Goal: Task Accomplishment & Management: Complete application form

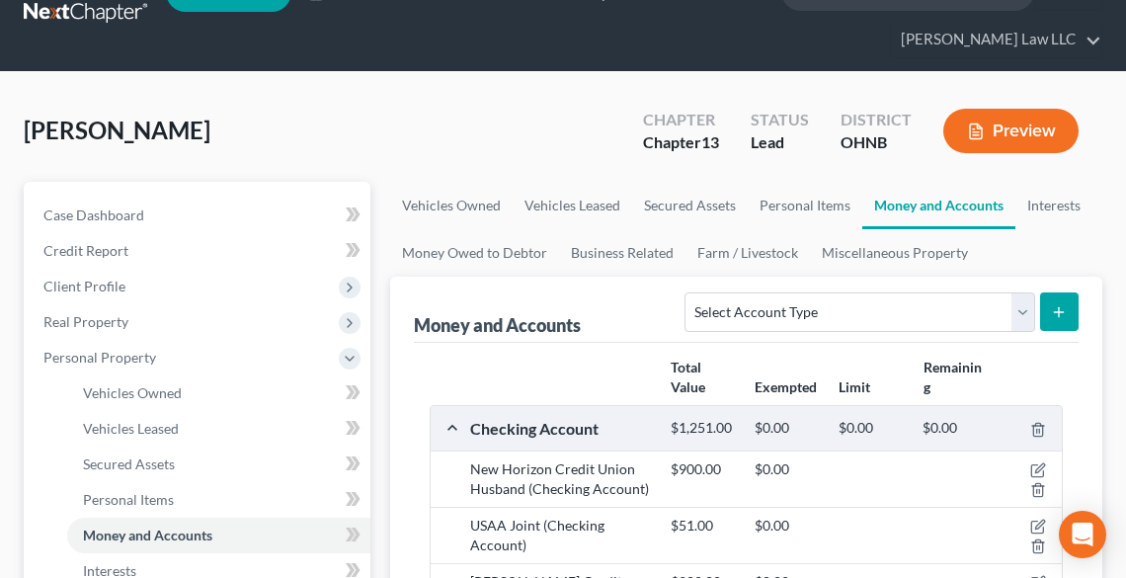
scroll to position [18, 0]
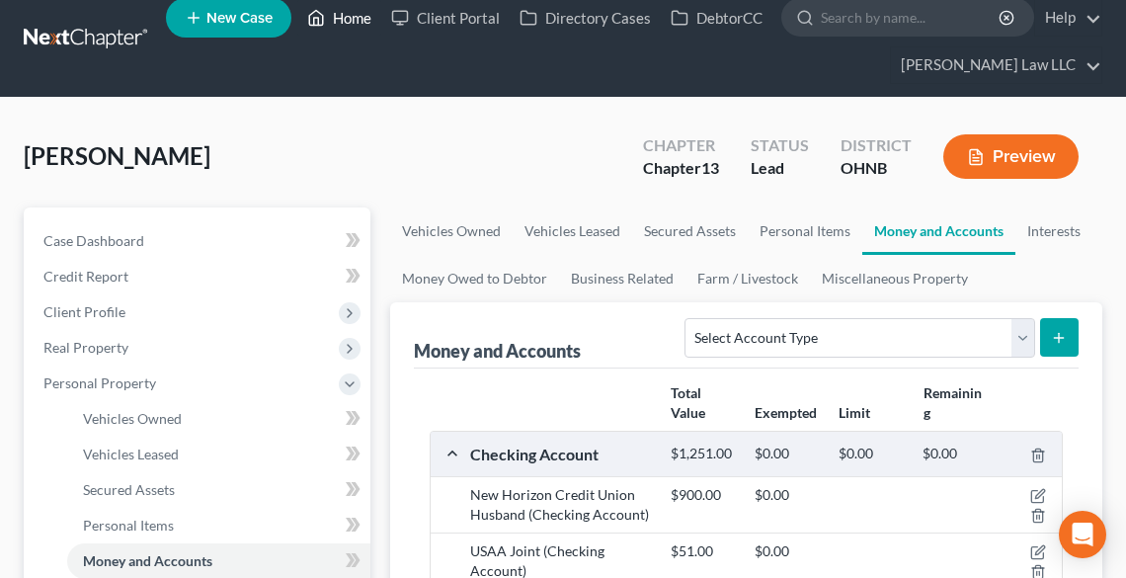
click at [348, 16] on link "Home" at bounding box center [339, 18] width 84 height 36
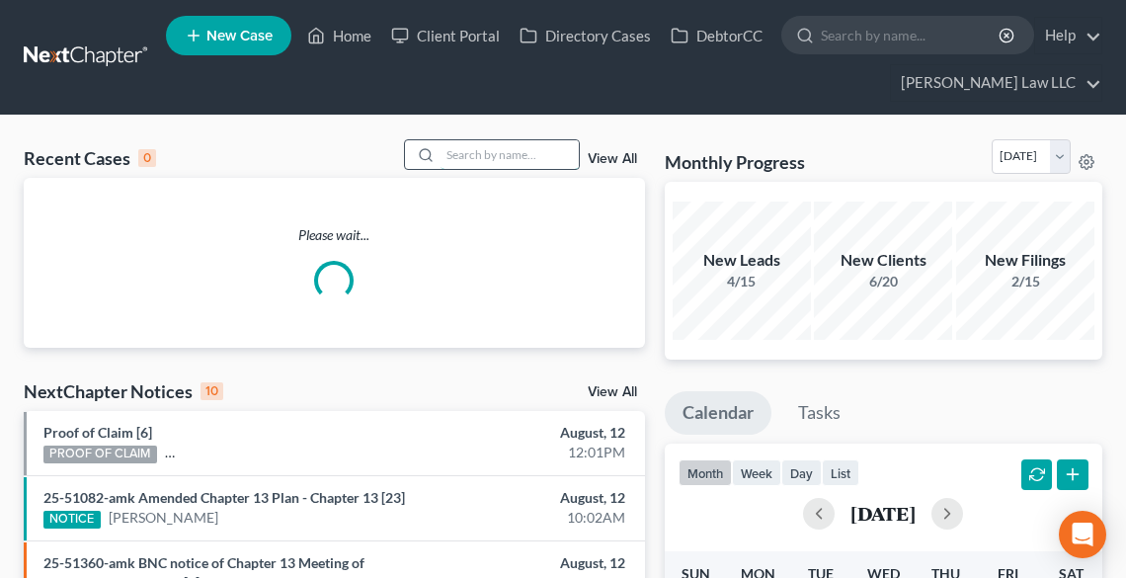
click at [454, 159] on input "search" at bounding box center [510, 154] width 138 height 29
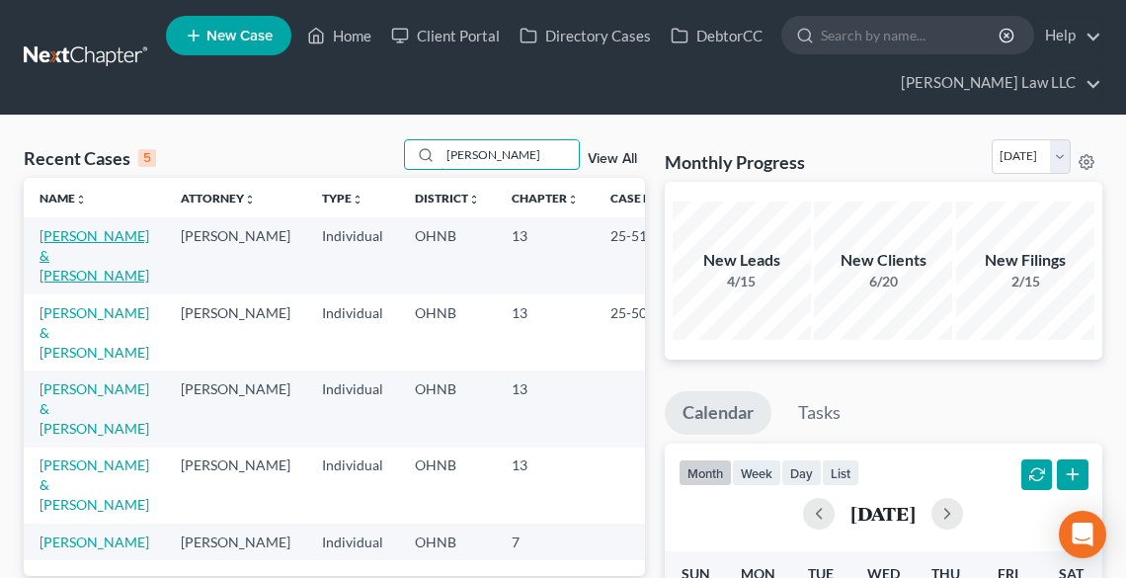
type input "[PERSON_NAME]"
click at [85, 234] on link "[PERSON_NAME] & [PERSON_NAME]" at bounding box center [95, 255] width 110 height 56
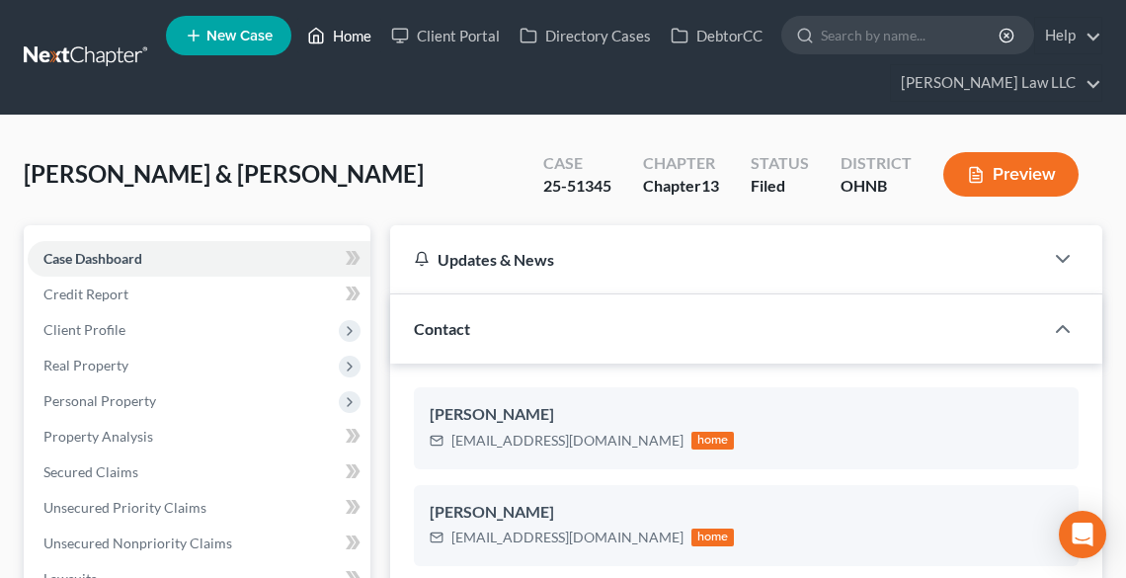
click at [368, 31] on link "Home" at bounding box center [339, 36] width 84 height 36
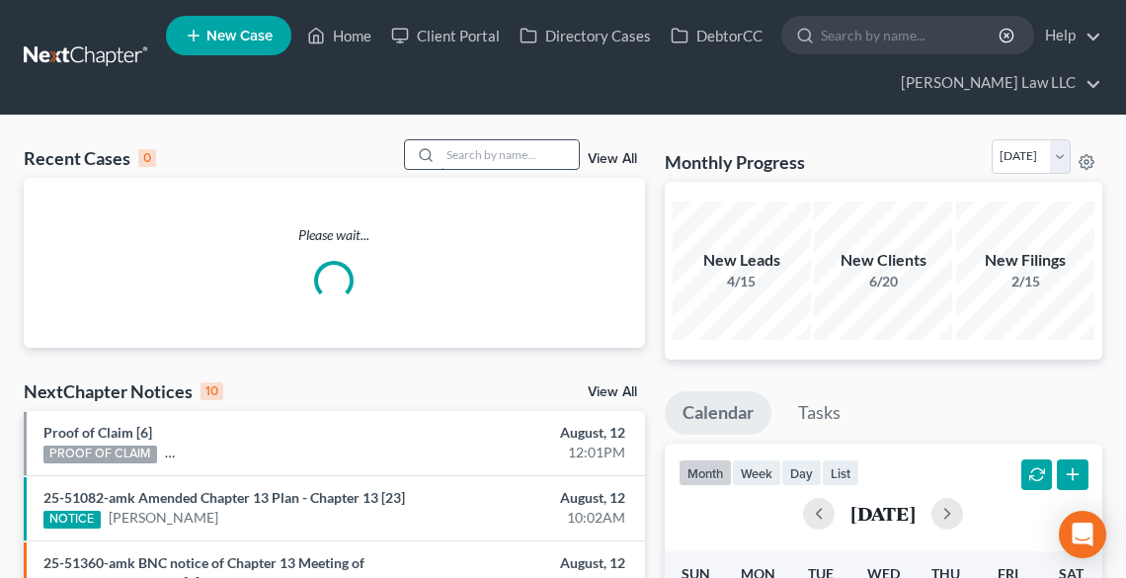
click at [485, 153] on input "search" at bounding box center [510, 154] width 138 height 29
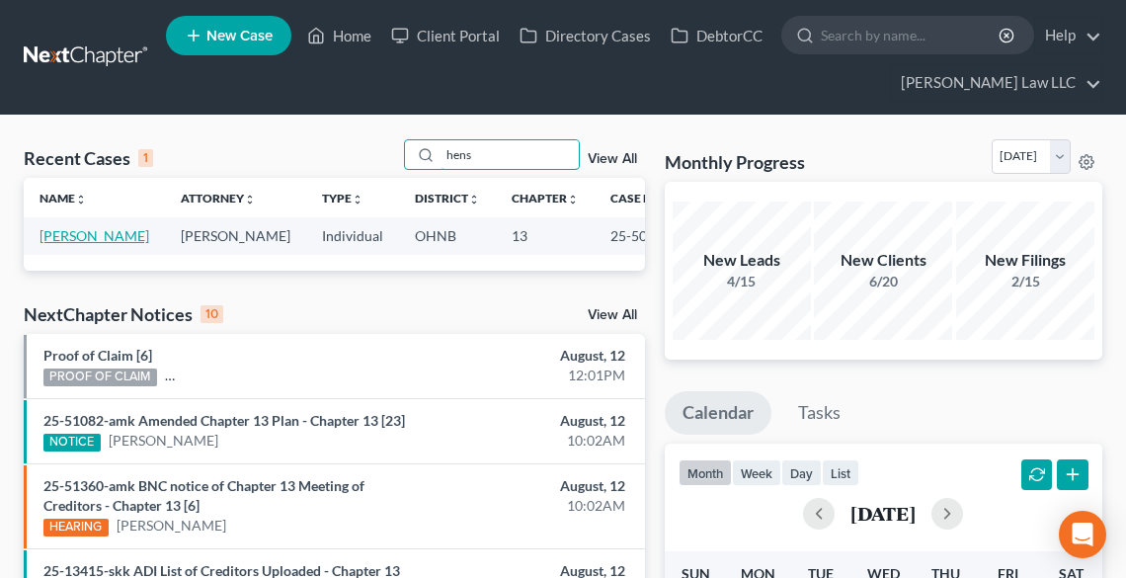
type input "hens"
click at [72, 236] on link "[PERSON_NAME]" at bounding box center [95, 235] width 110 height 17
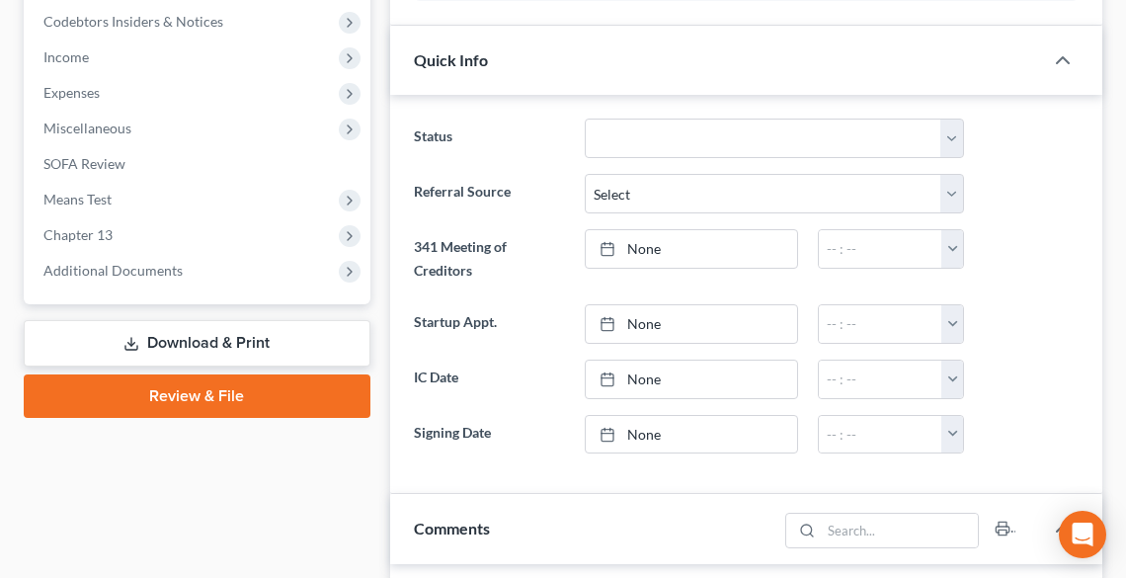
scroll to position [632, 0]
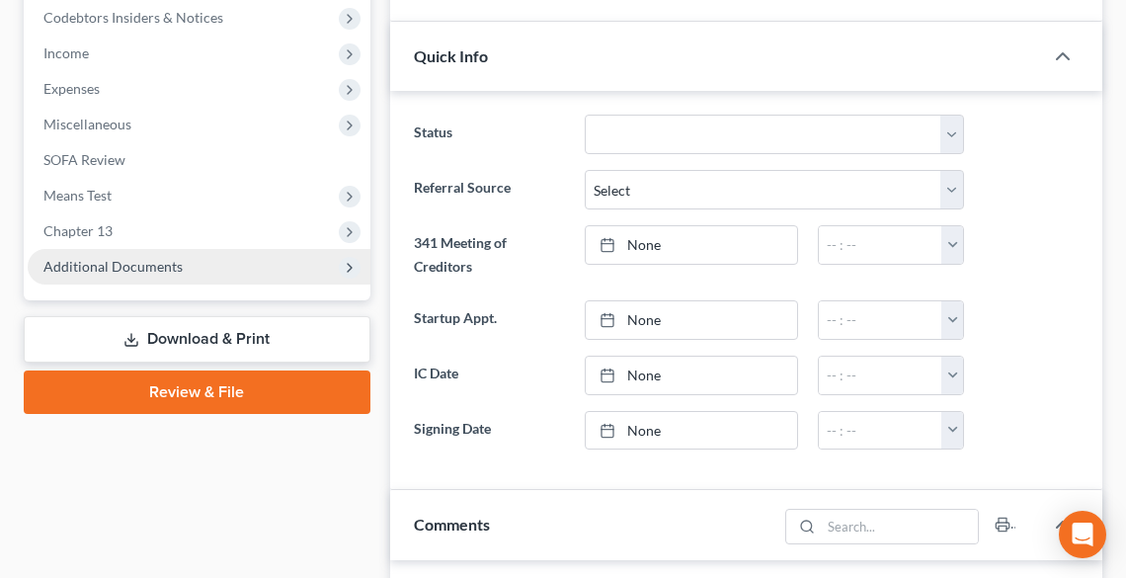
click at [116, 258] on span "Additional Documents" at bounding box center [112, 266] width 139 height 17
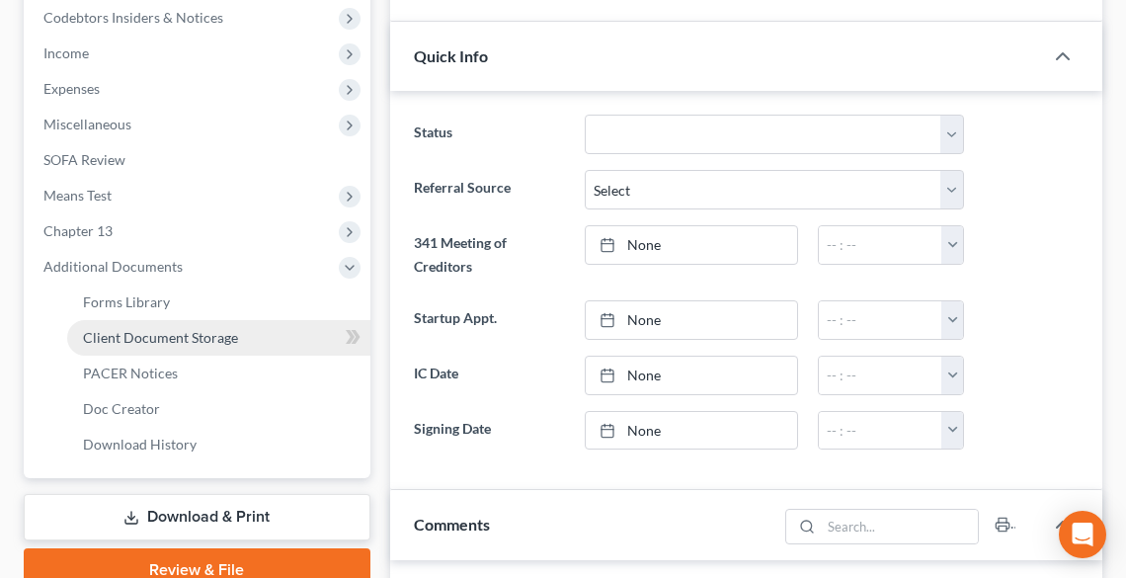
click at [147, 327] on link "Client Document Storage" at bounding box center [218, 338] width 303 height 36
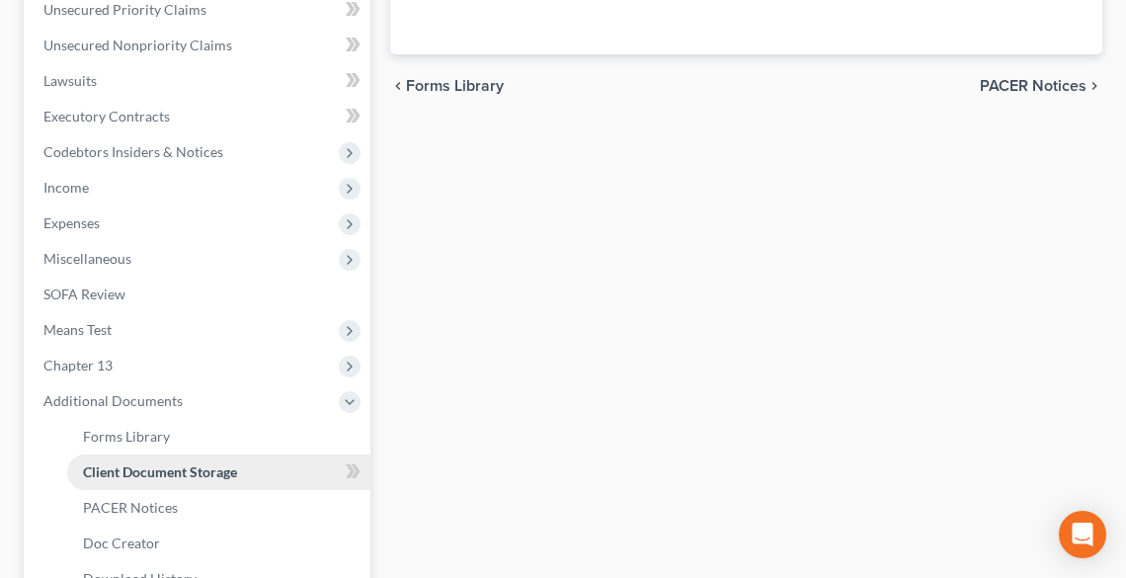
select select "20"
select select "12"
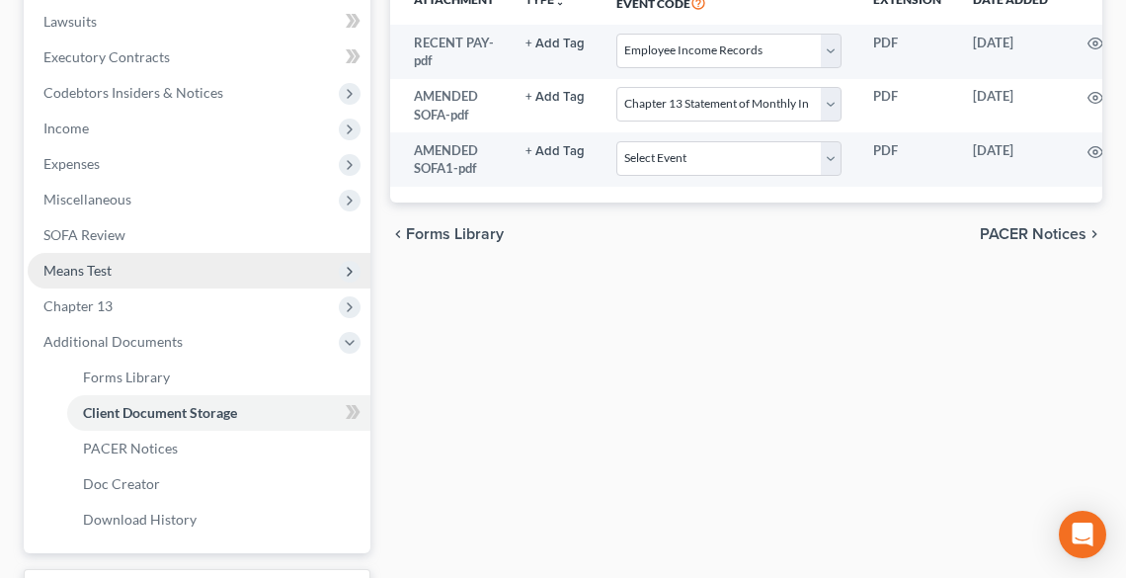
scroll to position [711, 0]
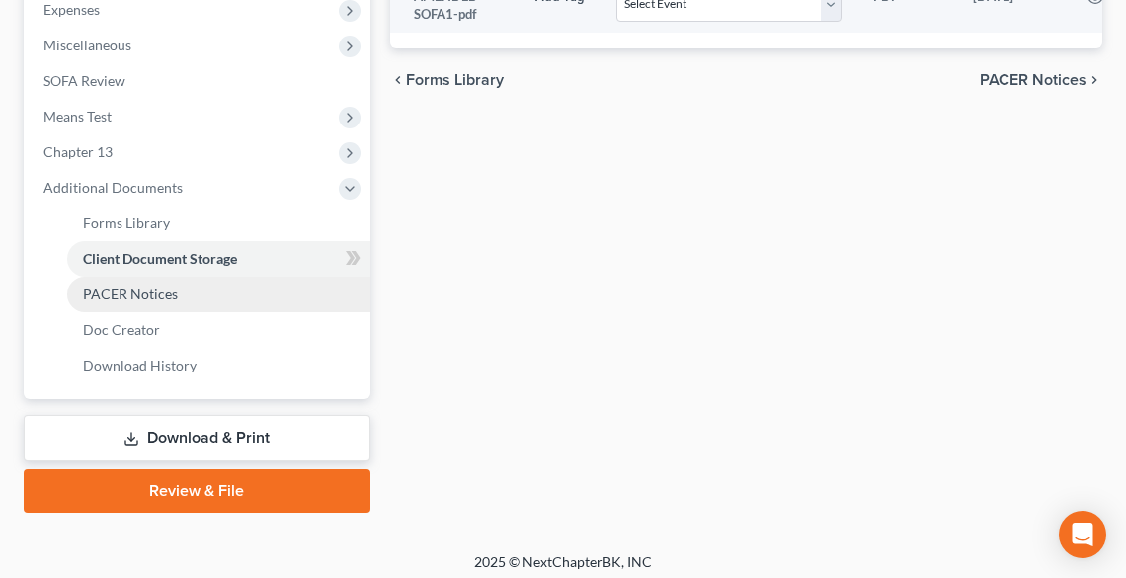
click at [172, 292] on span "PACER Notices" at bounding box center [130, 293] width 95 height 17
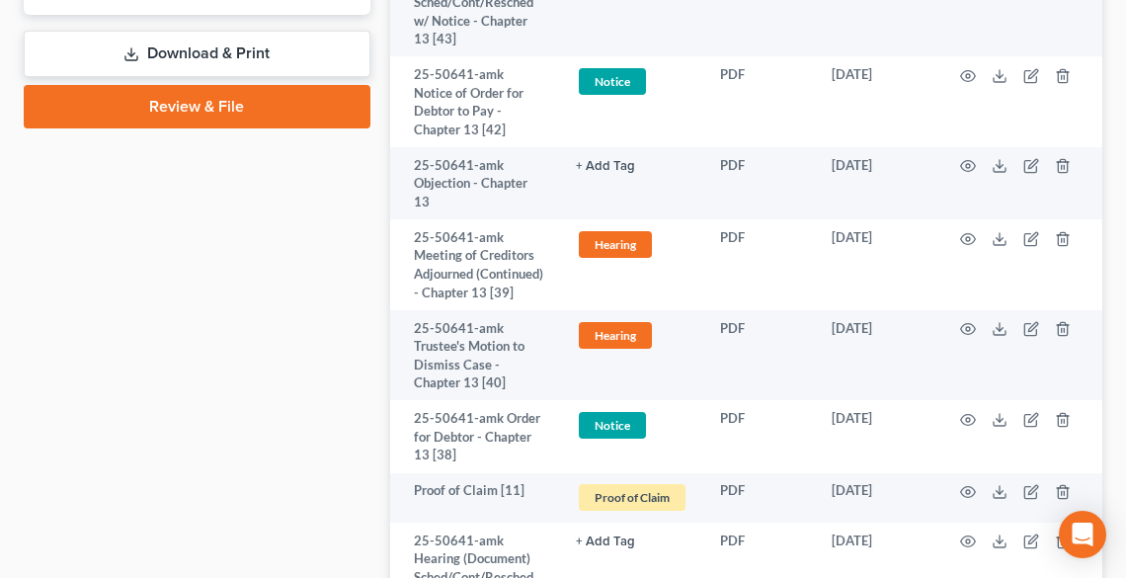
scroll to position [1106, 0]
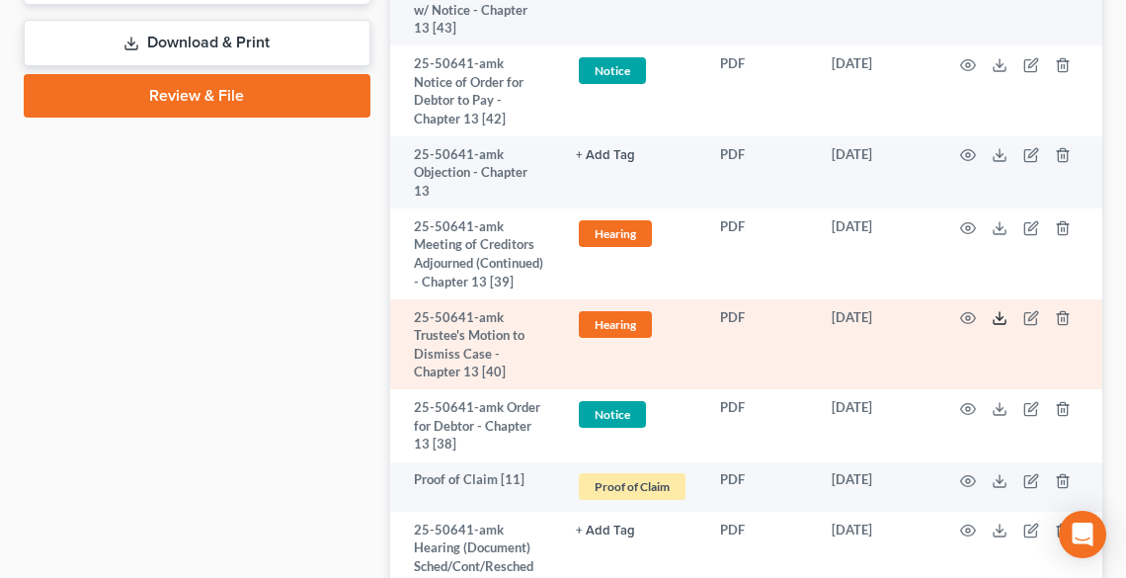
click at [996, 321] on icon at bounding box center [1000, 318] width 16 height 16
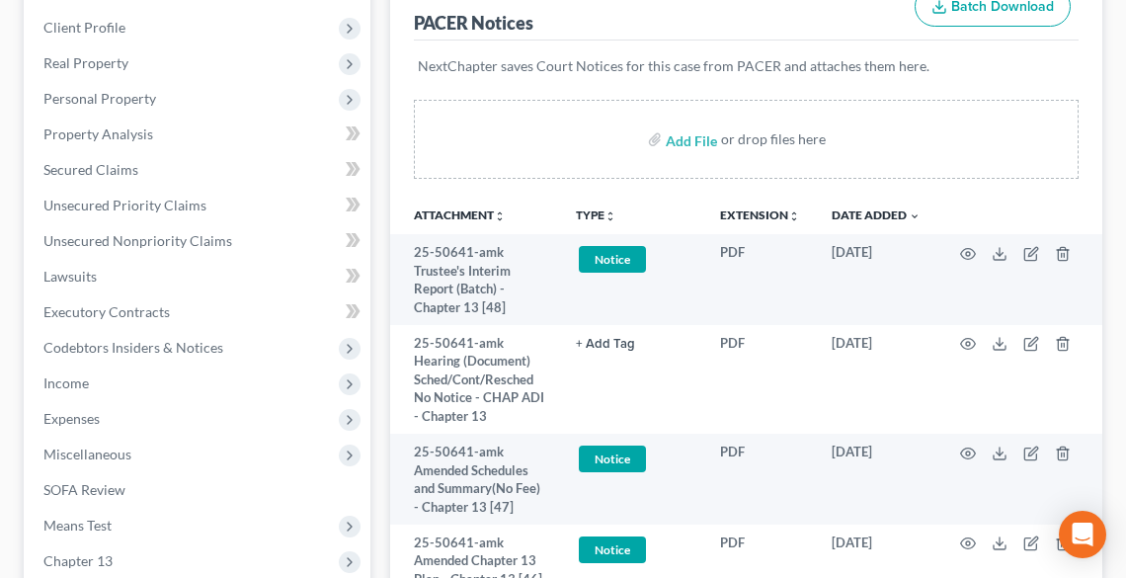
scroll to position [0, 0]
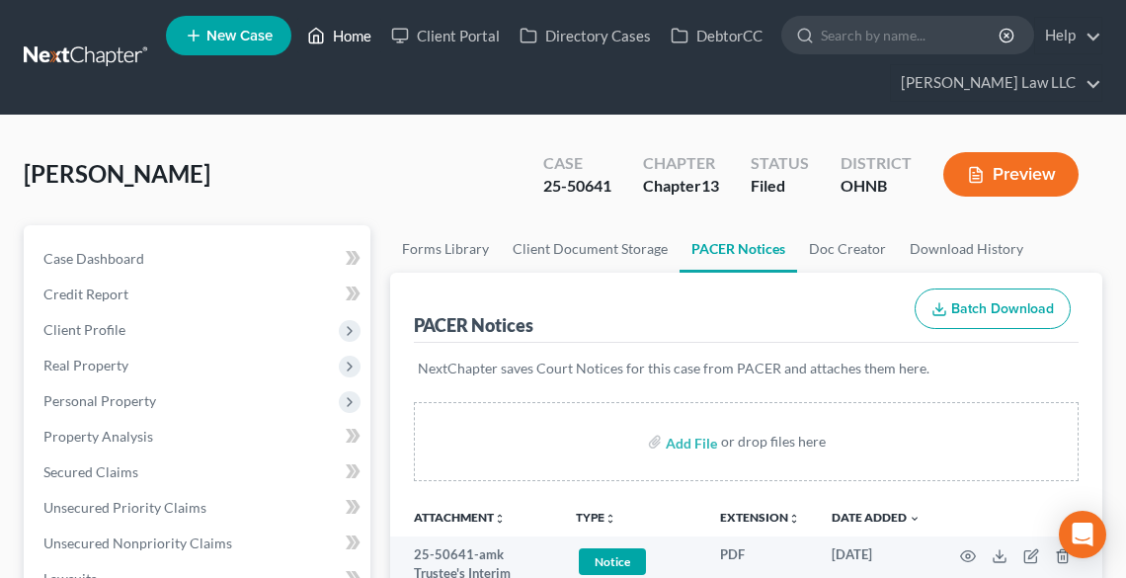
click at [370, 36] on link "Home" at bounding box center [339, 36] width 84 height 36
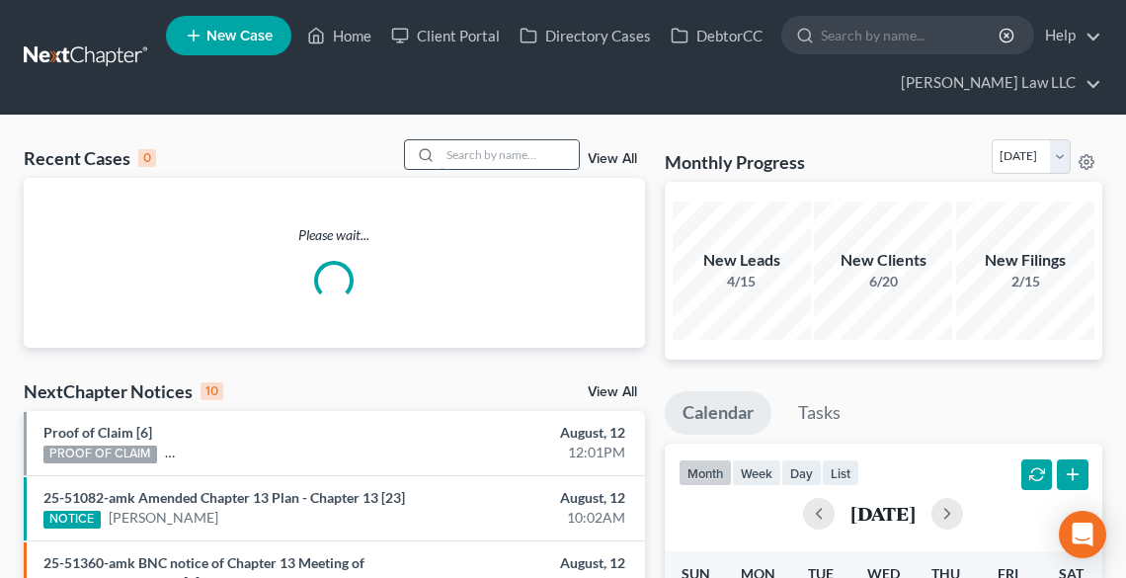
click at [463, 153] on input "search" at bounding box center [510, 154] width 138 height 29
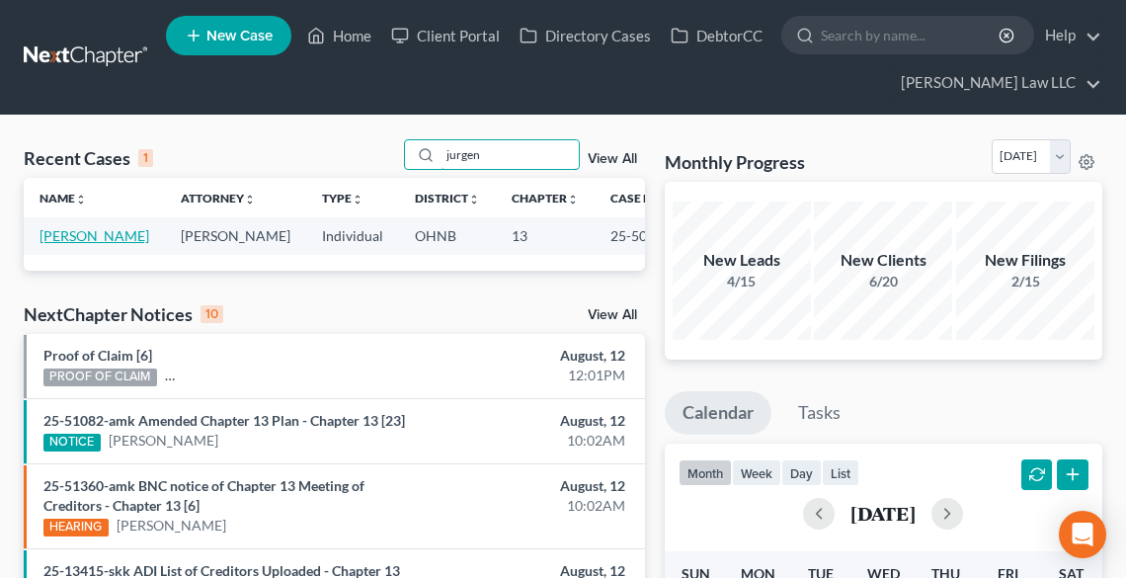
type input "jurgen"
click at [67, 244] on link "[PERSON_NAME]" at bounding box center [95, 235] width 110 height 17
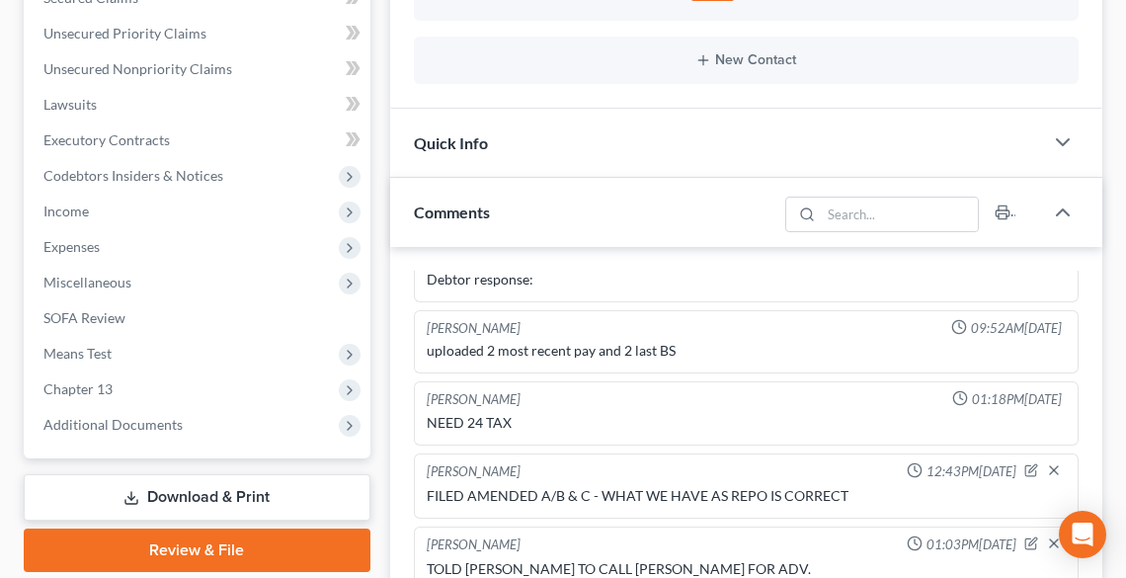
scroll to position [474, 0]
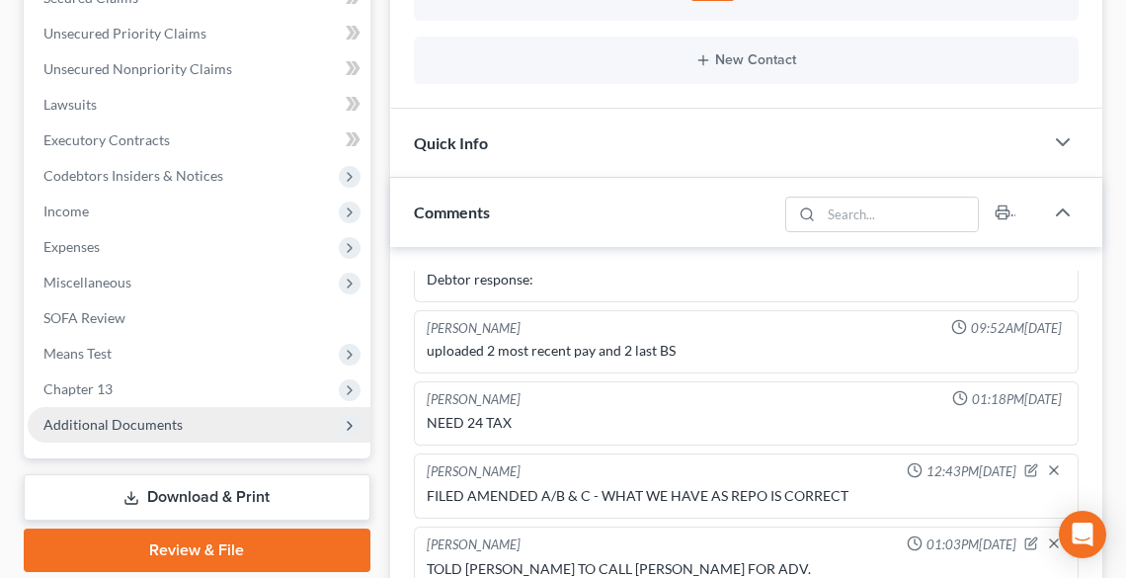
click at [134, 422] on span "Additional Documents" at bounding box center [112, 424] width 139 height 17
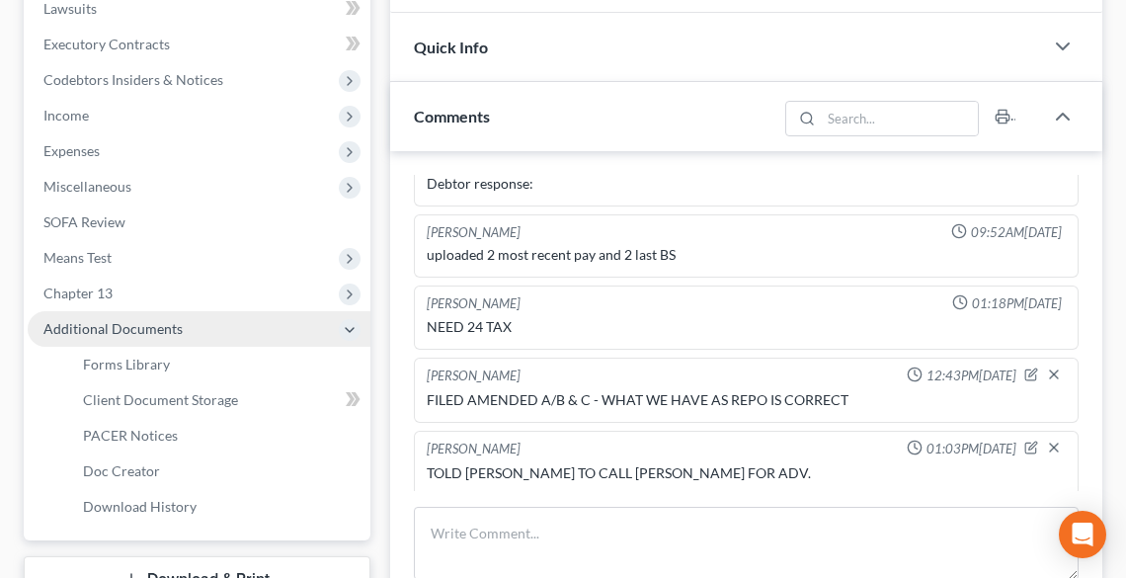
scroll to position [711, 0]
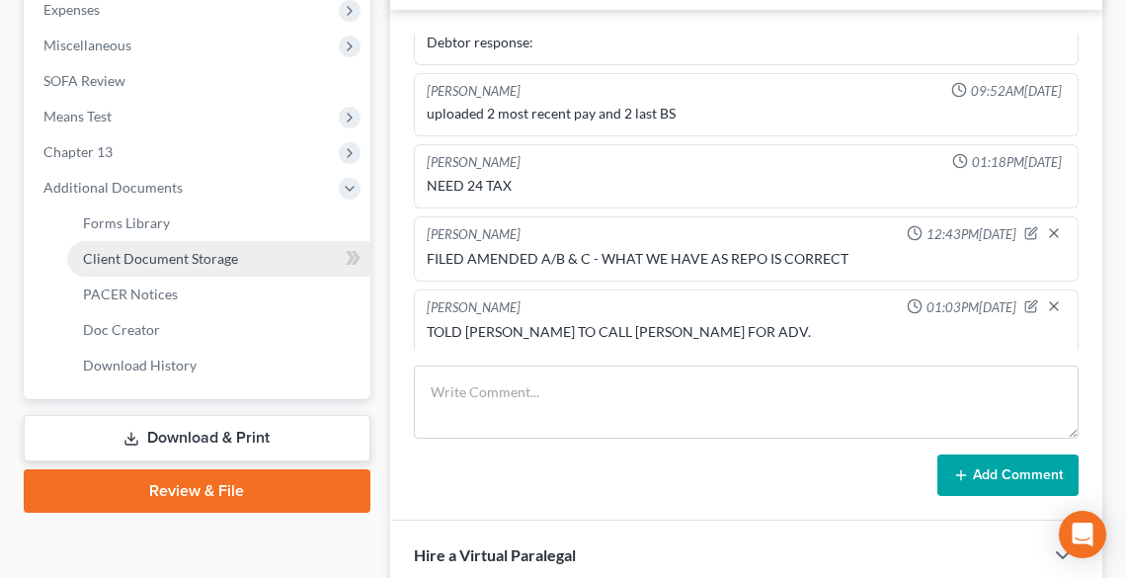
click at [171, 261] on span "Client Document Storage" at bounding box center [160, 258] width 155 height 17
select select "10"
select select "12"
select select "3"
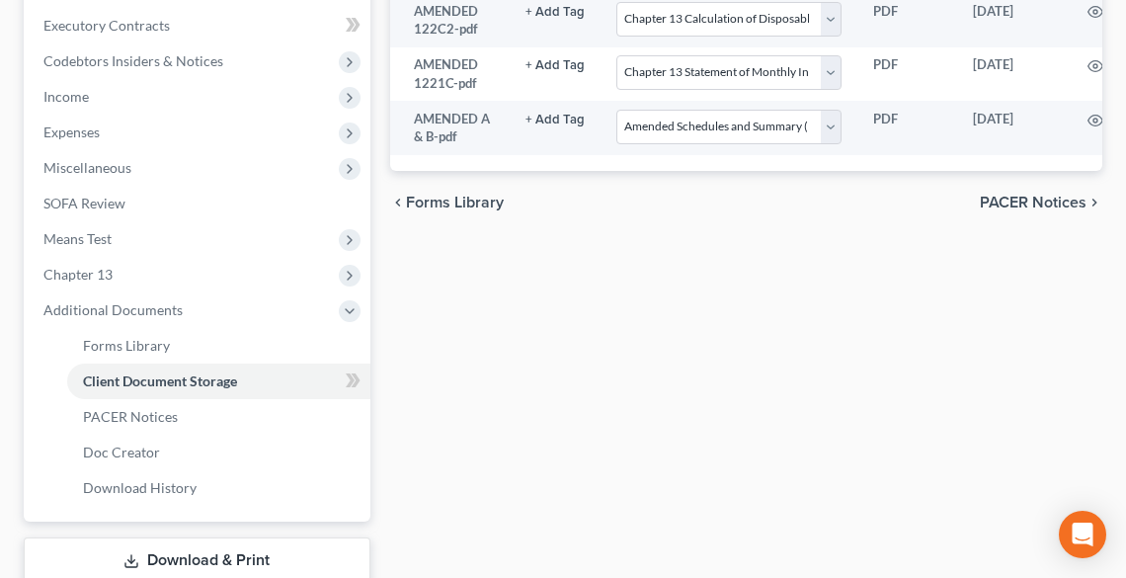
scroll to position [711, 0]
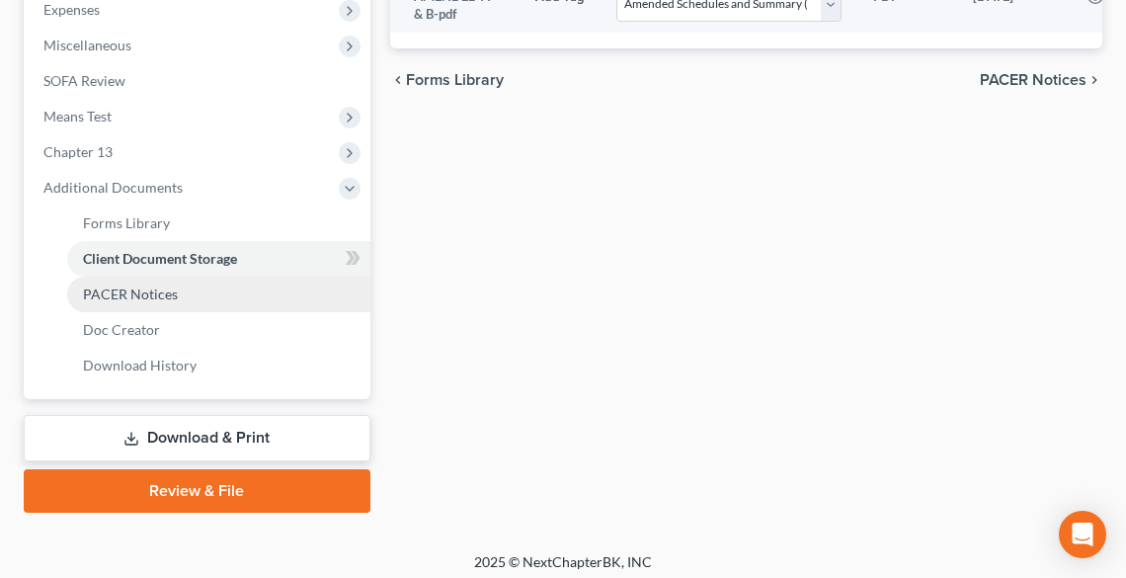
click at [155, 286] on span "PACER Notices" at bounding box center [130, 293] width 95 height 17
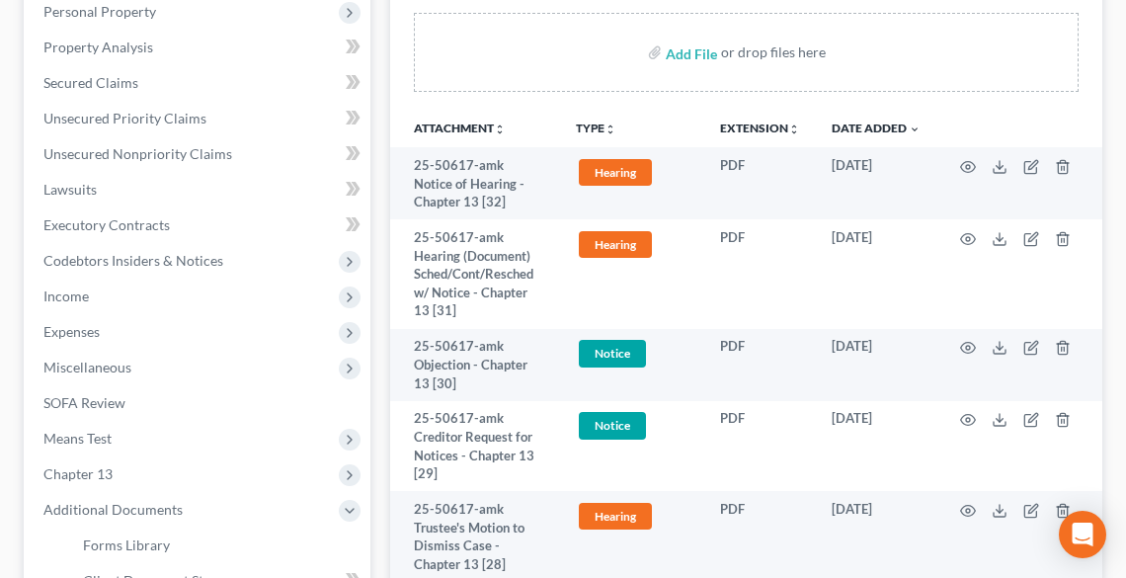
scroll to position [316, 0]
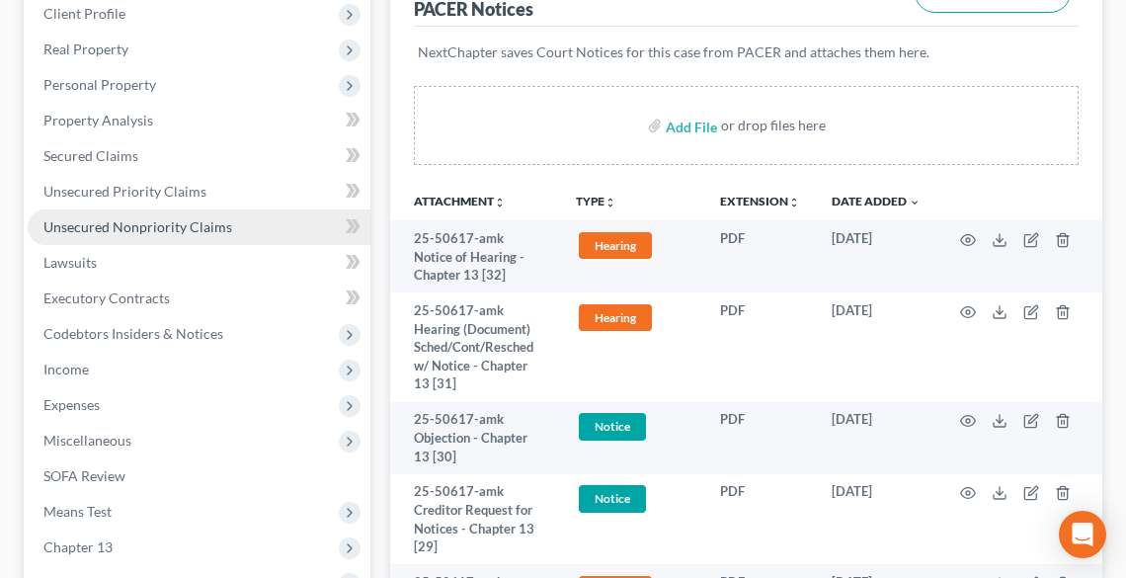
click at [121, 233] on span "Unsecured Nonpriority Claims" at bounding box center [137, 226] width 189 height 17
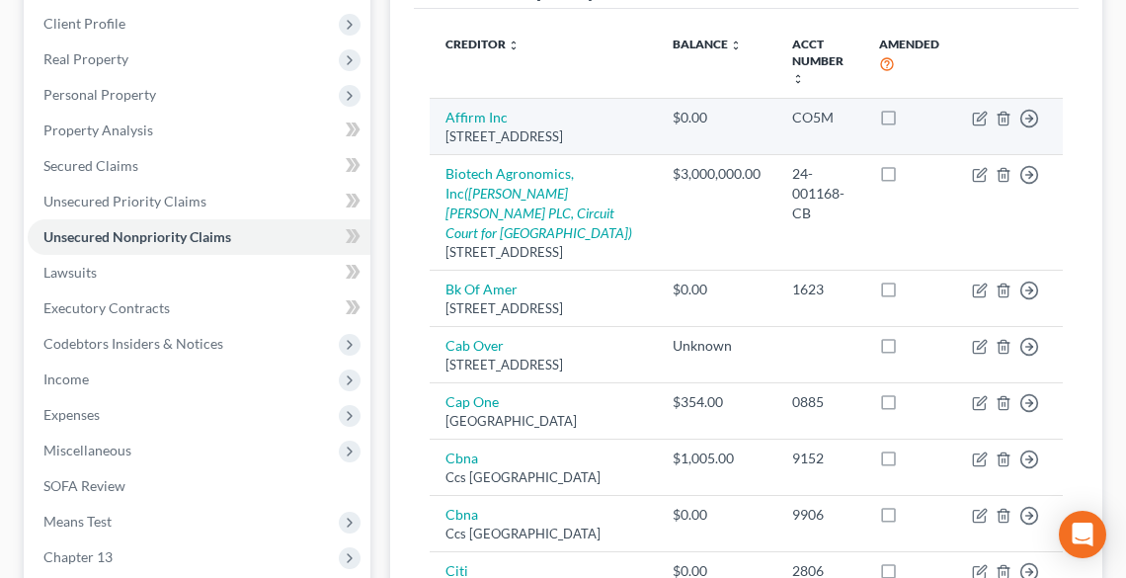
scroll to position [316, 0]
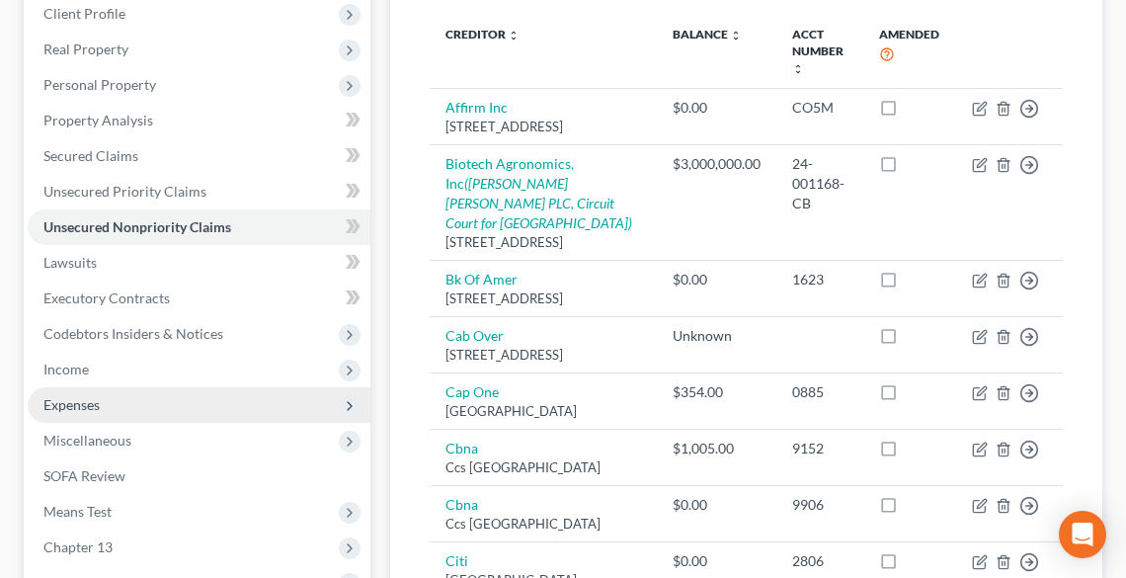
click at [94, 409] on span "Expenses" at bounding box center [71, 404] width 56 height 17
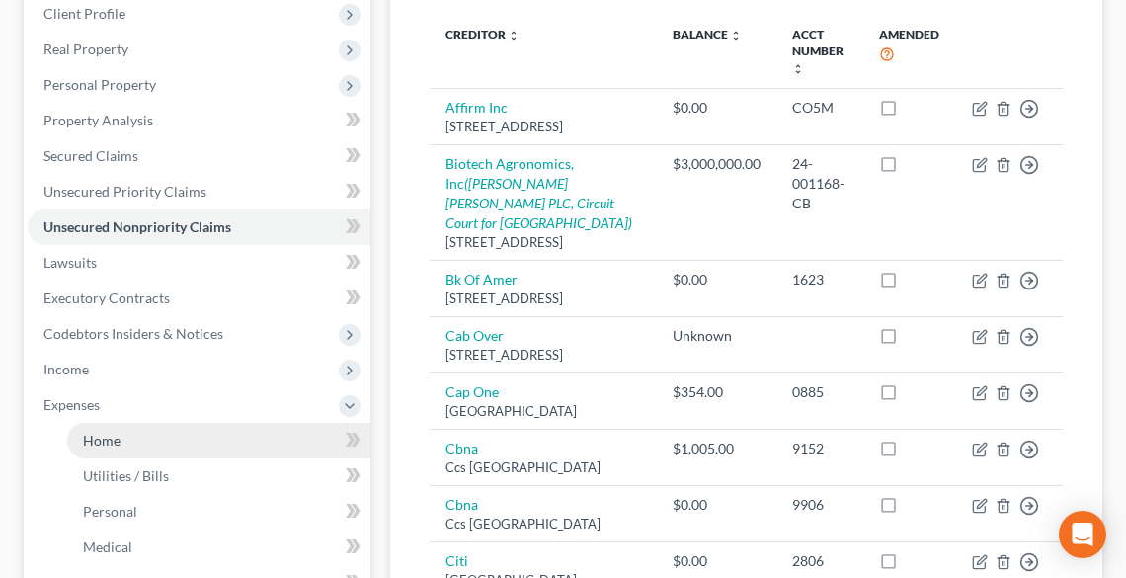
click at [118, 441] on span "Home" at bounding box center [102, 440] width 38 height 17
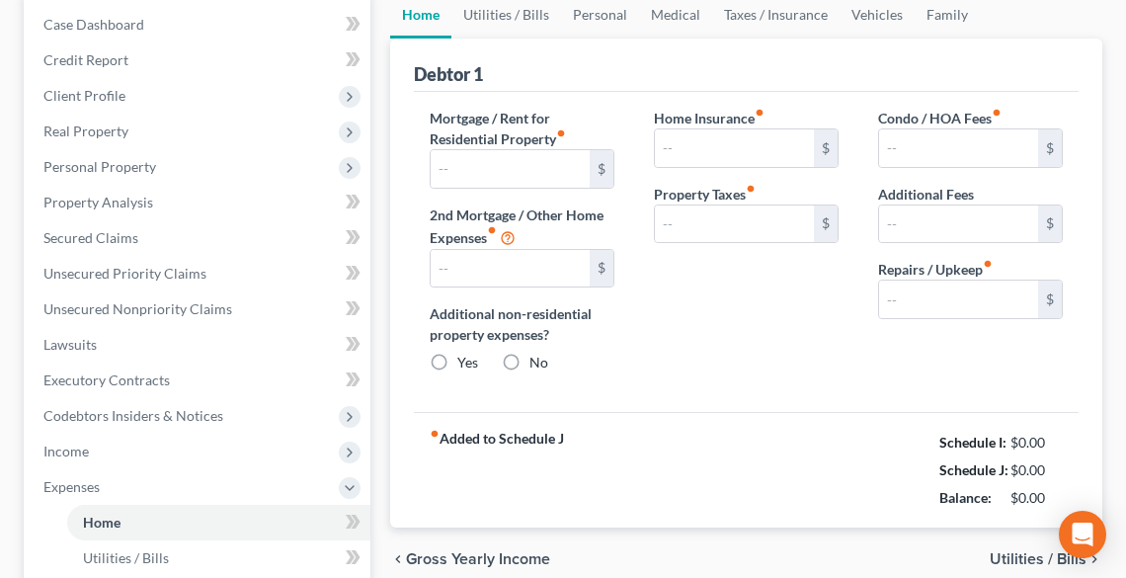
scroll to position [58, 0]
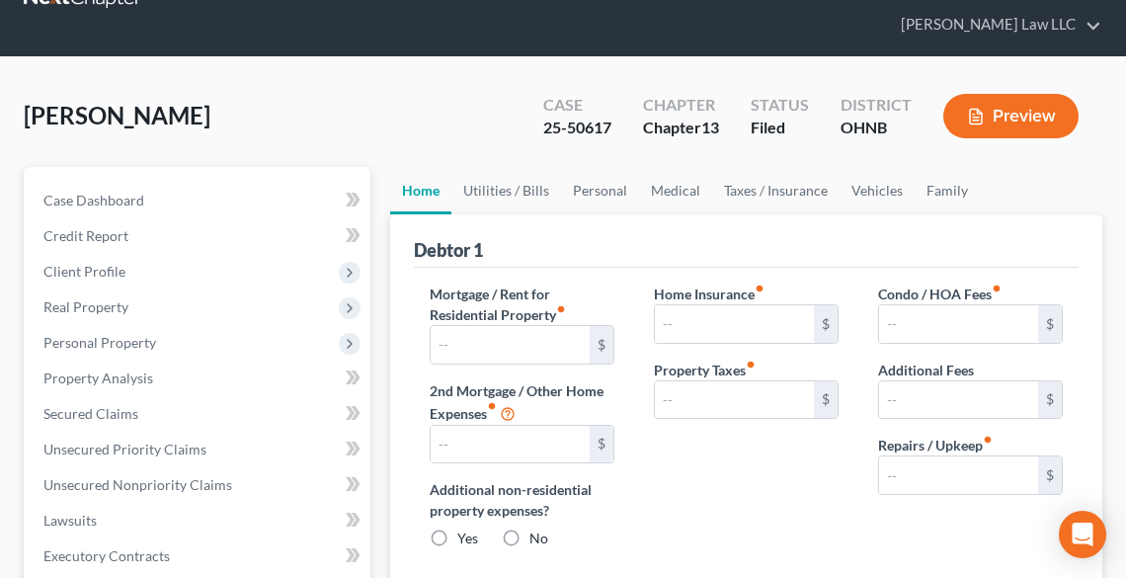
type input "5,736.00"
type input "872.00"
radio input "true"
type input "170.00"
type input "417.00"
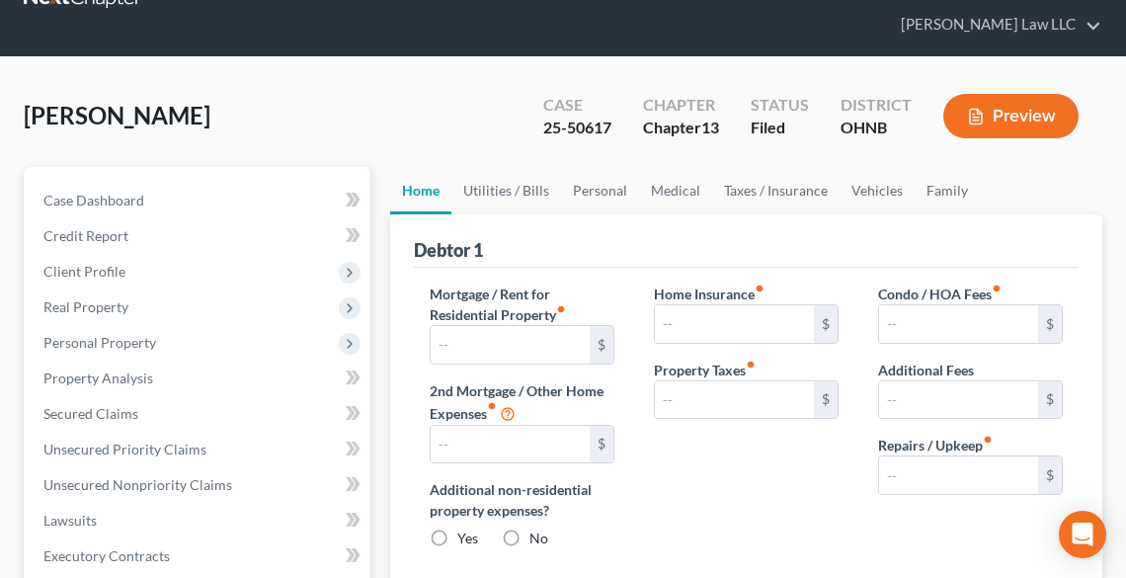
type input "0.00"
type input "150.00"
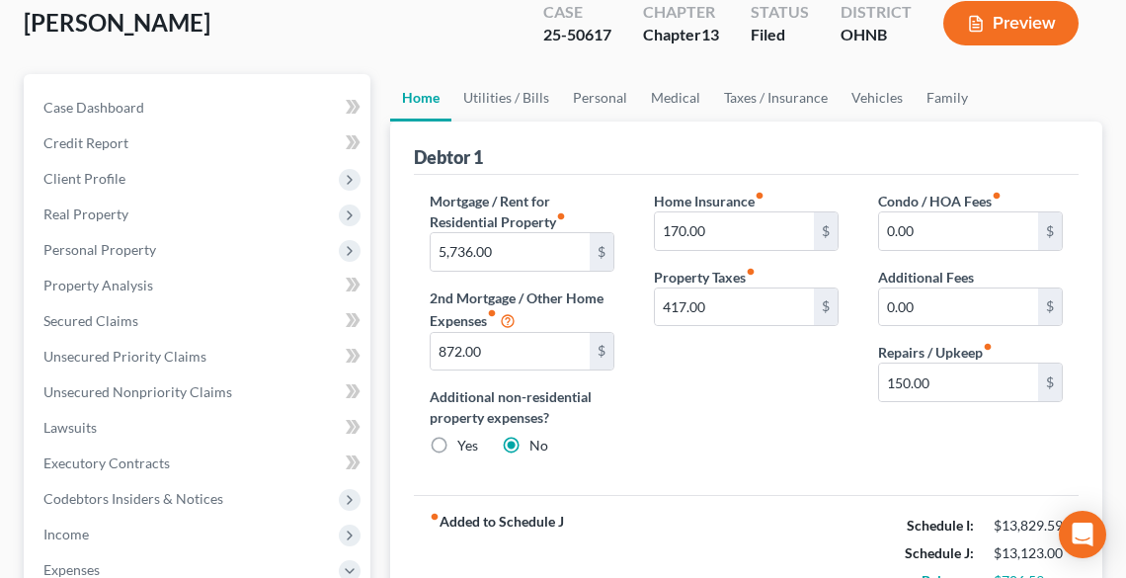
scroll to position [0, 0]
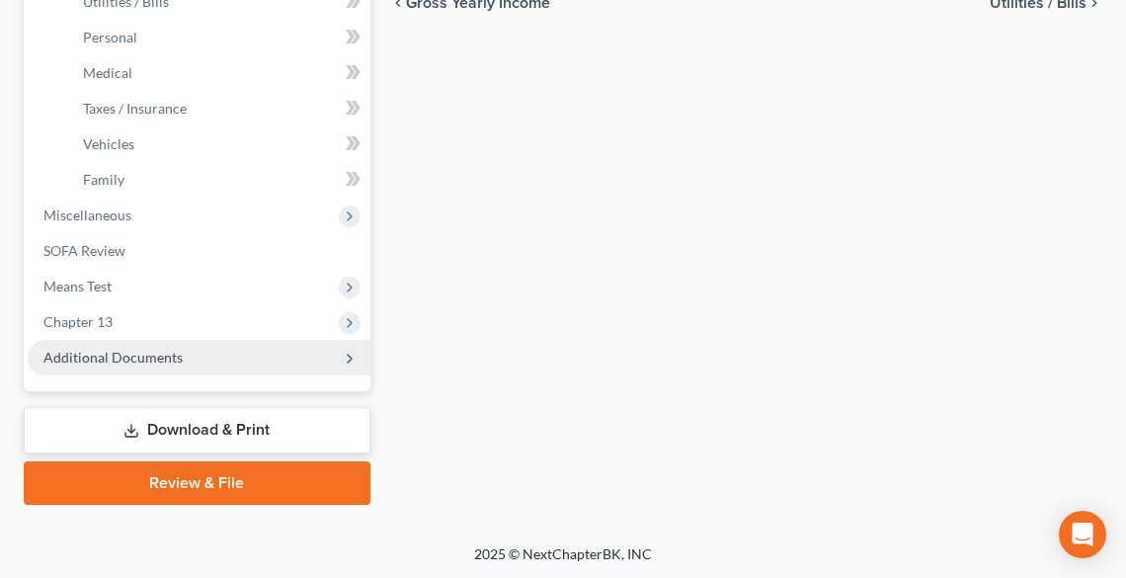
click at [111, 356] on span "Additional Documents" at bounding box center [112, 357] width 139 height 17
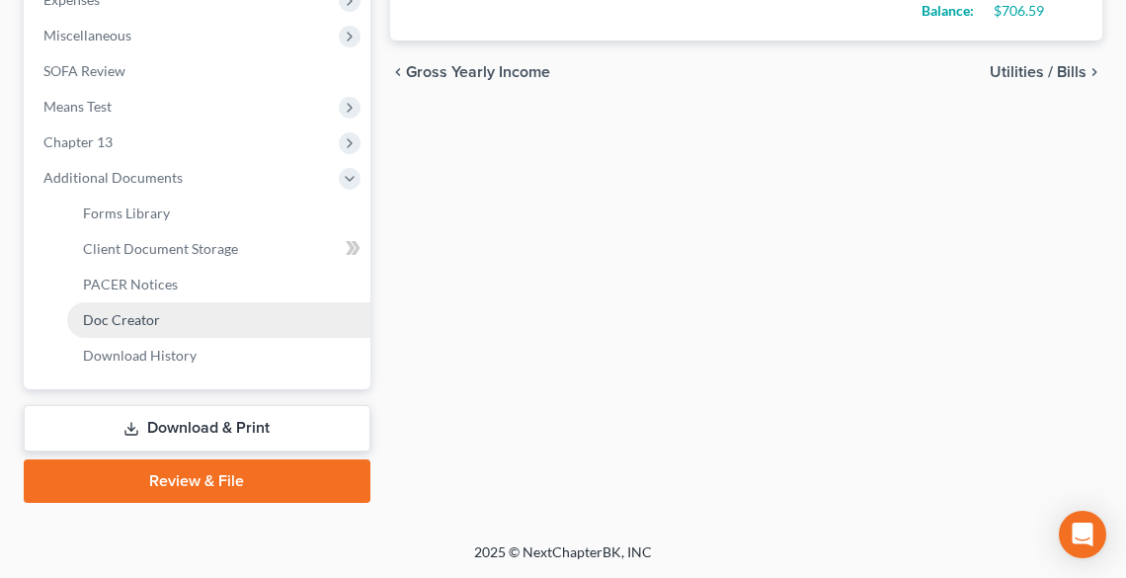
scroll to position [719, 0]
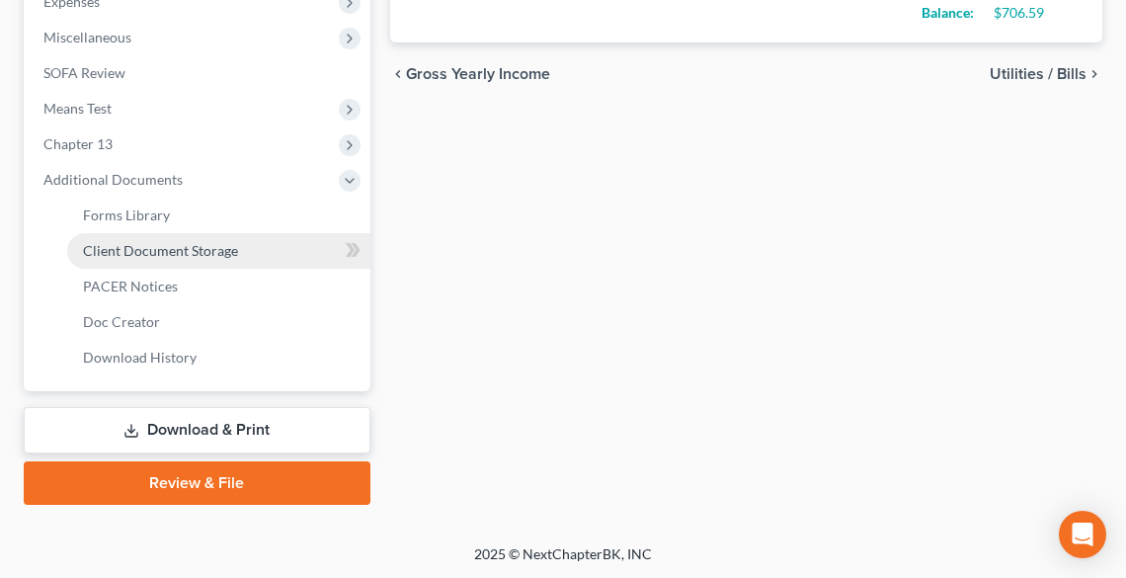
click at [131, 248] on span "Client Document Storage" at bounding box center [160, 250] width 155 height 17
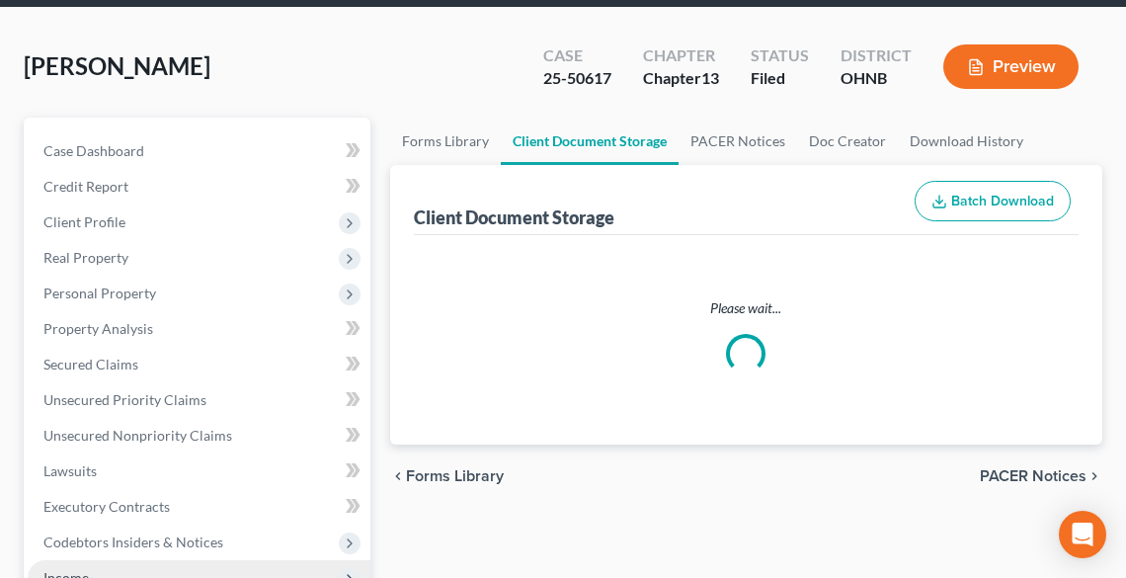
select select "10"
select select "12"
select select "3"
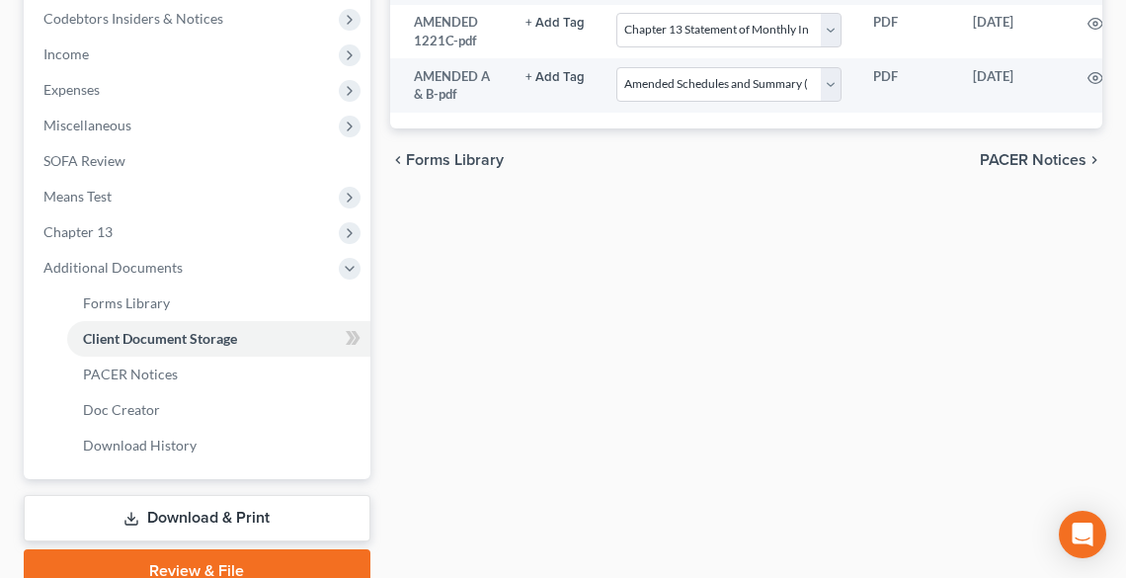
scroll to position [632, 0]
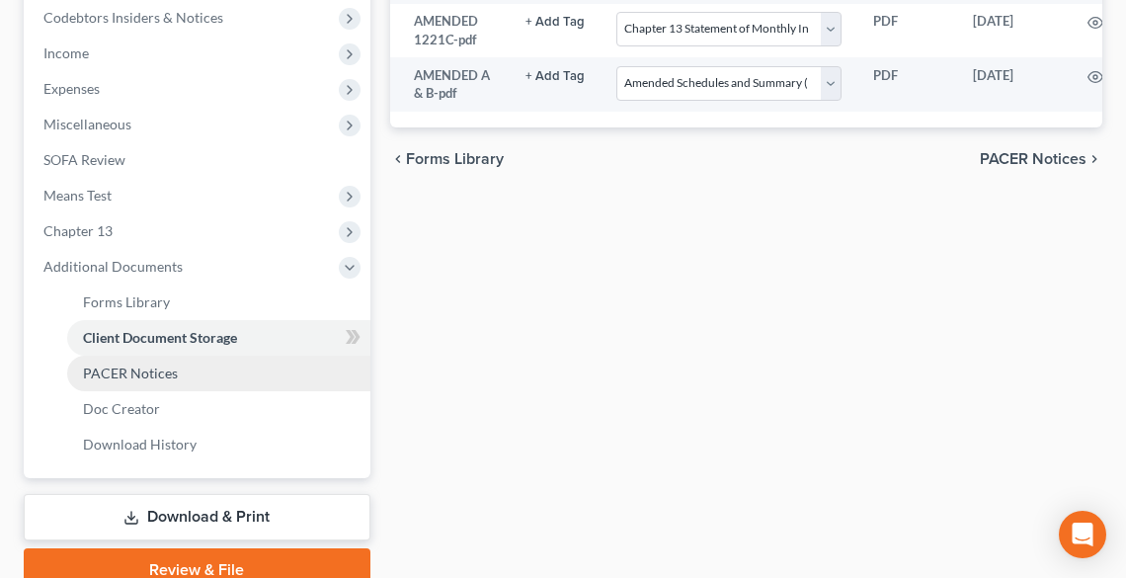
click at [154, 370] on span "PACER Notices" at bounding box center [130, 372] width 95 height 17
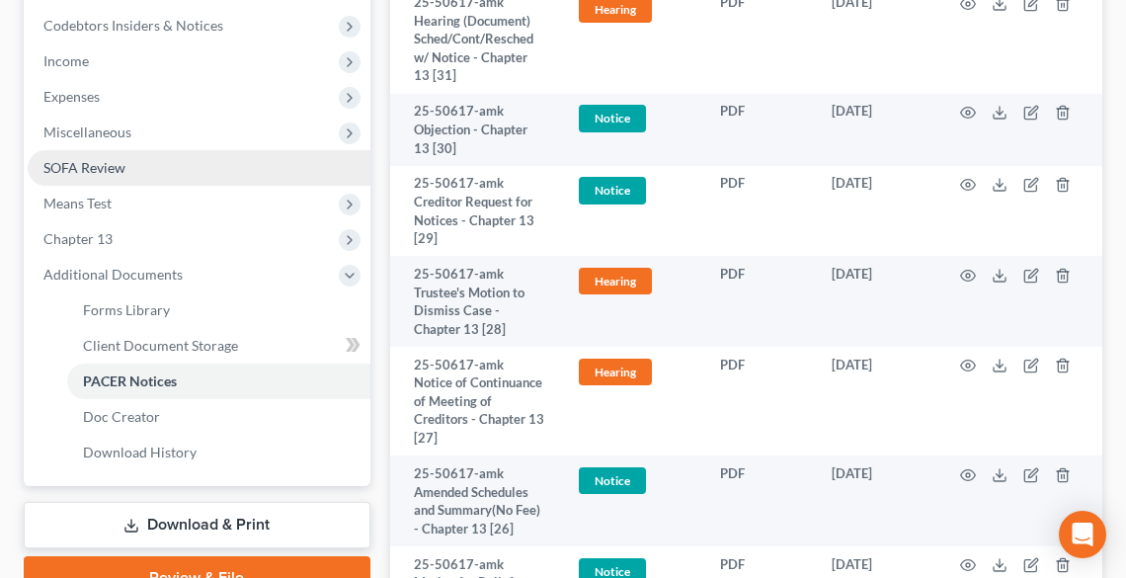
scroll to position [620, 0]
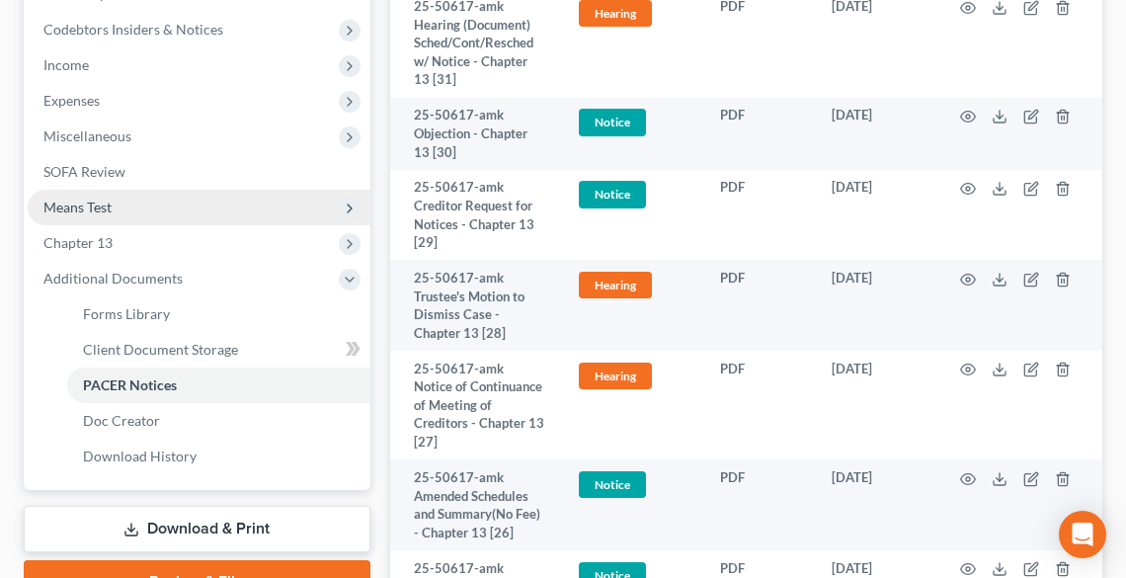
click at [79, 209] on span "Means Test" at bounding box center [77, 207] width 68 height 17
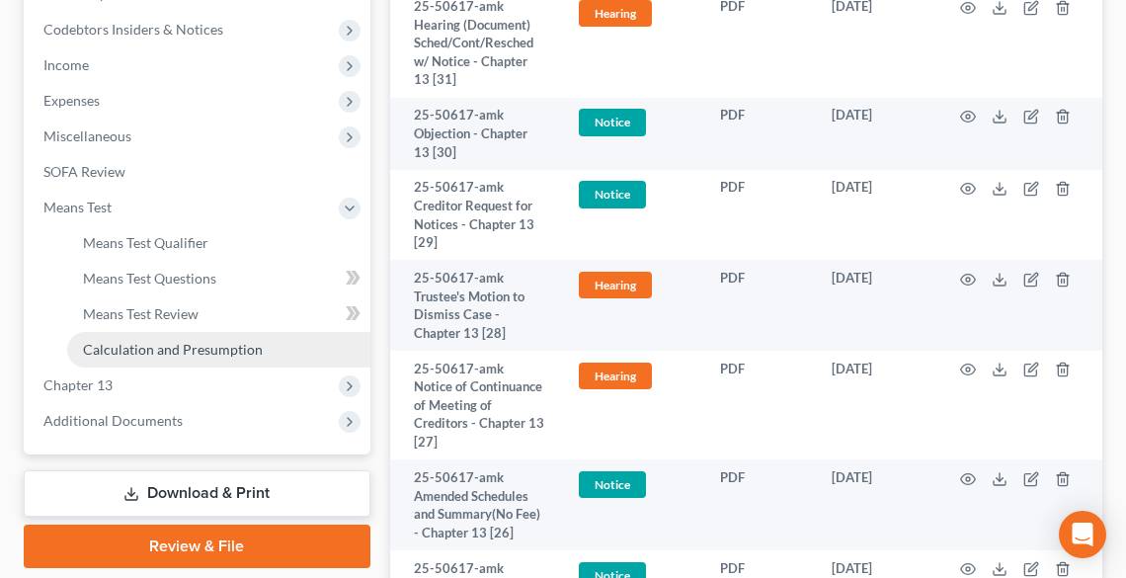
click at [172, 344] on span "Calculation and Presumption" at bounding box center [173, 349] width 180 height 17
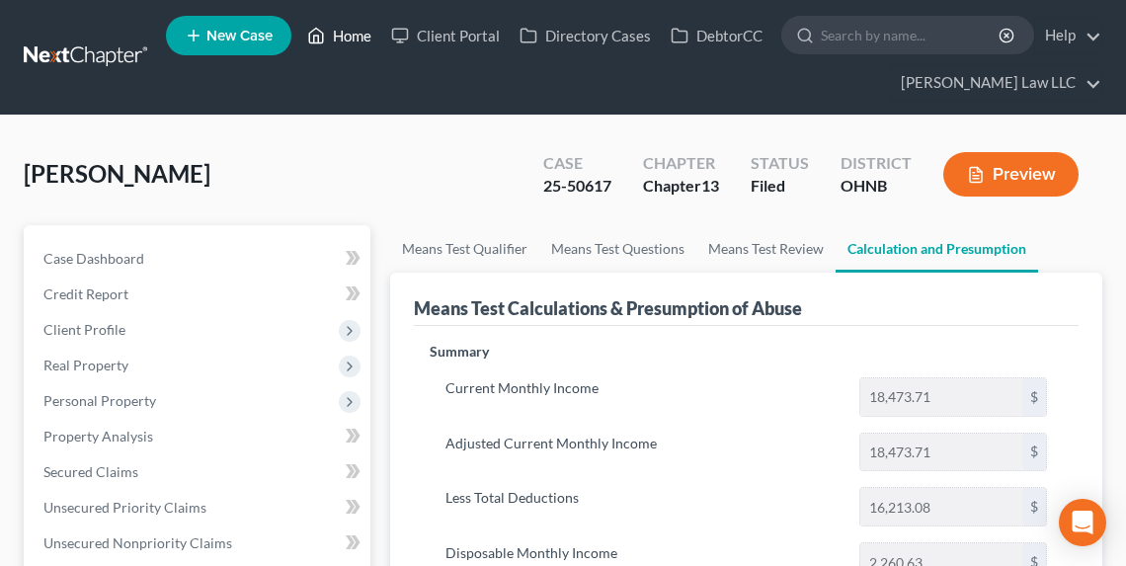
click at [357, 35] on link "Home" at bounding box center [339, 36] width 84 height 36
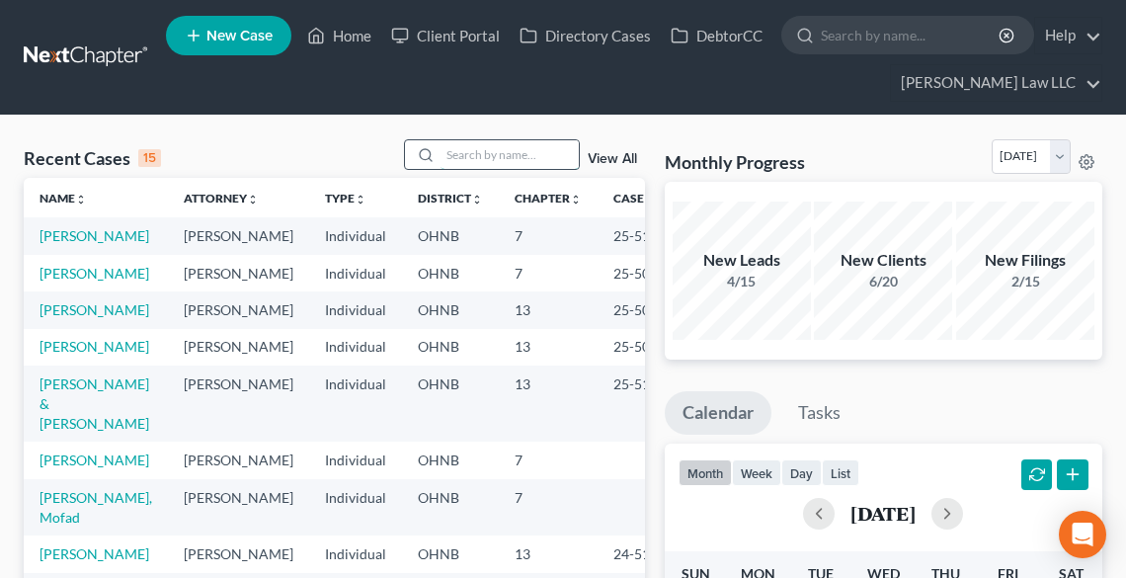
click at [507, 158] on input "search" at bounding box center [510, 154] width 138 height 29
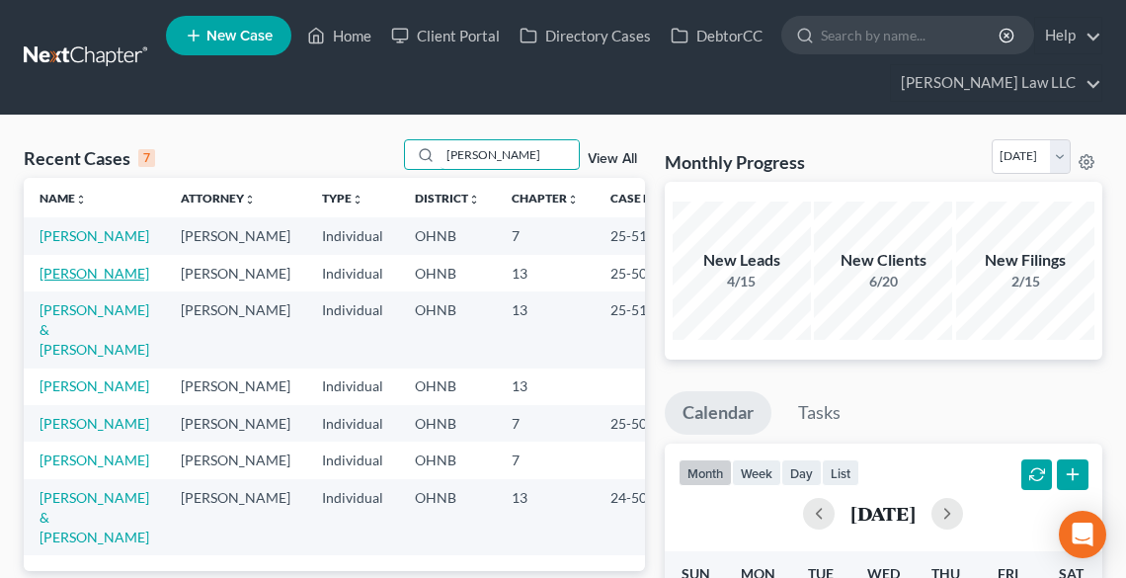
type input "[PERSON_NAME]"
click at [83, 281] on link "[PERSON_NAME]" at bounding box center [95, 273] width 110 height 17
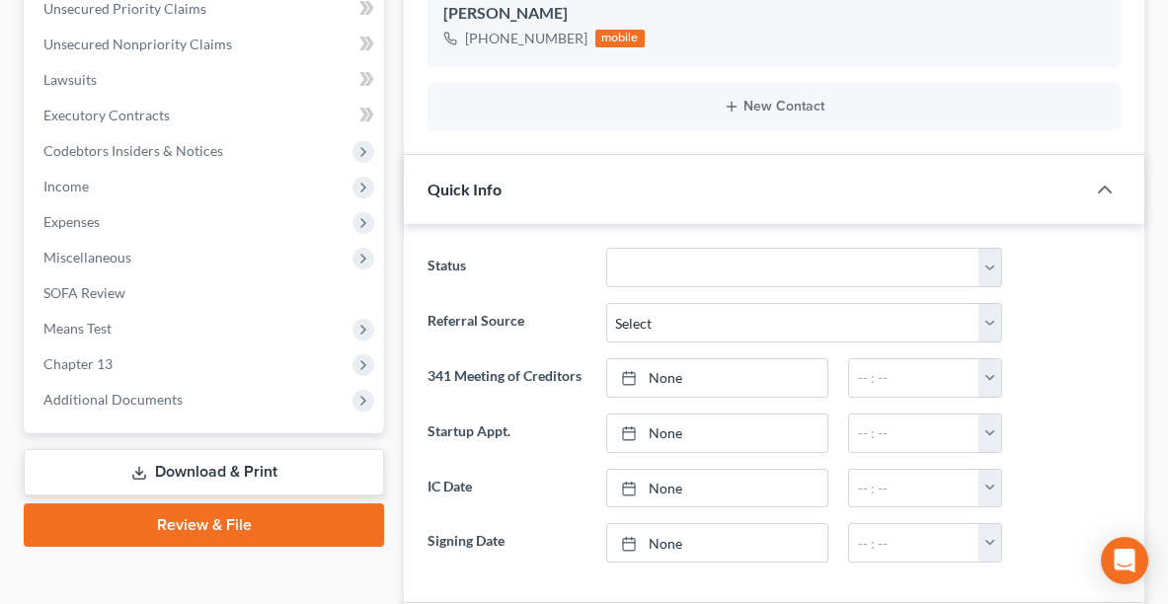
scroll to position [529, 0]
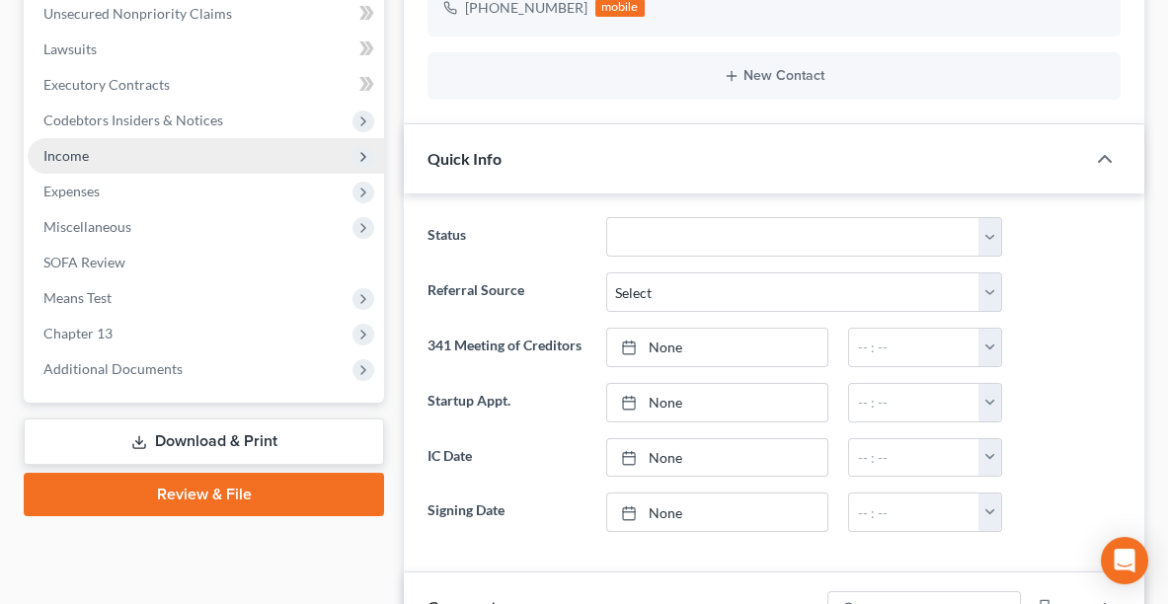
click at [132, 138] on span "Income" at bounding box center [206, 156] width 357 height 36
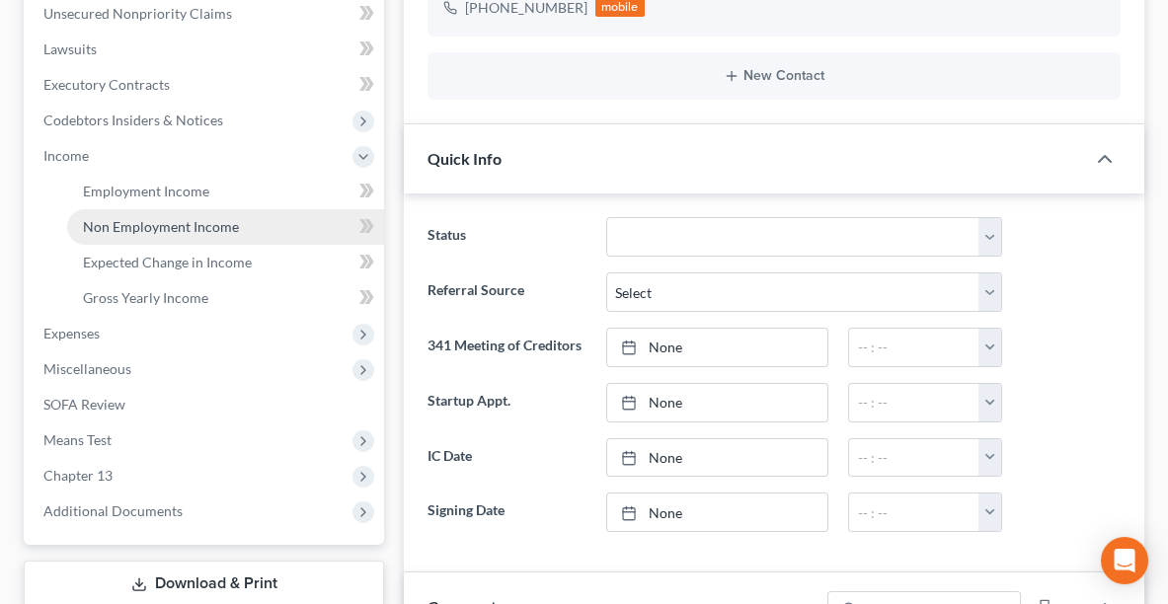
click at [222, 227] on span "Non Employment Income" at bounding box center [161, 226] width 156 height 17
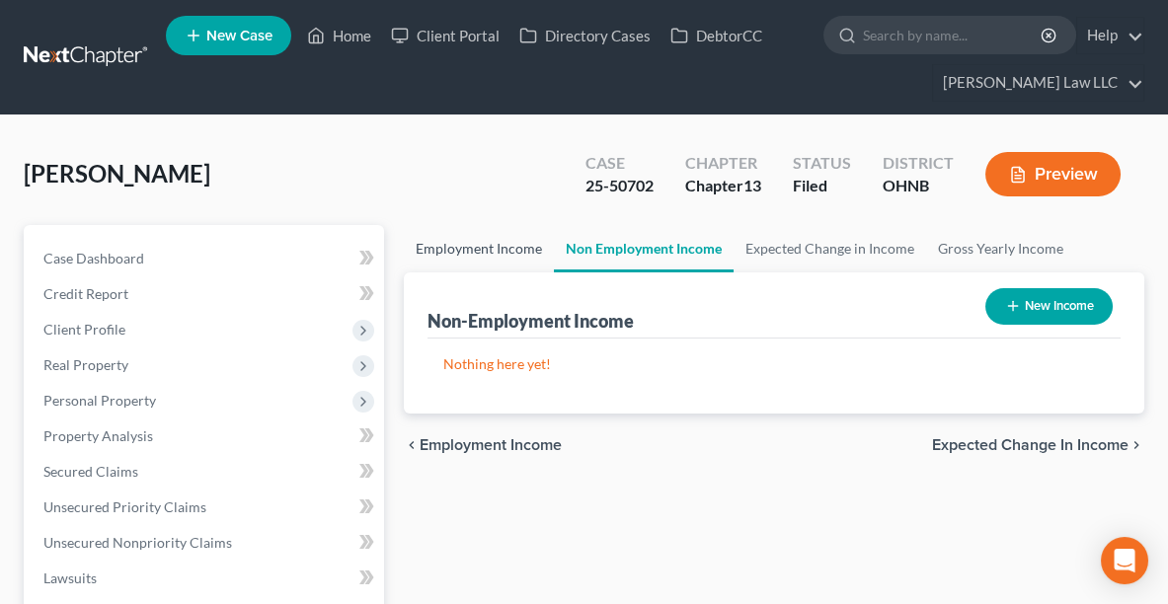
click at [472, 230] on link "Employment Income" at bounding box center [479, 248] width 150 height 47
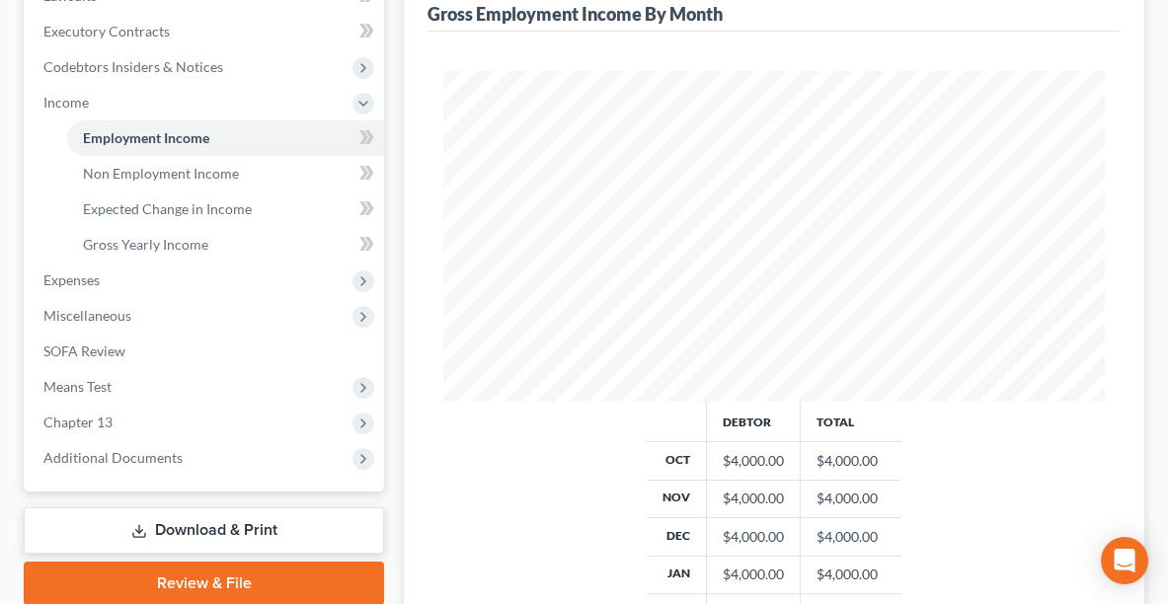
scroll to position [586, 0]
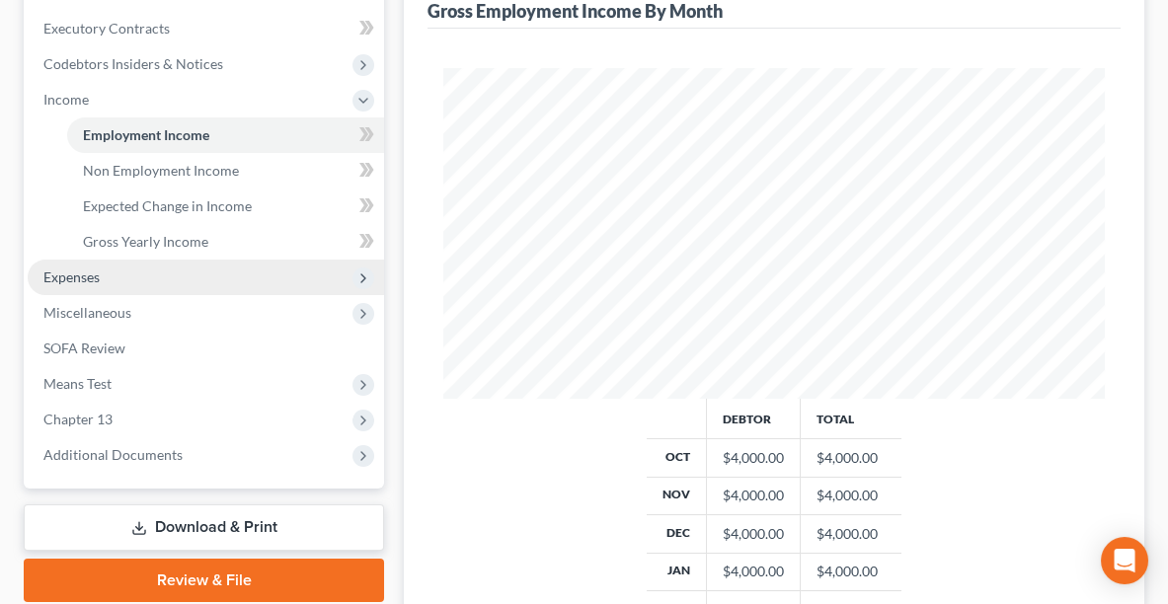
click at [67, 291] on span "Expenses" at bounding box center [206, 278] width 357 height 36
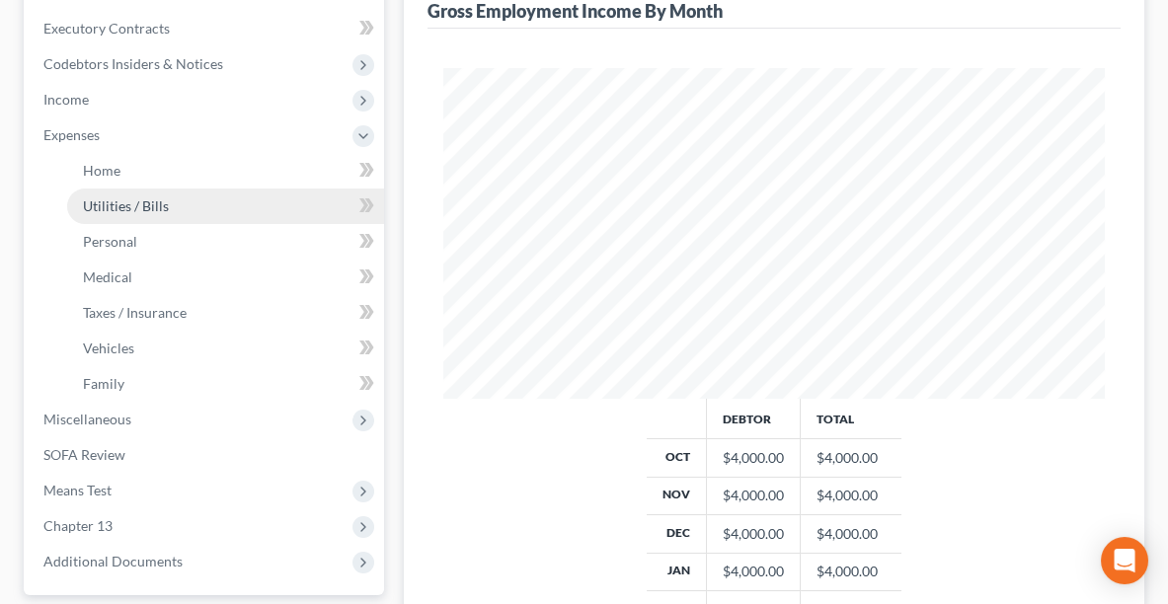
click at [127, 206] on span "Utilities / Bills" at bounding box center [126, 206] width 86 height 17
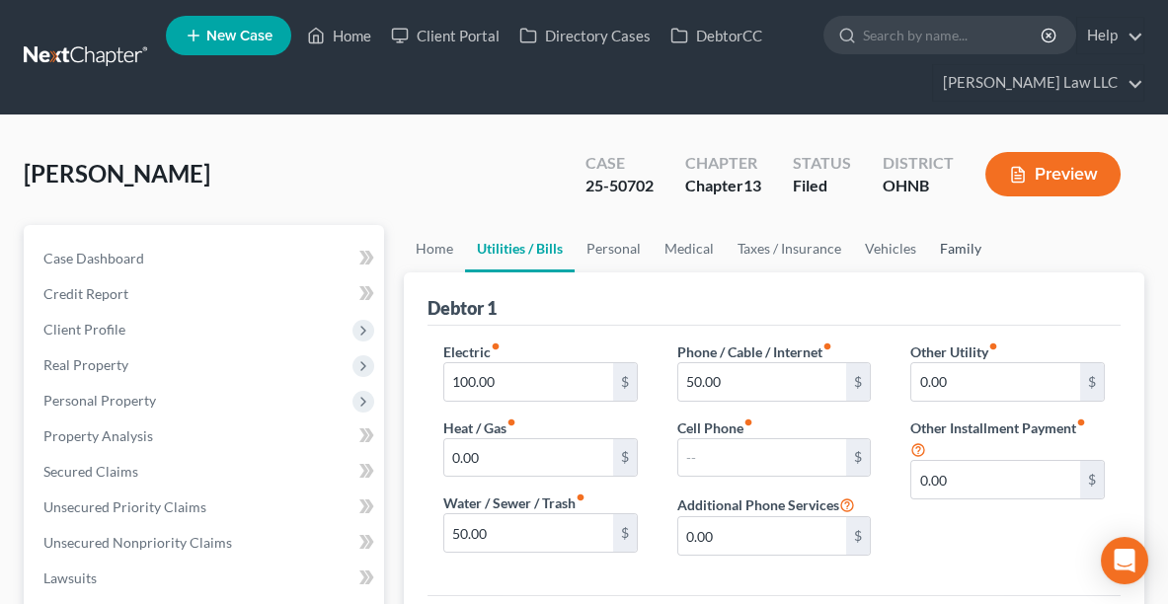
click at [949, 256] on link "Family" at bounding box center [960, 248] width 65 height 47
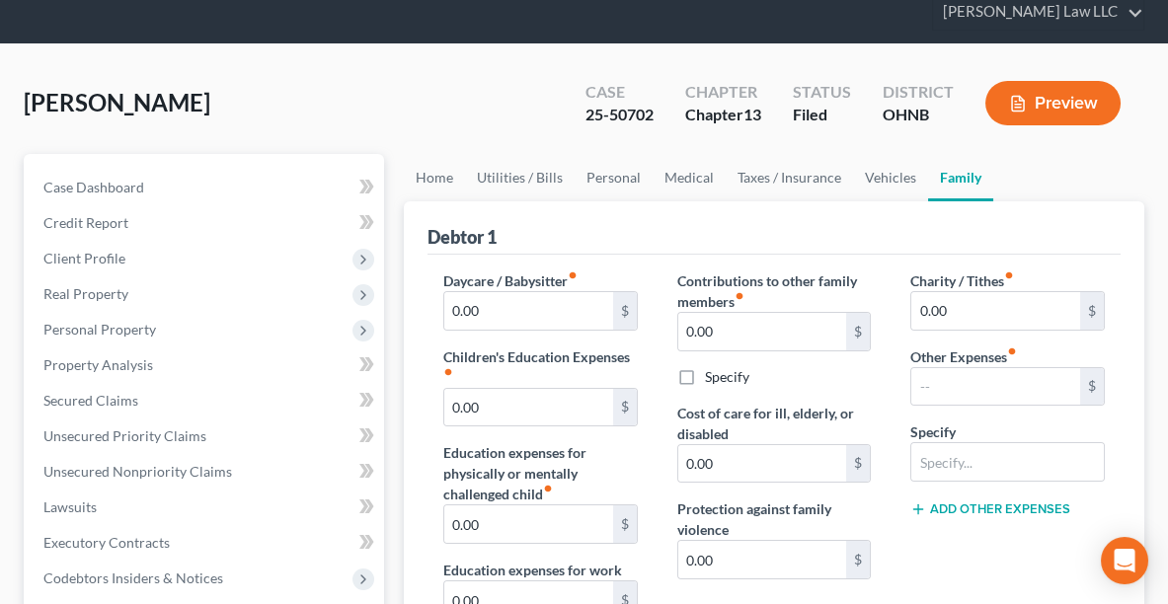
scroll to position [63, 0]
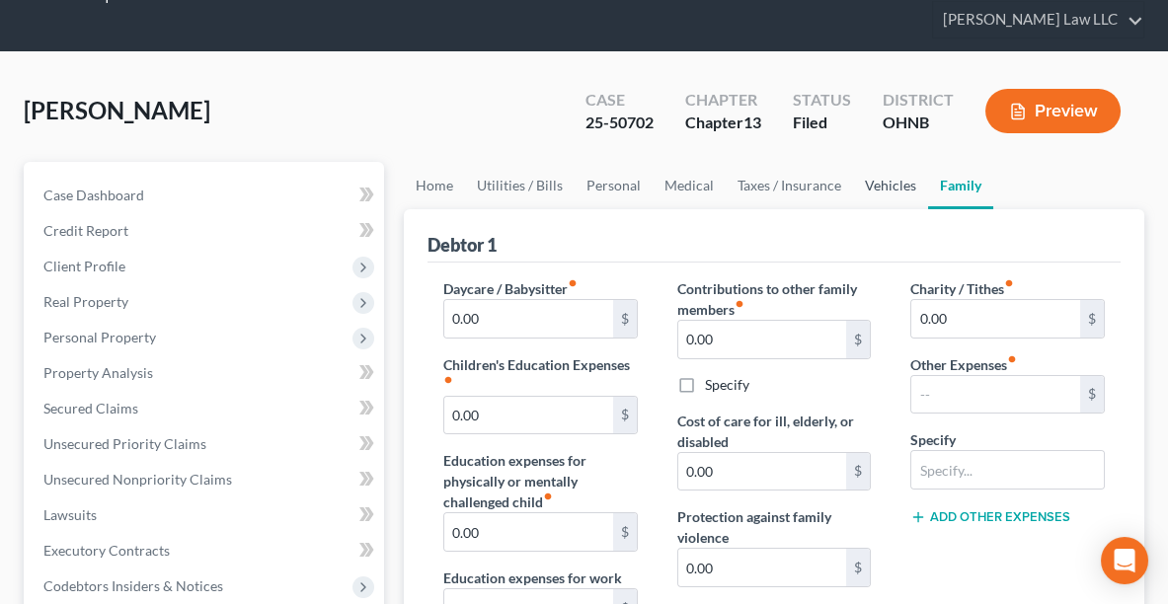
click at [892, 180] on link "Vehicles" at bounding box center [890, 185] width 75 height 47
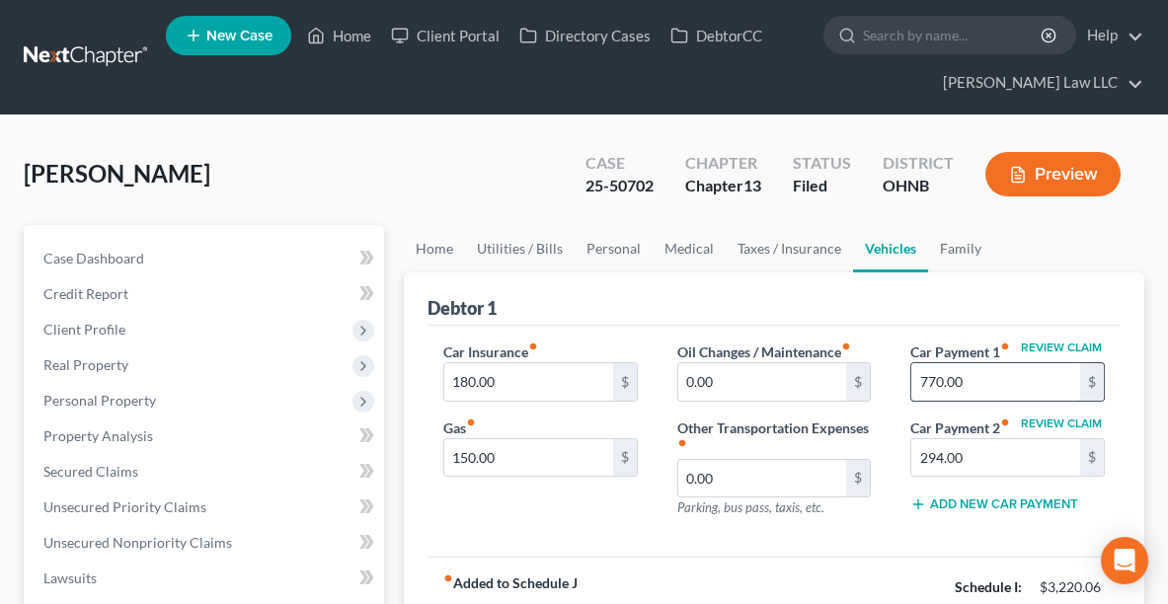
click at [1039, 379] on input "770.00" at bounding box center [996, 382] width 169 height 38
click at [1033, 451] on input "294.00" at bounding box center [996, 459] width 169 height 38
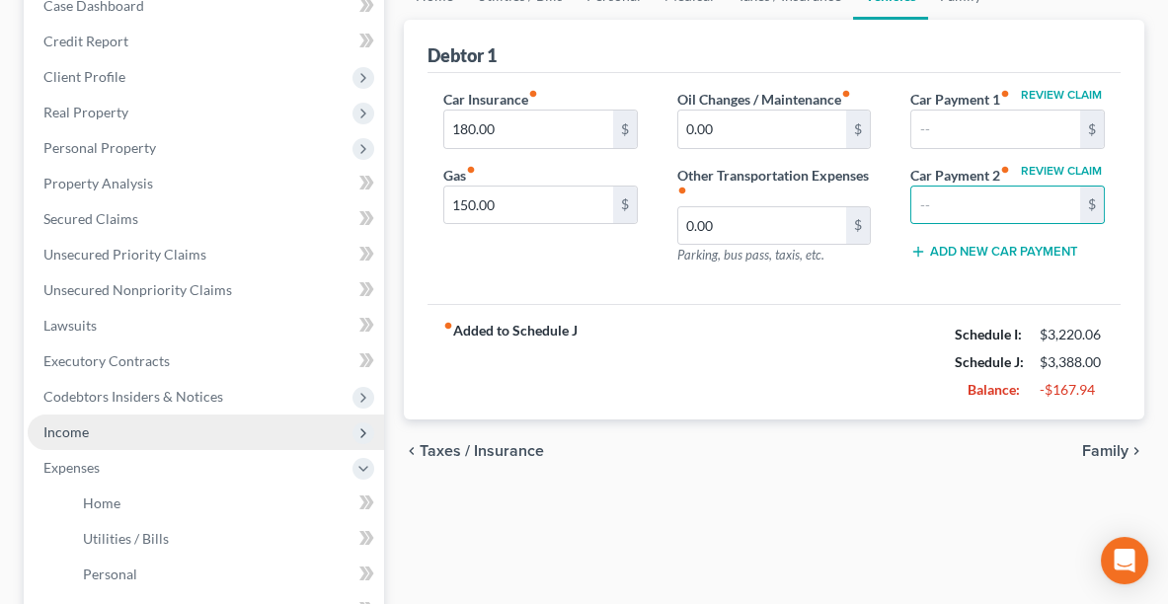
click at [74, 424] on span "Income" at bounding box center [65, 432] width 45 height 17
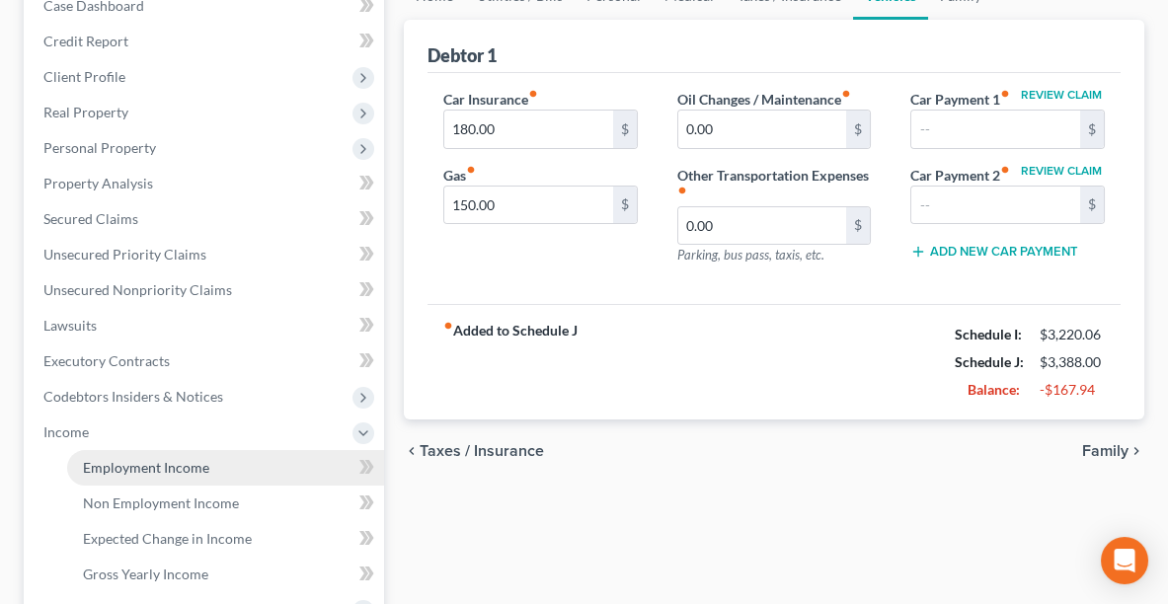
click at [130, 464] on span "Employment Income" at bounding box center [146, 467] width 126 height 17
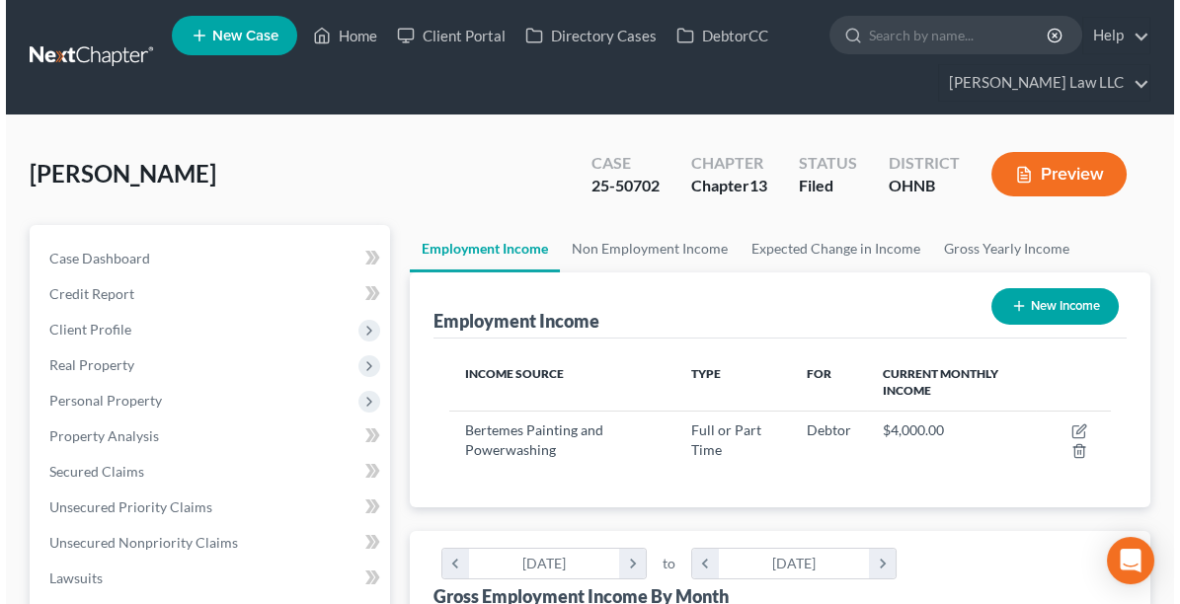
scroll to position [330, 700]
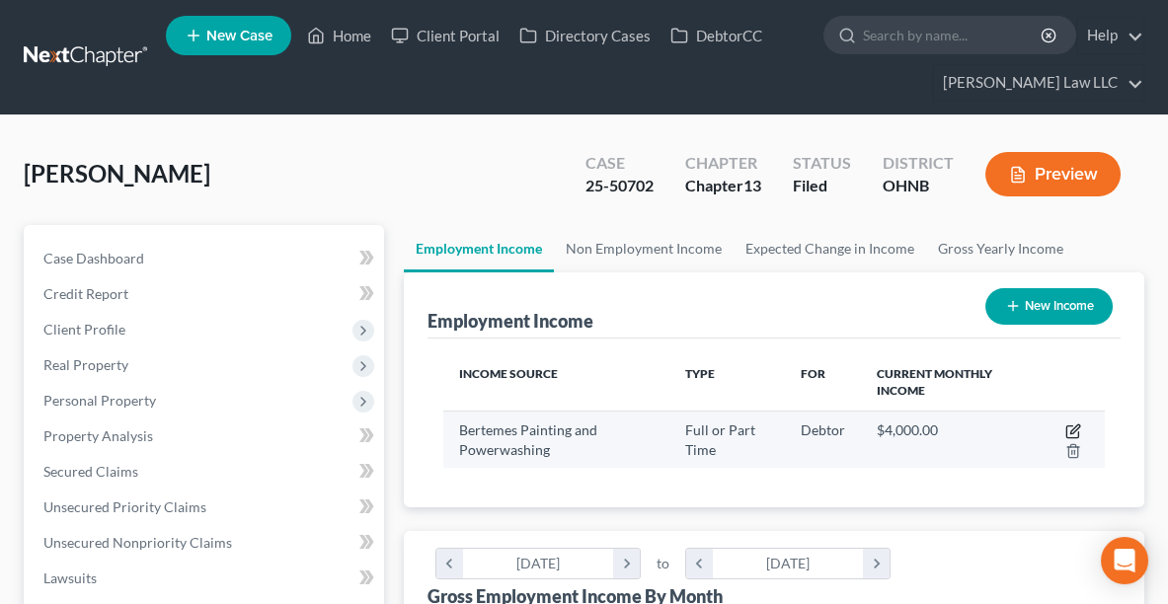
click at [1078, 426] on icon "button" at bounding box center [1075, 429] width 9 height 9
select select "0"
select select "36"
select select "0"
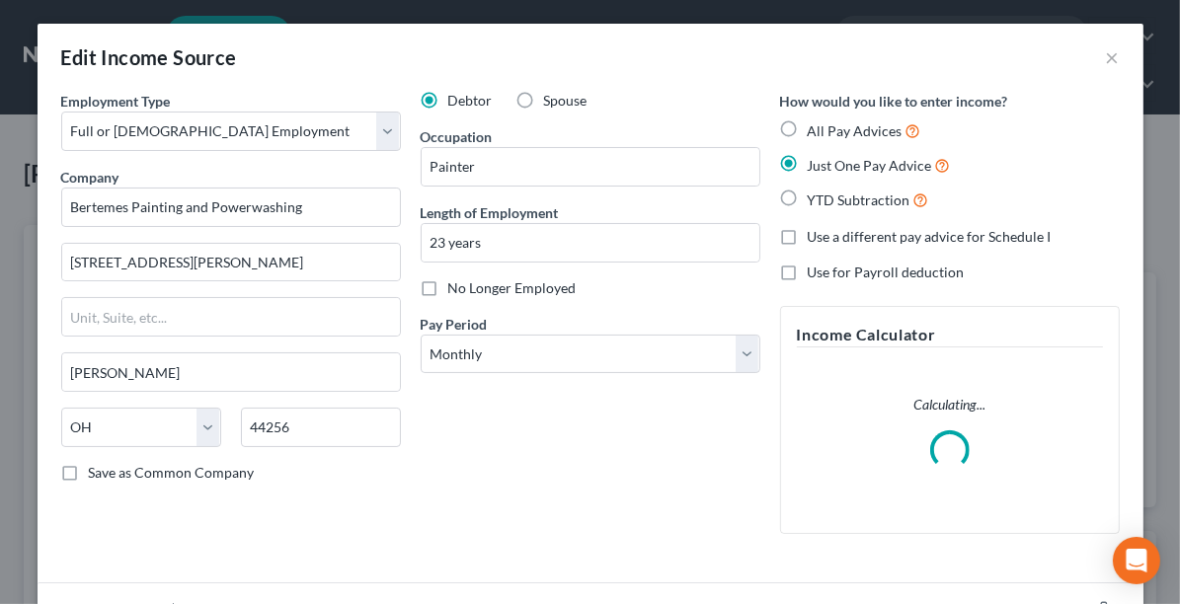
scroll to position [334, 708]
click at [1165, 73] on div "Edit Income Source × Employment Type * Select Full or [DEMOGRAPHIC_DATA] Employ…" at bounding box center [590, 302] width 1180 height 604
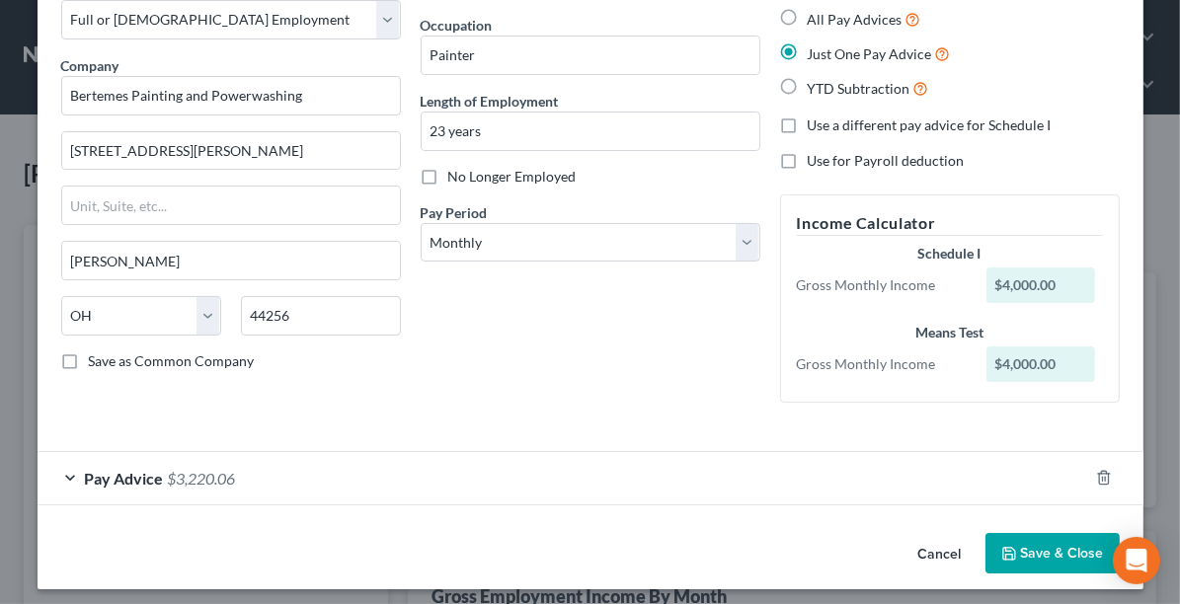
scroll to position [119, 0]
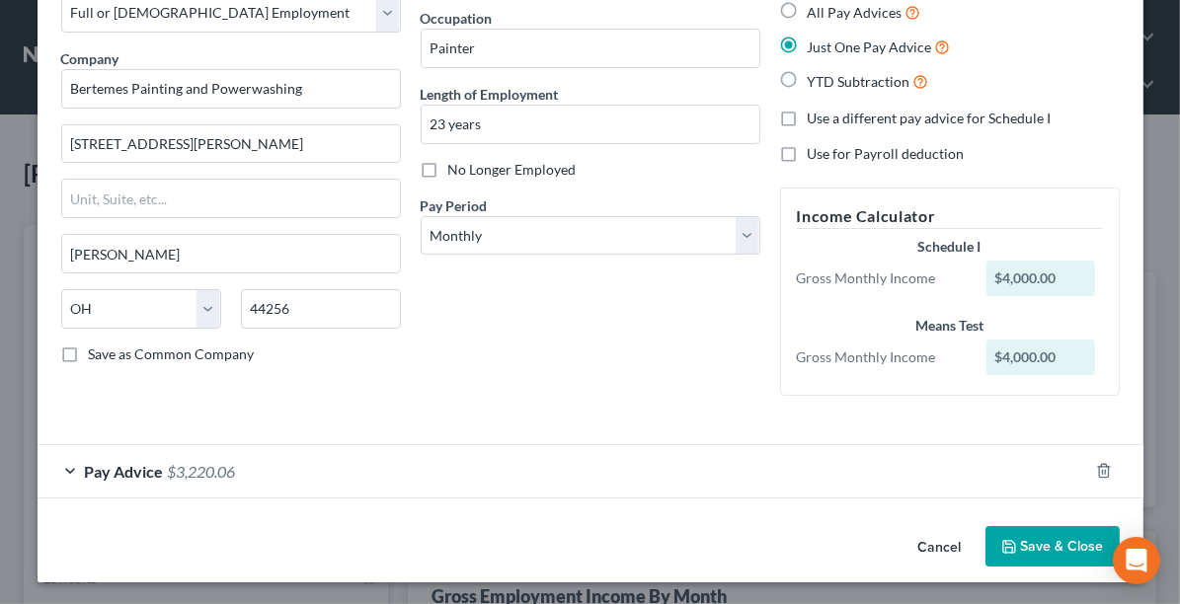
click at [138, 472] on span "Pay Advice" at bounding box center [124, 471] width 79 height 19
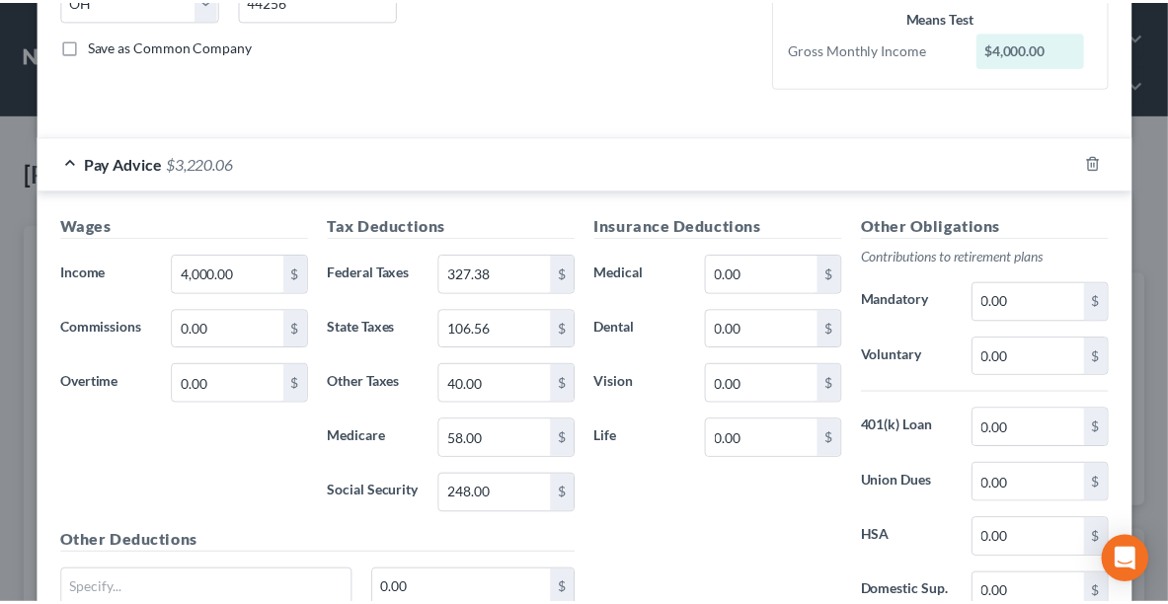
scroll to position [0, 0]
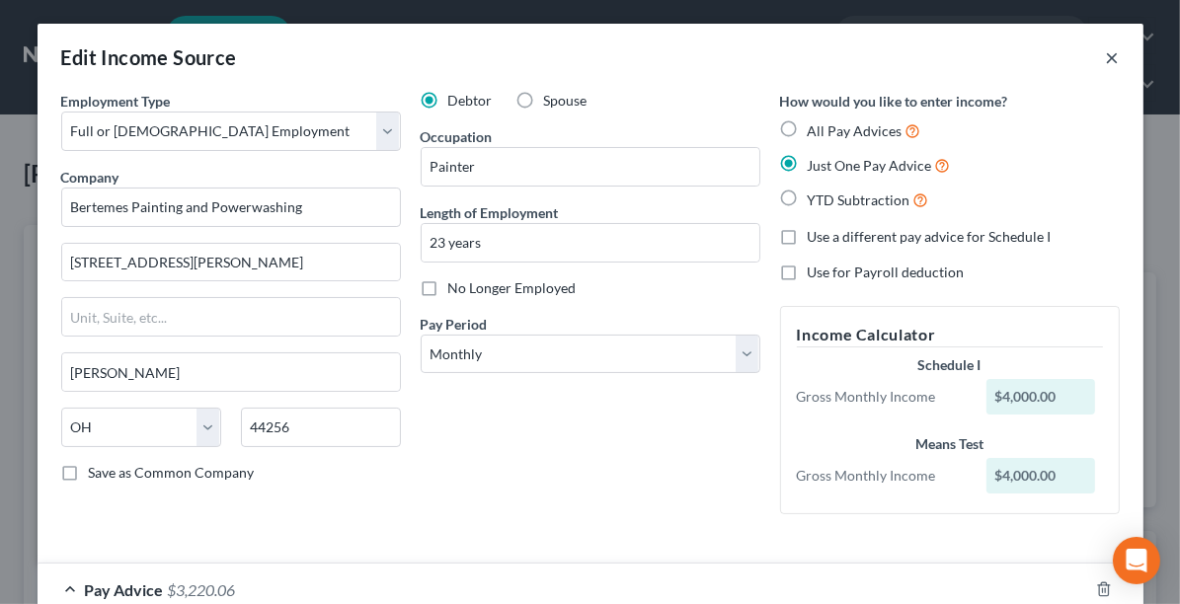
click at [1106, 63] on button "×" at bounding box center [1113, 57] width 14 height 24
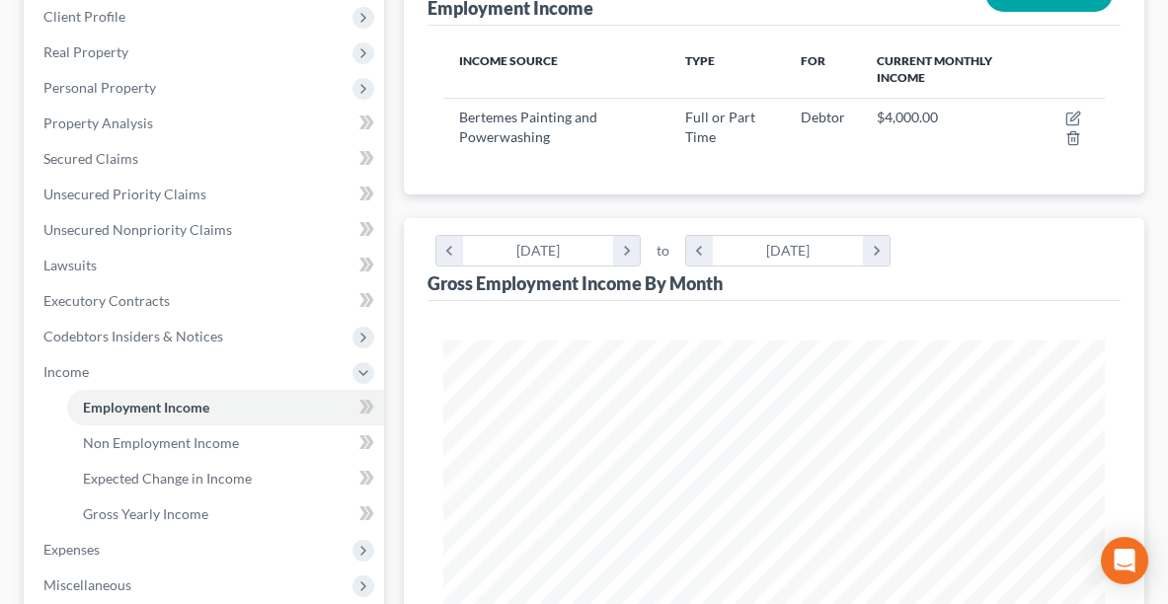
scroll to position [315, 0]
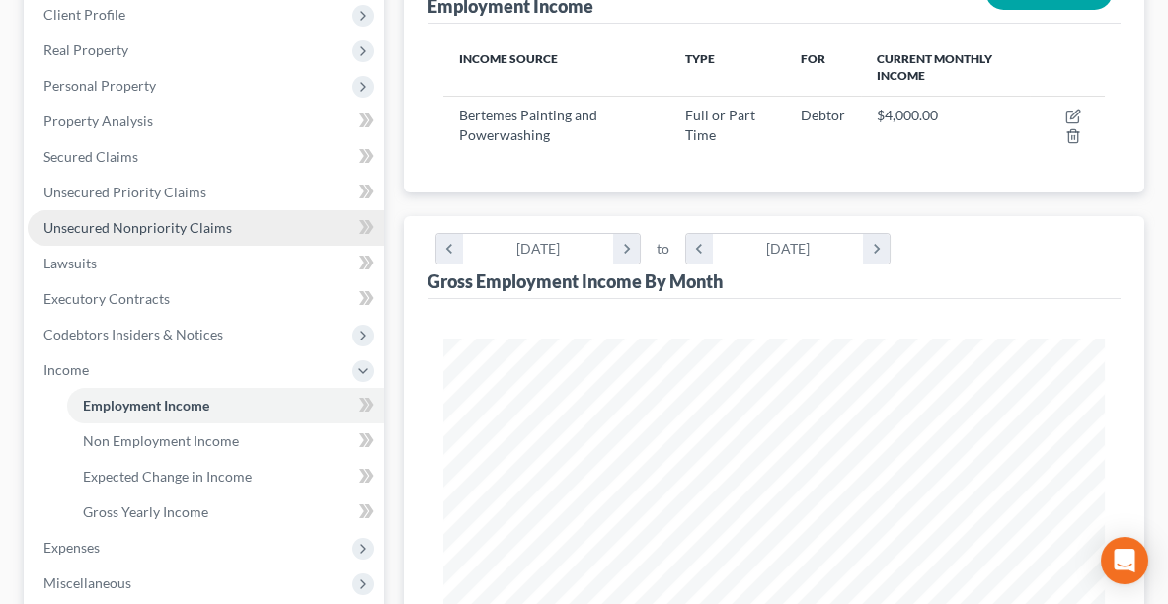
click at [147, 219] on span "Unsecured Nonpriority Claims" at bounding box center [137, 227] width 189 height 17
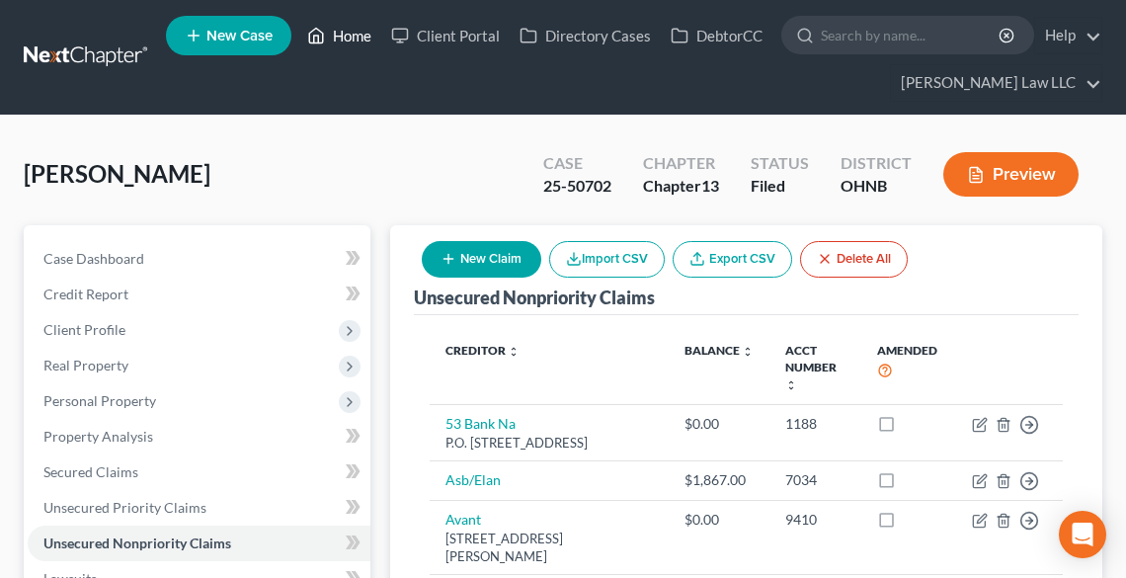
click at [360, 39] on link "Home" at bounding box center [339, 36] width 84 height 36
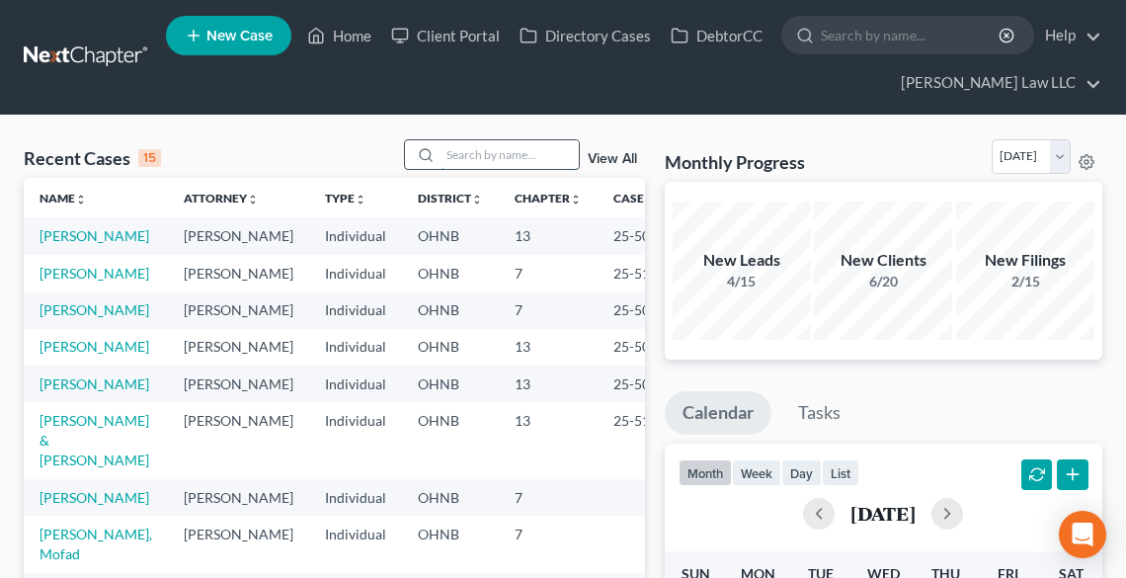
click at [508, 156] on input "search" at bounding box center [510, 154] width 138 height 29
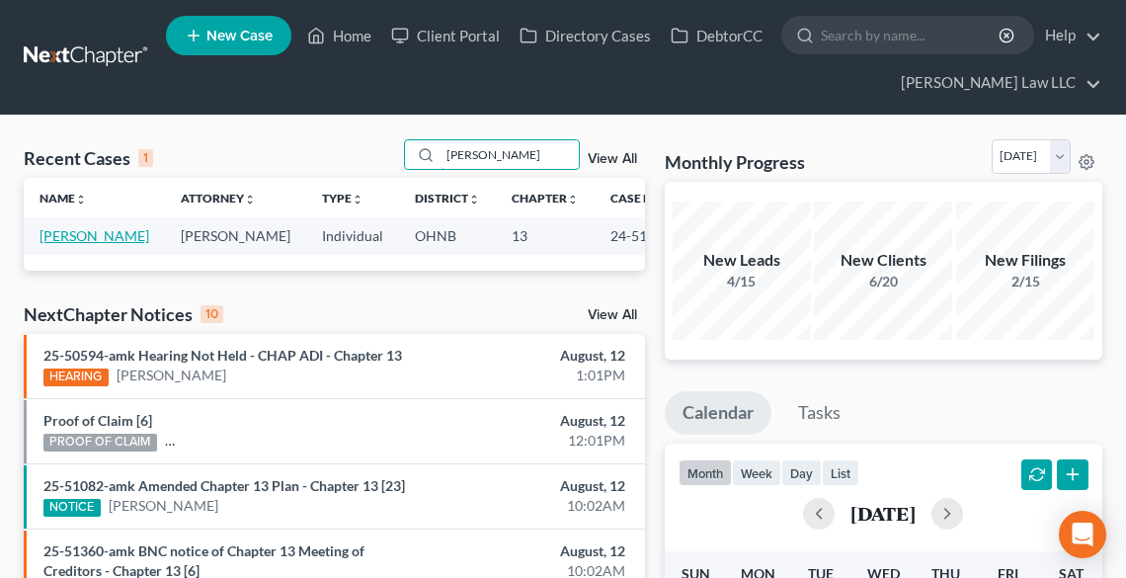
type input "[PERSON_NAME]"
click at [50, 244] on link "[PERSON_NAME]" at bounding box center [95, 235] width 110 height 17
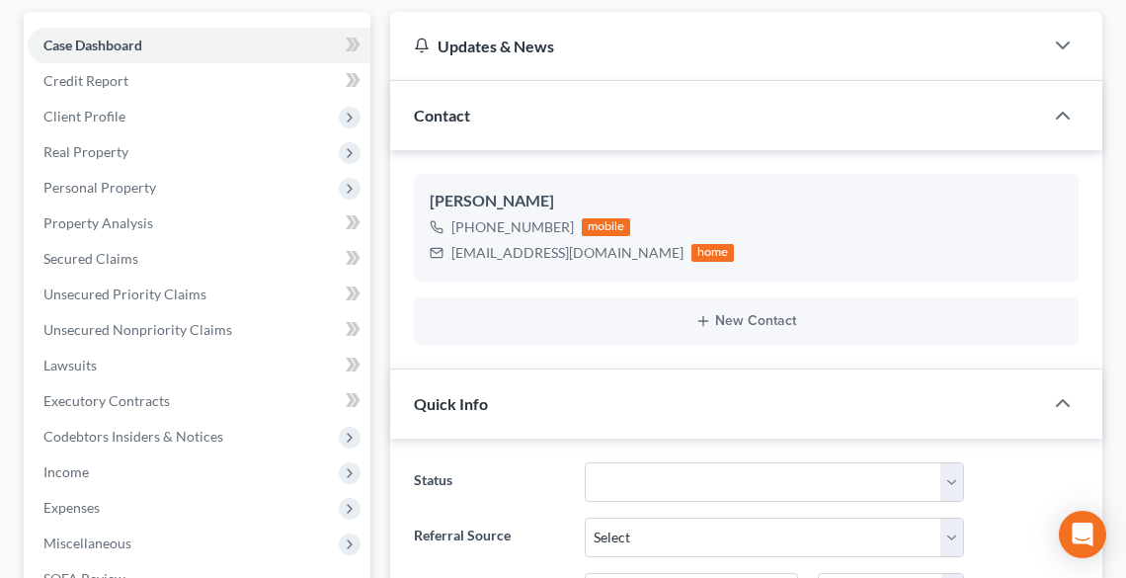
scroll to position [237, 0]
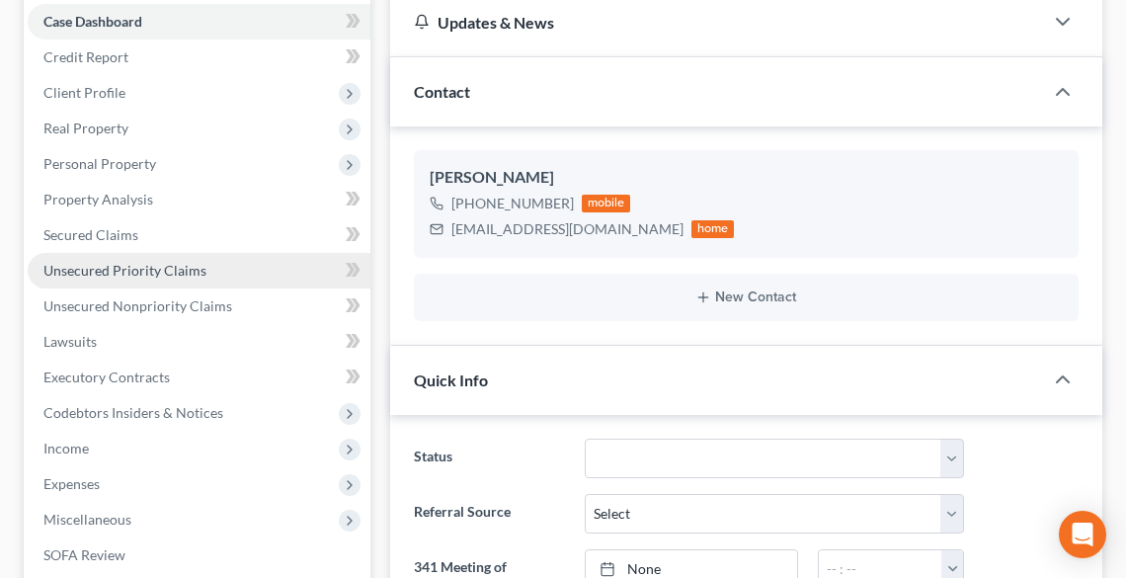
click at [67, 274] on span "Unsecured Priority Claims" at bounding box center [124, 270] width 163 height 17
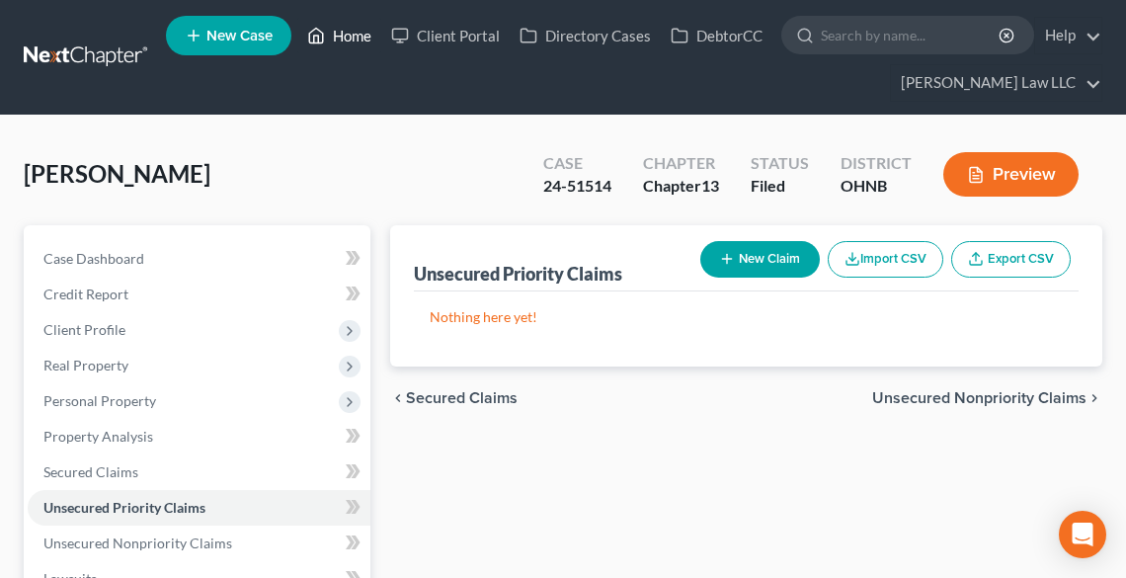
click at [345, 33] on link "Home" at bounding box center [339, 36] width 84 height 36
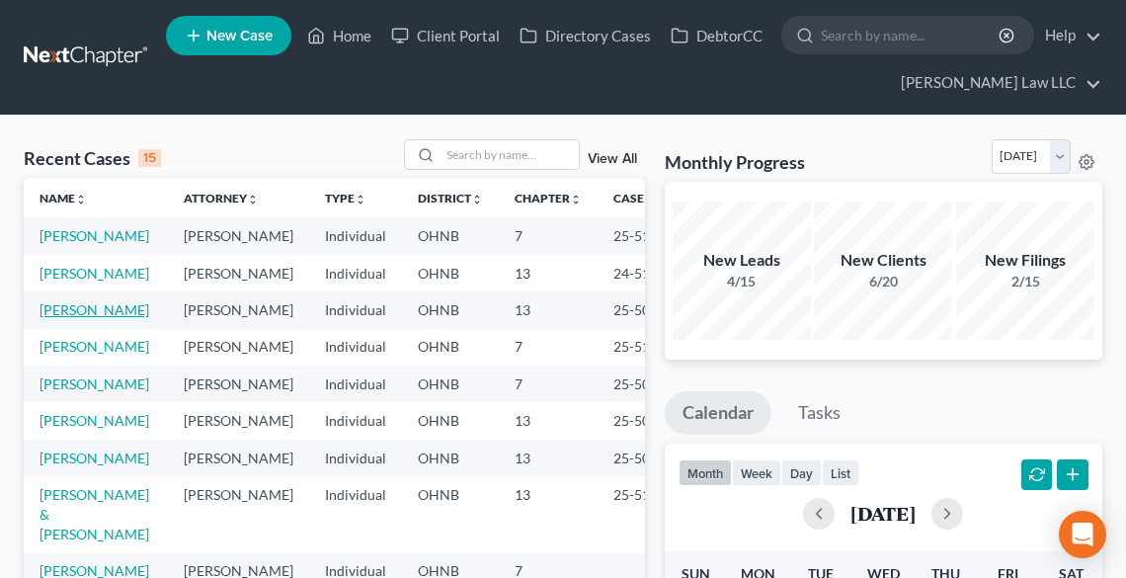
click at [71, 318] on link "[PERSON_NAME]" at bounding box center [95, 309] width 110 height 17
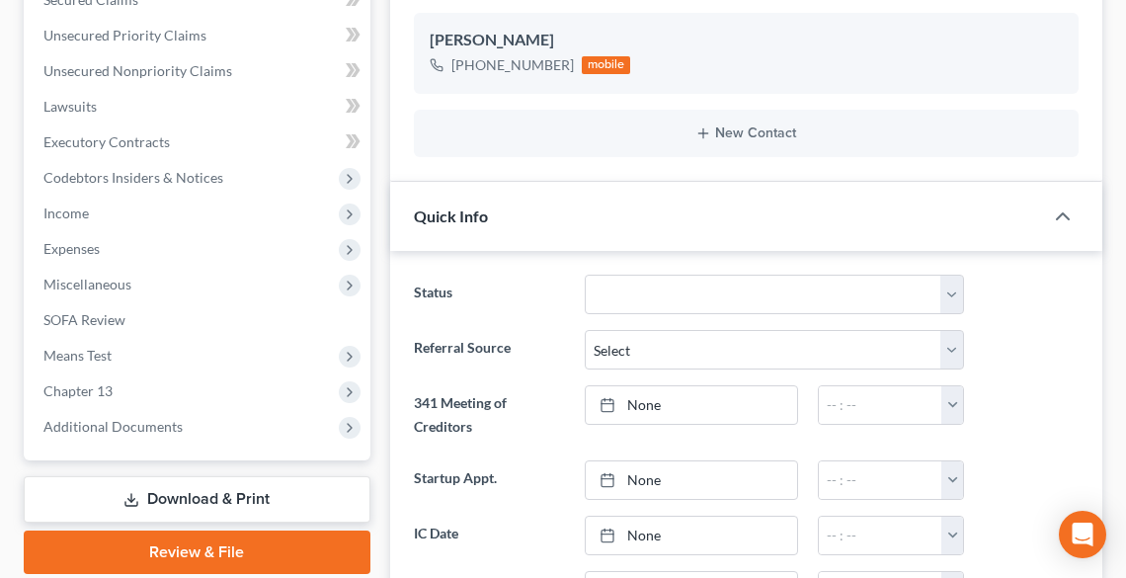
scroll to position [474, 0]
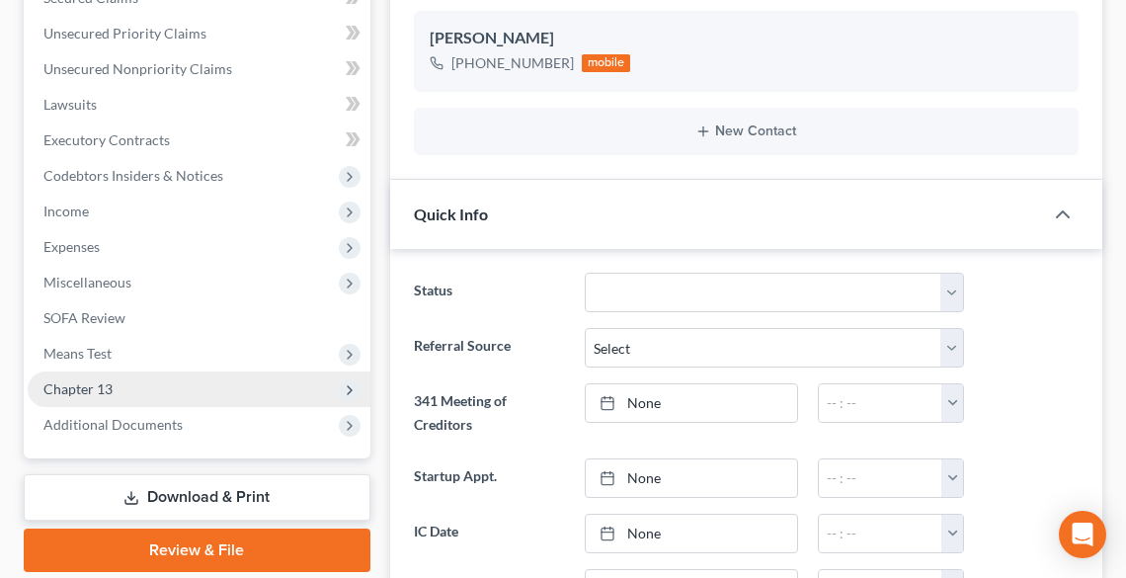
click at [87, 393] on span "Chapter 13" at bounding box center [77, 388] width 69 height 17
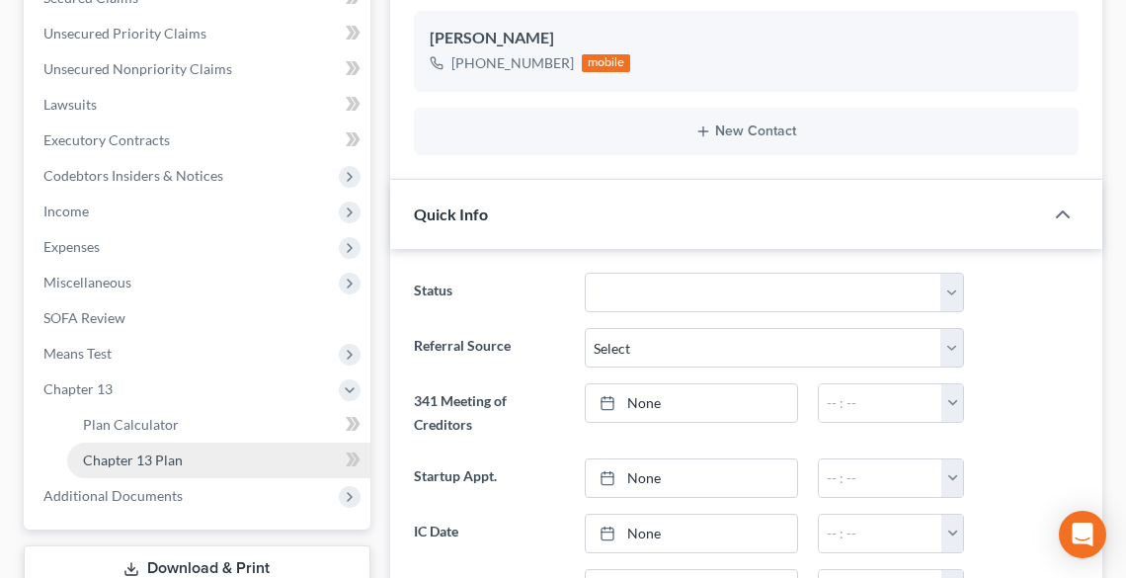
click at [201, 462] on link "Chapter 13 Plan" at bounding box center [218, 460] width 303 height 36
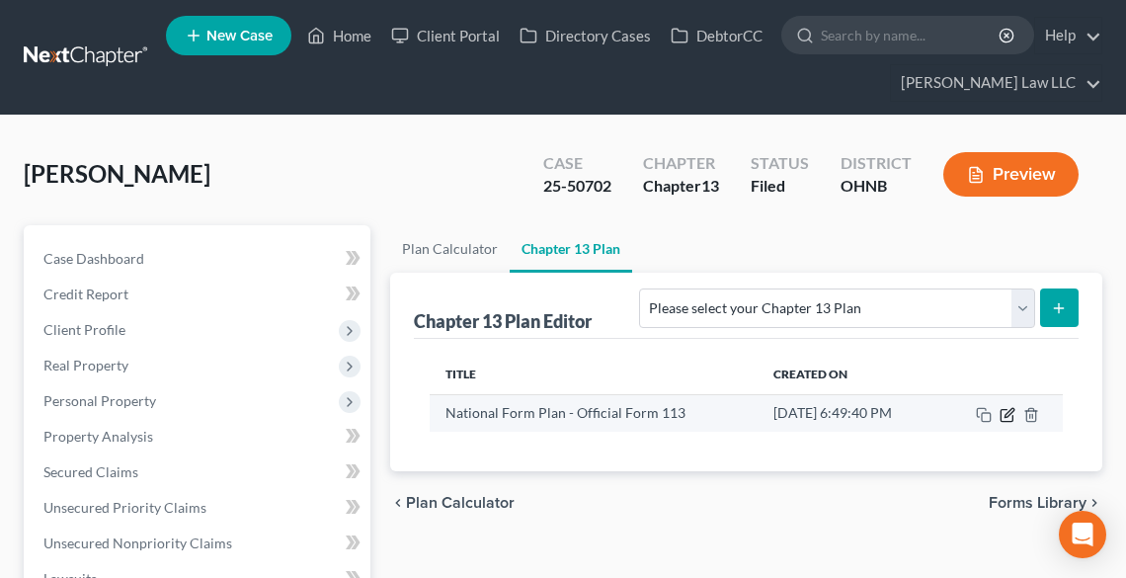
click at [1008, 415] on icon "button" at bounding box center [1008, 415] width 16 height 16
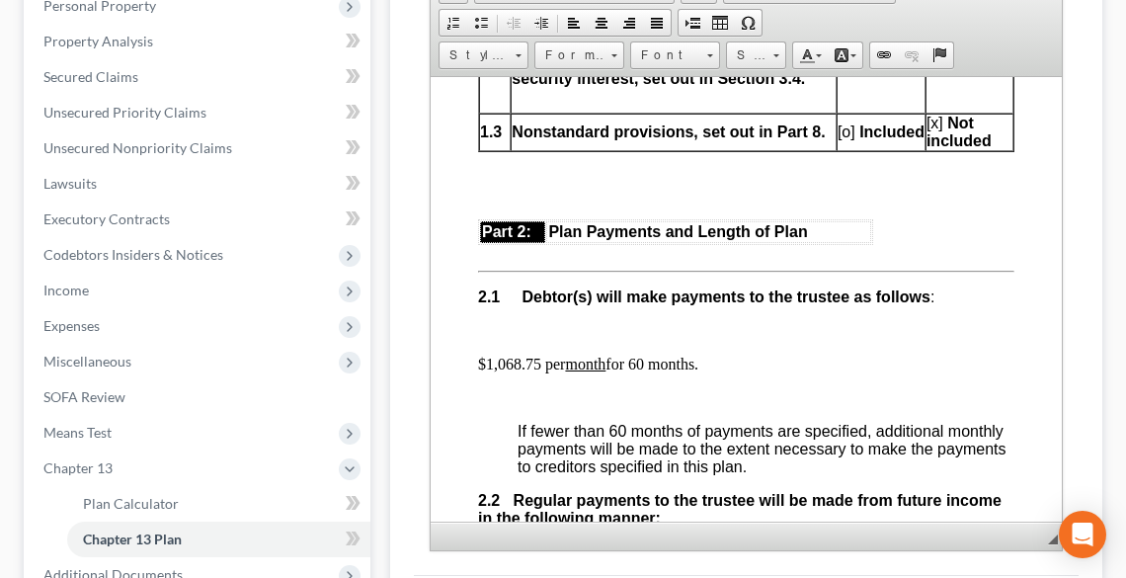
scroll to position [1501, 0]
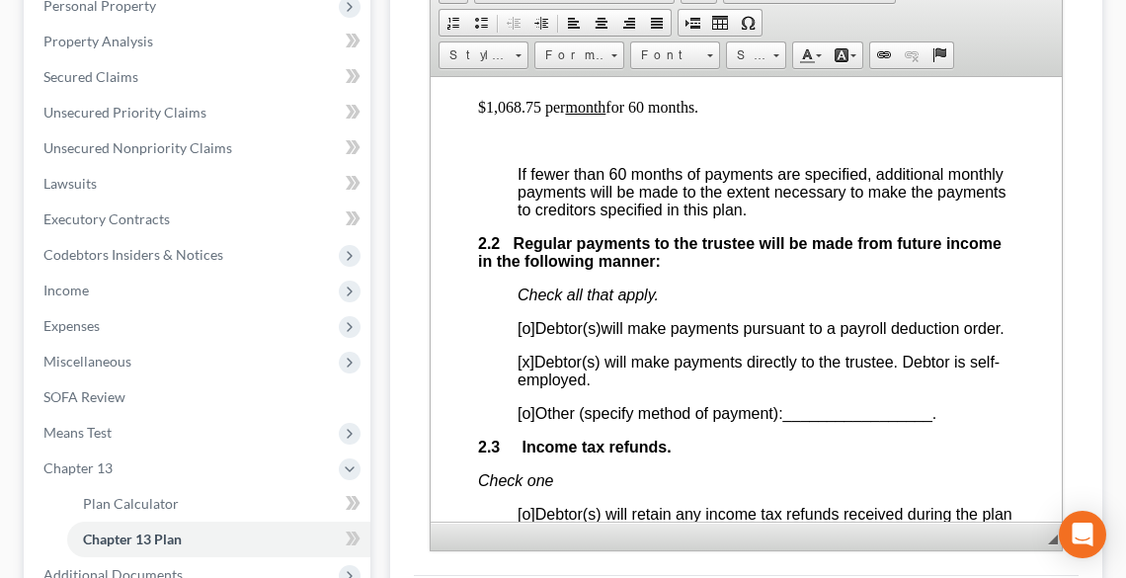
click at [622, 172] on span "If fewer than 60 months of payments are specified, additional monthly payments …" at bounding box center [761, 191] width 488 height 52
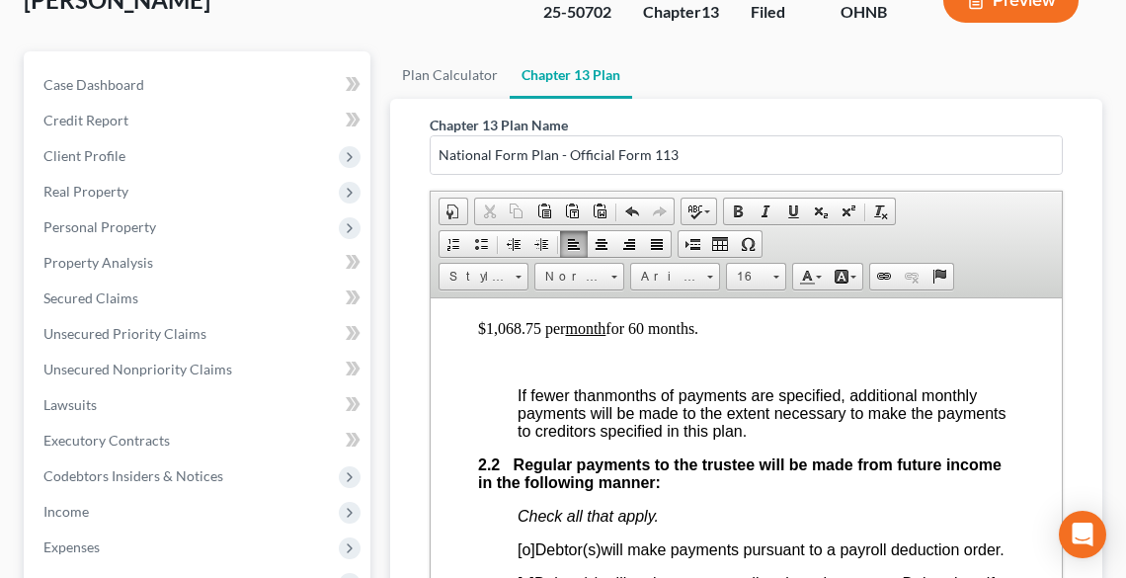
scroll to position [158, 0]
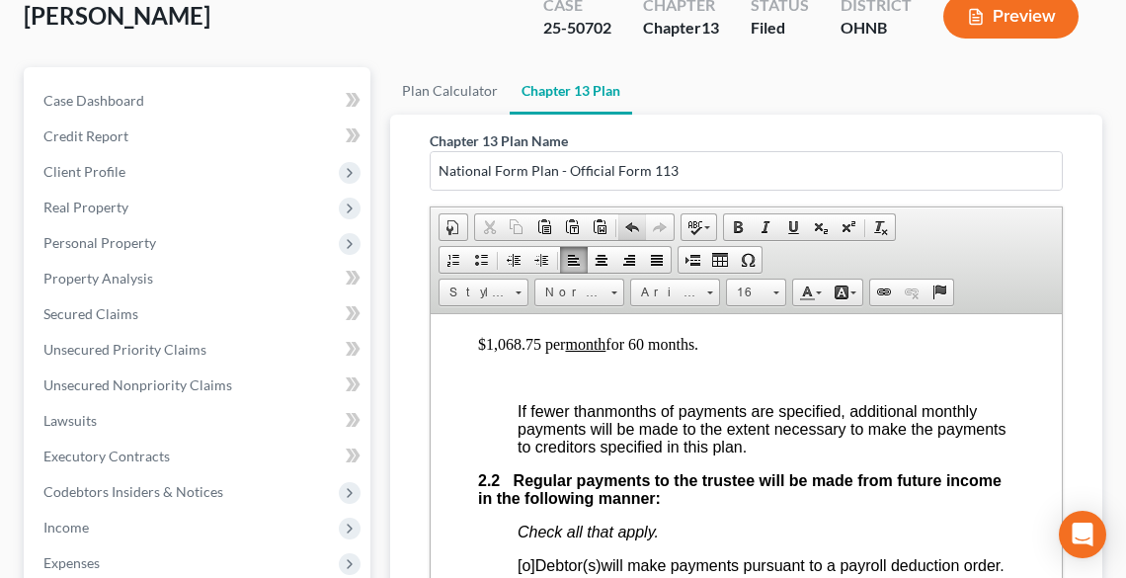
click at [628, 225] on span at bounding box center [632, 227] width 16 height 16
click at [648, 338] on p "$1,068.75 per month for 60 months." at bounding box center [745, 344] width 536 height 18
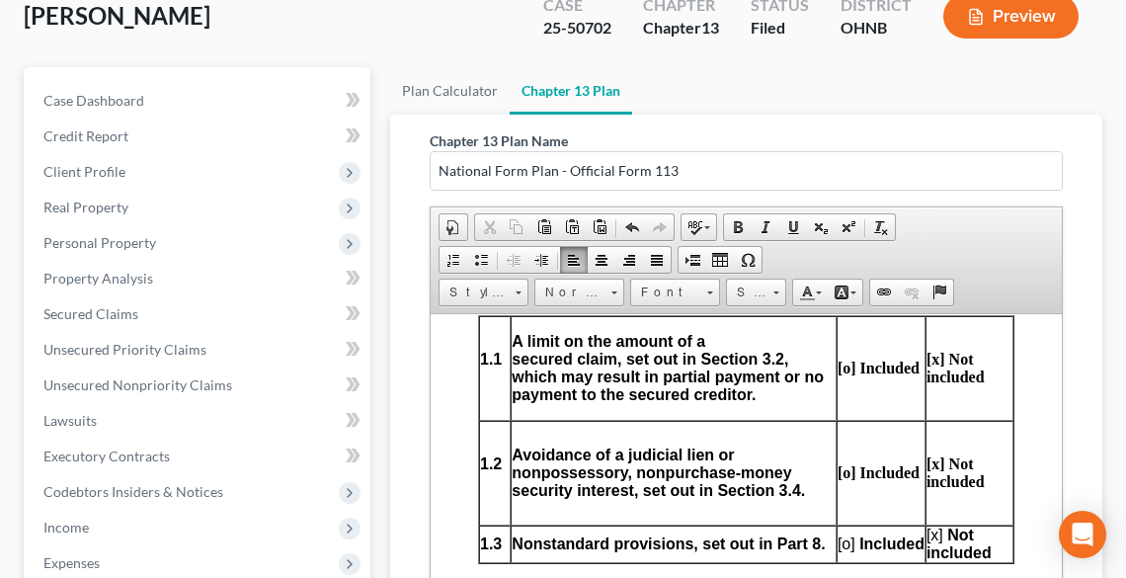
scroll to position [1106, 0]
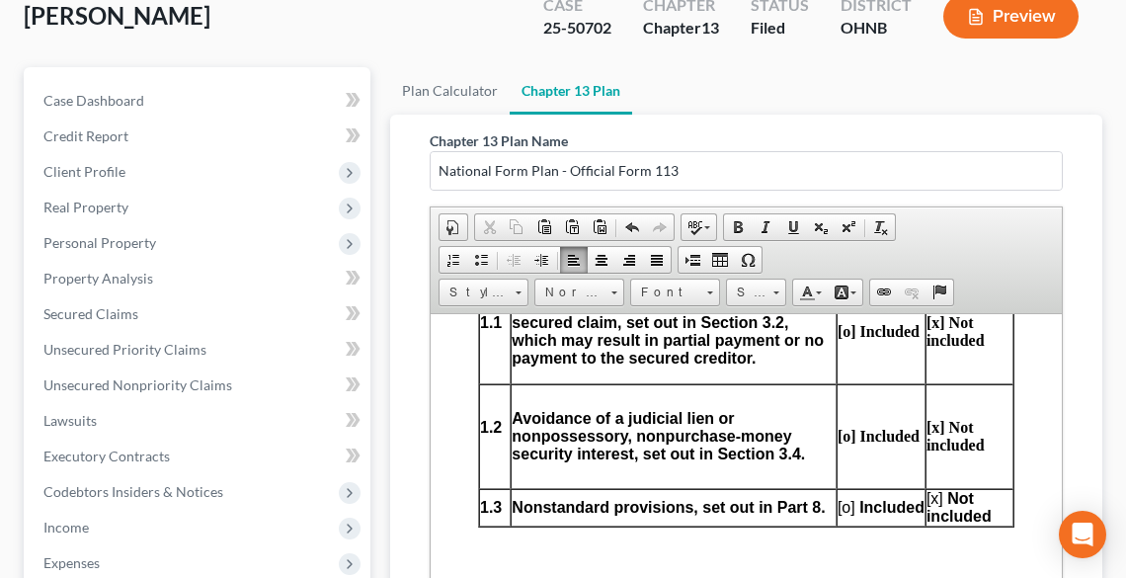
click at [925, 497] on span "[x]" at bounding box center [933, 497] width 17 height 17
click at [629, 229] on span at bounding box center [632, 227] width 16 height 16
click at [839, 499] on span "[o]" at bounding box center [846, 506] width 18 height 17
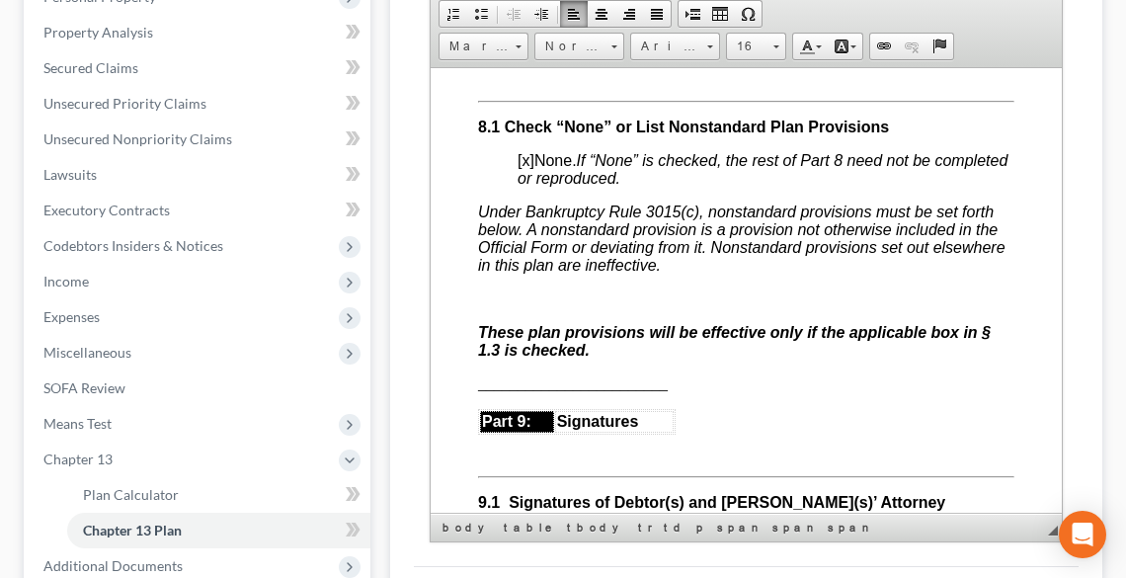
scroll to position [533, 0]
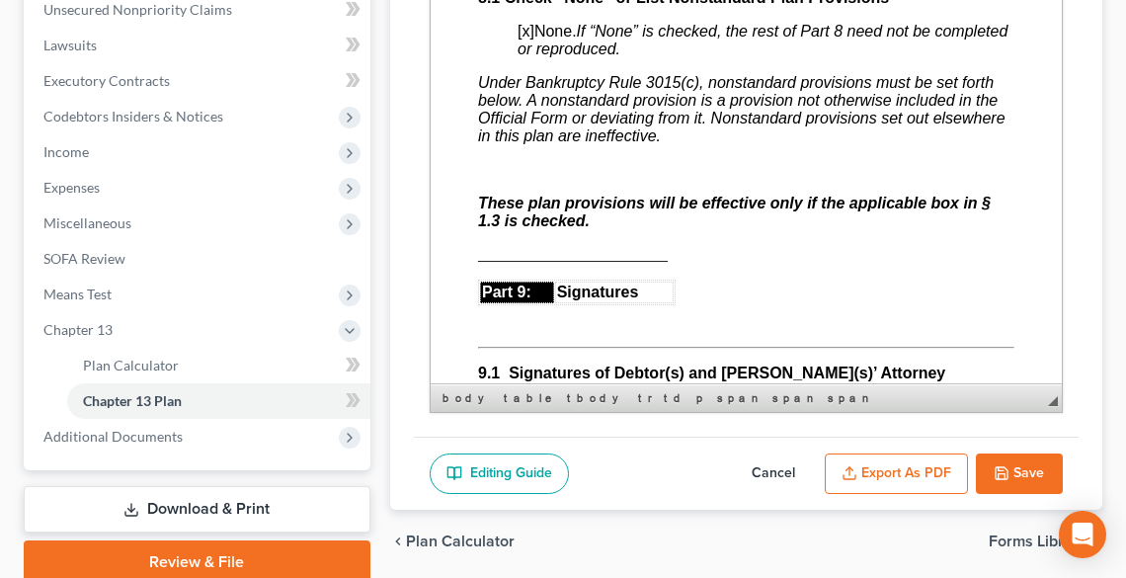
drag, startPoint x: 1013, startPoint y: 466, endPoint x: 1033, endPoint y: 460, distance: 20.6
click at [1025, 463] on button "Save" at bounding box center [1019, 473] width 87 height 41
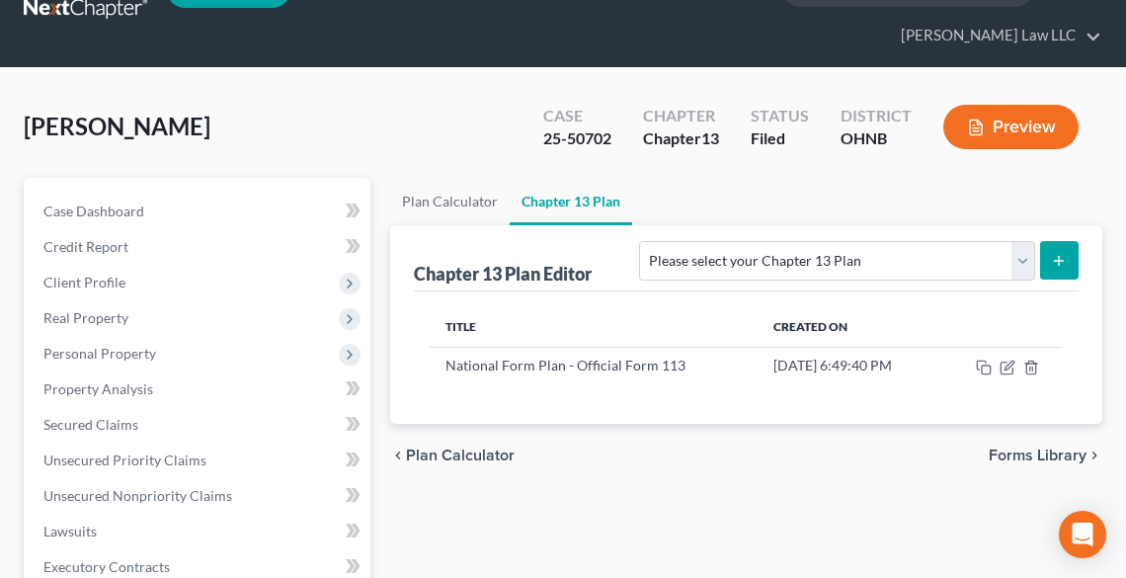
scroll to position [0, 0]
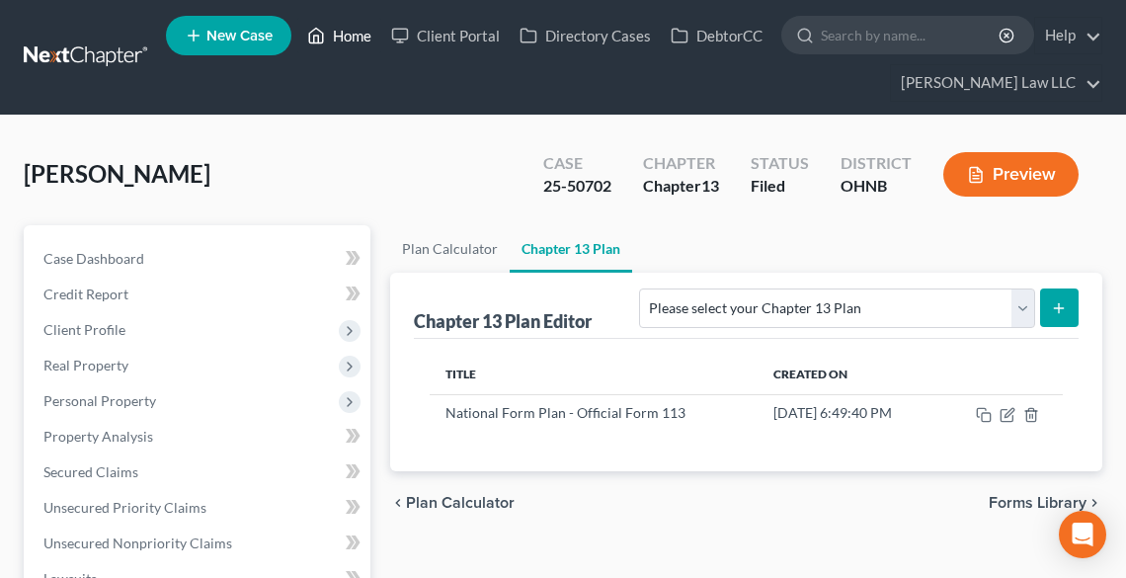
click at [365, 28] on link "Home" at bounding box center [339, 36] width 84 height 36
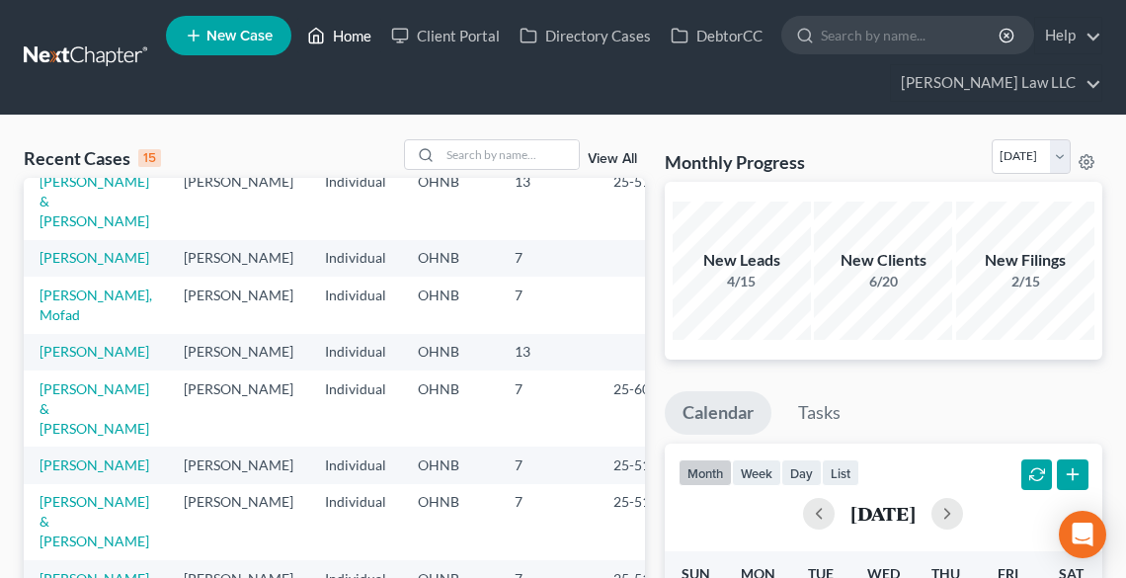
scroll to position [395, 0]
click at [516, 158] on input "search" at bounding box center [510, 154] width 138 height 29
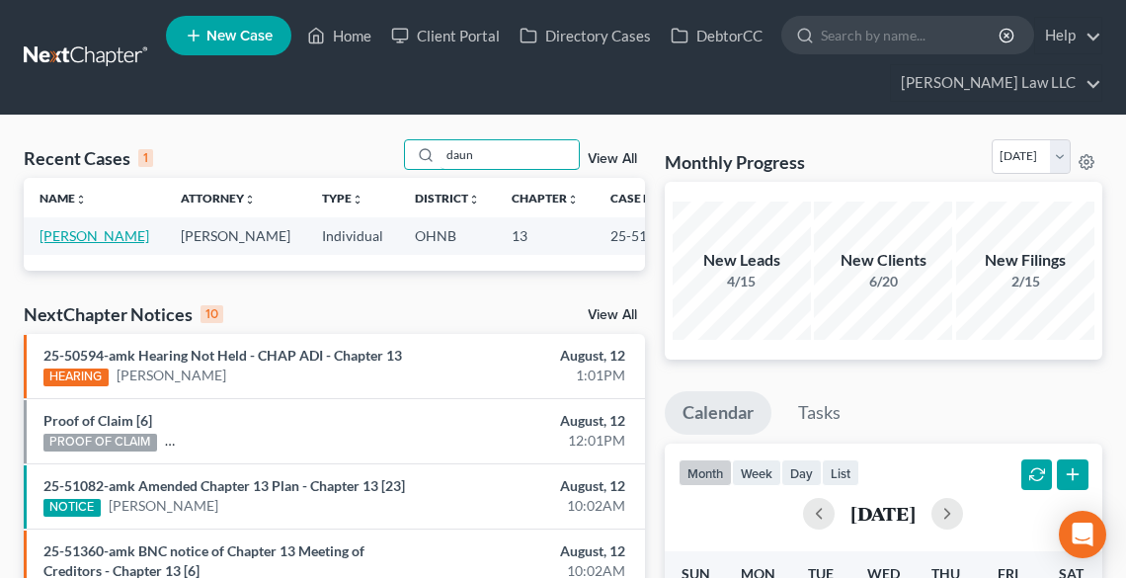
type input "daun"
click at [76, 242] on link "[PERSON_NAME]" at bounding box center [95, 235] width 110 height 17
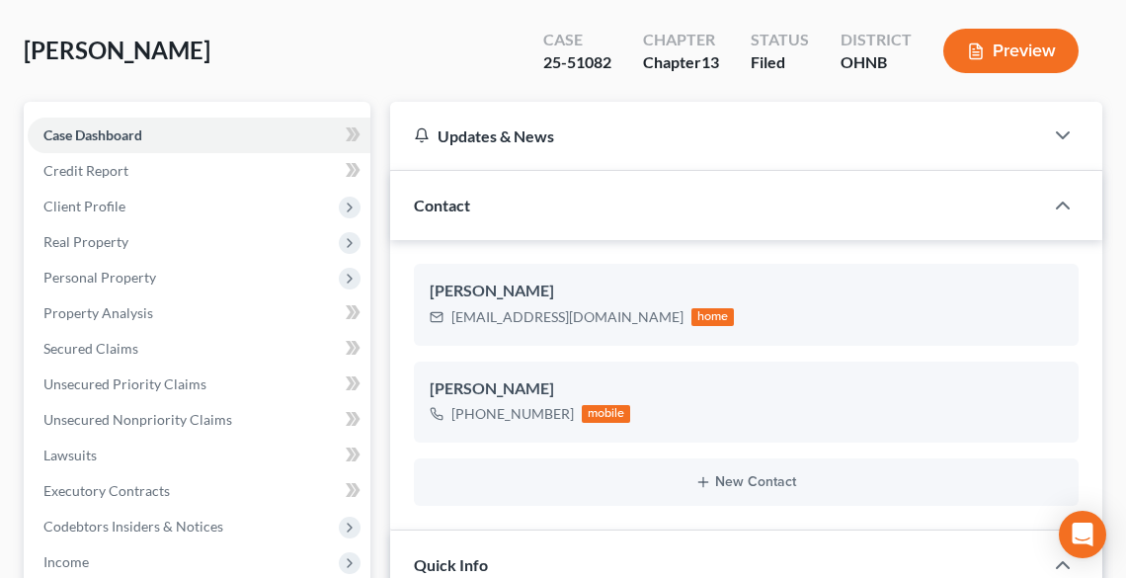
scroll to position [553, 0]
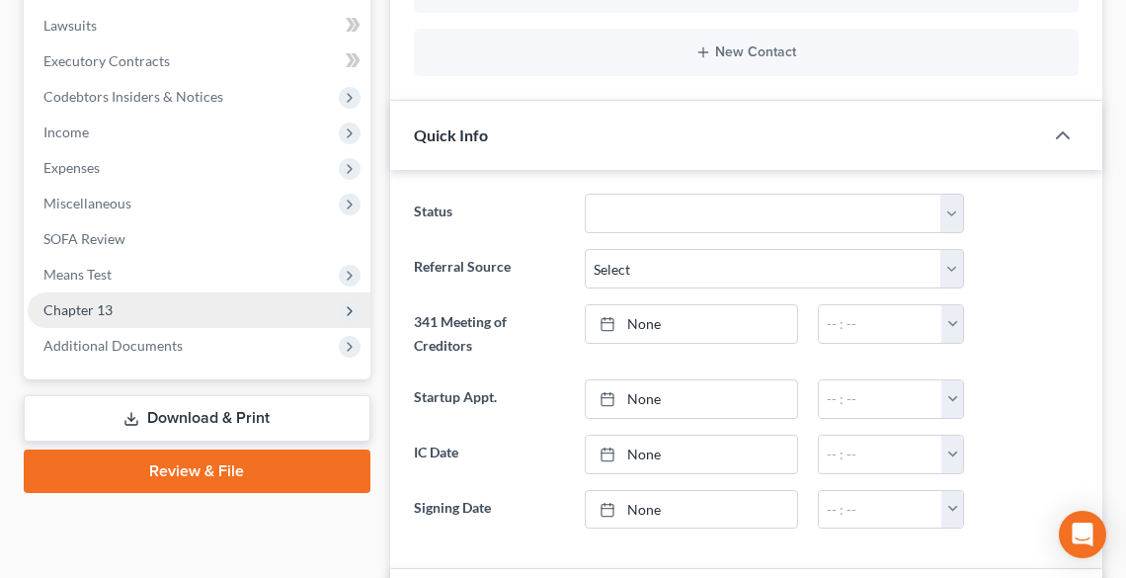
click at [113, 302] on span "Chapter 13" at bounding box center [199, 310] width 343 height 36
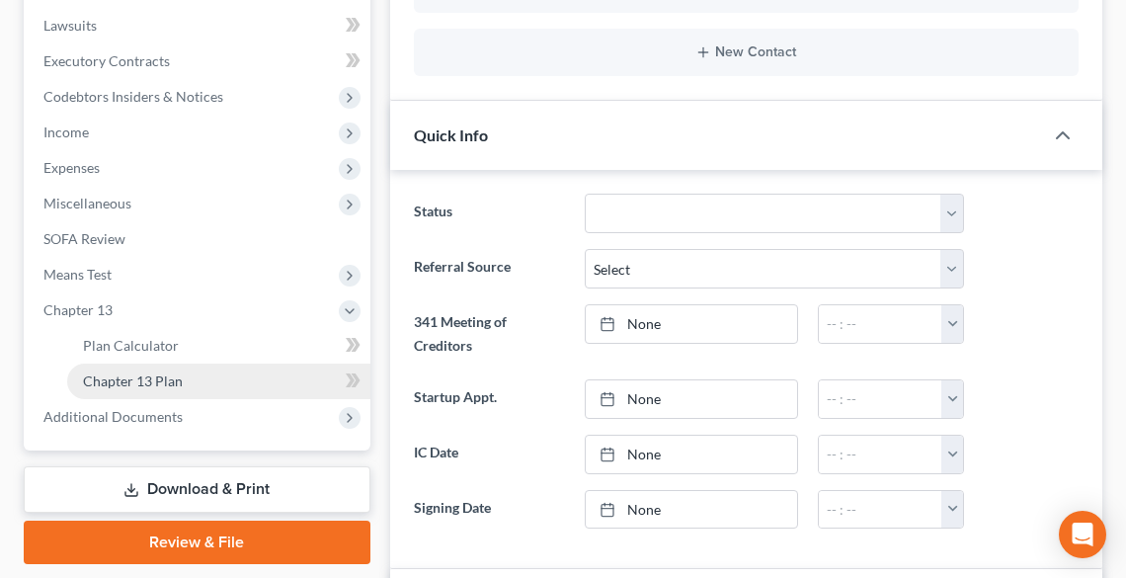
click at [158, 375] on span "Chapter 13 Plan" at bounding box center [133, 380] width 100 height 17
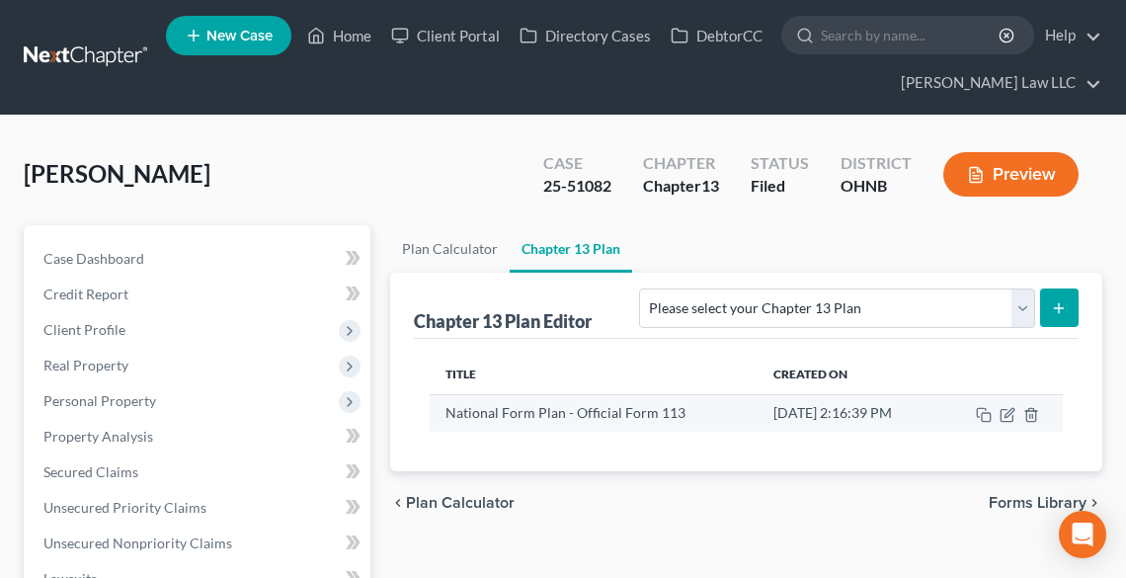
click at [1017, 415] on td at bounding box center [1000, 413] width 124 height 38
click at [1008, 415] on icon "button" at bounding box center [1008, 415] width 16 height 16
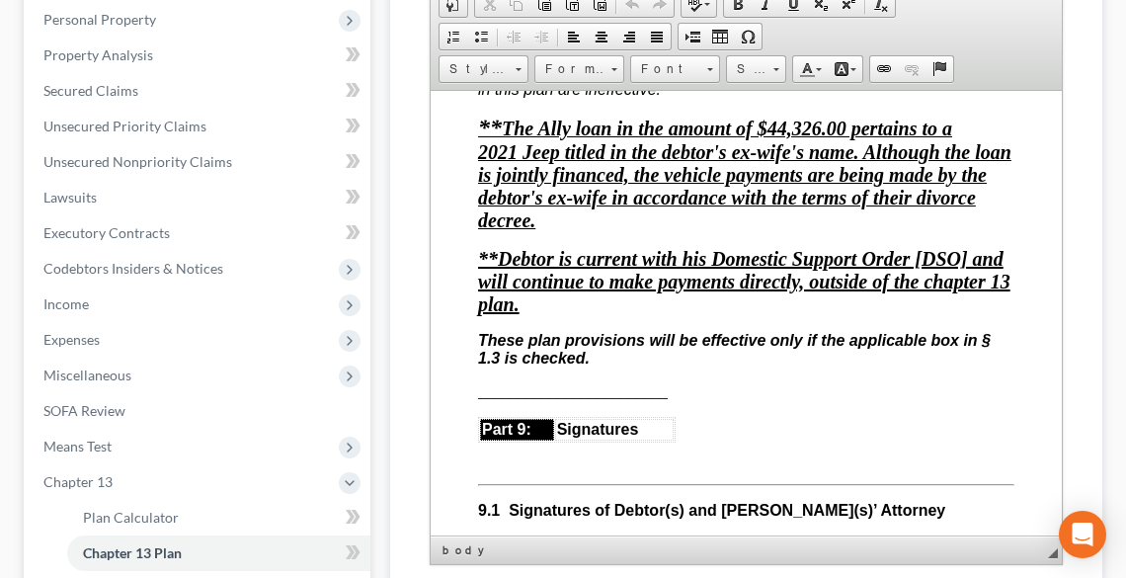
scroll to position [7198, 0]
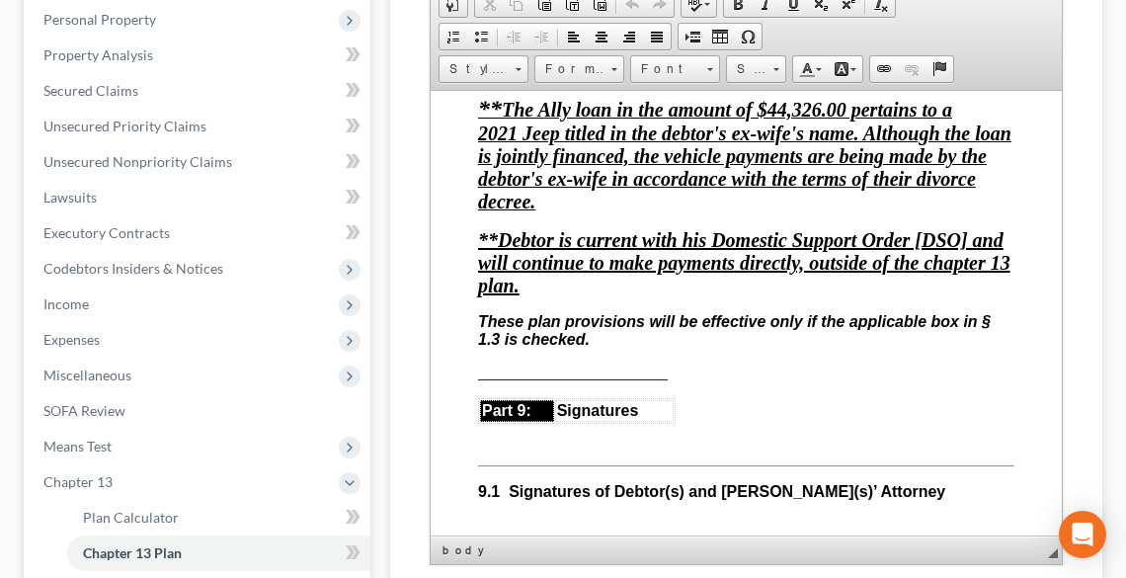
drag, startPoint x: 1057, startPoint y: 145, endPoint x: 1496, endPoint y: 509, distance: 570.4
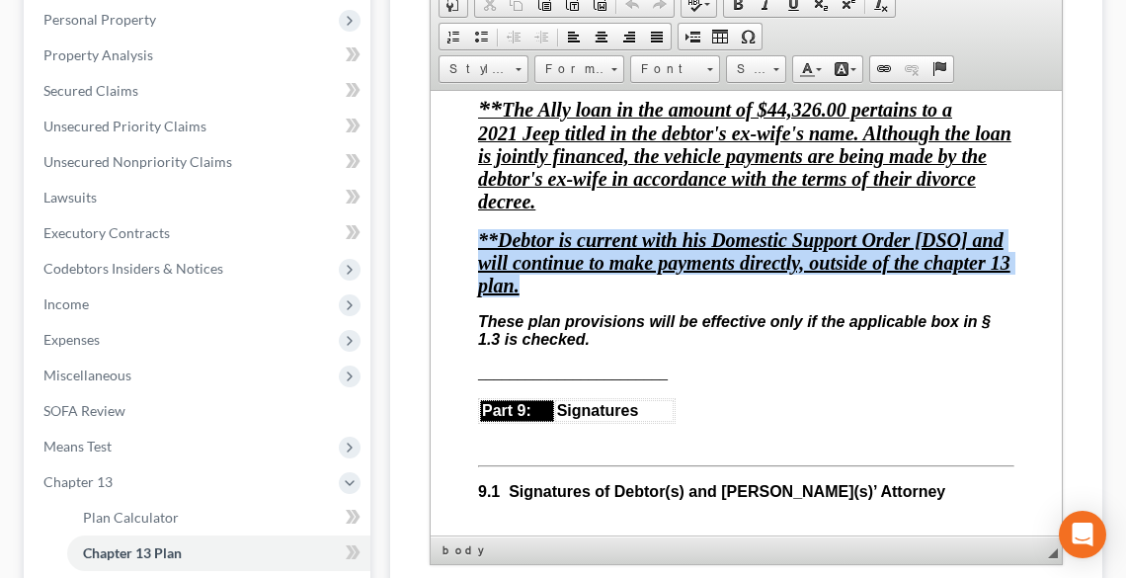
drag, startPoint x: 476, startPoint y: 359, endPoint x: 550, endPoint y: 401, distance: 85.4
click at [550, 296] on p "**Debtor is current with his Domestic Support Order [DSO] and will continue to …" at bounding box center [745, 262] width 536 height 68
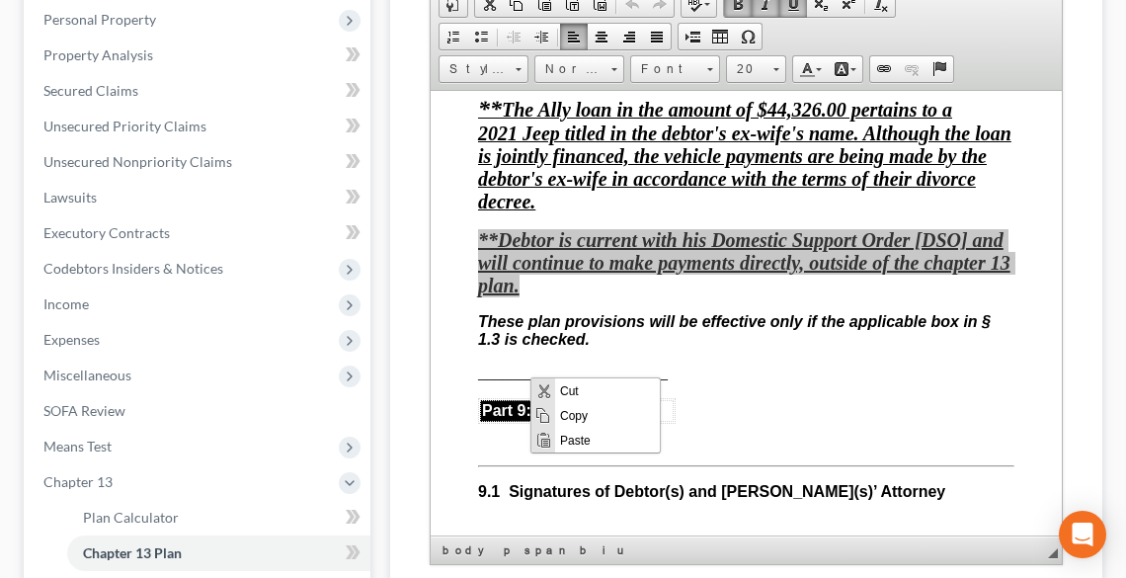
scroll to position [0, 0]
click at [575, 411] on span "Copy" at bounding box center [607, 415] width 105 height 25
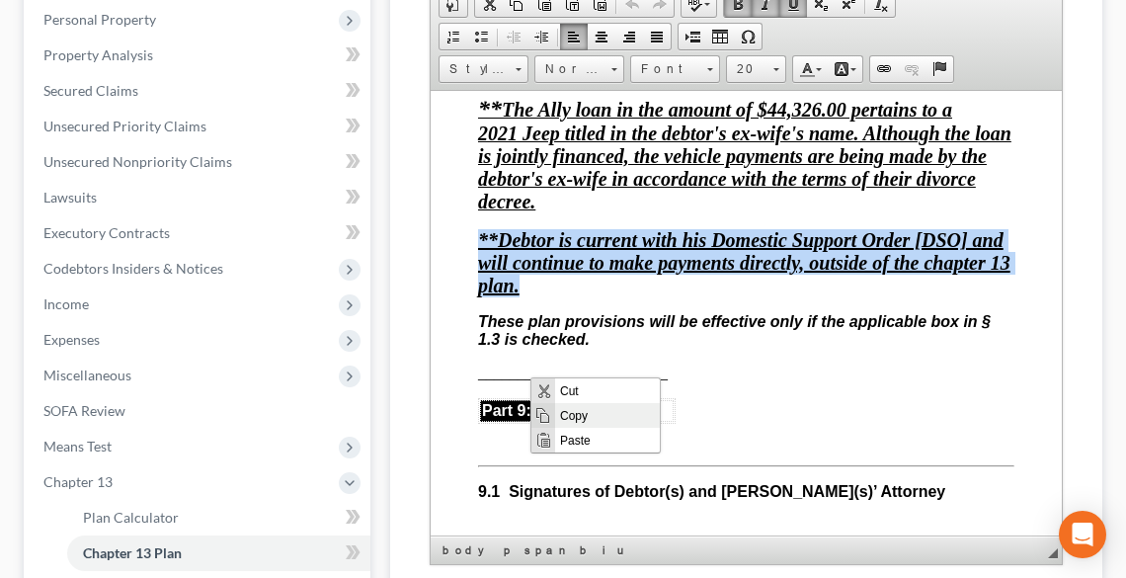
copy u "**Debtor is current with his Domestic Support Order [DSO] and will continue to …"
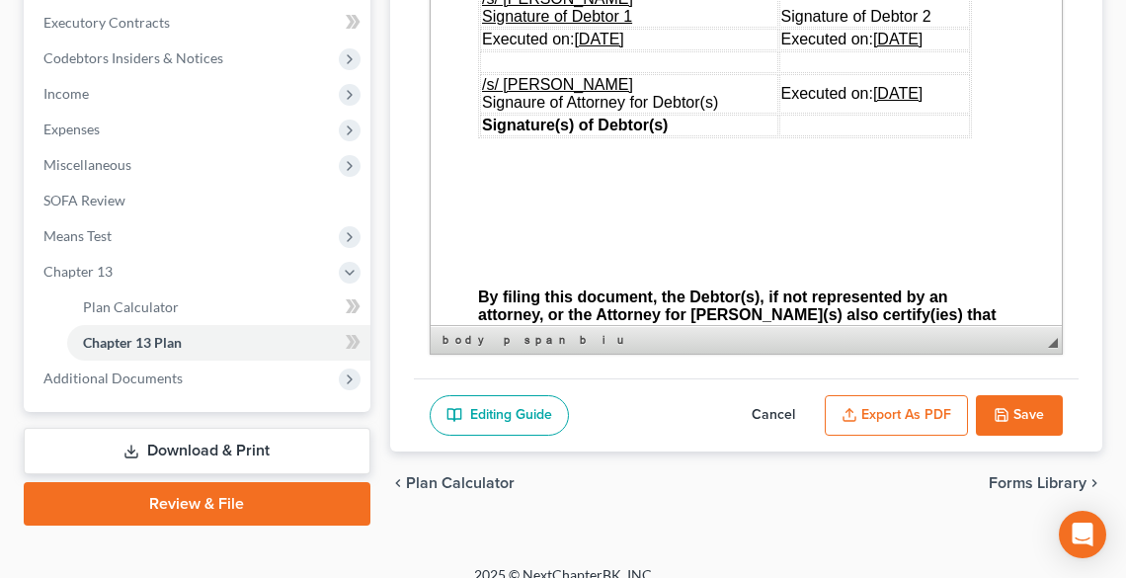
scroll to position [593, 0]
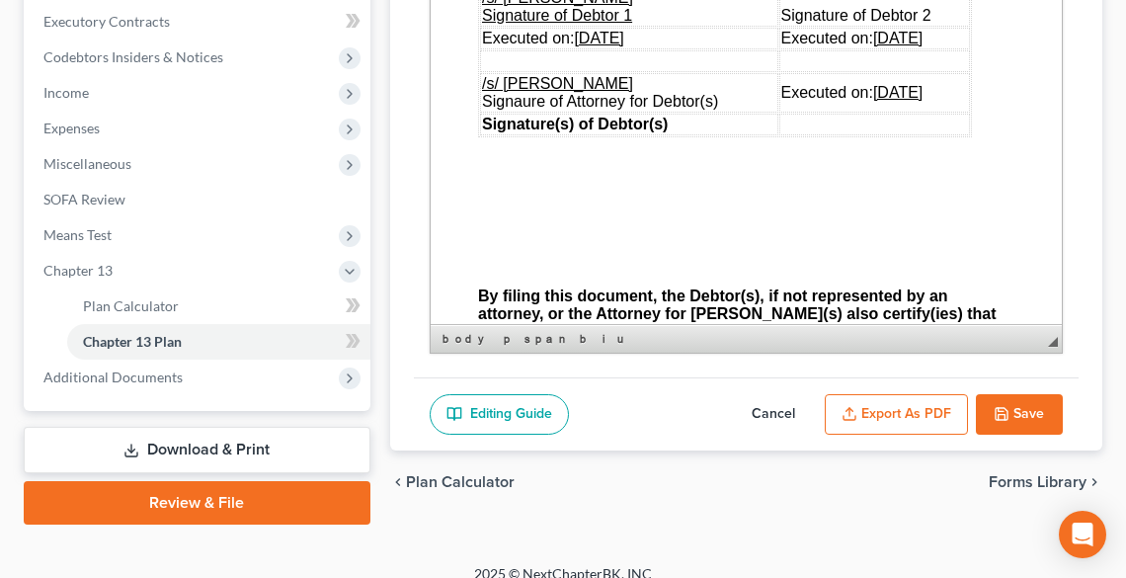
click at [997, 407] on icon "button" at bounding box center [1002, 414] width 16 height 16
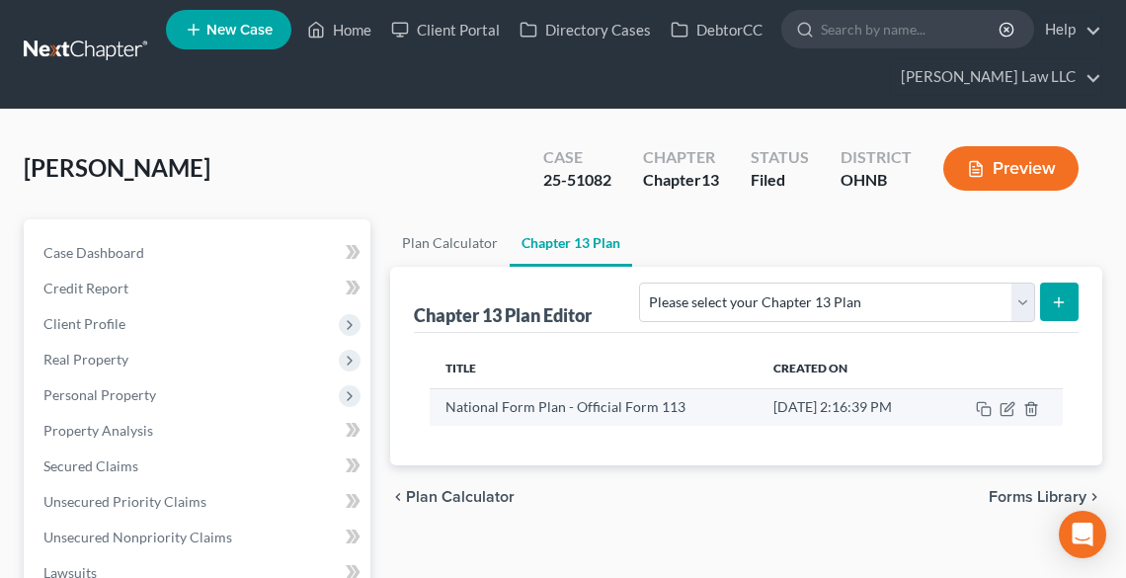
scroll to position [0, 0]
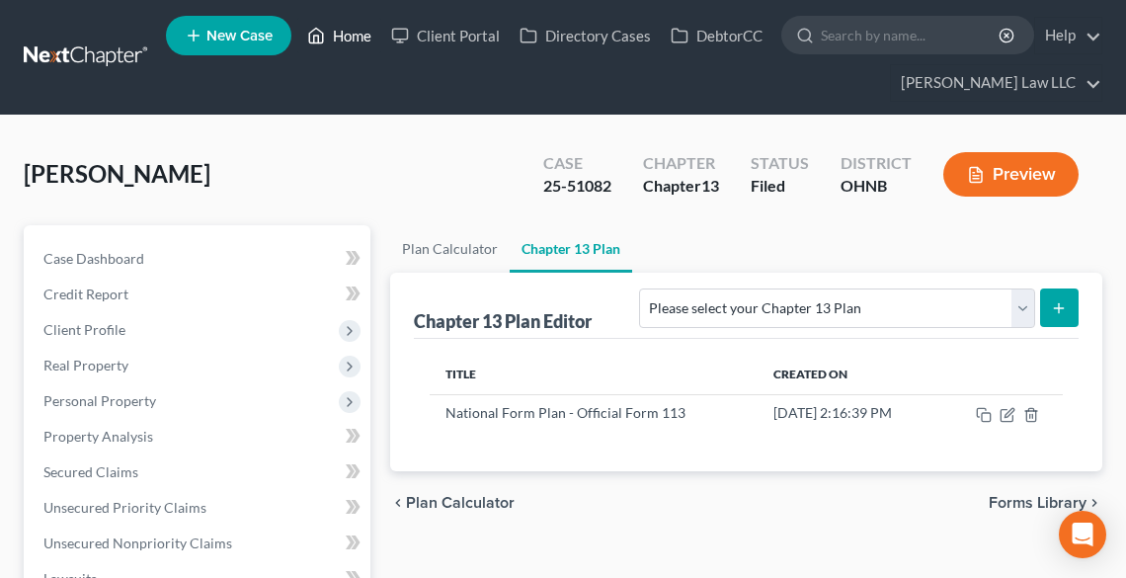
click at [348, 24] on link "Home" at bounding box center [339, 36] width 84 height 36
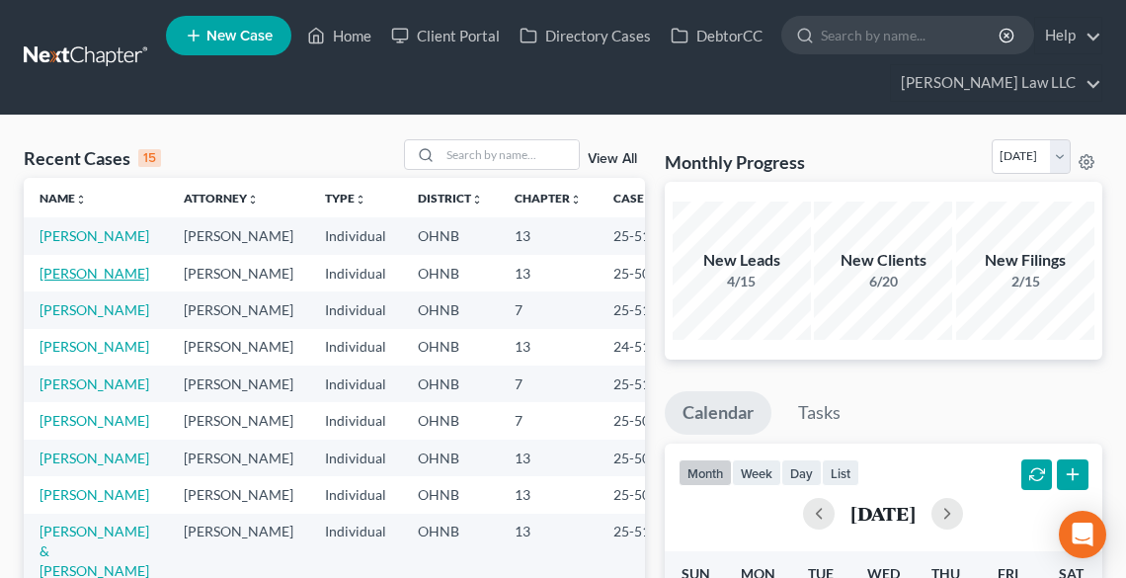
click at [69, 281] on link "[PERSON_NAME]" at bounding box center [95, 273] width 110 height 17
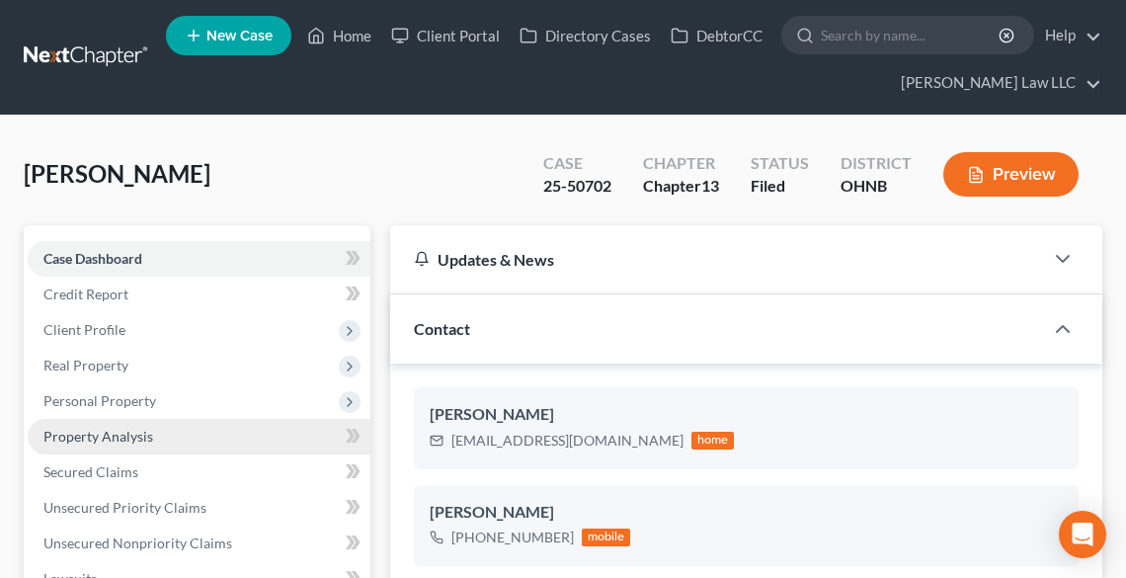
scroll to position [474, 0]
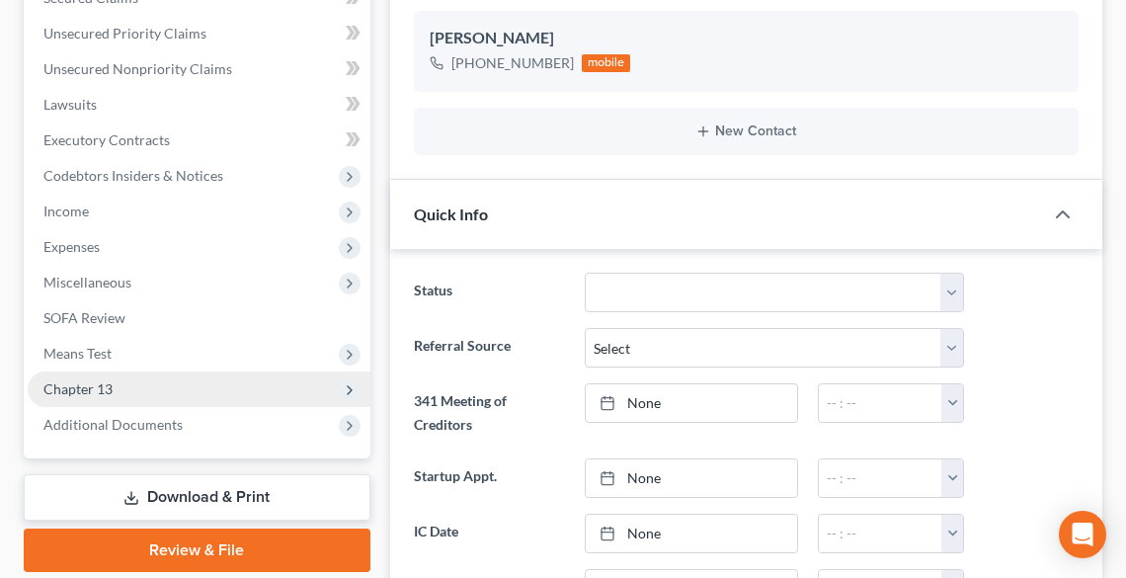
click at [134, 391] on span "Chapter 13" at bounding box center [199, 389] width 343 height 36
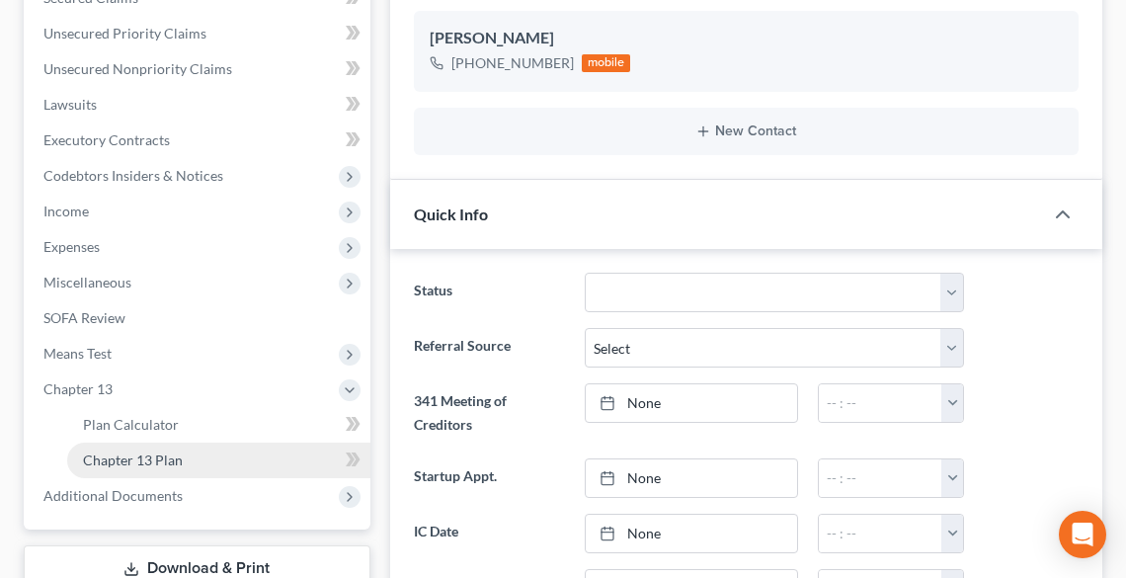
click at [168, 462] on span "Chapter 13 Plan" at bounding box center [133, 459] width 100 height 17
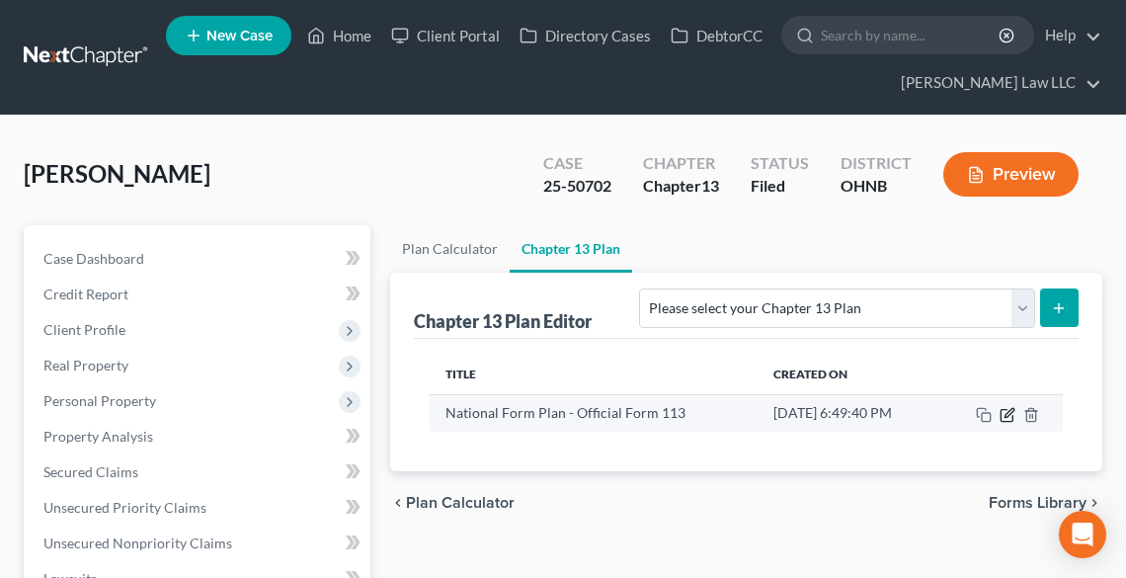
click at [1004, 403] on td at bounding box center [1000, 413] width 124 height 38
click at [1008, 415] on icon "button" at bounding box center [1008, 415] width 16 height 16
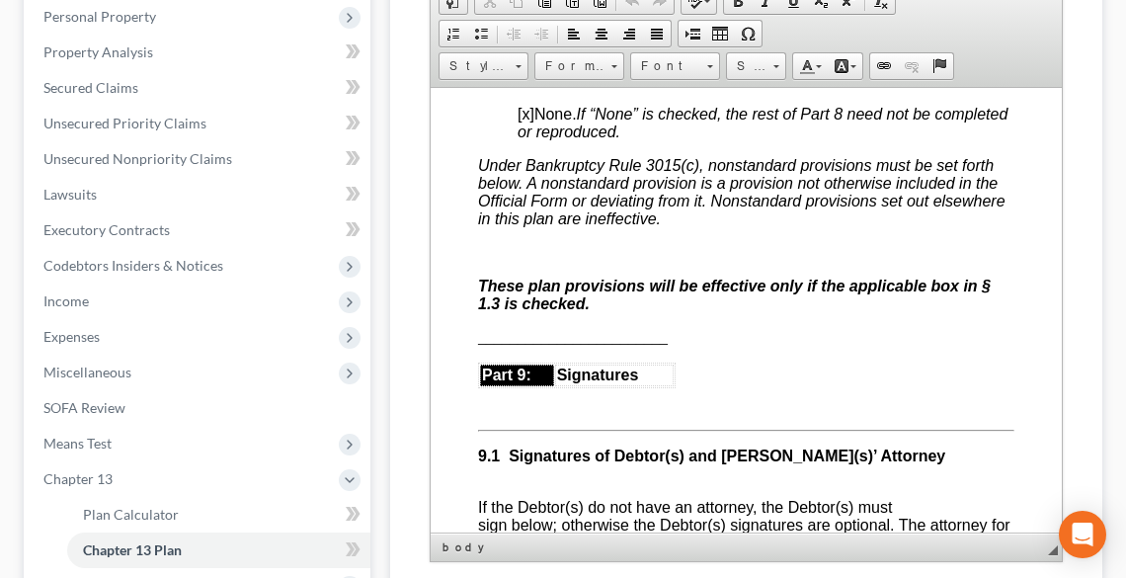
scroll to position [6558, 0]
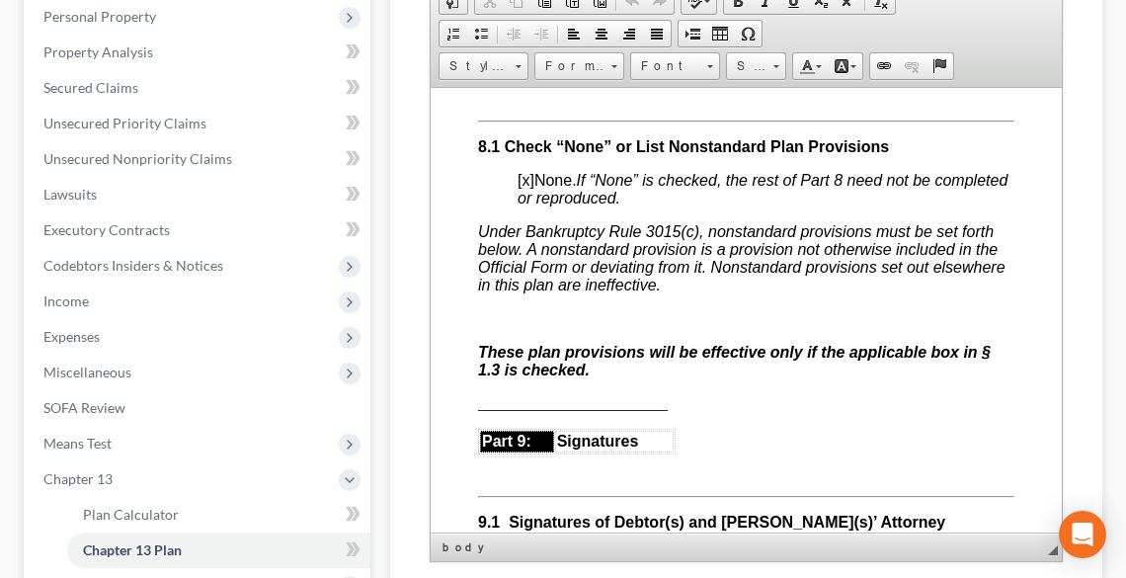
click at [522, 188] on span "[x]" at bounding box center [525, 179] width 17 height 17
click at [665, 327] on p at bounding box center [745, 318] width 536 height 18
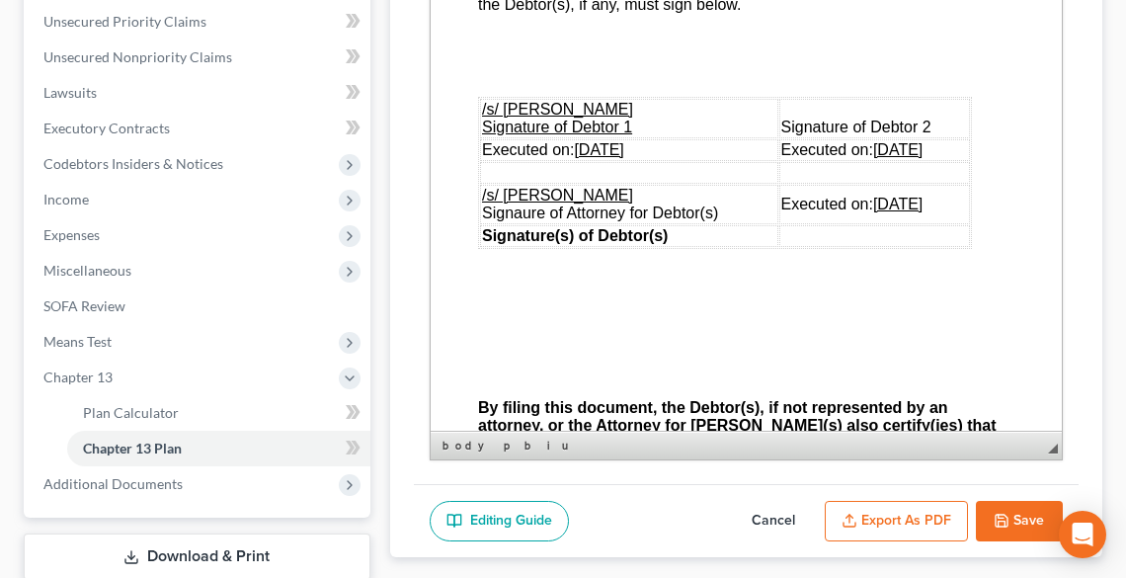
scroll to position [499, 0]
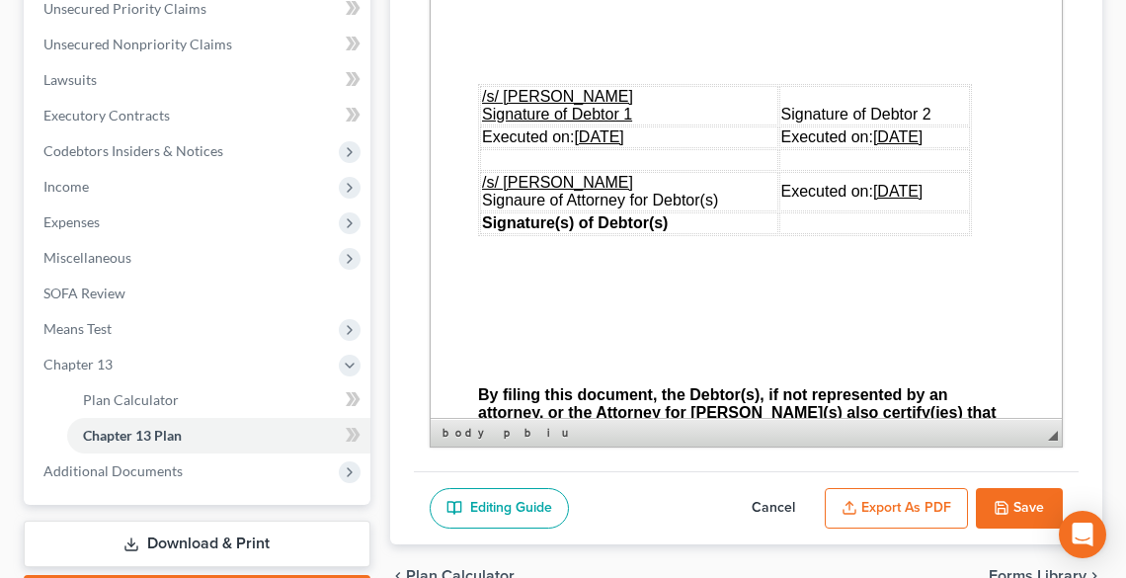
click at [909, 519] on button "Export as PDF" at bounding box center [896, 508] width 143 height 41
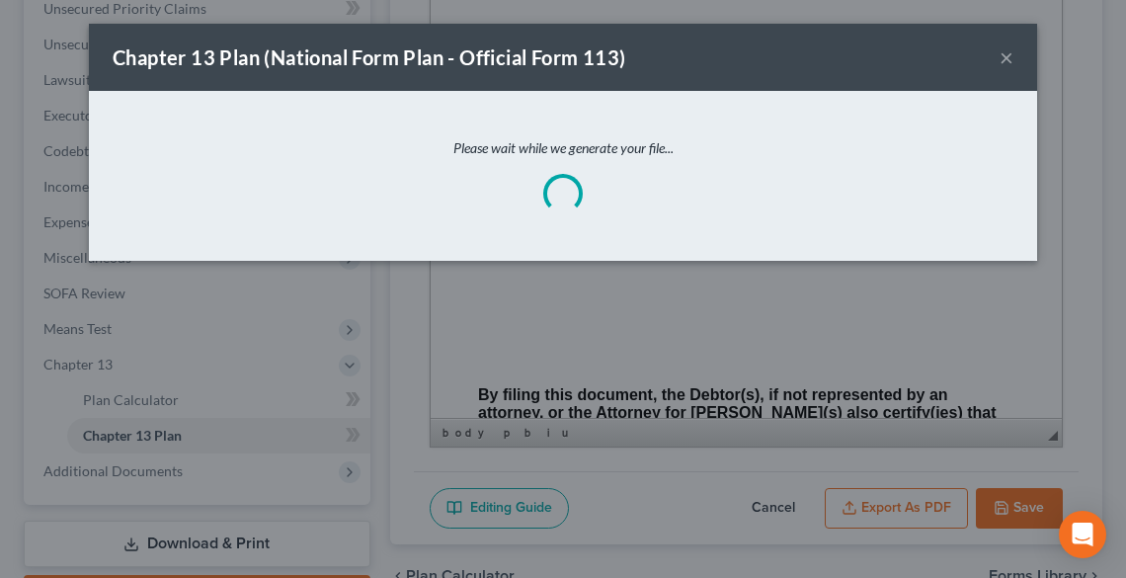
scroll to position [7094, 0]
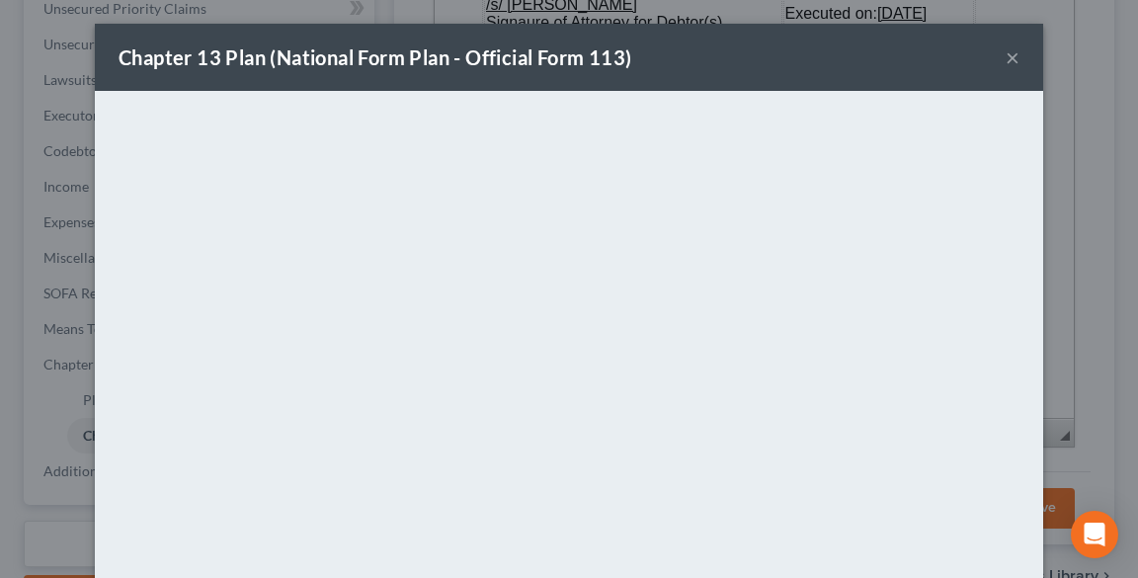
click at [1005, 65] on button "×" at bounding box center [1012, 57] width 14 height 24
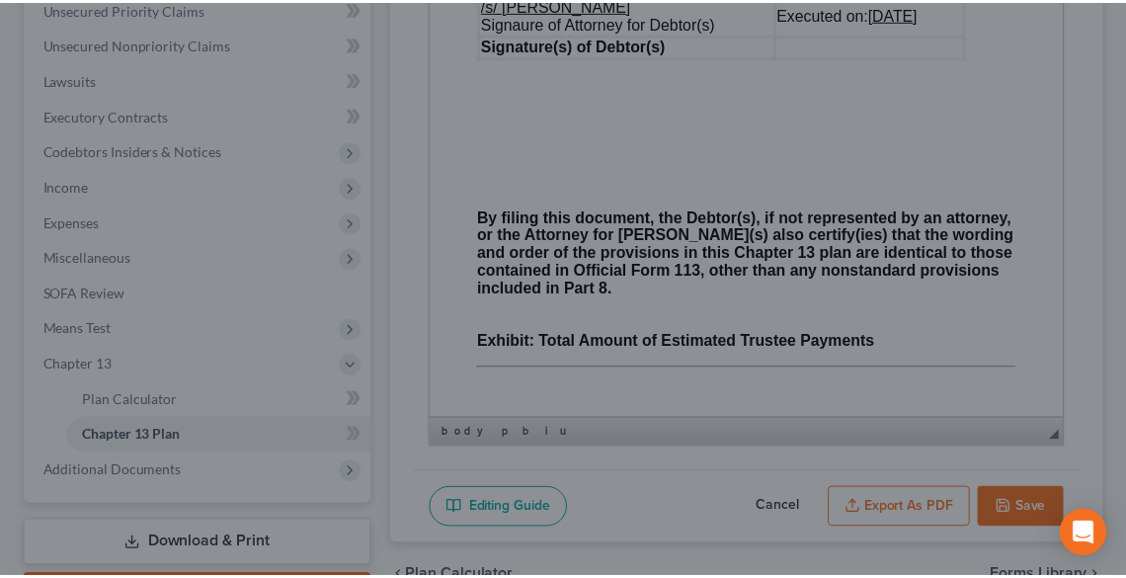
scroll to position [7112, 0]
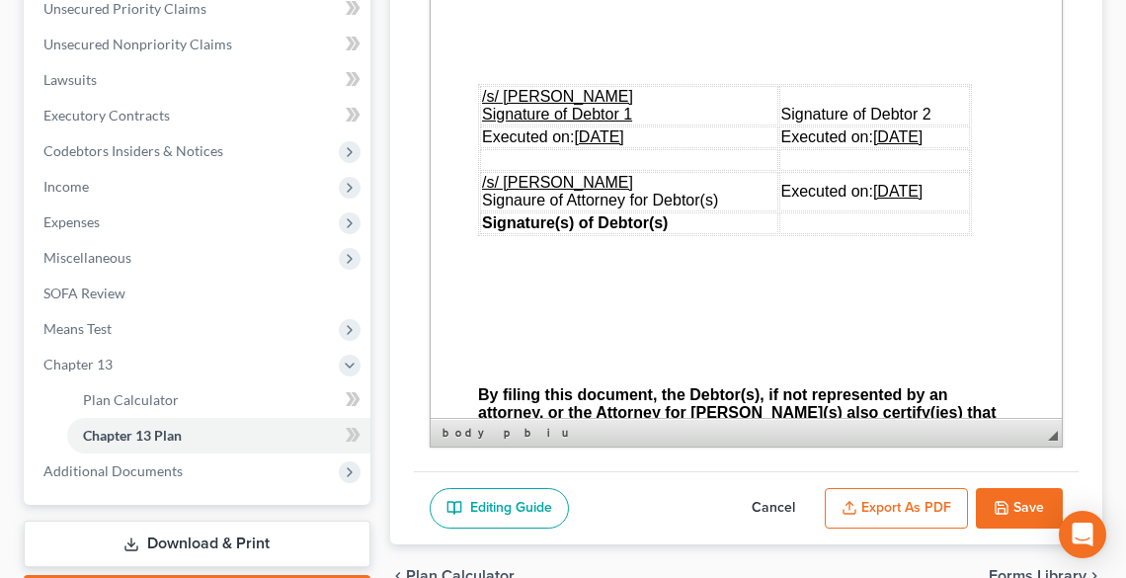
click at [1017, 499] on button "Save" at bounding box center [1019, 508] width 87 height 41
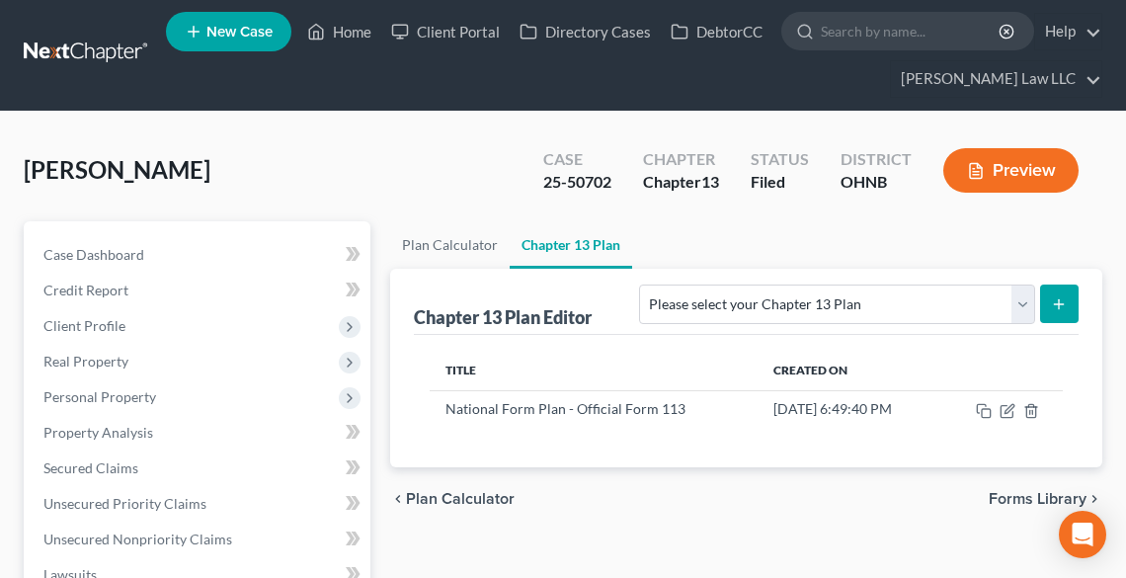
scroll to position [0, 0]
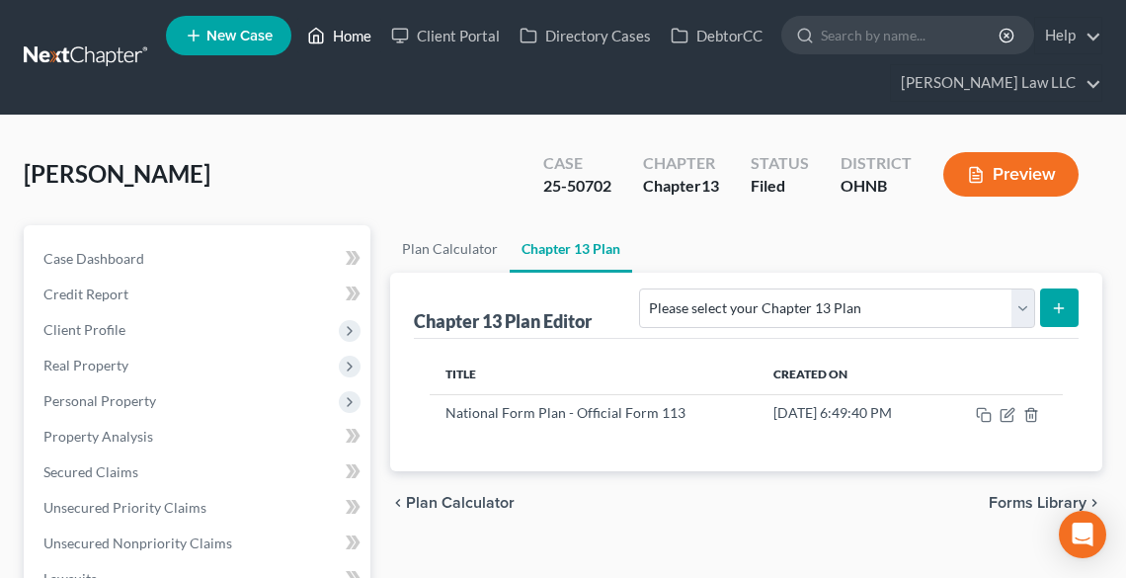
click at [348, 32] on link "Home" at bounding box center [339, 36] width 84 height 36
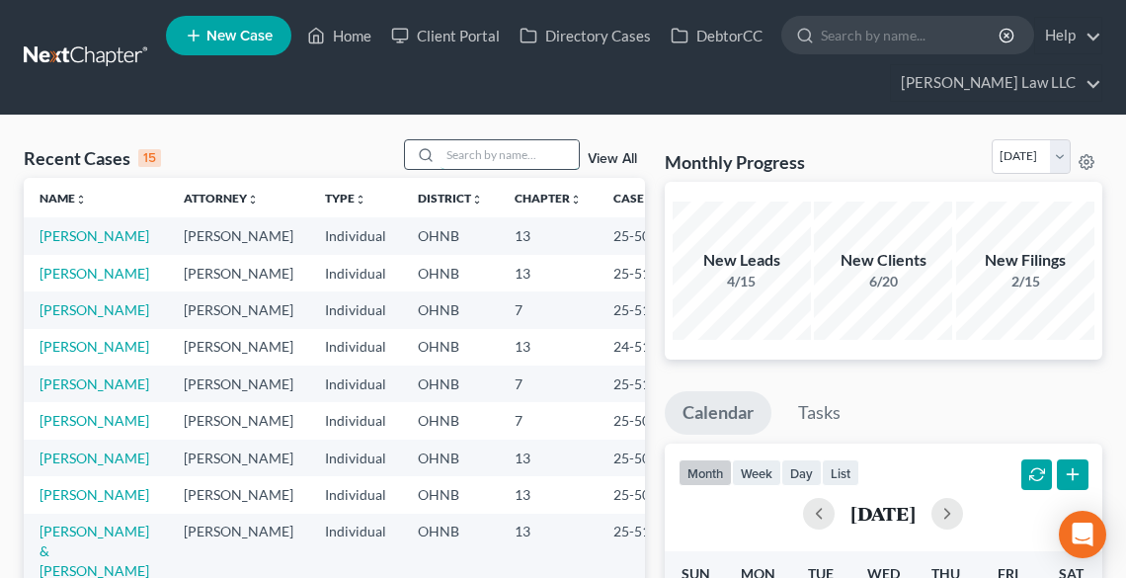
click at [492, 152] on input "search" at bounding box center [510, 154] width 138 height 29
type input "[PERSON_NAME]"
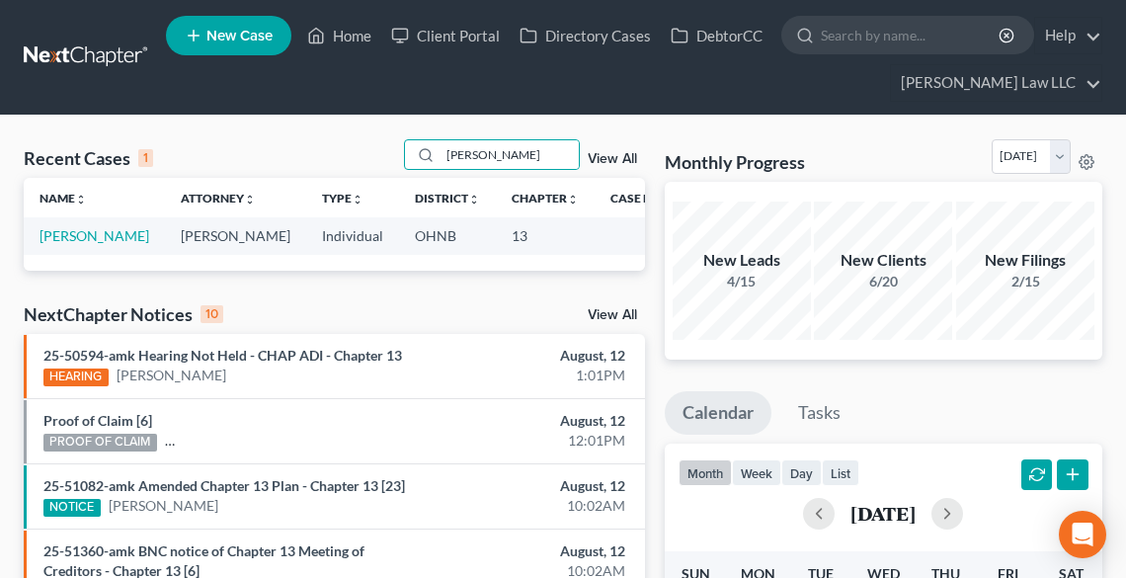
click at [56, 244] on td "[PERSON_NAME]" at bounding box center [94, 235] width 141 height 37
click at [56, 238] on link "[PERSON_NAME]" at bounding box center [95, 235] width 110 height 17
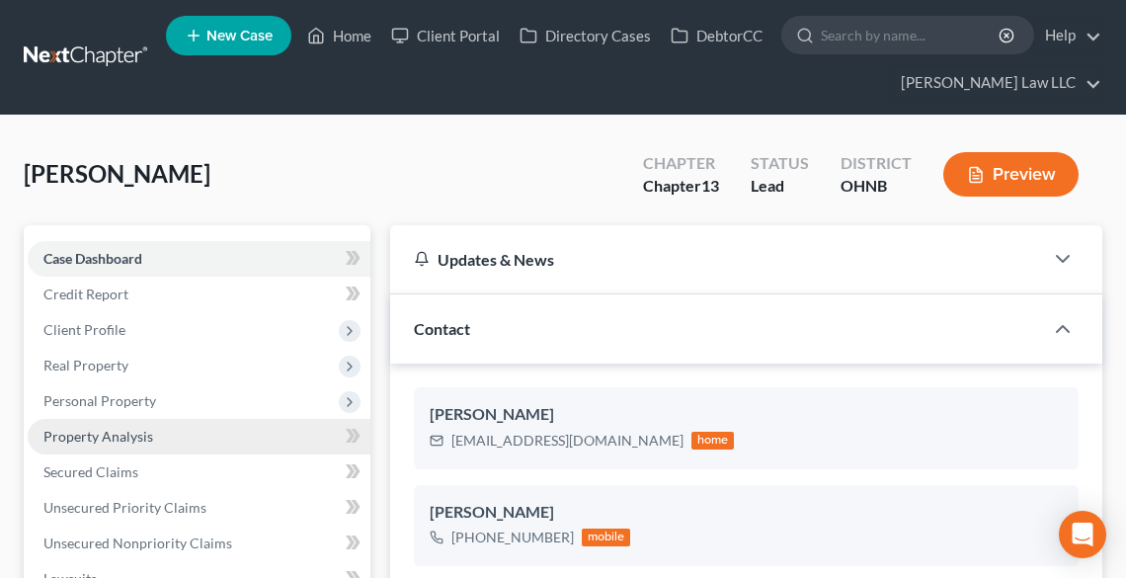
click at [174, 426] on link "Property Analysis" at bounding box center [199, 437] width 343 height 36
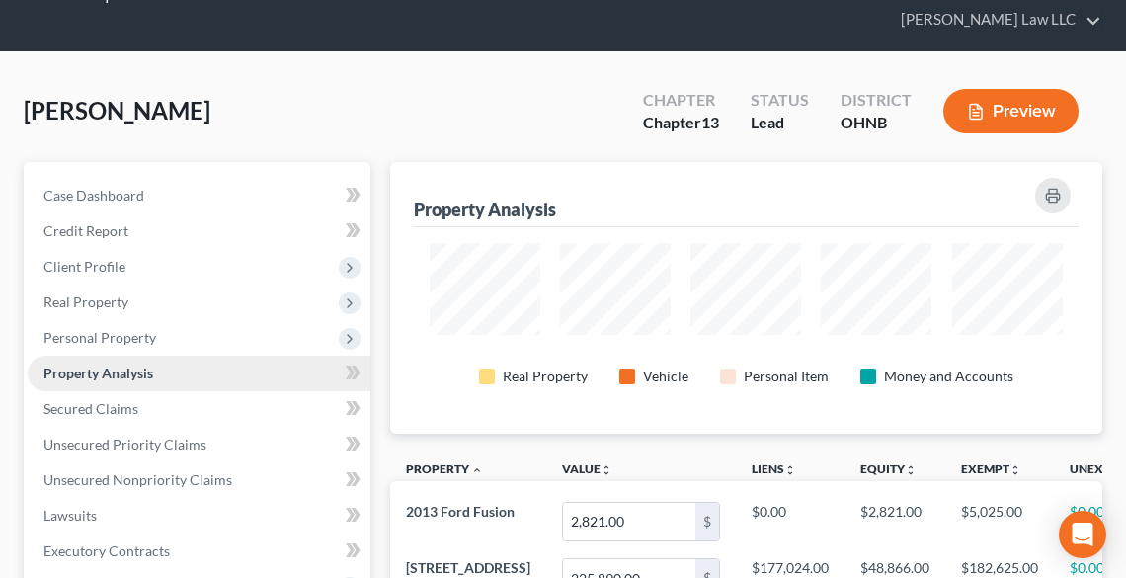
scroll to position [158, 0]
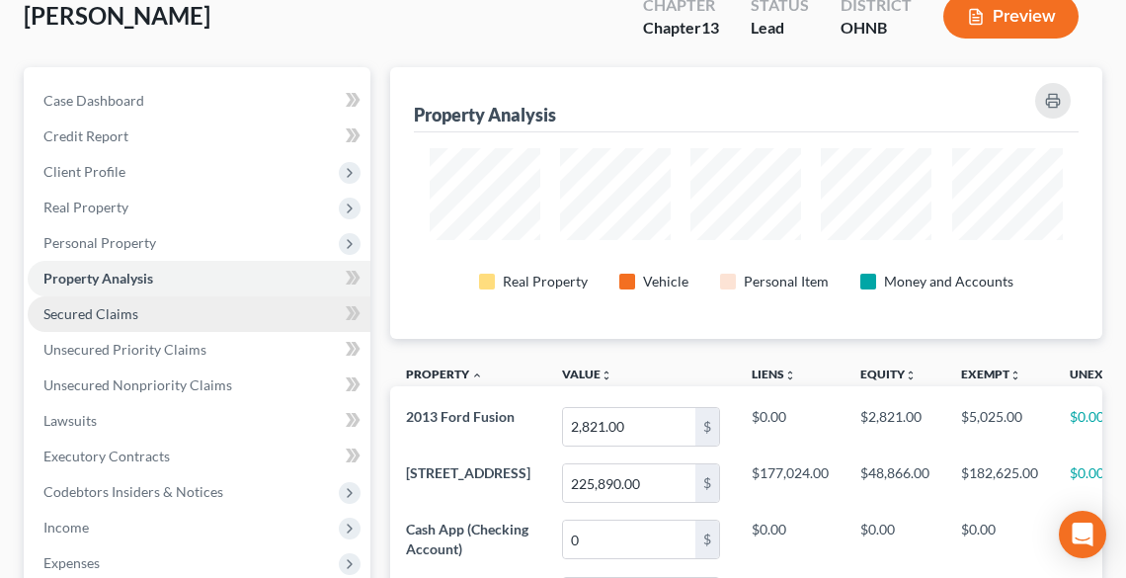
click at [131, 311] on span "Secured Claims" at bounding box center [90, 313] width 95 height 17
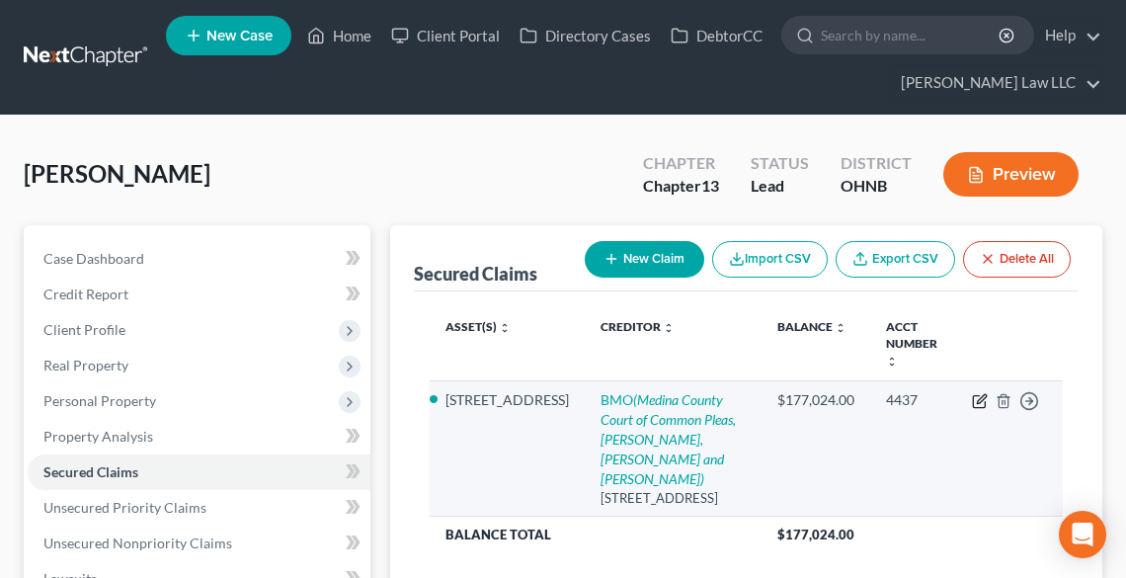
click at [980, 393] on icon "button" at bounding box center [980, 401] width 16 height 16
select select "14"
select select "2"
select select "0"
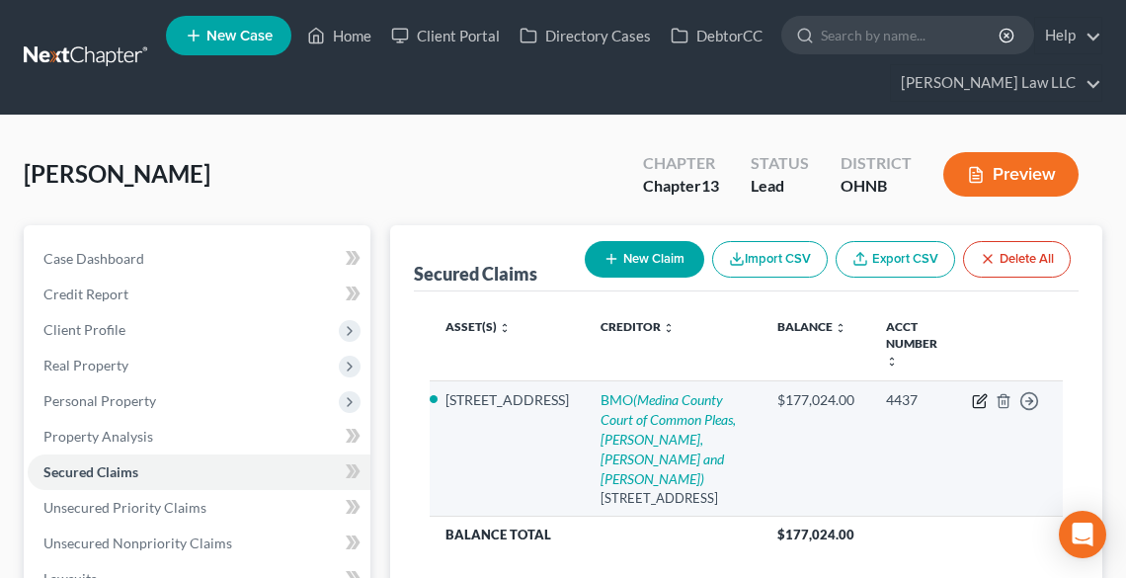
select select "0"
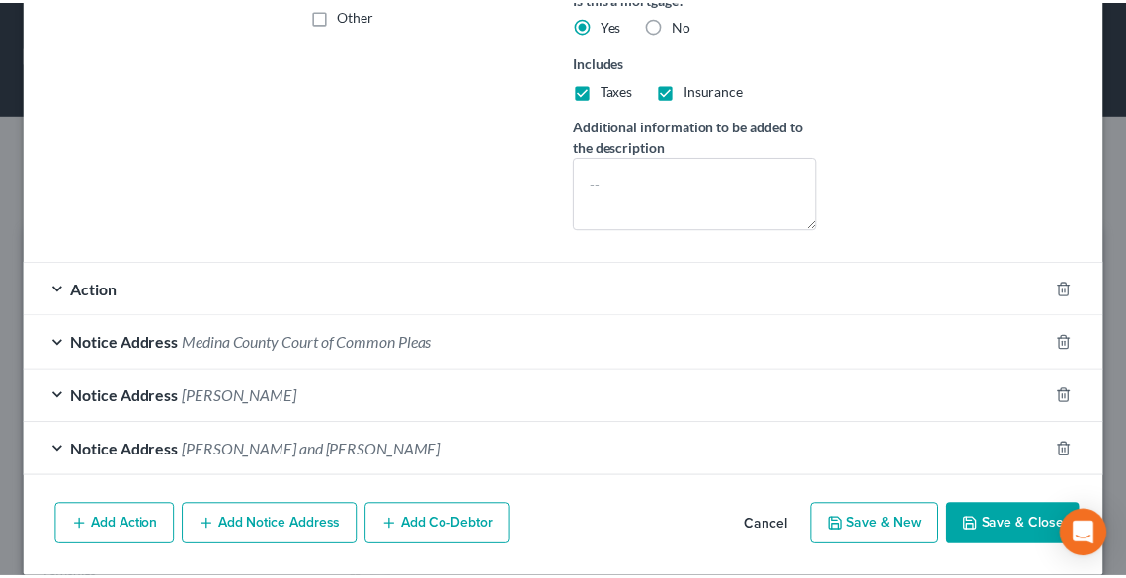
scroll to position [530, 0]
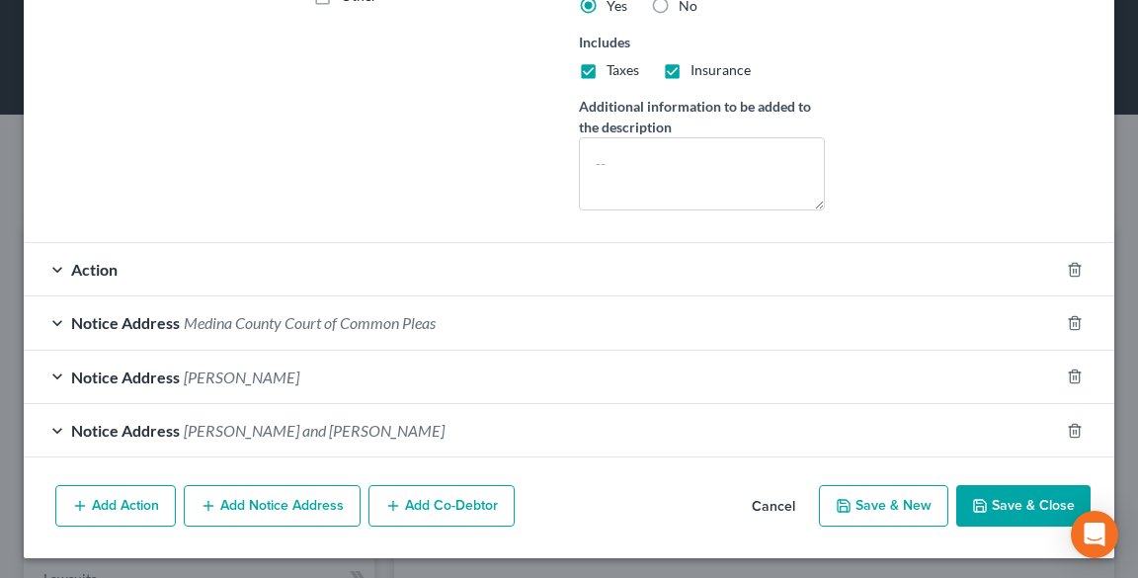
click at [1023, 501] on button "Save & Close" at bounding box center [1023, 505] width 134 height 41
select select
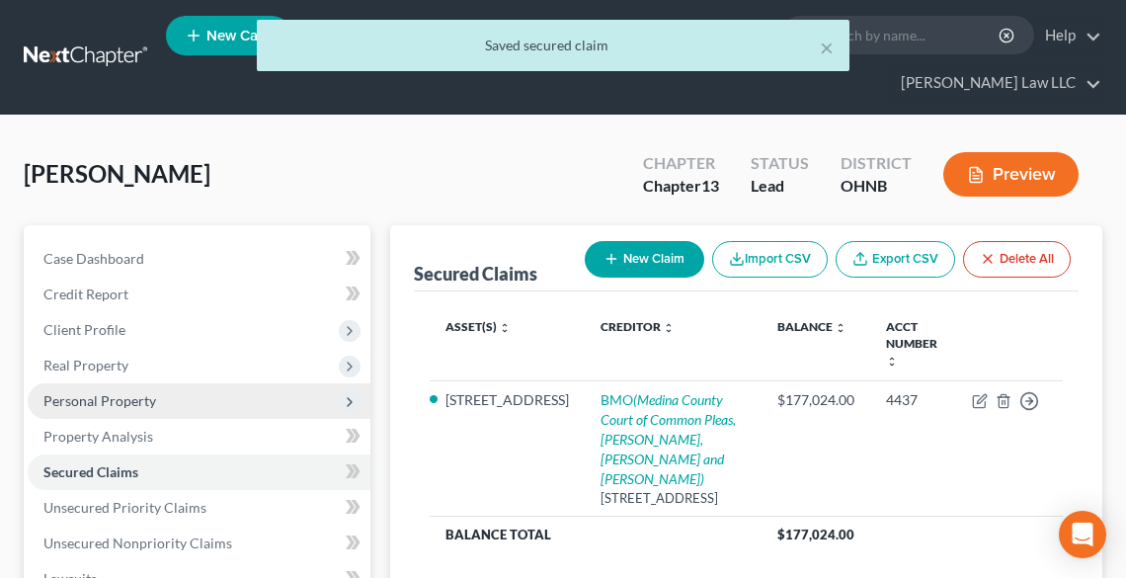
click at [107, 403] on span "Personal Property" at bounding box center [99, 400] width 113 height 17
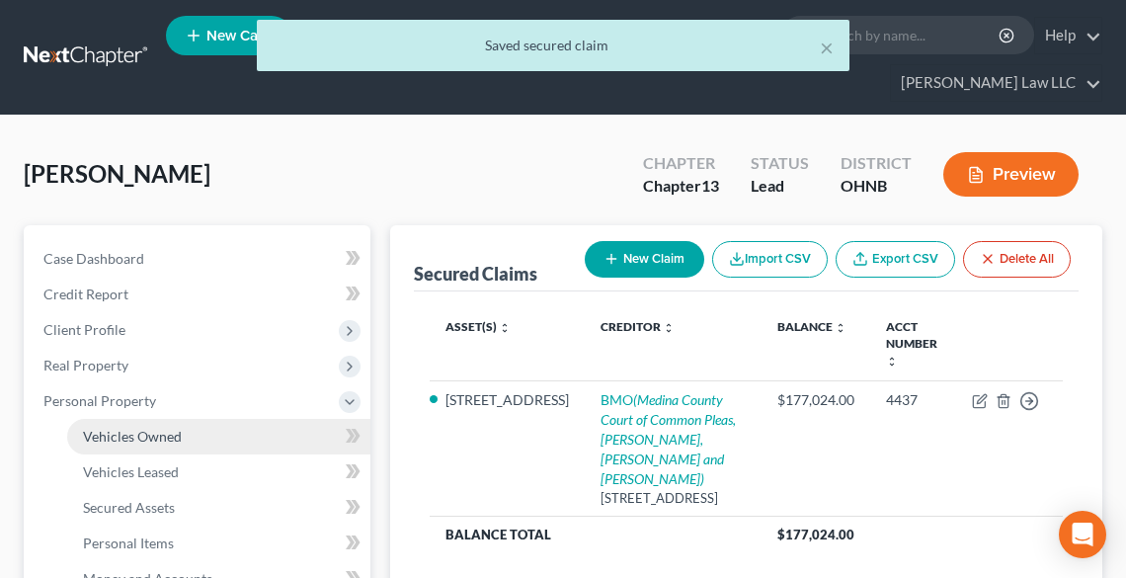
click at [123, 434] on span "Vehicles Owned" at bounding box center [132, 436] width 99 height 17
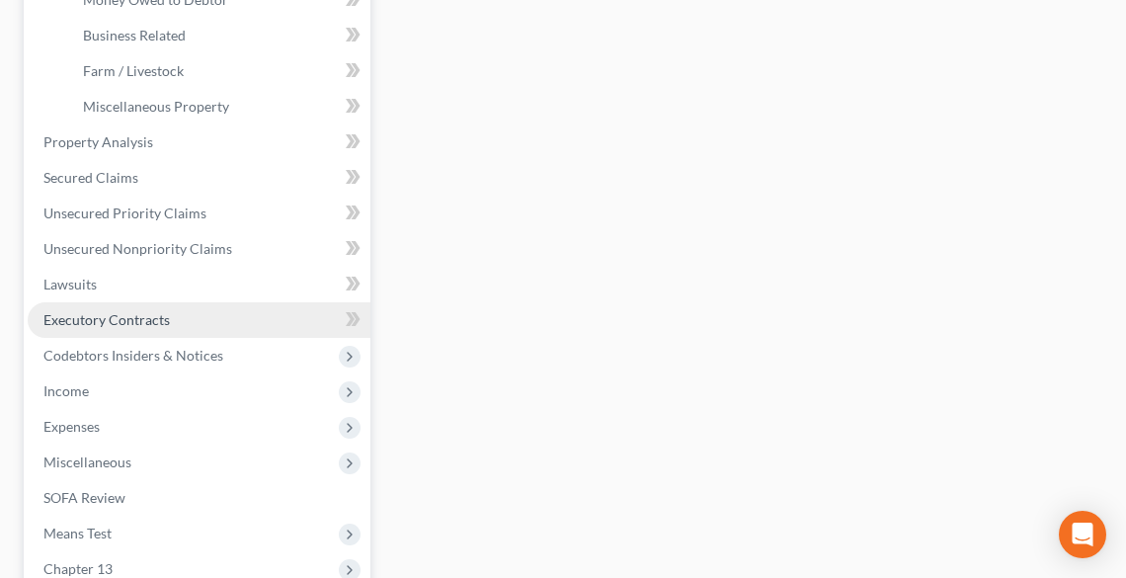
scroll to position [711, 0]
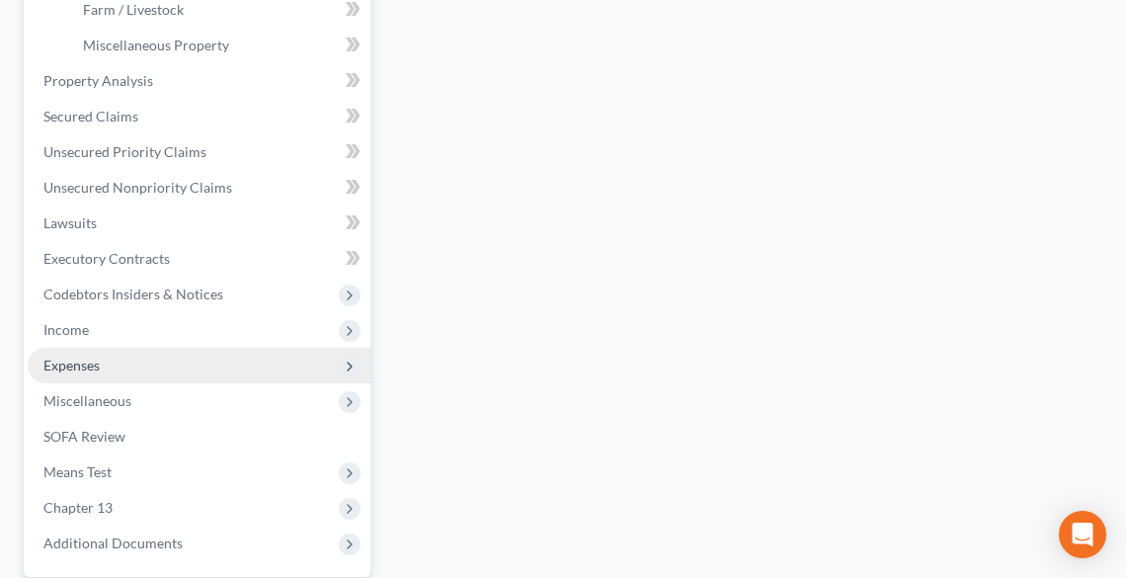
click at [89, 352] on span "Expenses" at bounding box center [199, 366] width 343 height 36
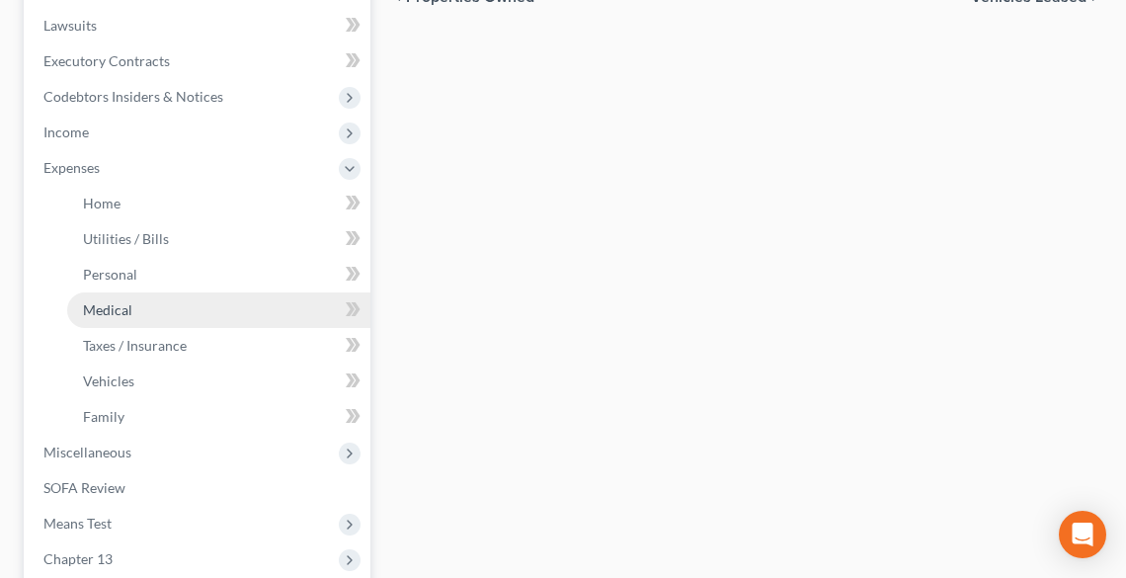
click at [125, 301] on span "Medical" at bounding box center [107, 309] width 49 height 17
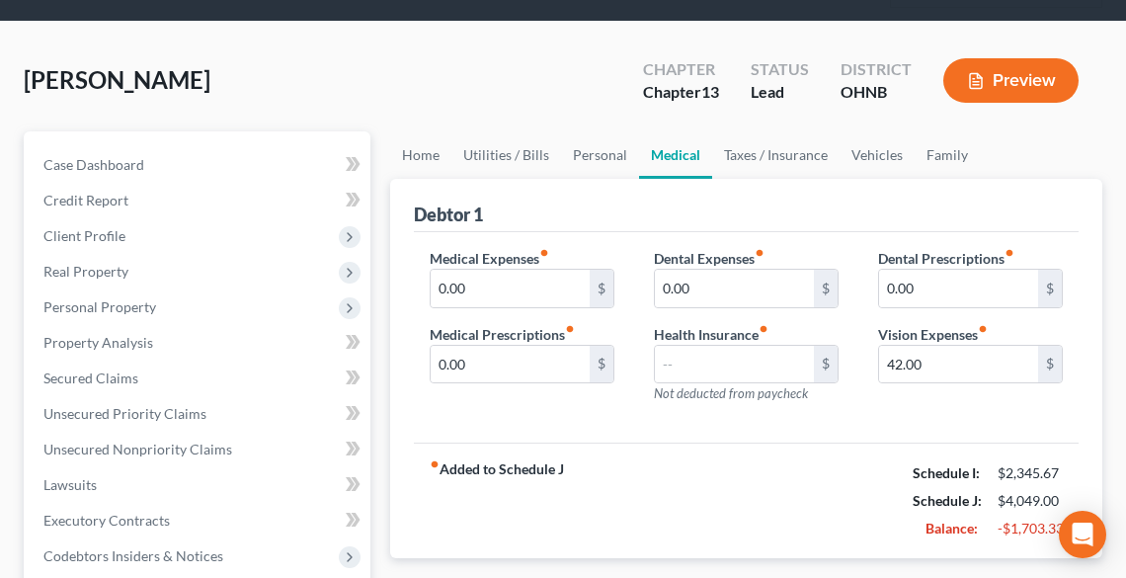
scroll to position [316, 0]
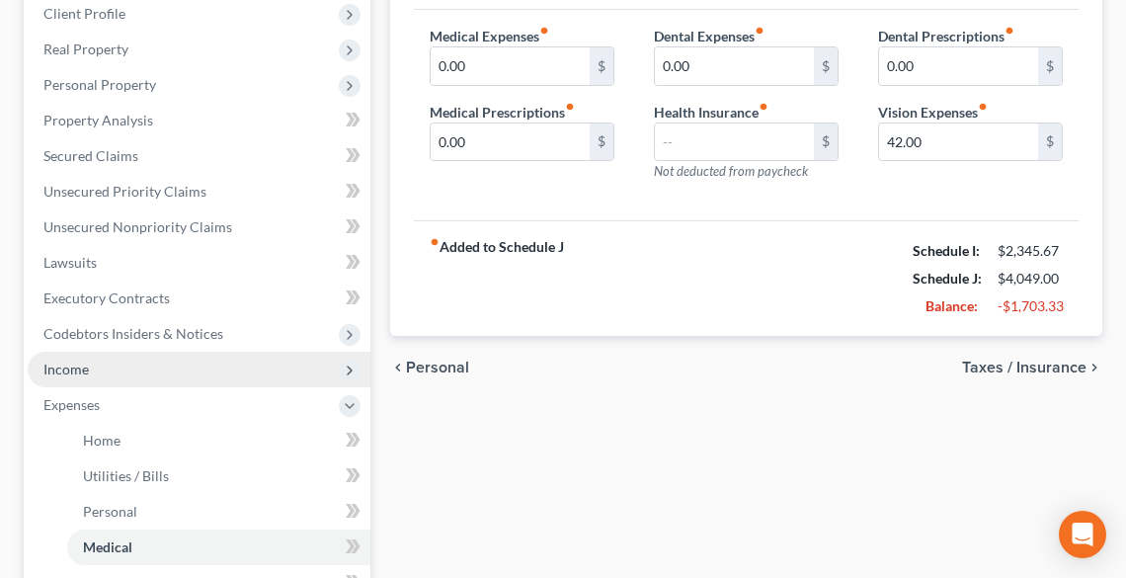
click at [55, 373] on span "Income" at bounding box center [65, 369] width 45 height 17
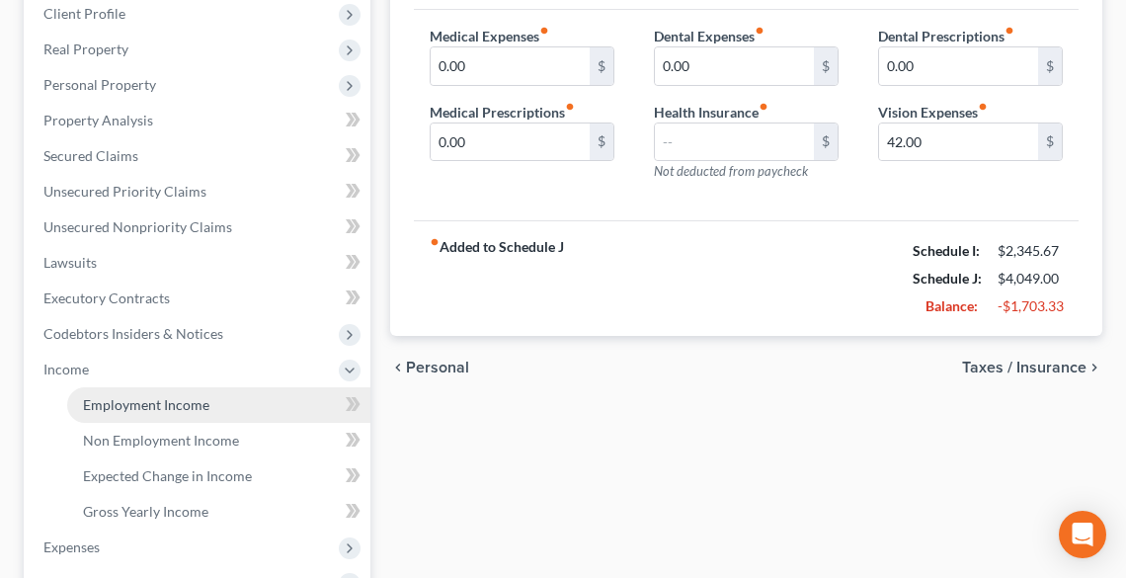
click at [109, 400] on span "Employment Income" at bounding box center [146, 404] width 126 height 17
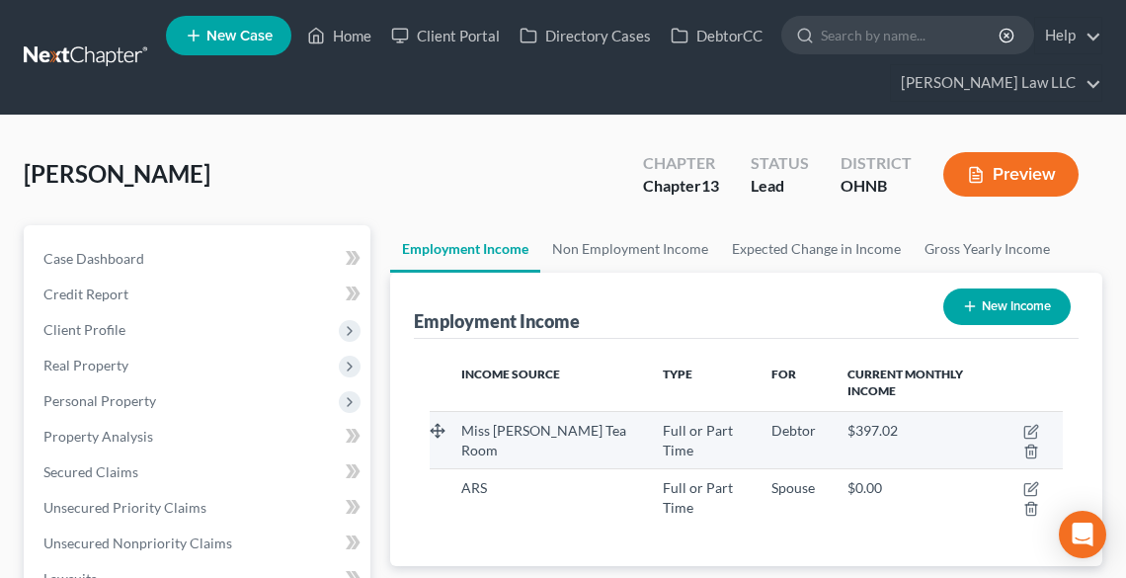
scroll to position [316, 672]
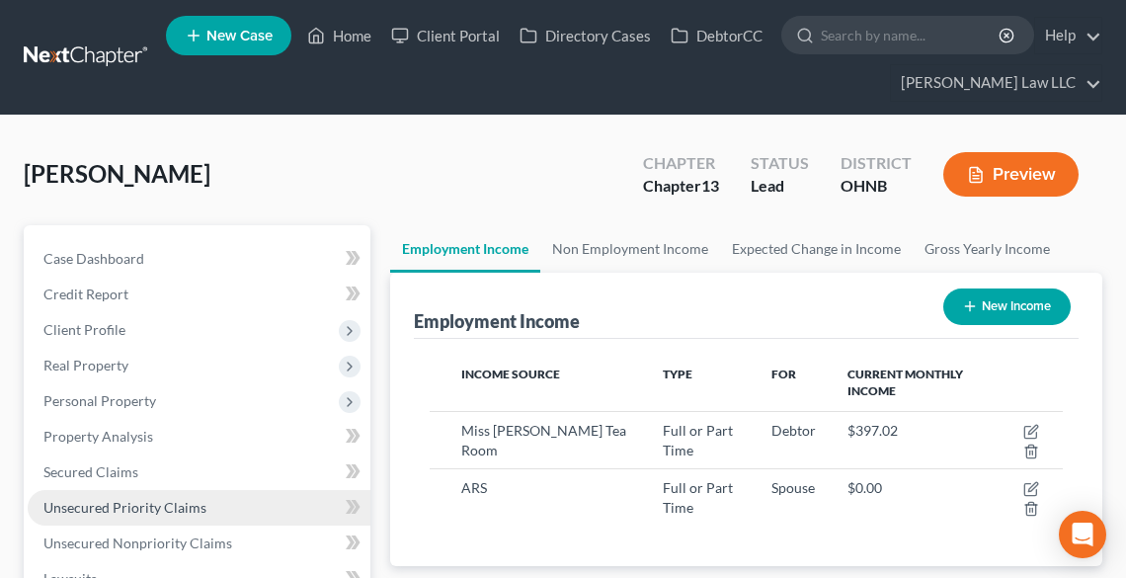
click at [140, 512] on span "Unsecured Priority Claims" at bounding box center [124, 507] width 163 height 17
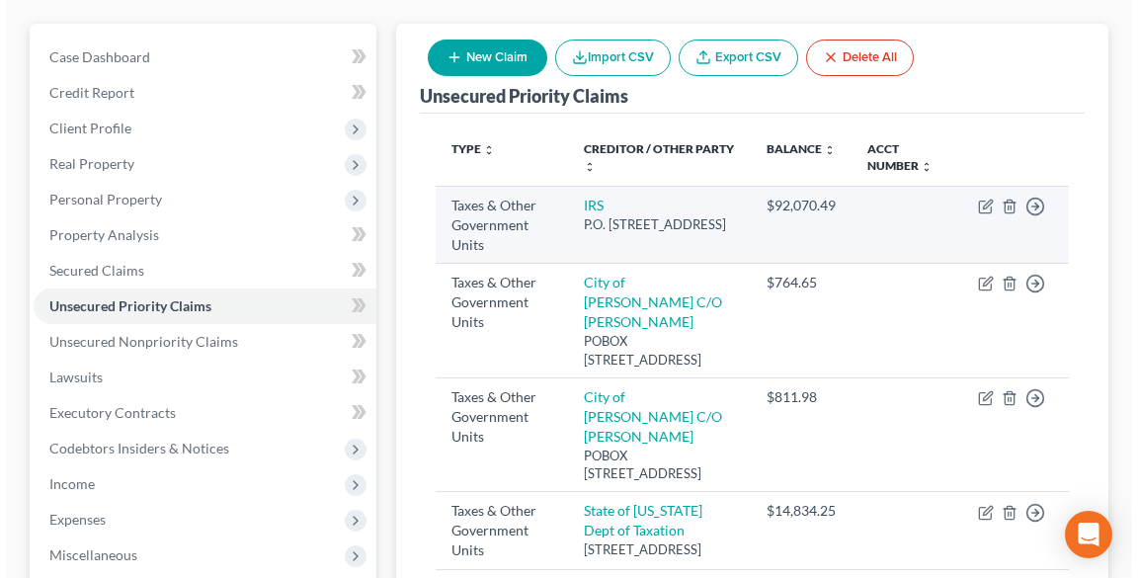
scroll to position [237, 0]
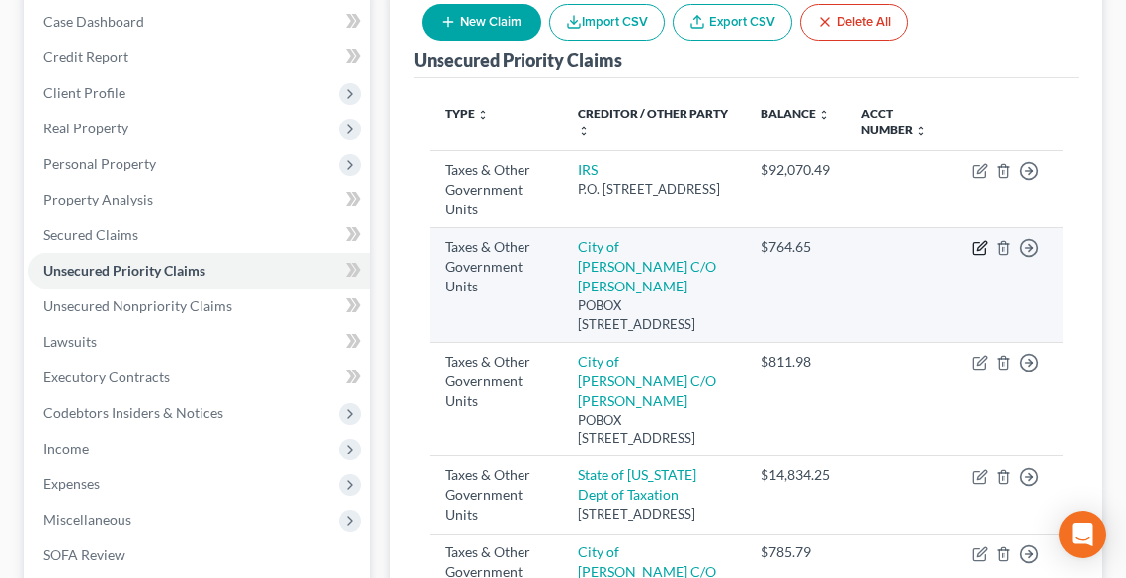
click at [977, 245] on icon "button" at bounding box center [981, 246] width 9 height 9
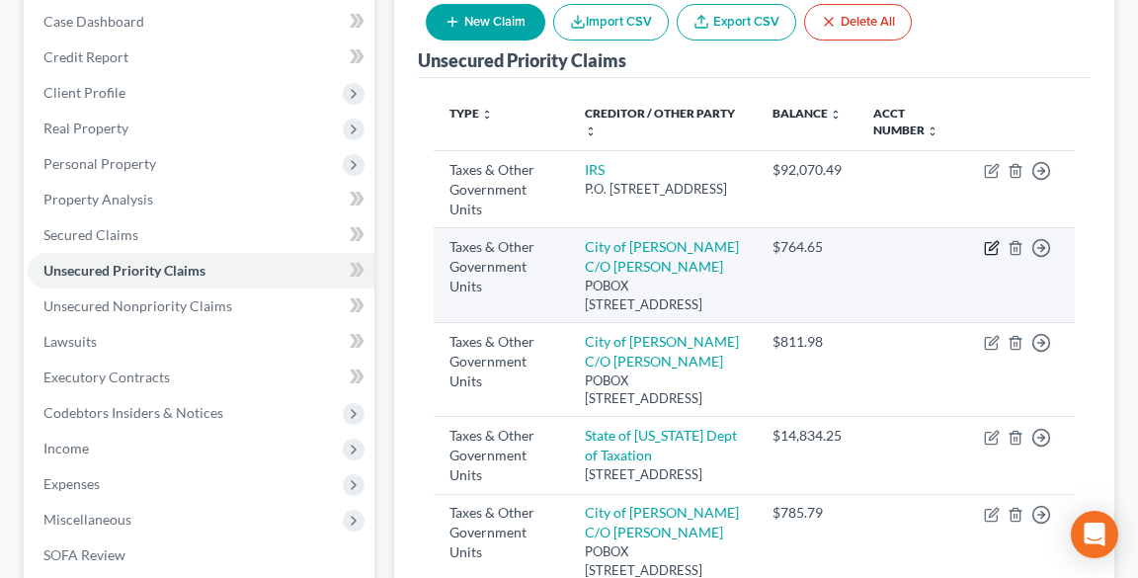
select select "1"
select select "36"
select select "0"
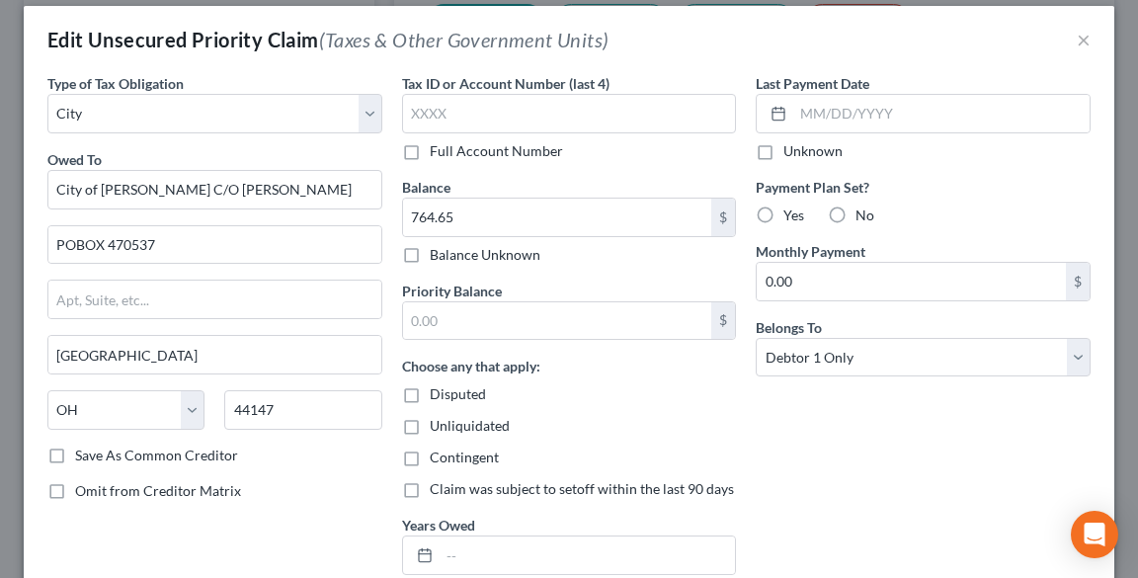
scroll to position [0, 0]
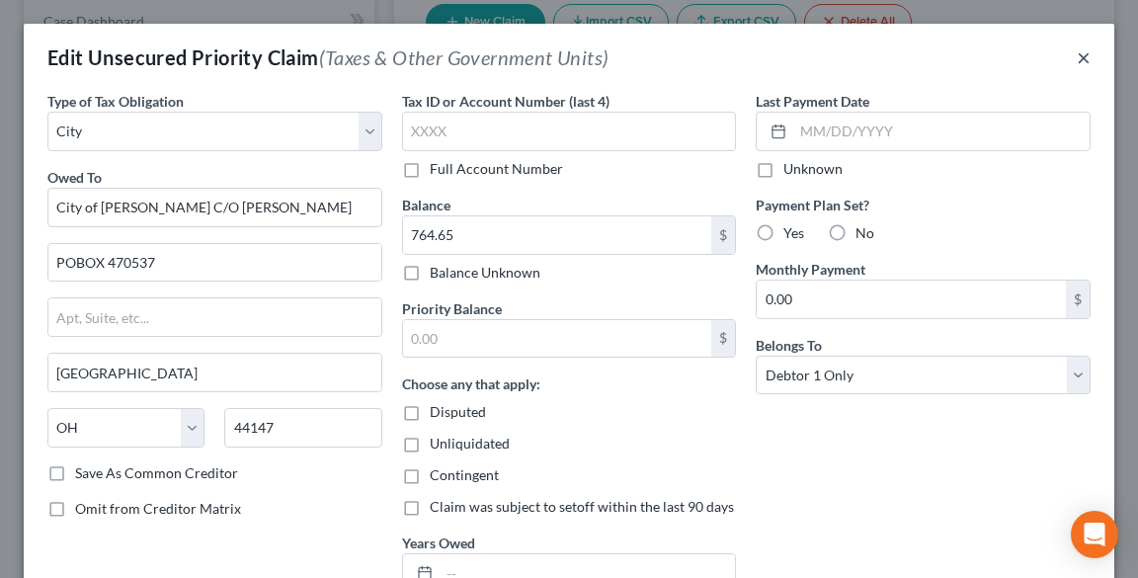
click at [1077, 60] on button "×" at bounding box center [1084, 57] width 14 height 24
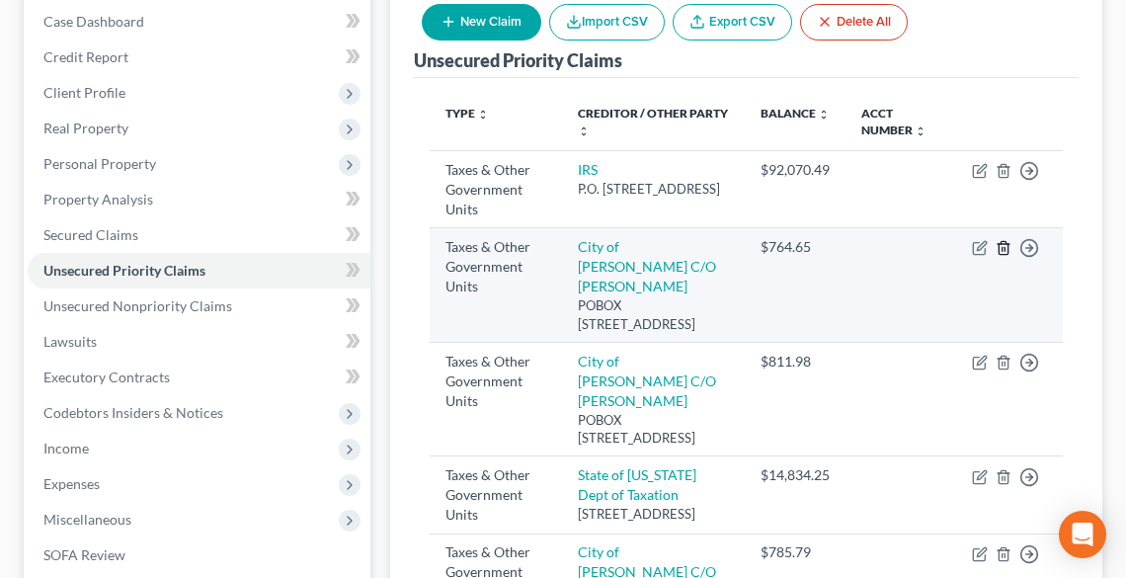
click at [1005, 248] on line "button" at bounding box center [1005, 250] width 0 height 4
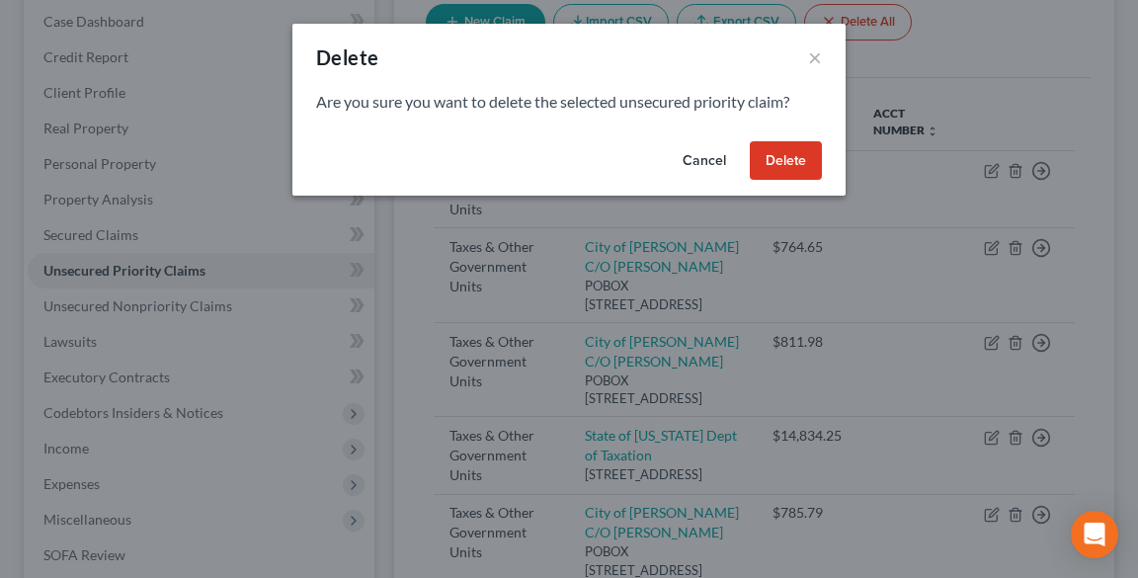
click at [778, 165] on button "Delete" at bounding box center [786, 161] width 72 height 40
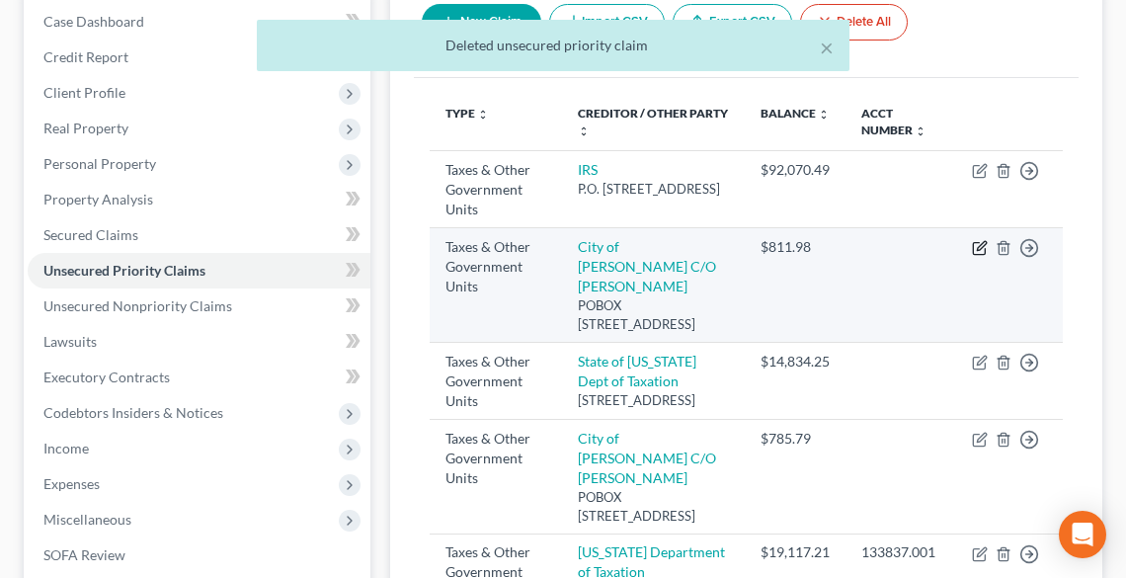
click at [981, 244] on icon "button" at bounding box center [981, 246] width 9 height 9
select select "1"
select select "36"
select select "0"
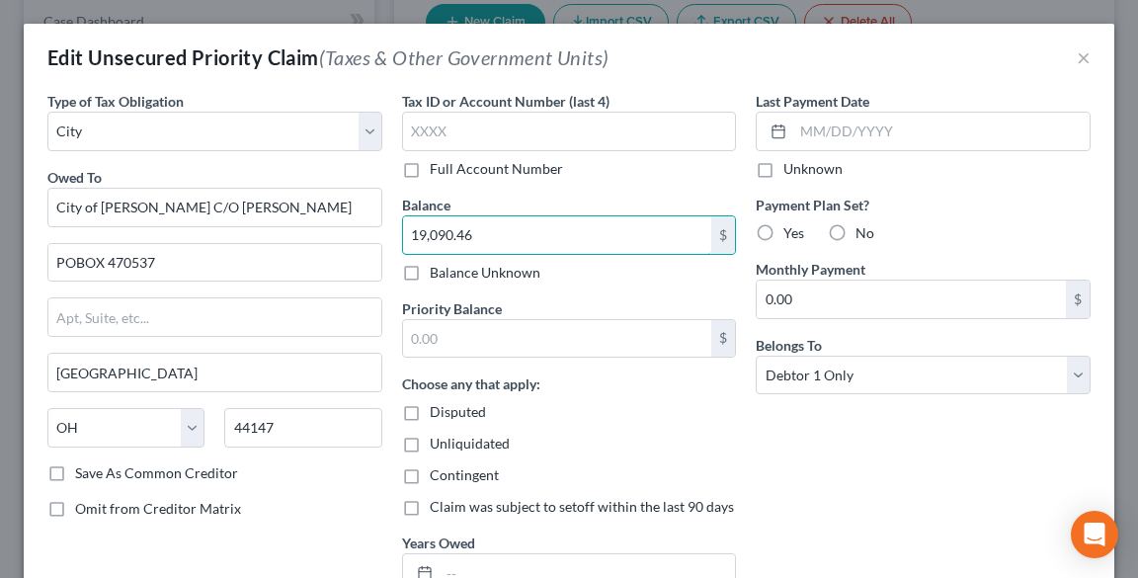
type input "19,090.46"
click at [1079, 57] on div "Edit Unsecured Priority Claim (Taxes & Other Government Units) ×" at bounding box center [569, 57] width 1090 height 67
click at [446, 171] on label "Full Account Number" at bounding box center [496, 169] width 133 height 20
click at [446, 171] on input "Full Account Number" at bounding box center [444, 165] width 13 height 13
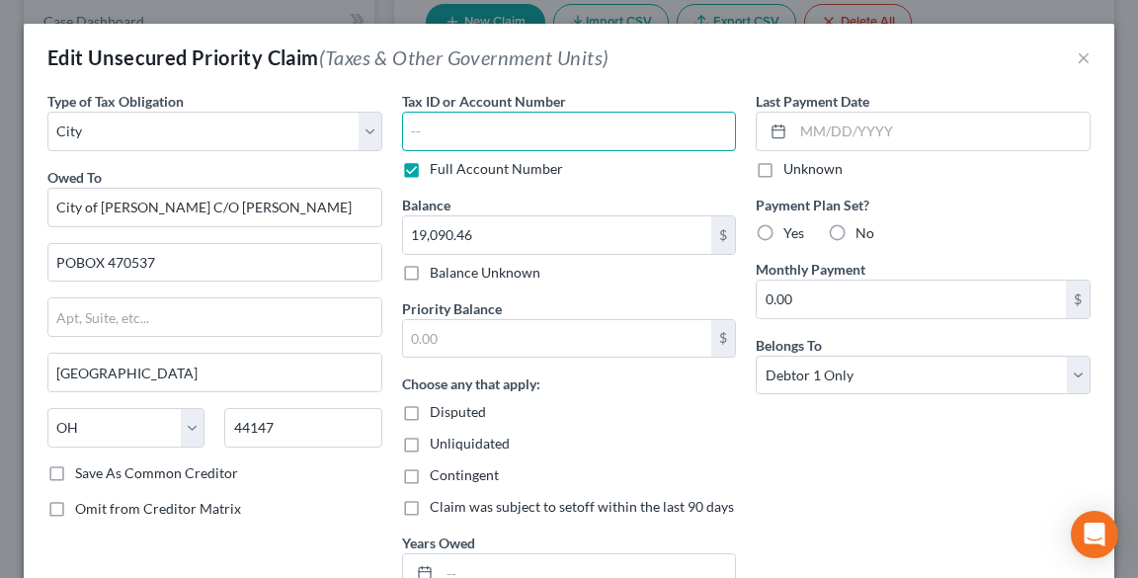
click at [448, 137] on input "text" at bounding box center [569, 132] width 335 height 40
type input "j"
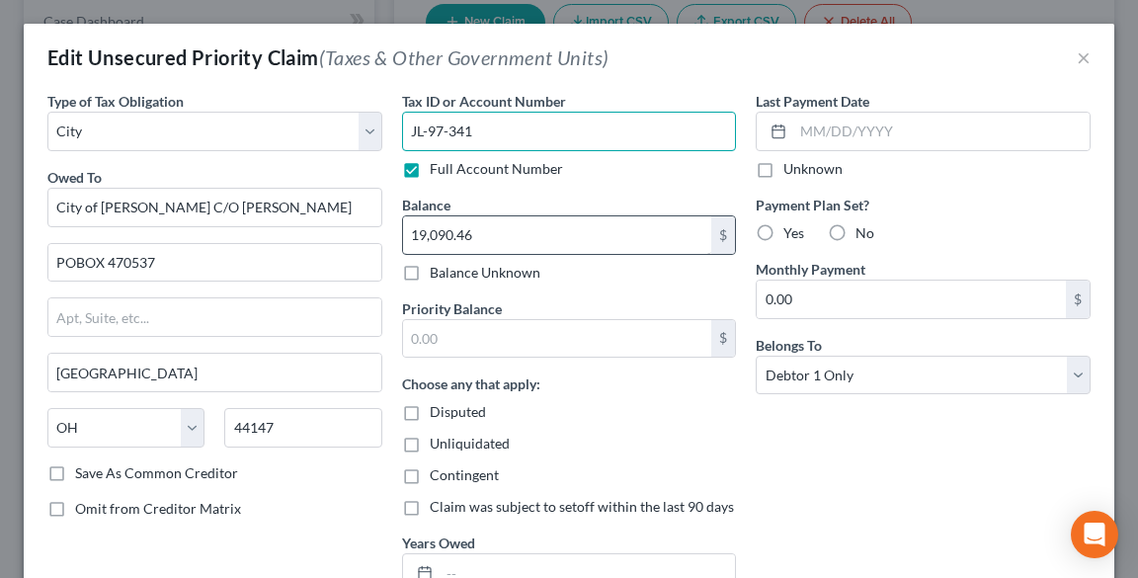
type input "JL-97-341"
click at [514, 240] on input "19,090.46" at bounding box center [557, 235] width 309 height 38
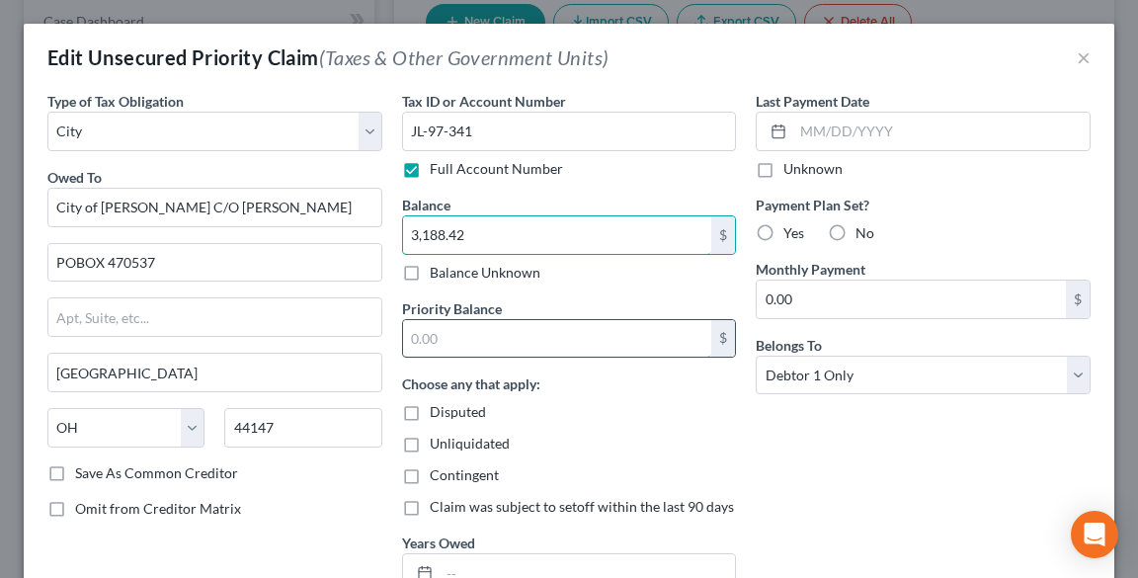
type input "3,188.42"
click at [506, 342] on input "text" at bounding box center [557, 339] width 309 height 38
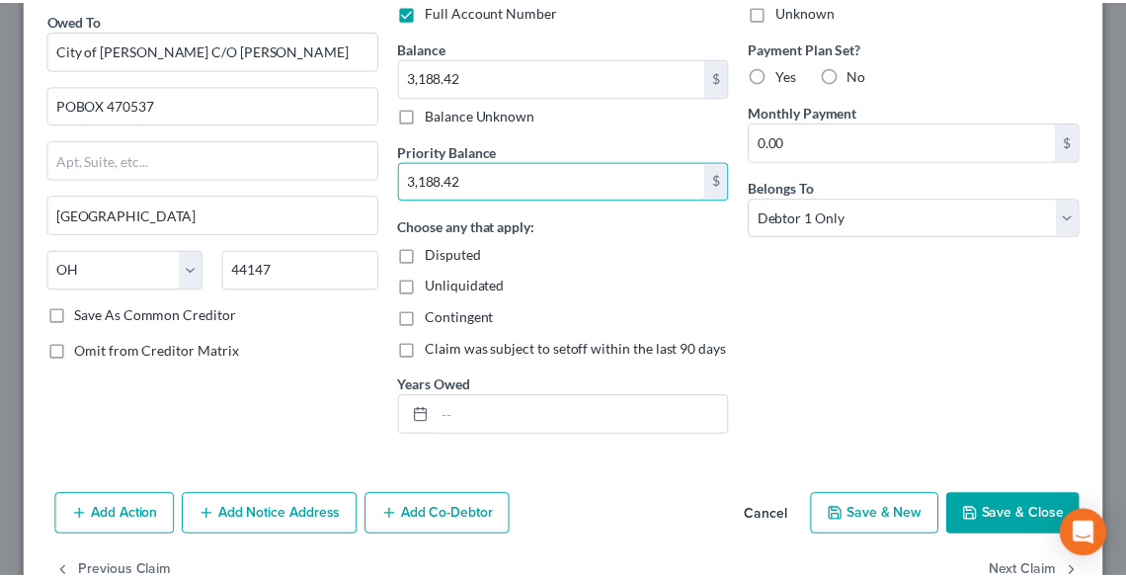
scroll to position [209, 0]
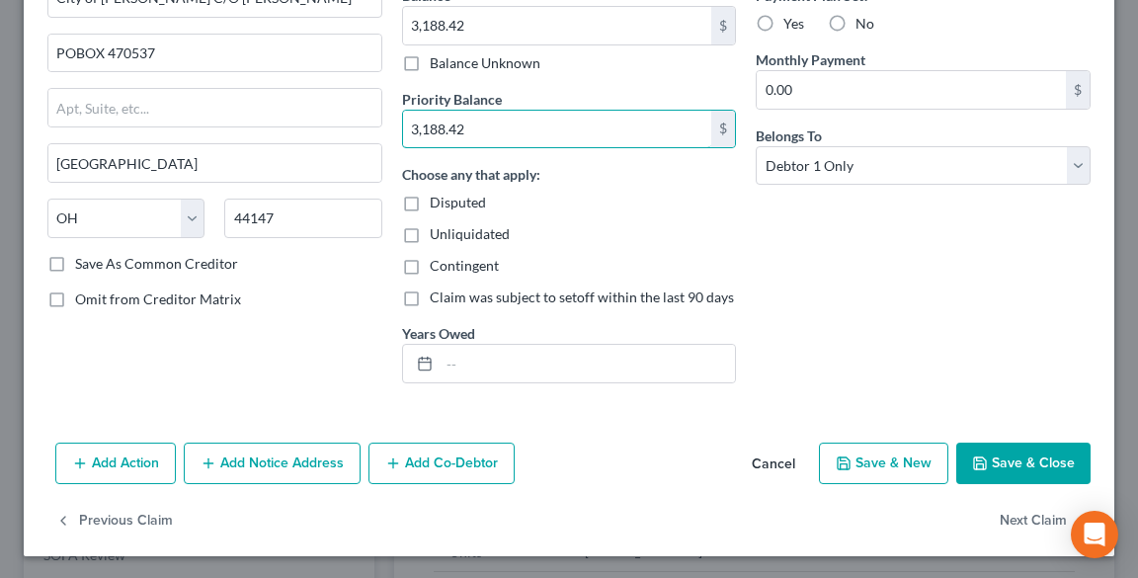
type input "3,188.42"
click at [1019, 470] on button "Save & Close" at bounding box center [1023, 462] width 134 height 41
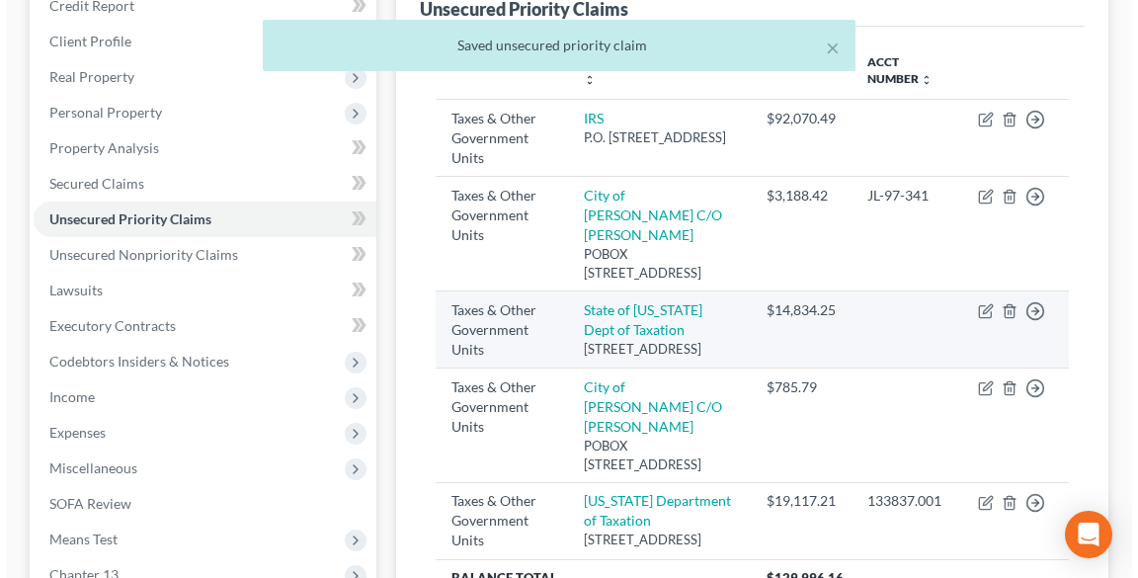
scroll to position [316, 0]
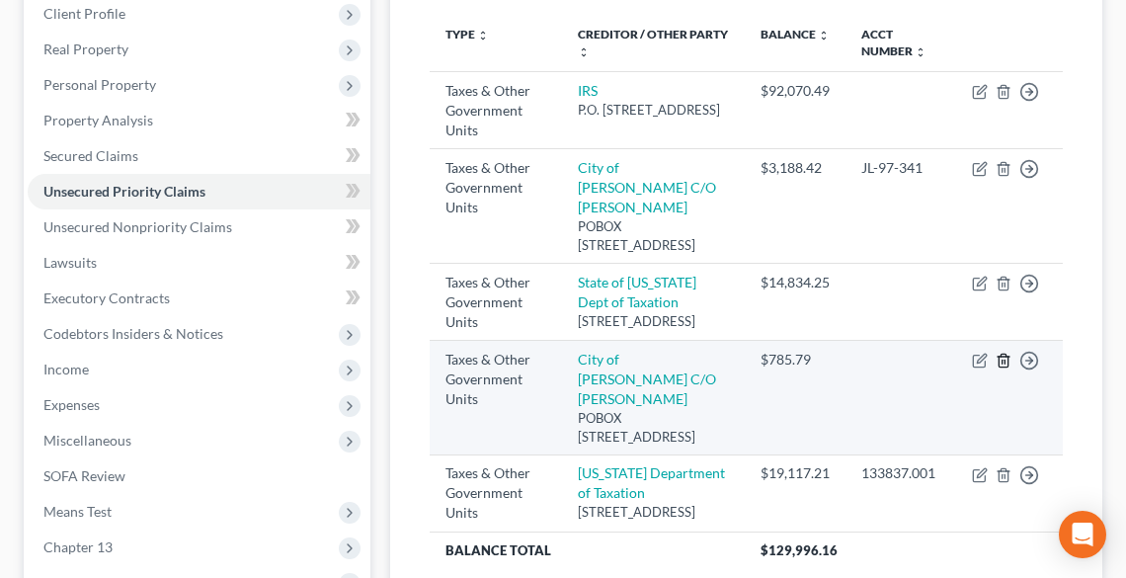
click at [1004, 368] on icon "button" at bounding box center [1004, 361] width 16 height 16
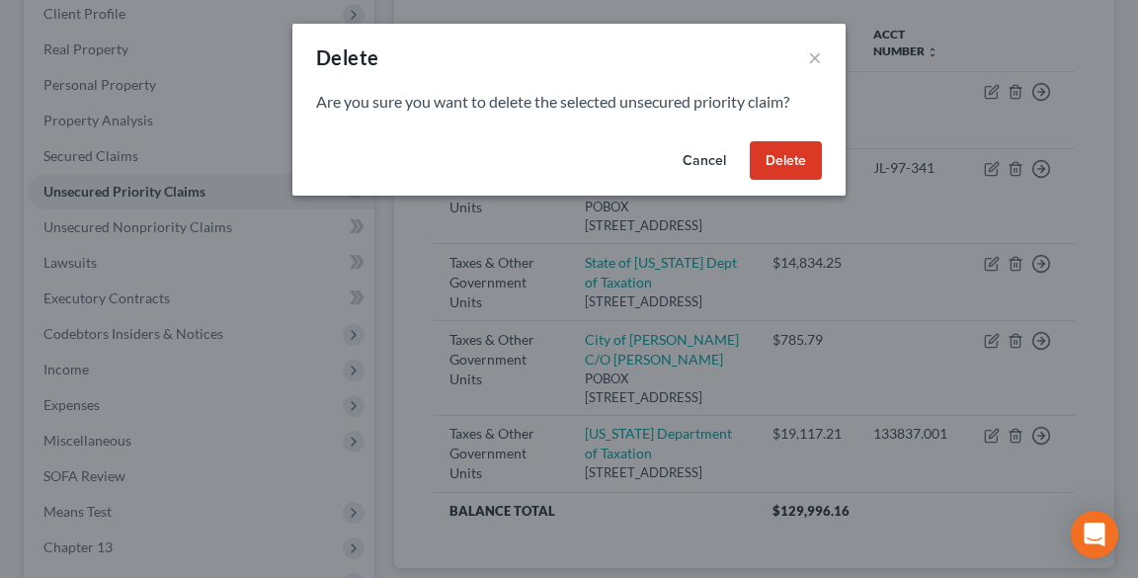
click at [777, 159] on button "Delete" at bounding box center [786, 161] width 72 height 40
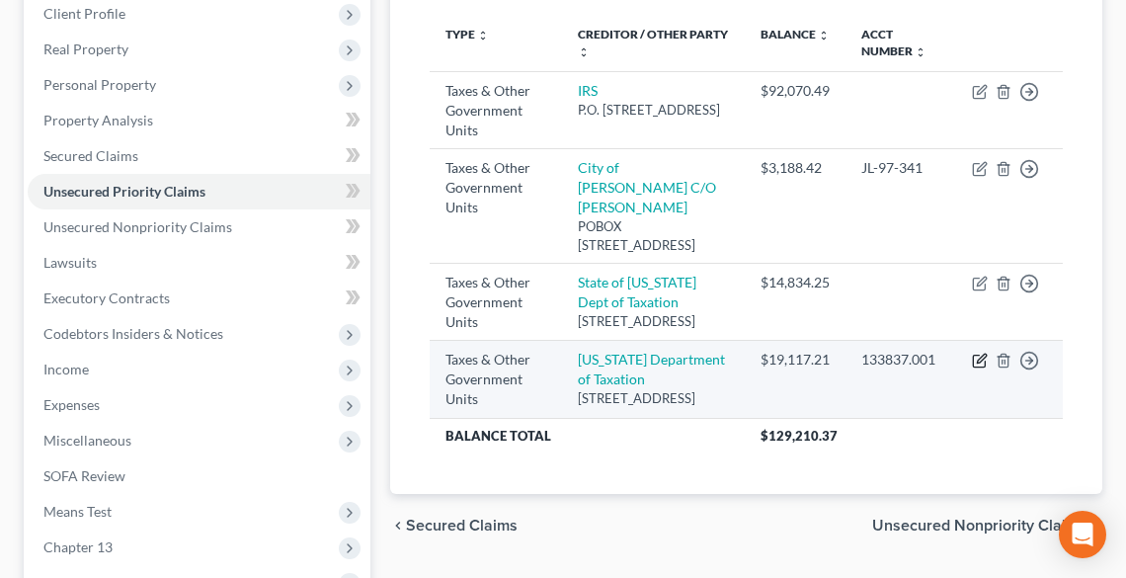
click at [975, 368] on icon "button" at bounding box center [980, 361] width 16 height 16
select select "2"
select select "36"
select select "0"
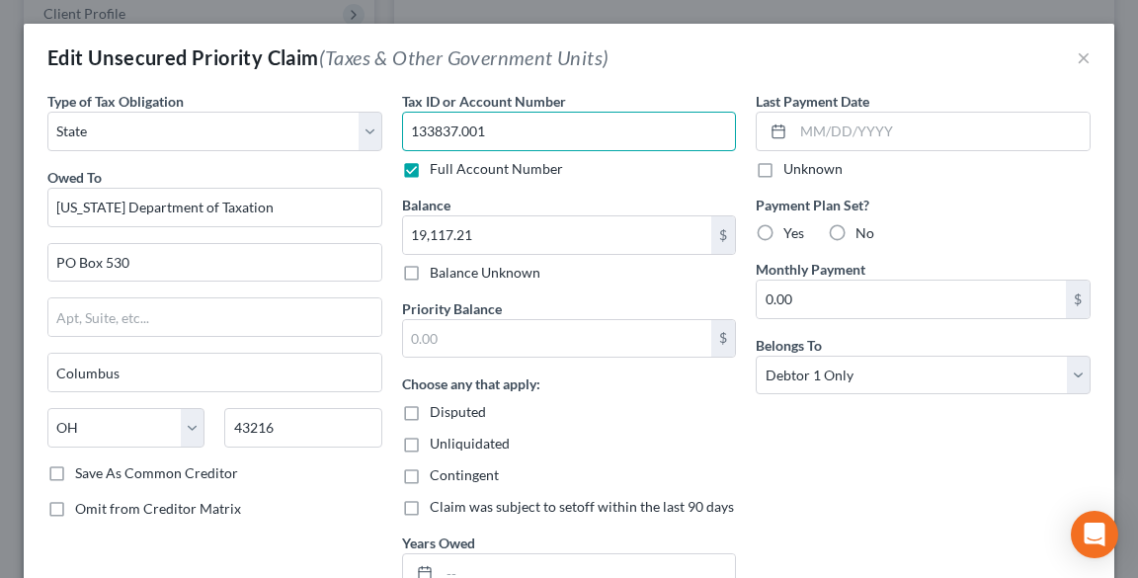
drag, startPoint x: 604, startPoint y: 133, endPoint x: 326, endPoint y: 150, distance: 279.0
click at [326, 150] on div "Type of Tax Obligation * Select Federal City State Franchise Tax Board Other Ow…" at bounding box center [569, 350] width 1063 height 518
type input "STL-67-126"
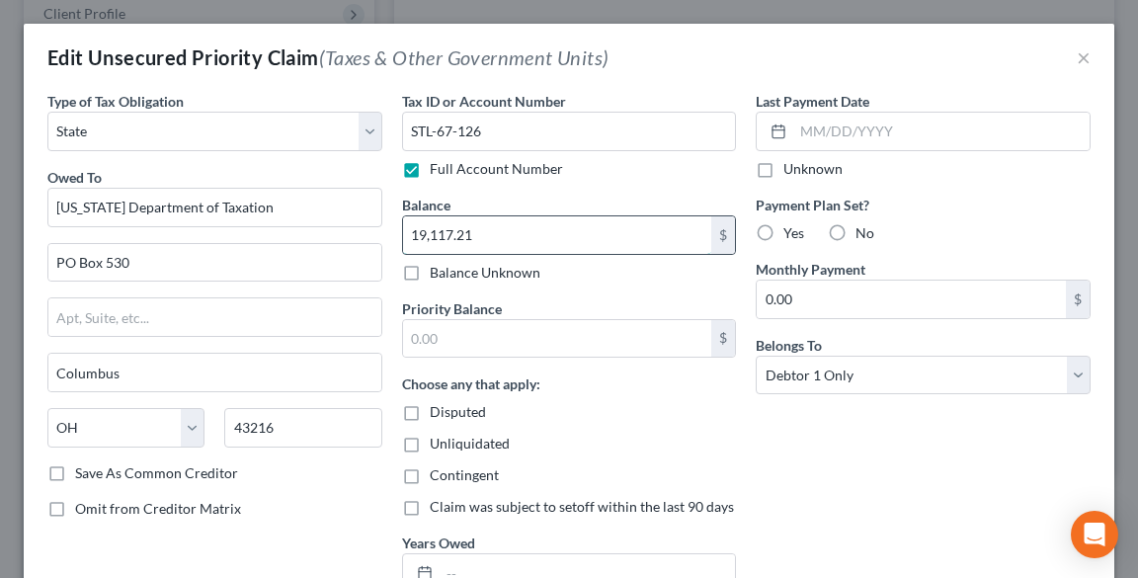
click at [561, 217] on input "19,117.21" at bounding box center [557, 235] width 309 height 38
type input "15,454.16"
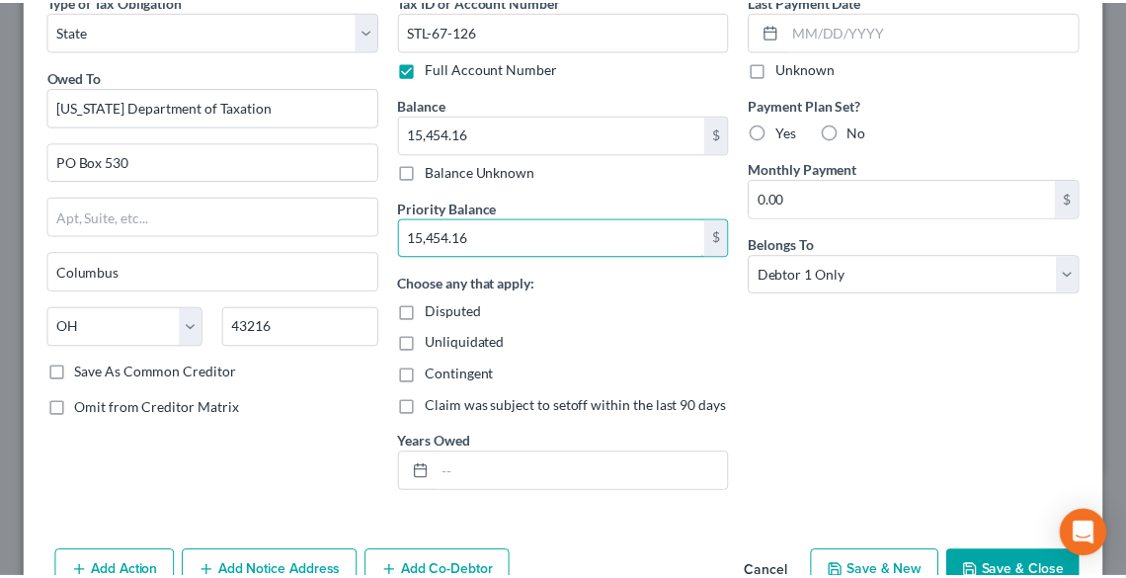
scroll to position [209, 0]
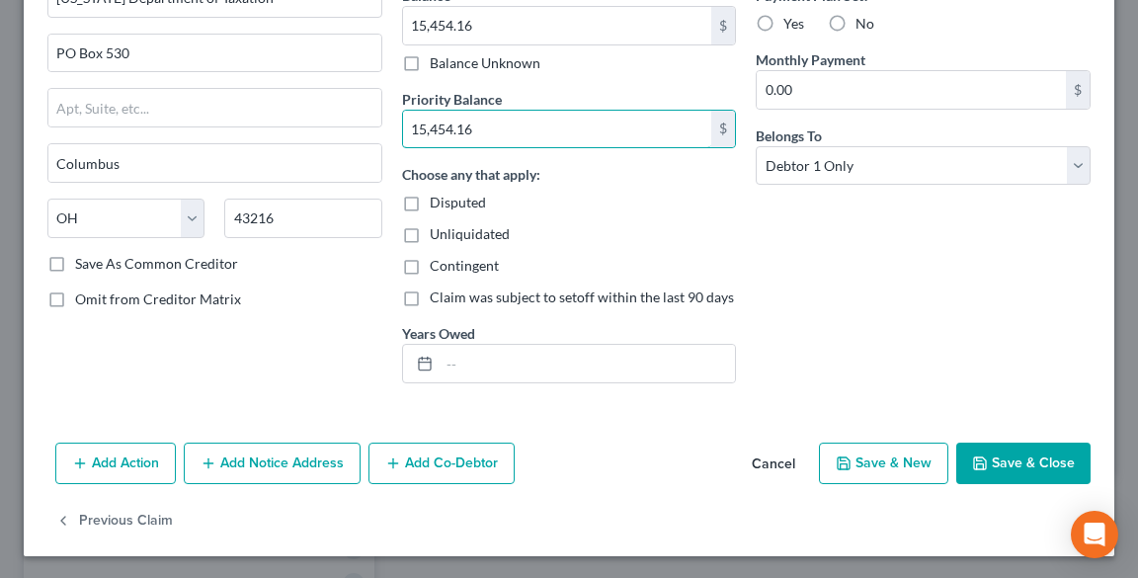
type input "15,454.16"
click at [1029, 446] on button "Save & Close" at bounding box center [1023, 462] width 134 height 41
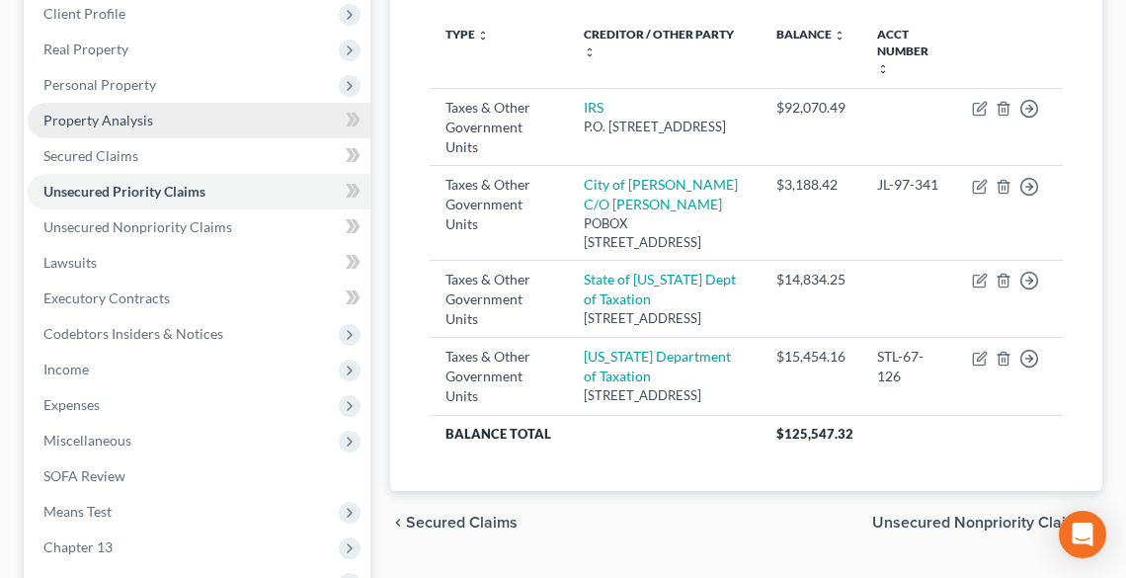
click at [105, 130] on link "Property Analysis" at bounding box center [199, 121] width 343 height 36
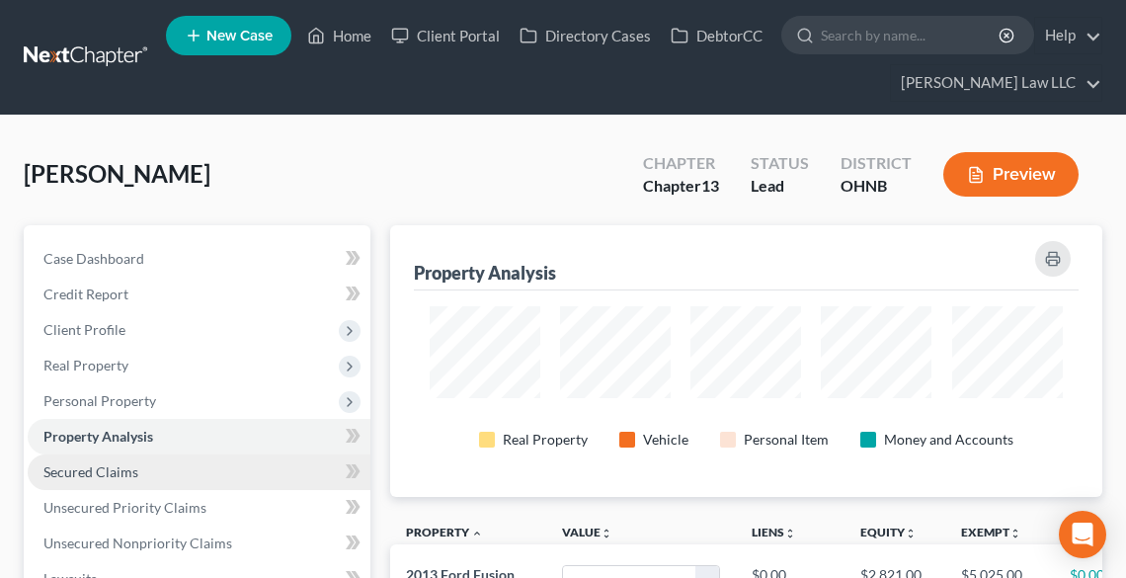
click at [132, 469] on span "Secured Claims" at bounding box center [90, 471] width 95 height 17
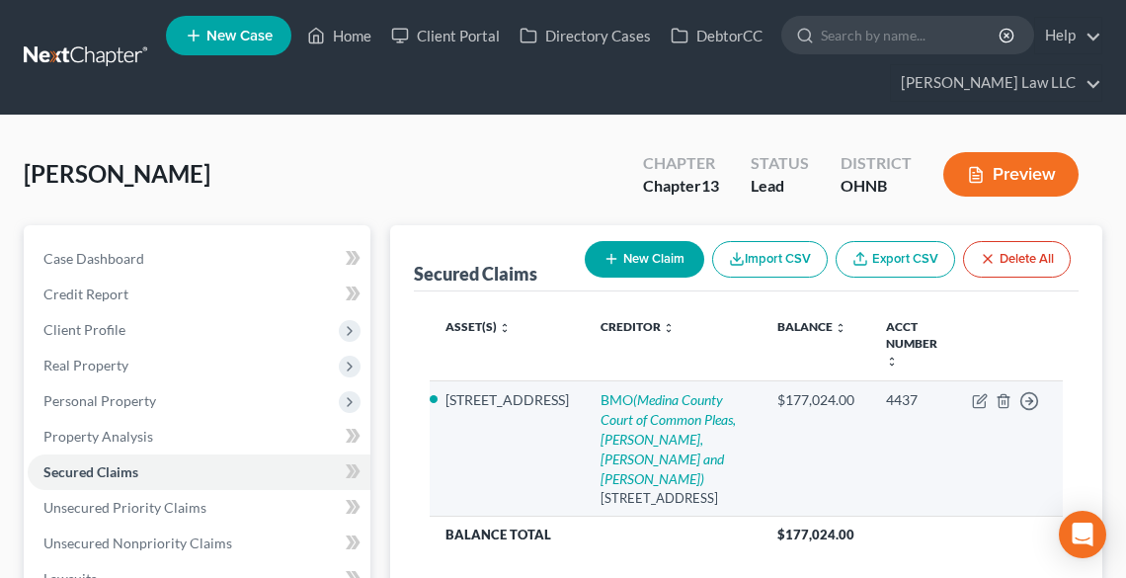
click at [988, 381] on td "Move to E Move to F Move to G Move to Notice Only" at bounding box center [1009, 448] width 107 height 135
click at [981, 394] on icon "button" at bounding box center [981, 398] width 9 height 9
select select "14"
select select "2"
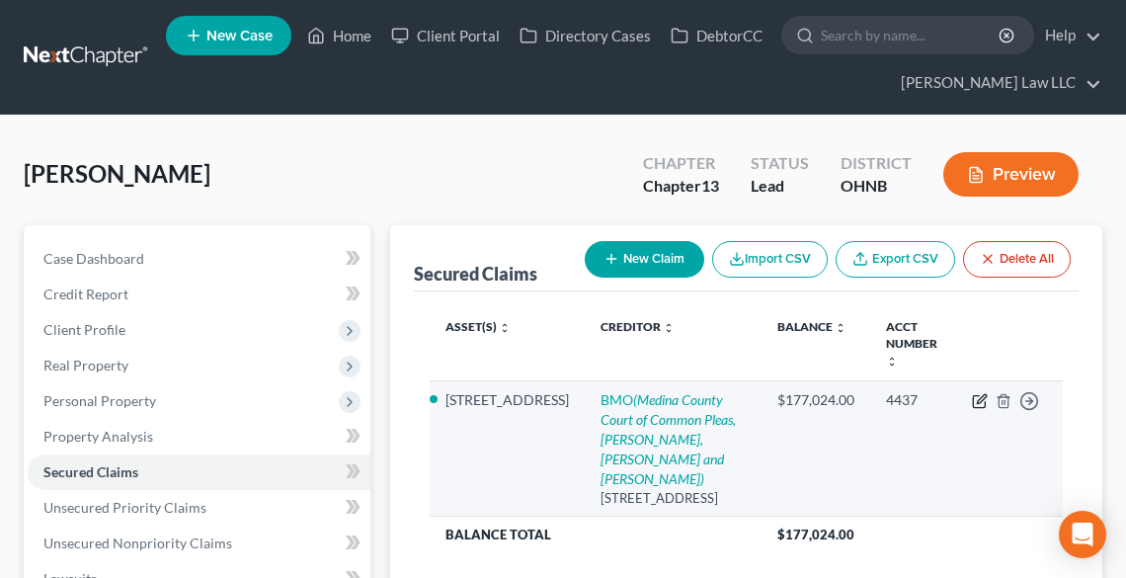
select select "0"
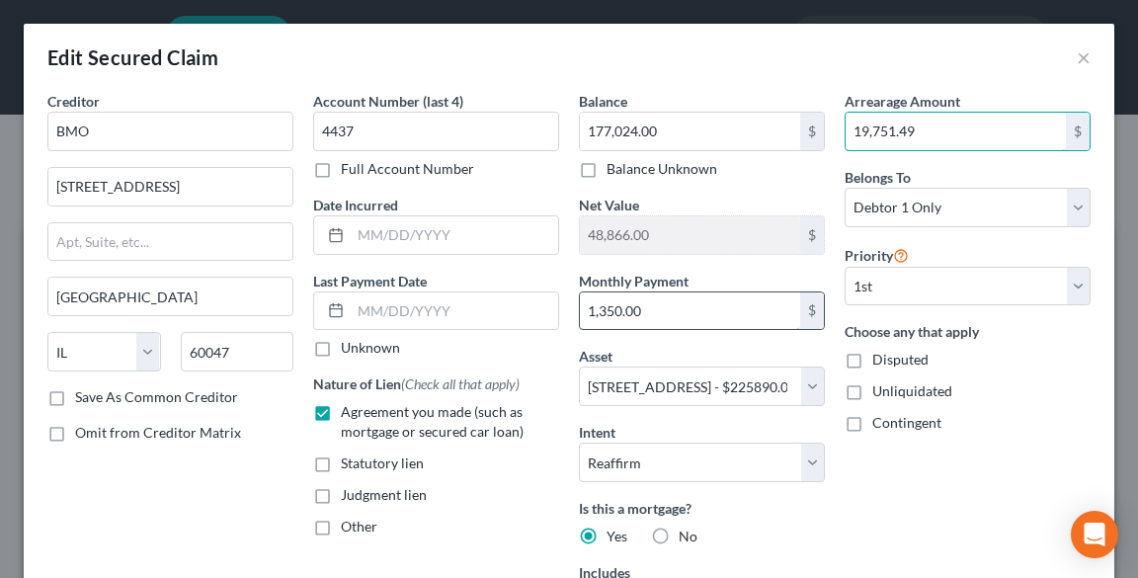
type input "19,751.49"
click at [665, 307] on input "1,350.00" at bounding box center [690, 311] width 220 height 38
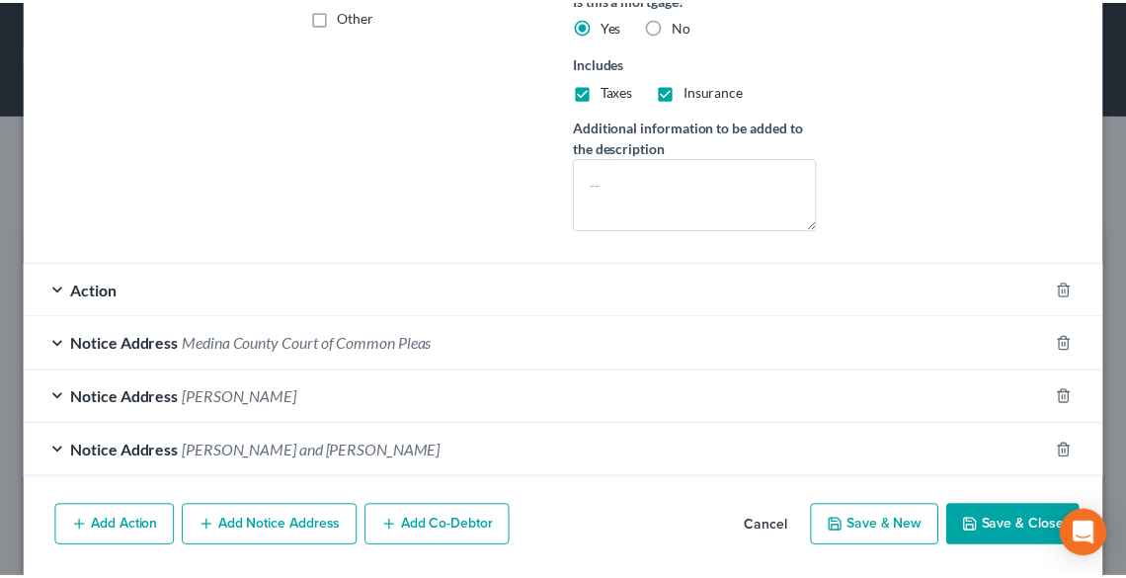
scroll to position [530, 0]
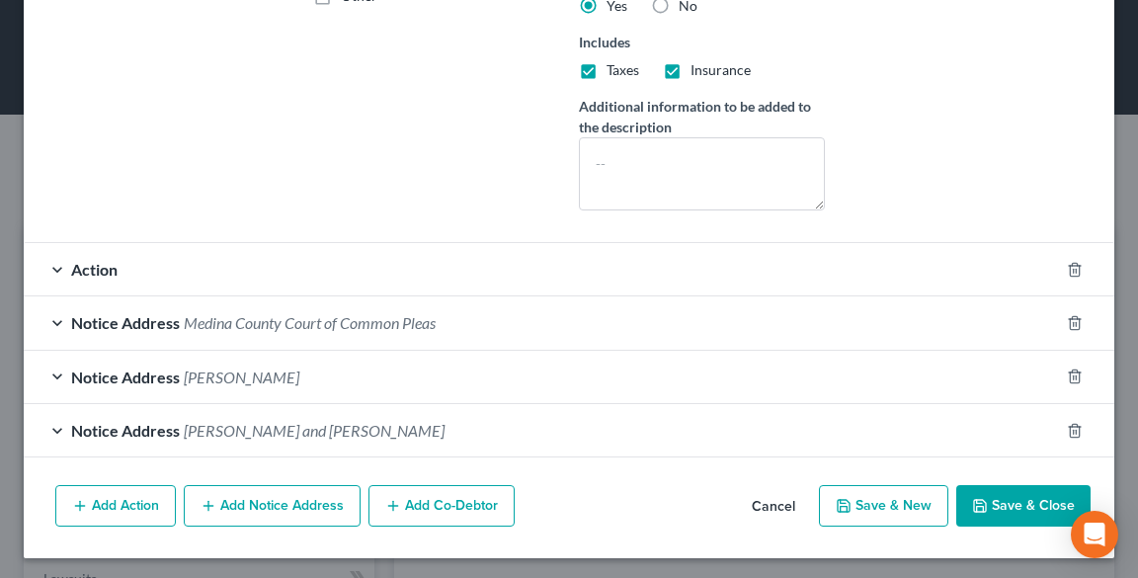
type input "1,359.73"
click at [1000, 506] on button "Save & Close" at bounding box center [1023, 505] width 134 height 41
select select
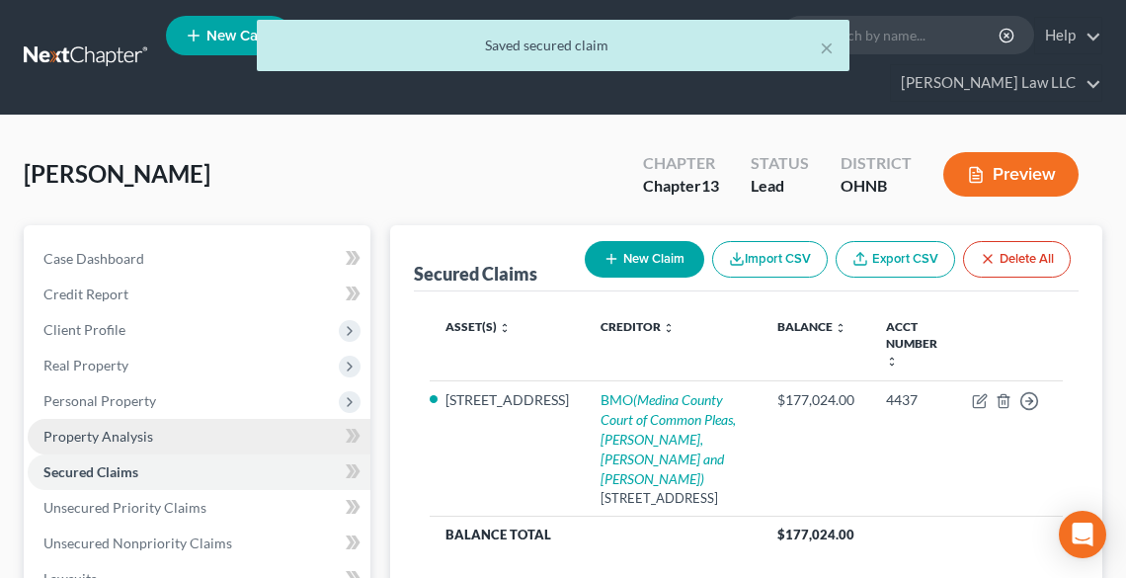
scroll to position [316, 0]
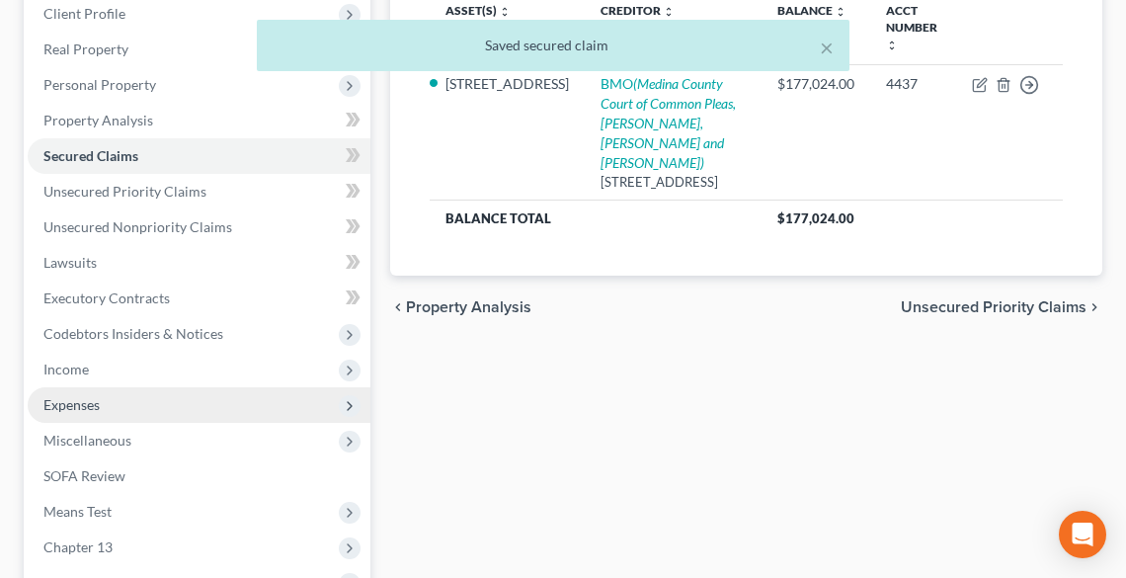
click at [72, 400] on span "Expenses" at bounding box center [71, 404] width 56 height 17
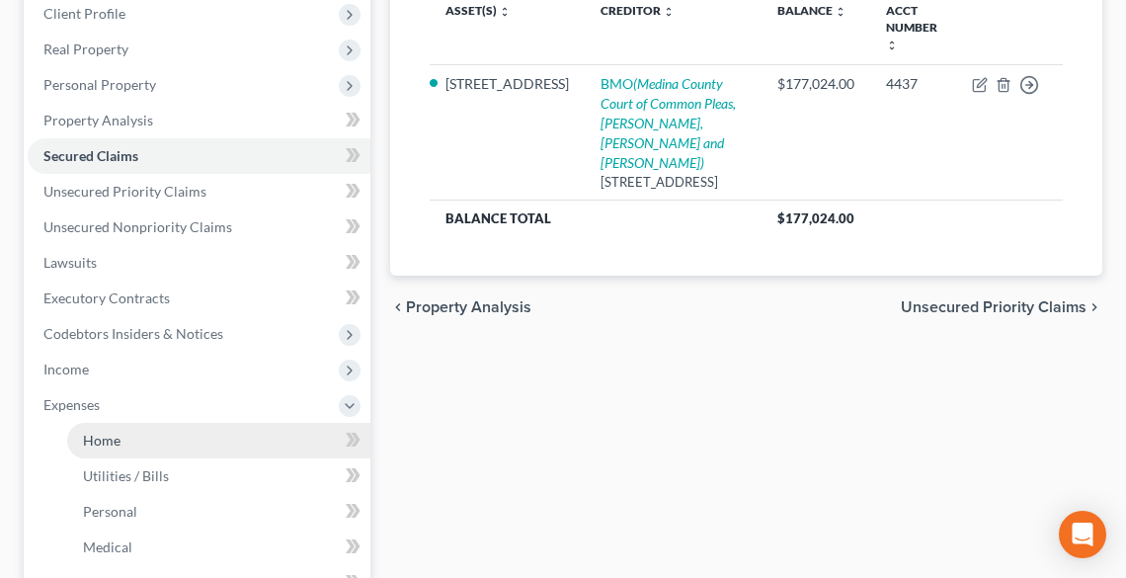
click at [99, 432] on span "Home" at bounding box center [102, 440] width 38 height 17
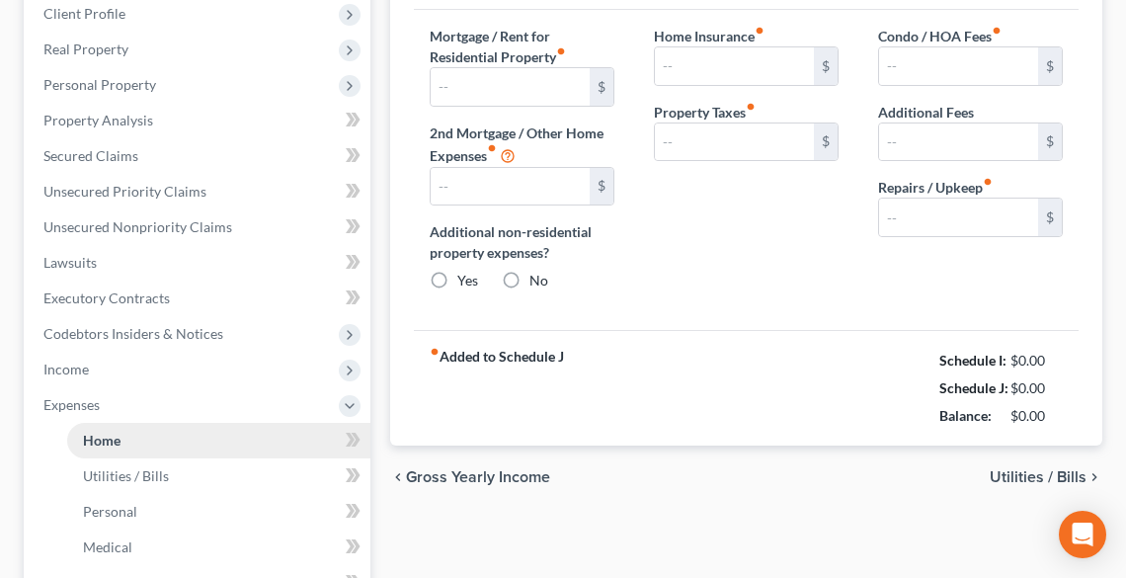
type input "1,350.00"
type input "0.00"
radio input "true"
type input "0.00"
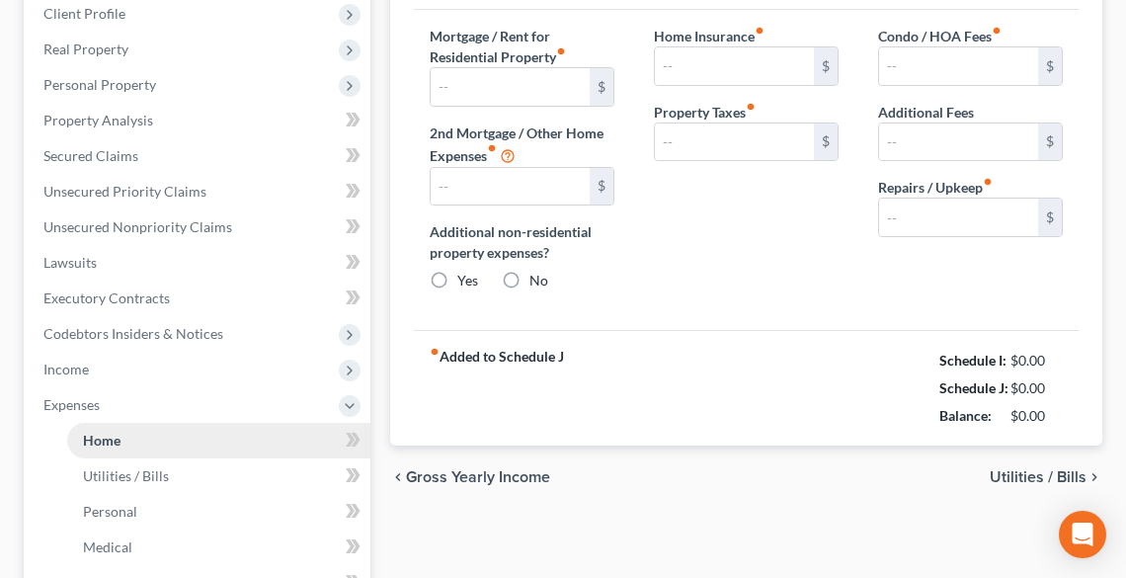
type input "0.00"
type input "75.00"
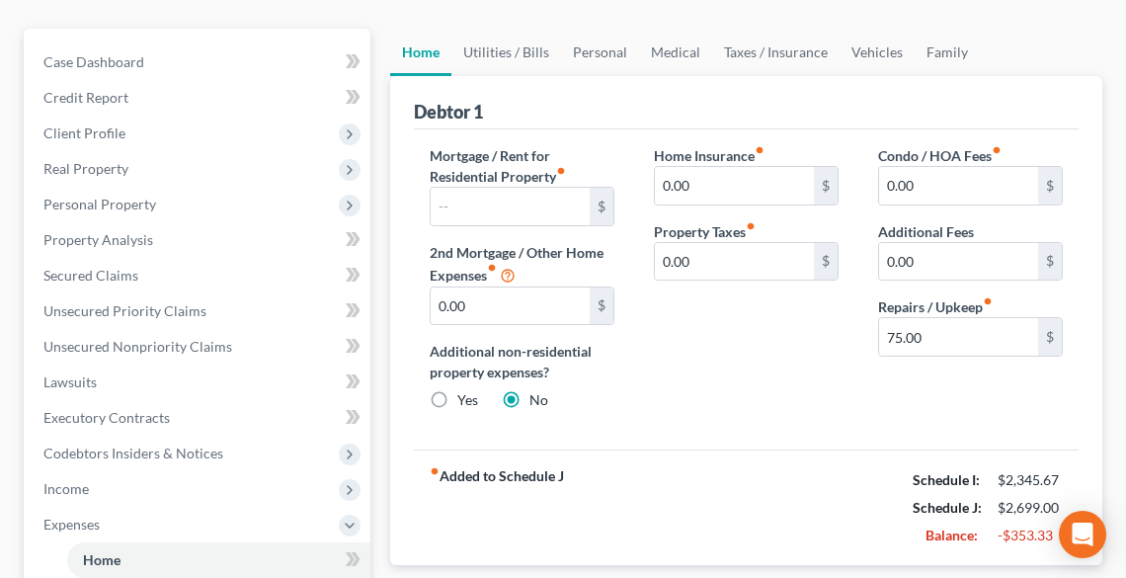
scroll to position [474, 0]
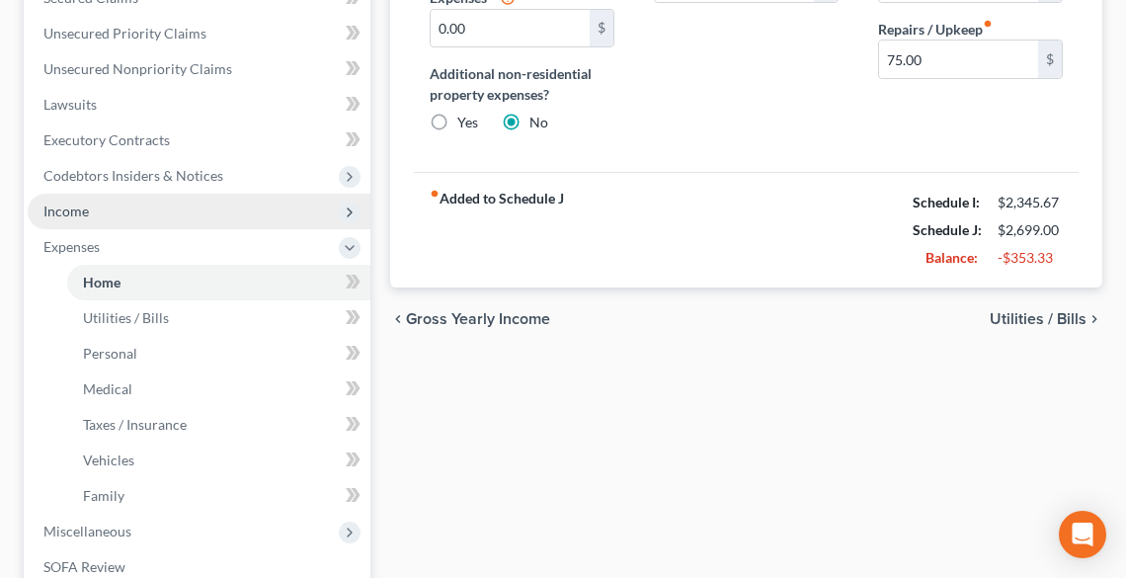
click at [58, 208] on span "Income" at bounding box center [65, 210] width 45 height 17
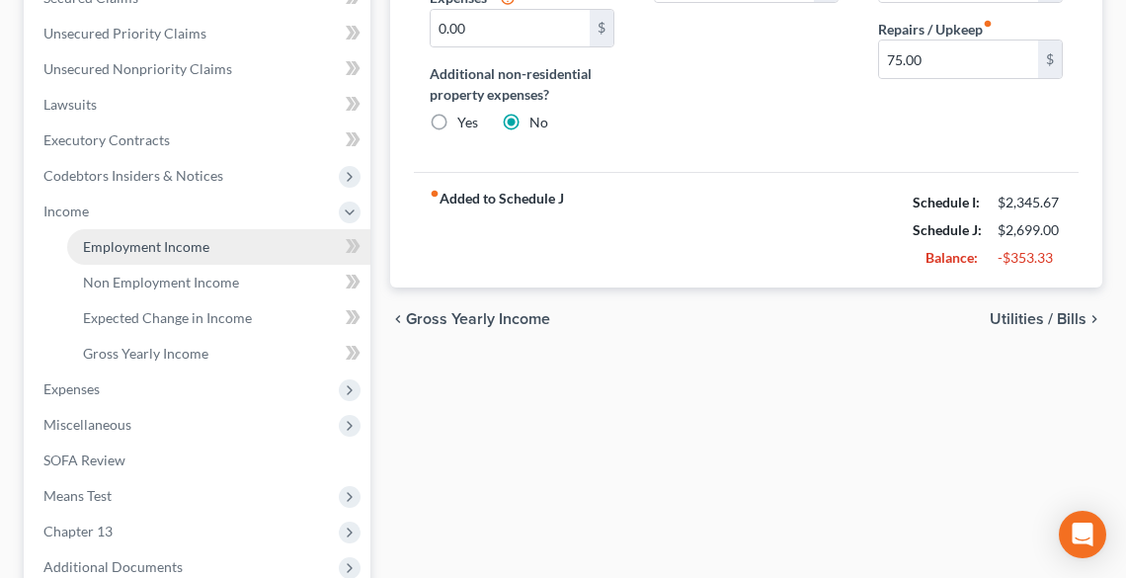
click at [132, 249] on span "Employment Income" at bounding box center [146, 246] width 126 height 17
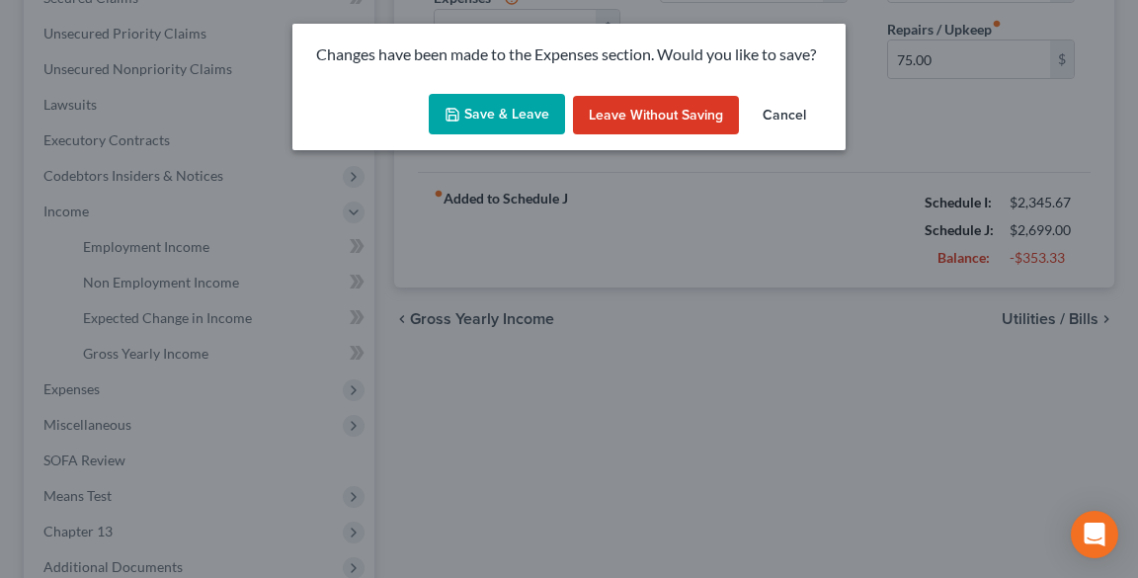
click at [508, 117] on button "Save & Leave" at bounding box center [497, 114] width 136 height 41
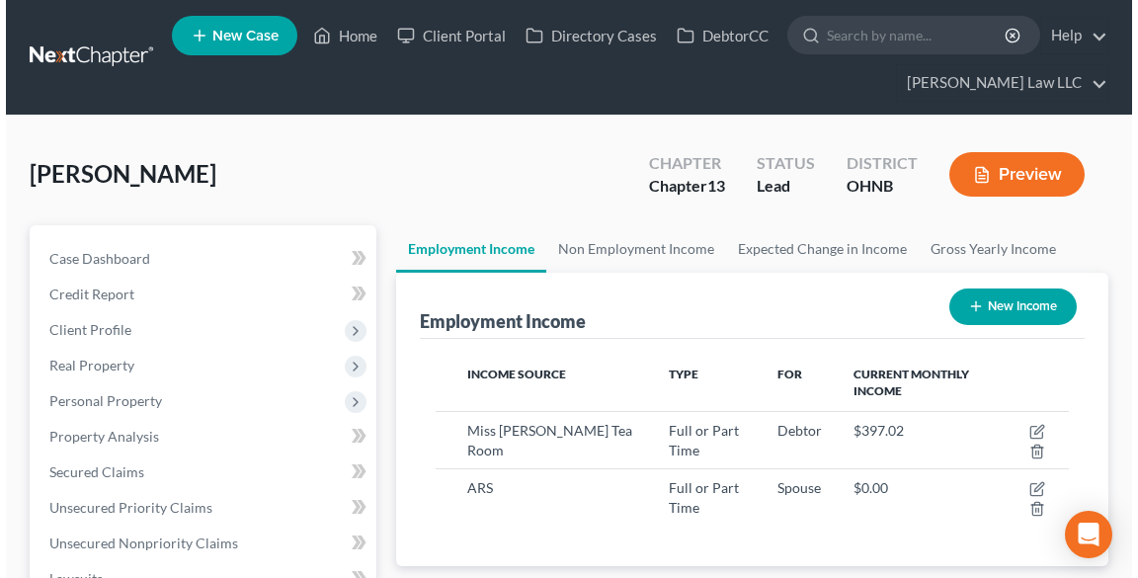
scroll to position [316, 672]
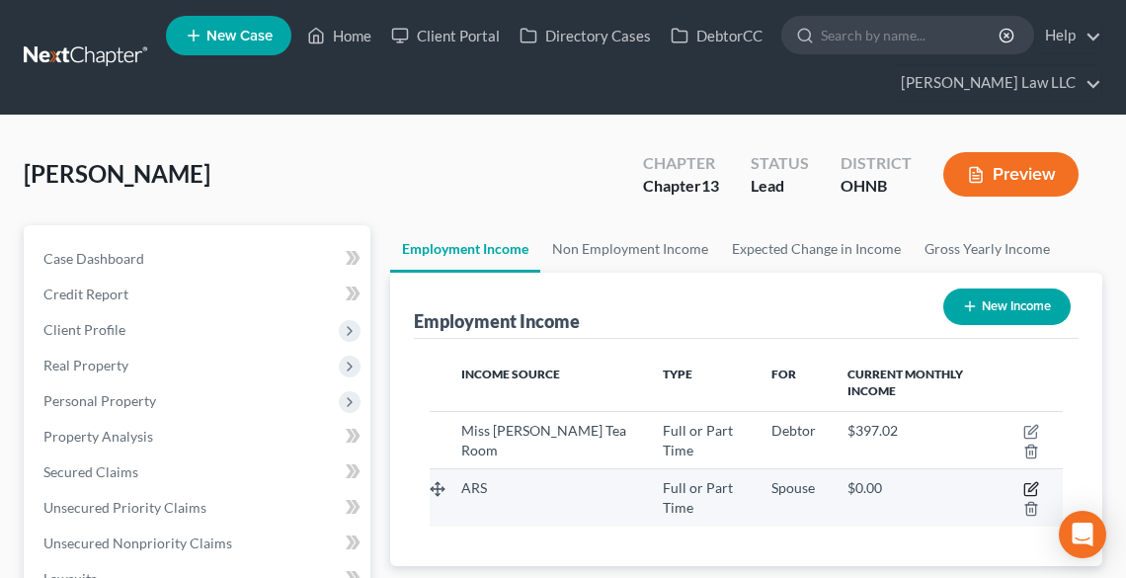
click at [1033, 487] on icon "button" at bounding box center [1032, 487] width 9 height 9
select select "0"
select select "44"
select select "3"
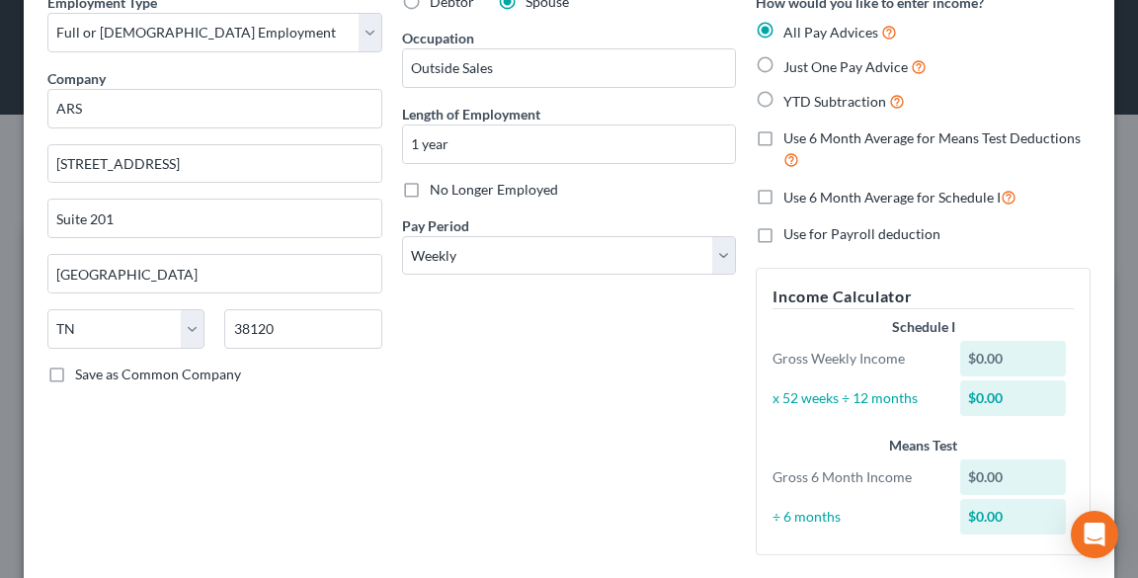
scroll to position [74, 0]
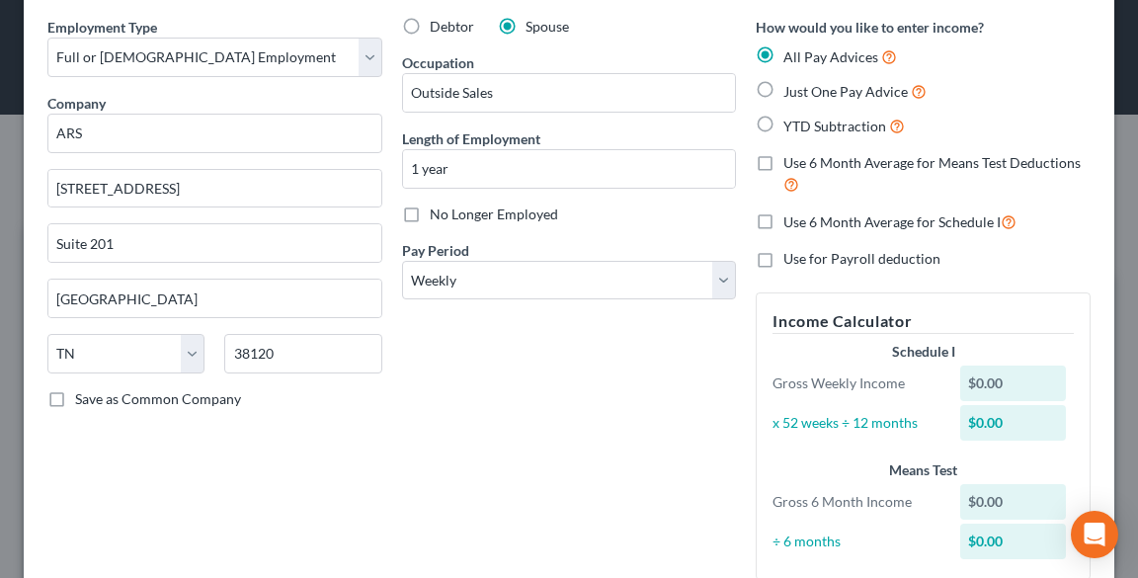
click at [783, 88] on label "Just One Pay Advice" at bounding box center [854, 91] width 143 height 23
click at [791, 88] on input "Just One Pay Advice" at bounding box center [797, 86] width 13 height 13
radio input "true"
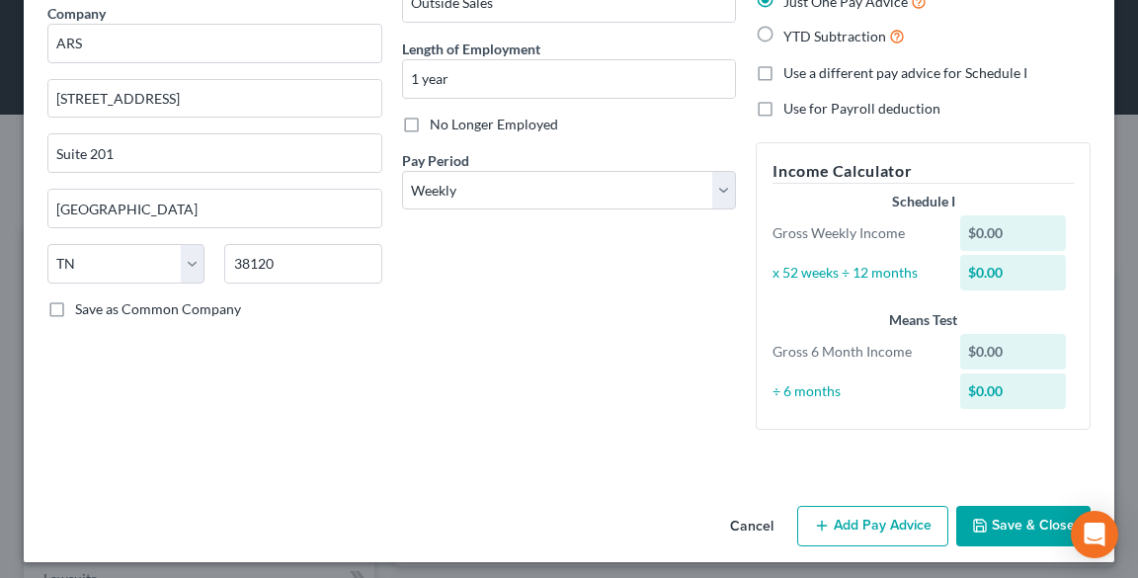
scroll to position [171, 0]
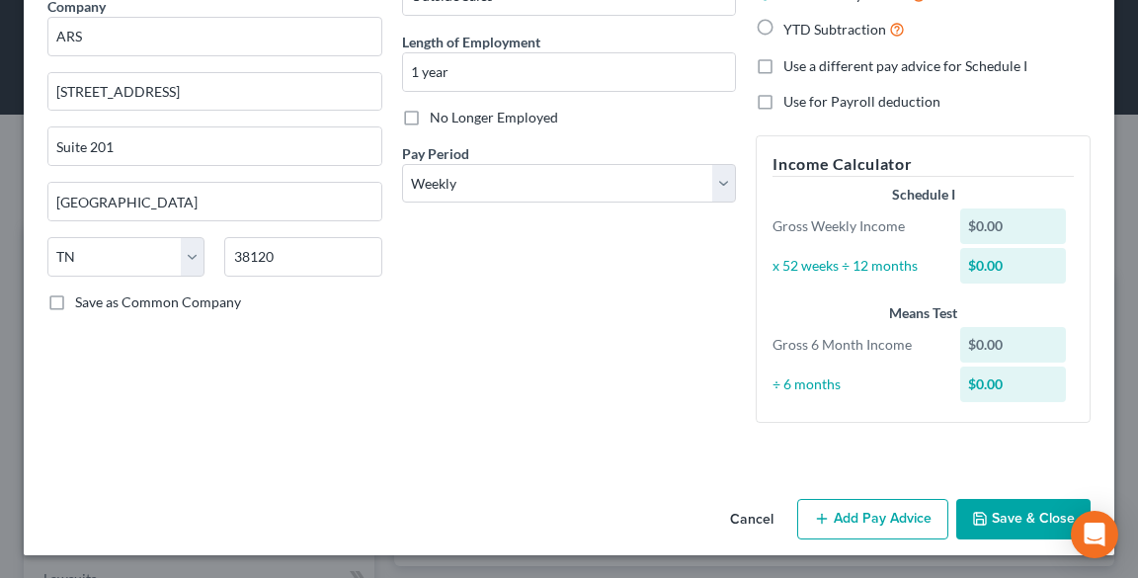
click at [873, 525] on button "Add Pay Advice" at bounding box center [872, 519] width 151 height 41
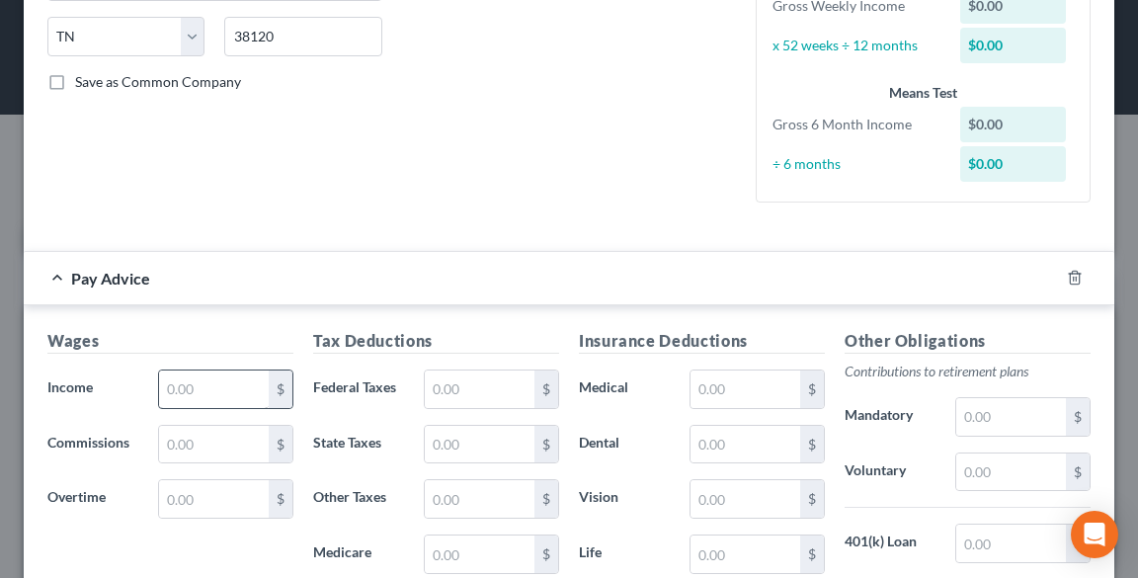
scroll to position [487, 0]
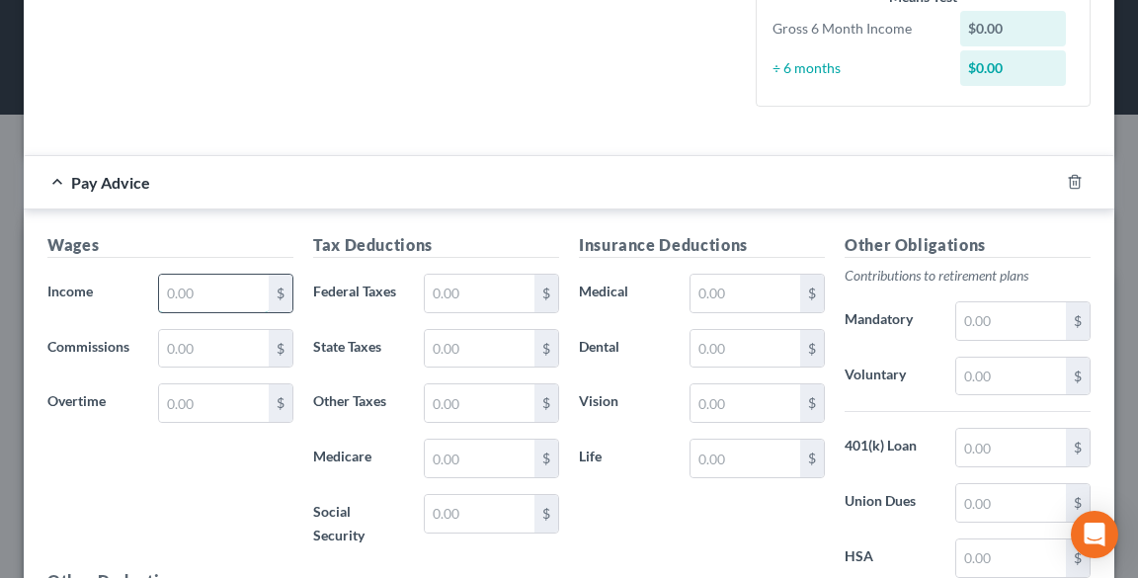
click at [195, 296] on input "text" at bounding box center [214, 294] width 110 height 38
type input "1,000.00"
click at [205, 337] on input "text" at bounding box center [214, 349] width 110 height 38
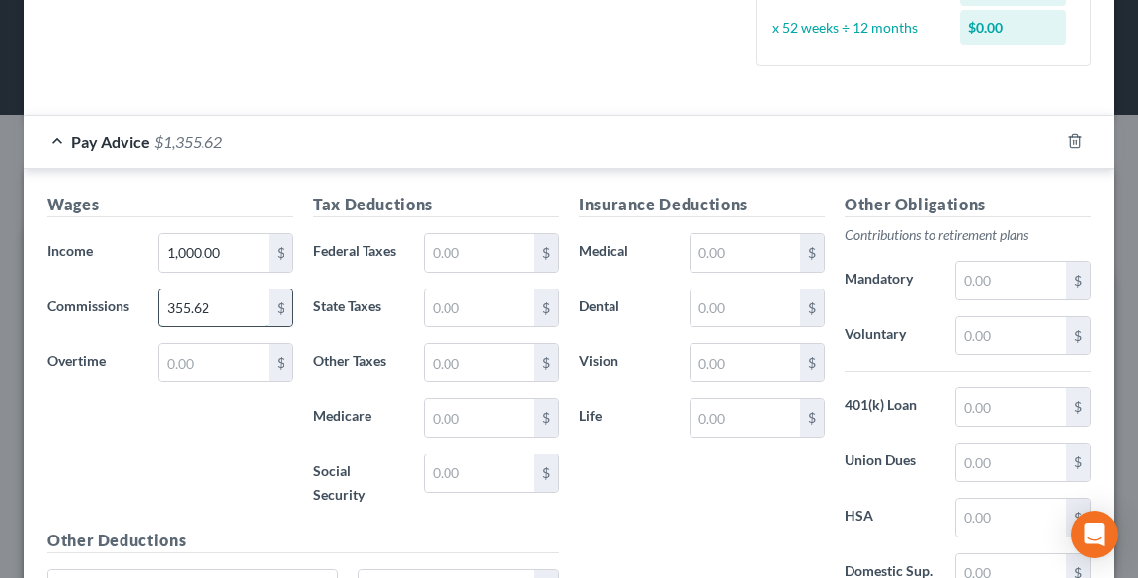
scroll to position [566, 0]
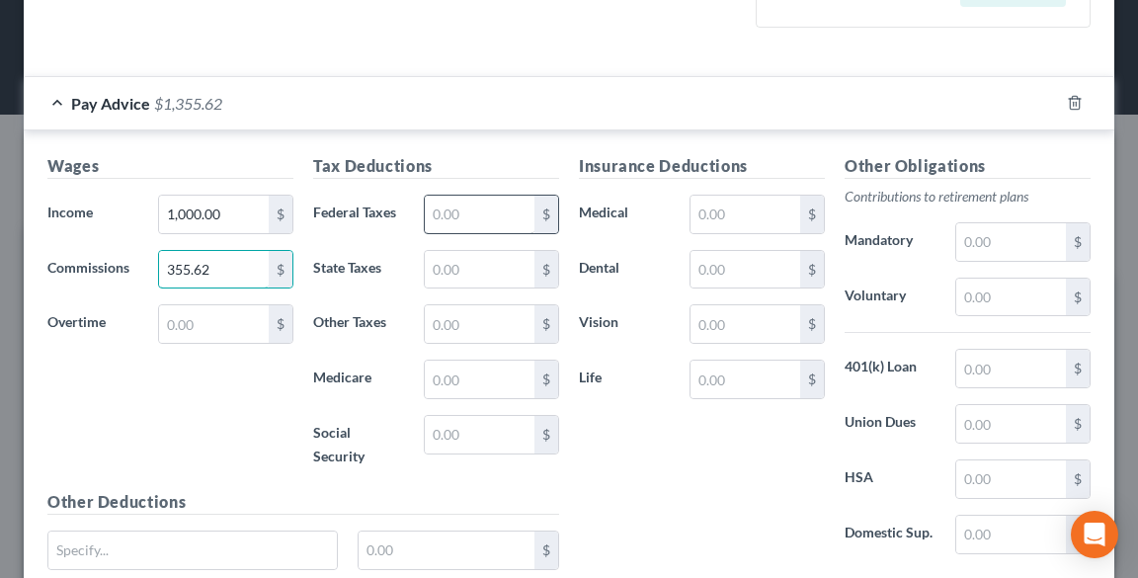
type input "355.62"
click at [458, 205] on input "text" at bounding box center [480, 215] width 110 height 38
click at [975, 300] on input "text" at bounding box center [1011, 298] width 110 height 38
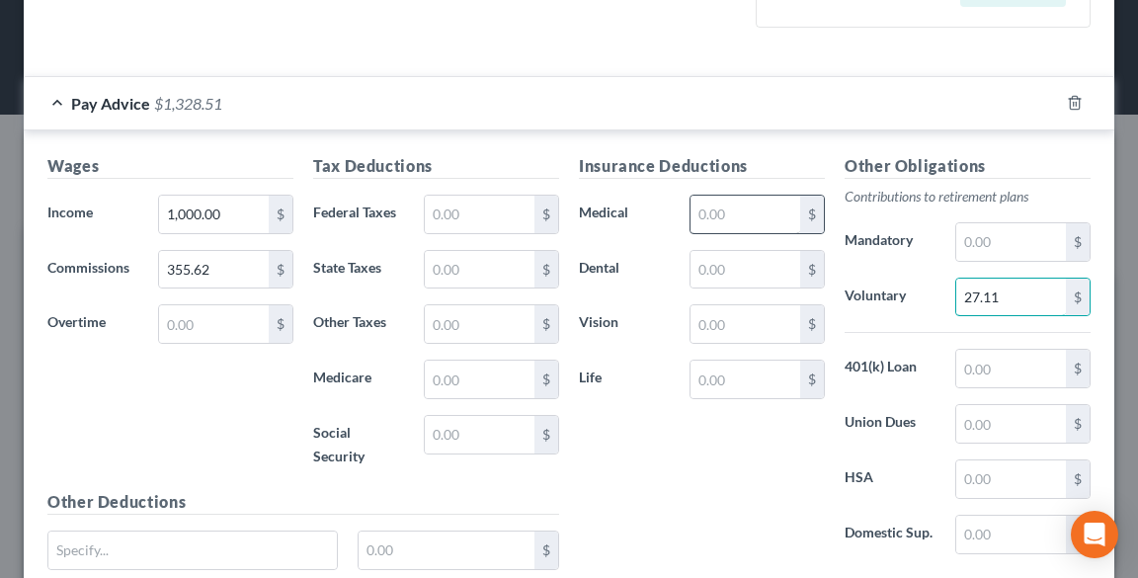
type input "27.11"
click at [733, 201] on input "text" at bounding box center [745, 215] width 110 height 38
type input "31.89"
click at [749, 330] on input "text" at bounding box center [745, 324] width 110 height 38
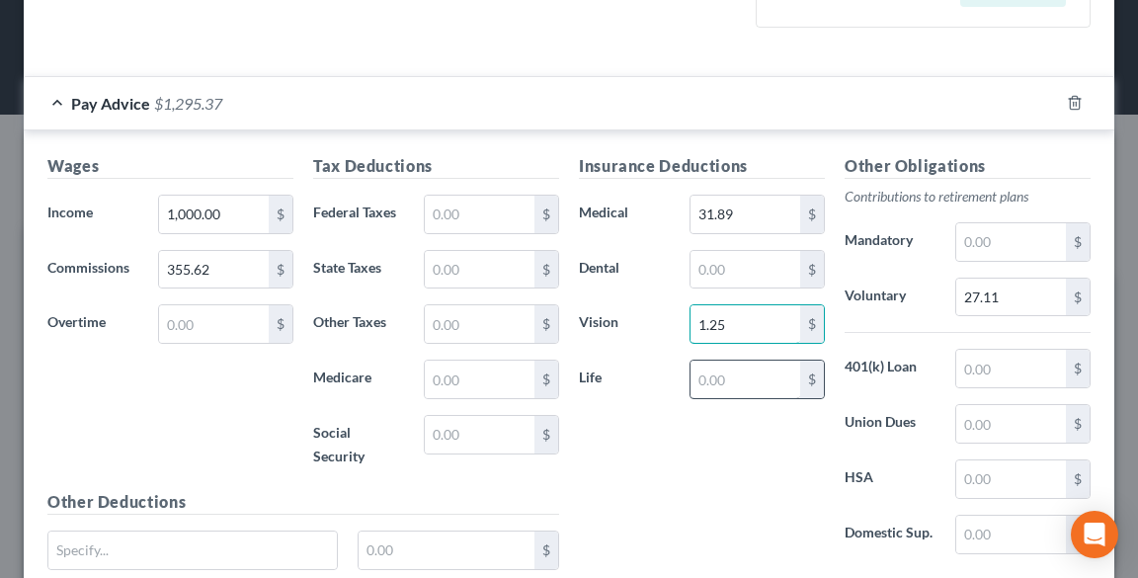
type input "1.25"
click at [707, 374] on input "text" at bounding box center [745, 380] width 110 height 38
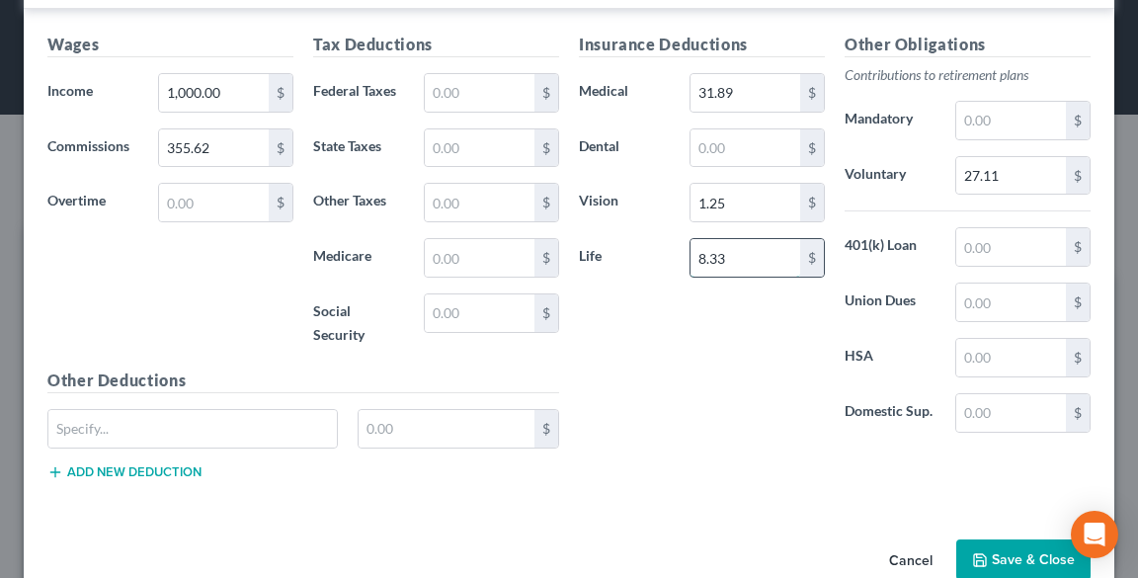
scroll to position [724, 0]
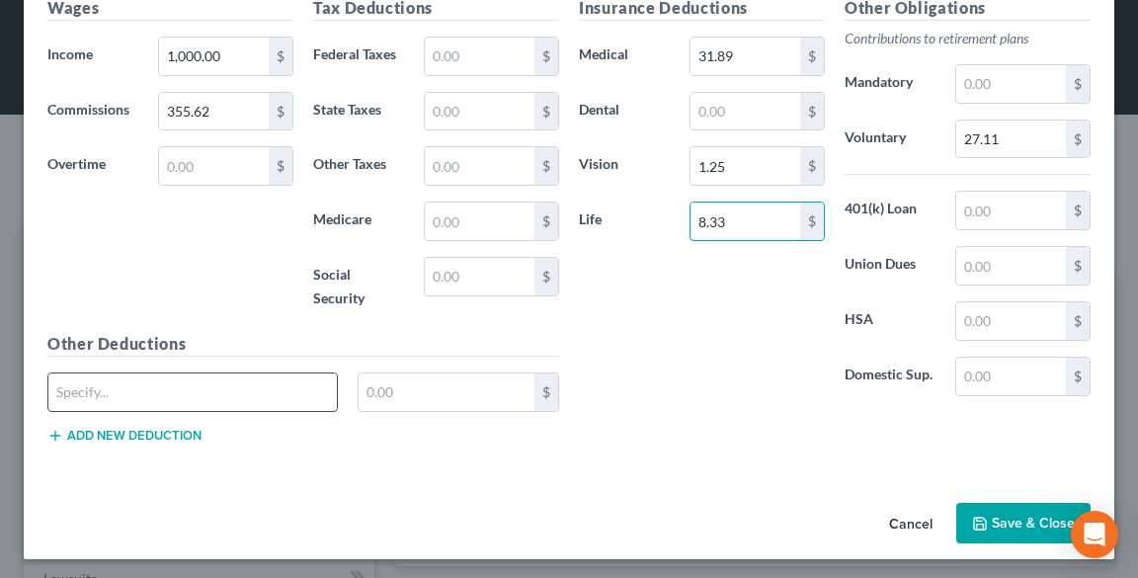
type input "8.33"
click at [151, 387] on input "text" at bounding box center [192, 392] width 288 height 38
type input "v"
type input "Voluntary Long Term Disability"
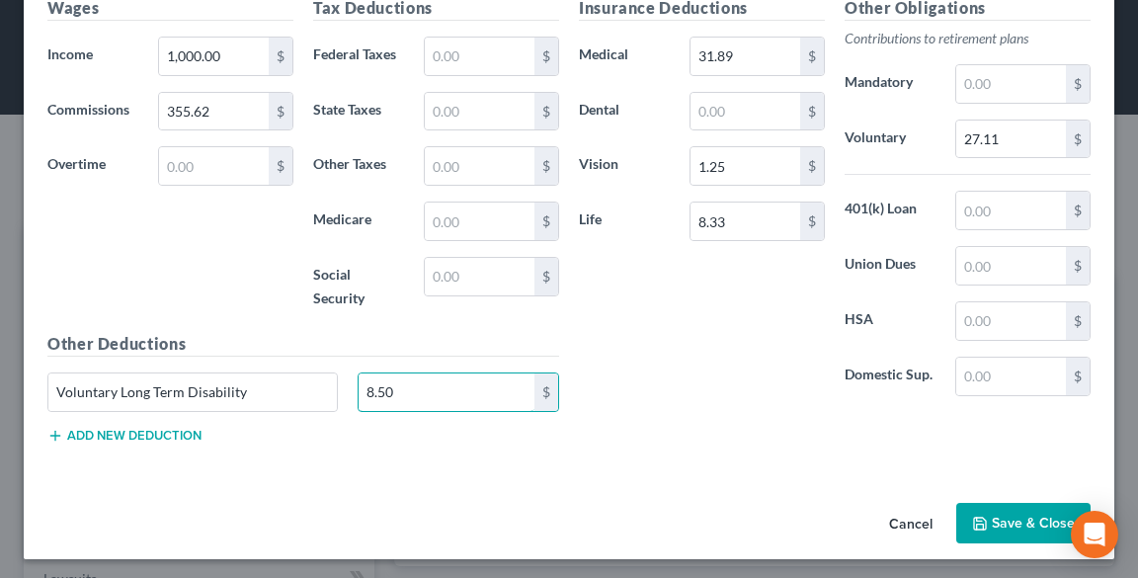
type input "8.50"
click at [121, 428] on button "Add new deduction" at bounding box center [124, 436] width 154 height 16
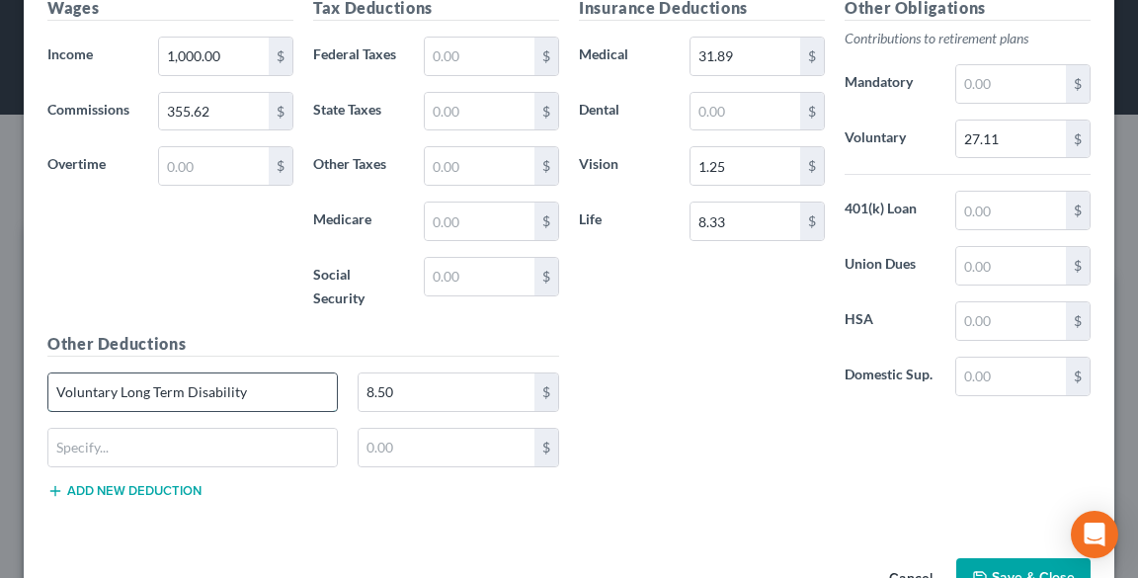
drag, startPoint x: 258, startPoint y: 389, endPoint x: 150, endPoint y: 397, distance: 107.9
click at [150, 397] on input "Voluntary Long Term Disability" at bounding box center [192, 392] width 288 height 38
drag, startPoint x: 102, startPoint y: 447, endPoint x: 75, endPoint y: 433, distance: 30.5
click at [103, 447] on input "text" at bounding box center [192, 448] width 288 height 38
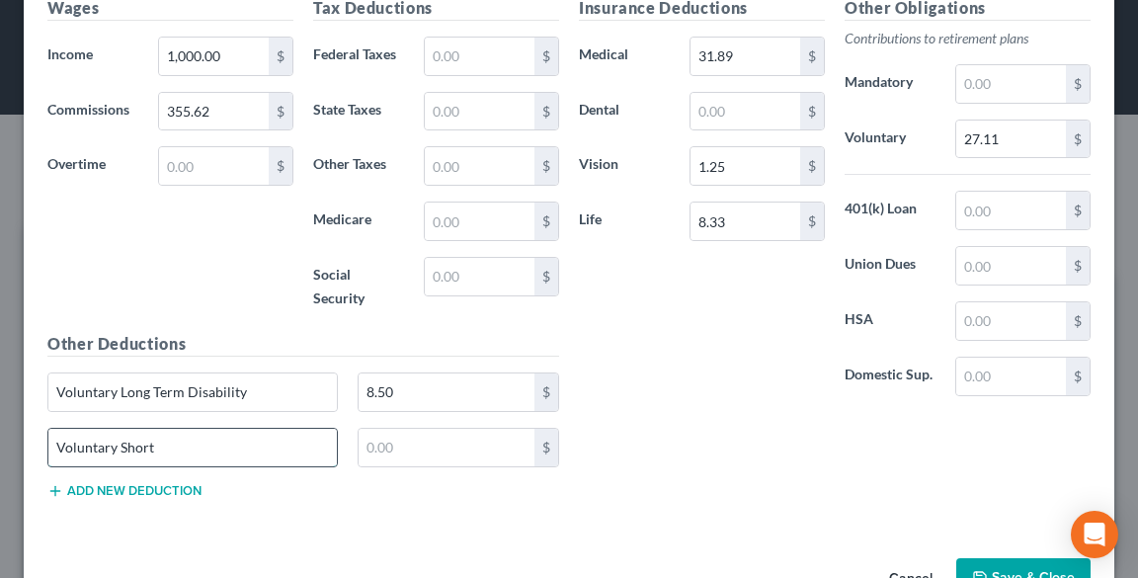
paste input "Term Disability"
type input "Voluntary Short Term Disability"
click at [363, 444] on input "text" at bounding box center [447, 448] width 176 height 38
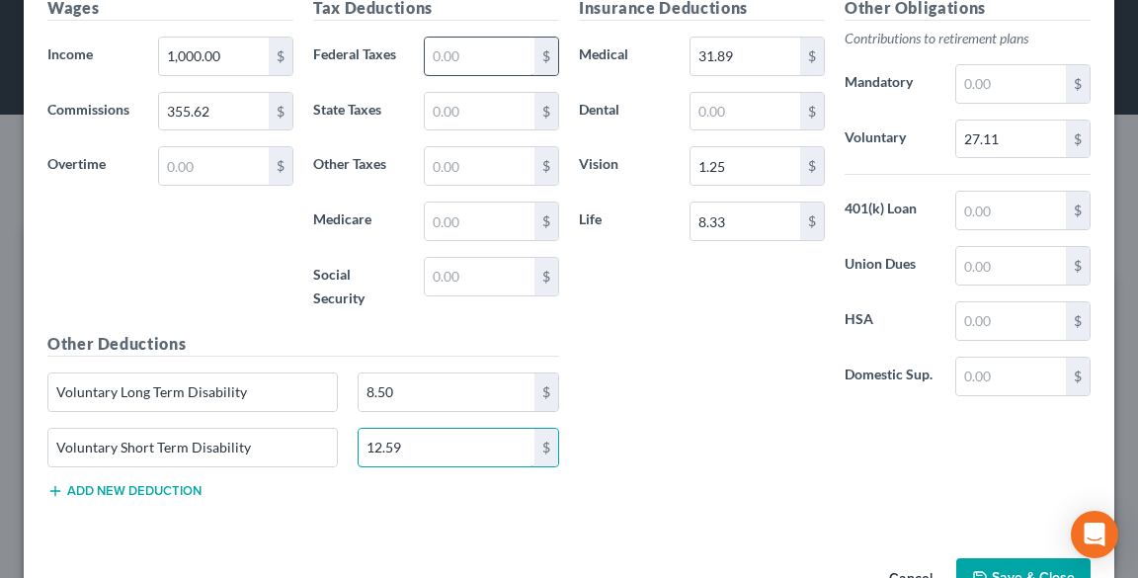
type input "12.59"
click at [450, 49] on input "text" at bounding box center [480, 57] width 110 height 38
type input "123.71"
click at [474, 224] on input "text" at bounding box center [480, 221] width 110 height 38
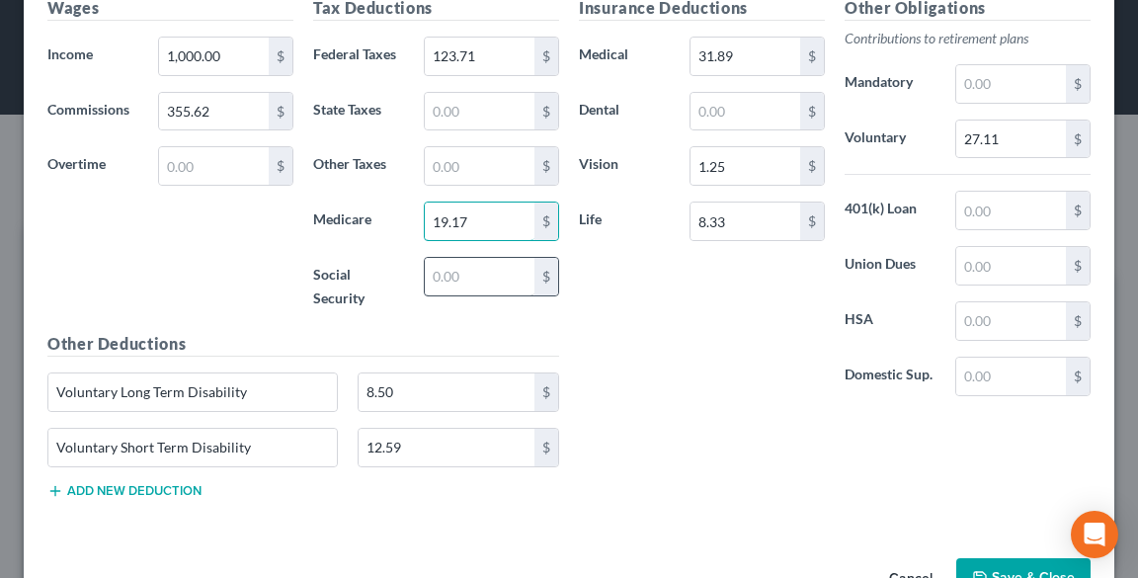
type input "19.17"
click at [457, 271] on input "text" at bounding box center [480, 277] width 110 height 38
type input "81.99"
click at [442, 112] on input "text" at bounding box center [480, 112] width 110 height 38
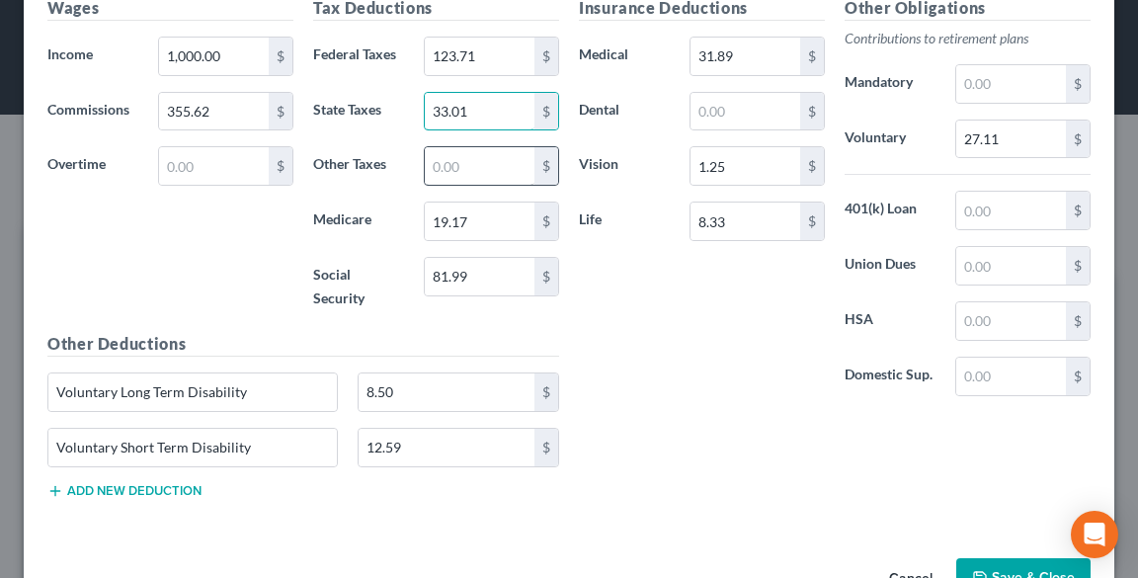
type input "33.01"
click at [461, 171] on input "text" at bounding box center [480, 166] width 110 height 38
type input "33.06"
click at [83, 488] on button "Add new deduction" at bounding box center [124, 491] width 154 height 16
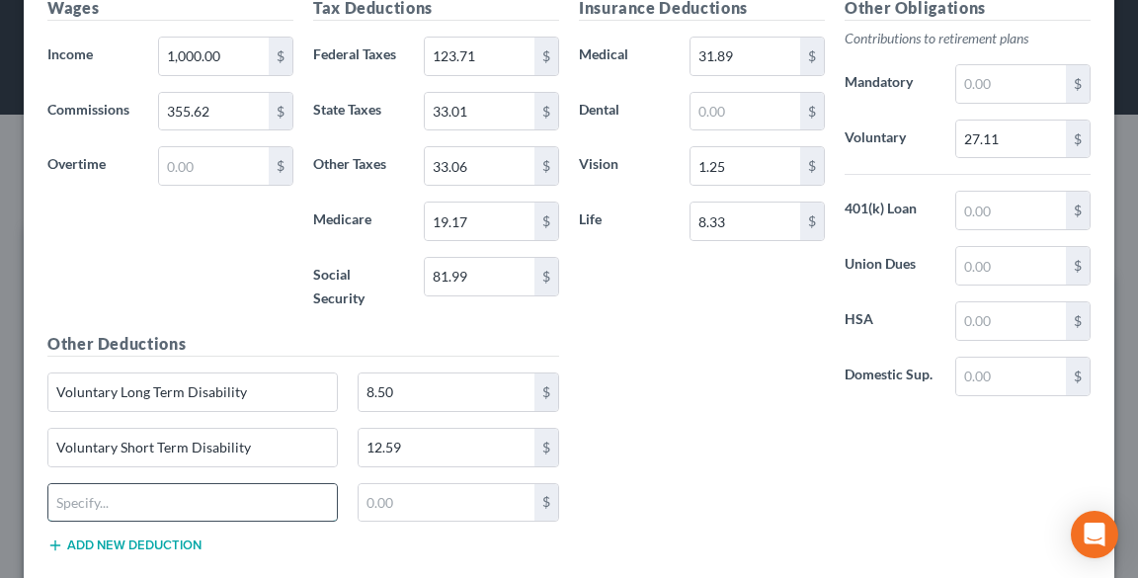
drag, startPoint x: 138, startPoint y: 496, endPoint x: 122, endPoint y: 496, distance: 15.8
click at [139, 496] on input "text" at bounding box center [192, 503] width 288 height 38
type input "Medina City Tax"
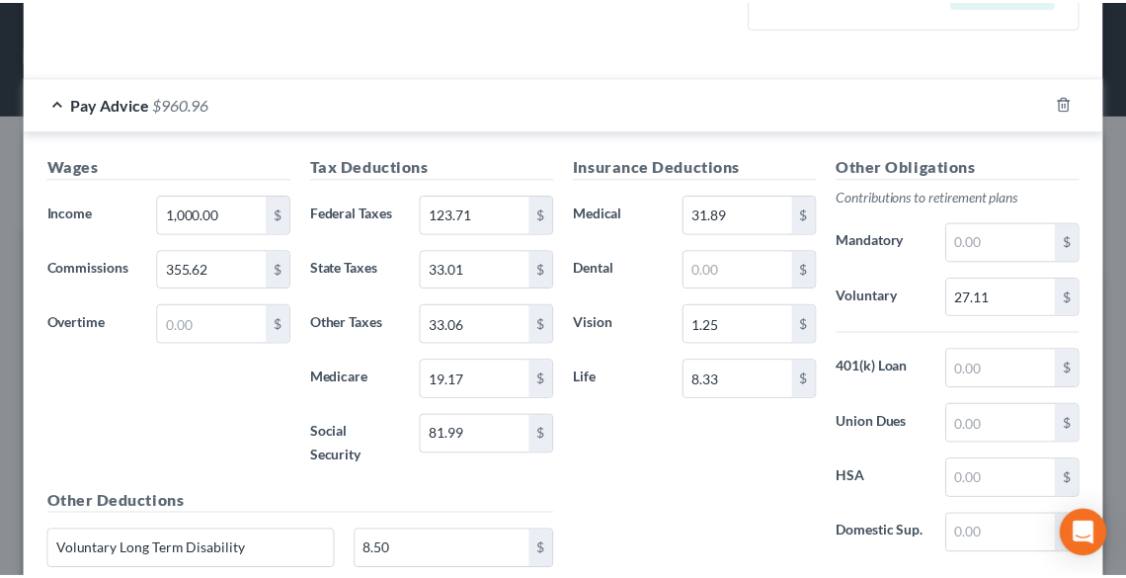
scroll to position [836, 0]
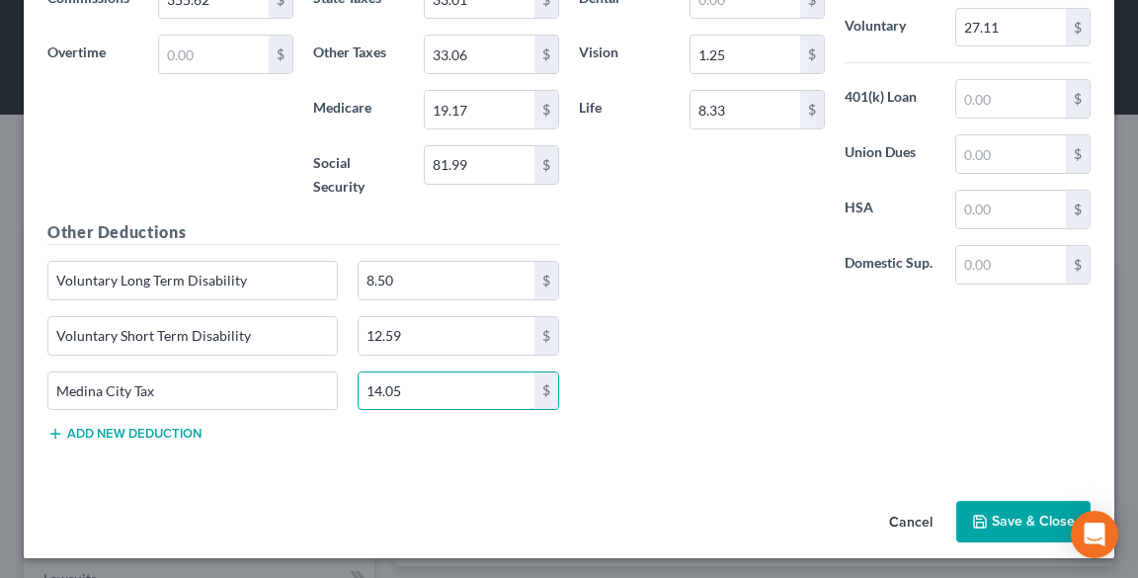
type input "14.05"
click at [1005, 504] on button "Save & Close" at bounding box center [1023, 521] width 134 height 41
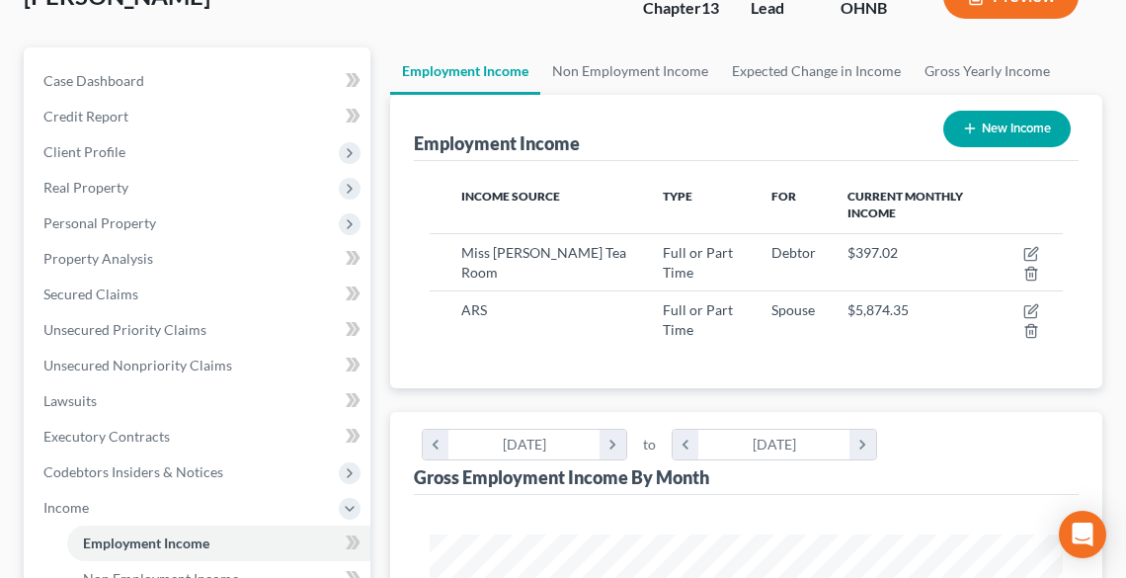
scroll to position [158, 0]
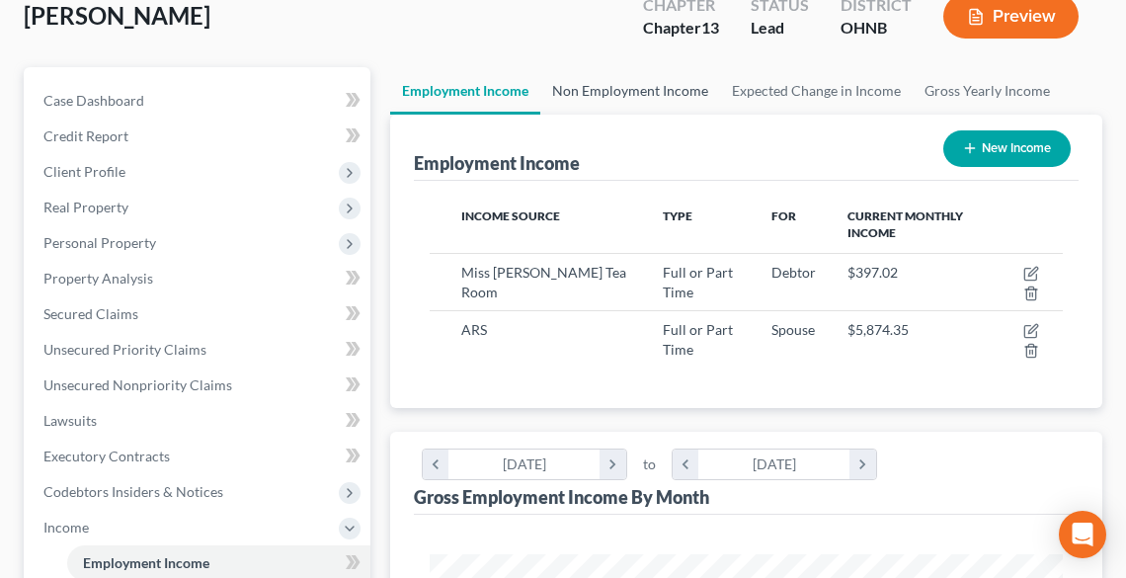
click at [640, 77] on link "Non Employment Income" at bounding box center [630, 90] width 180 height 47
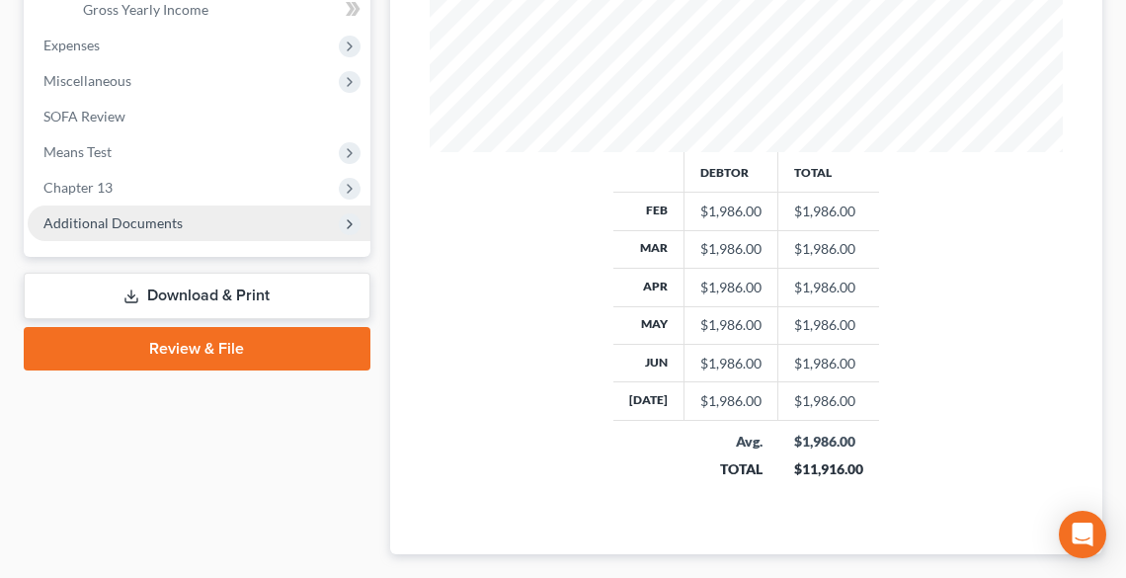
scroll to position [790, 0]
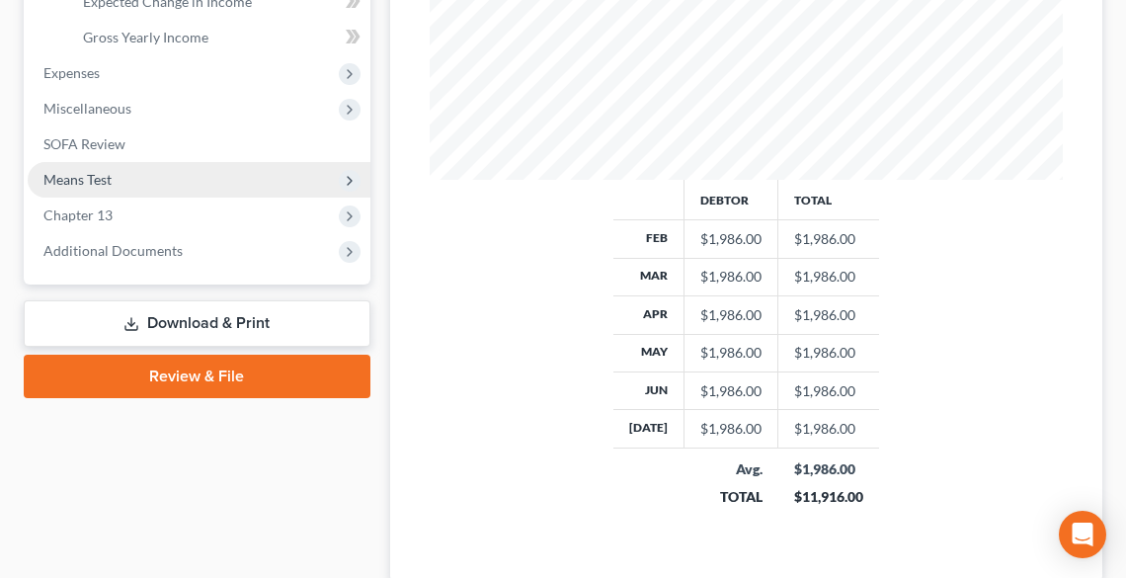
click at [104, 173] on span "Means Test" at bounding box center [77, 179] width 68 height 17
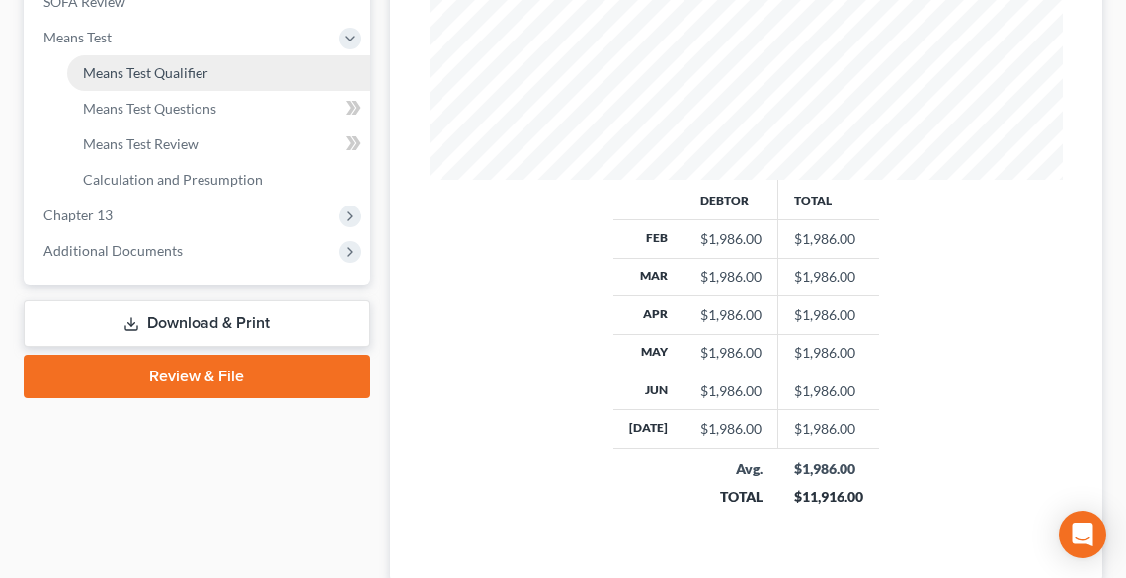
click at [124, 69] on span "Means Test Qualifier" at bounding box center [145, 72] width 125 height 17
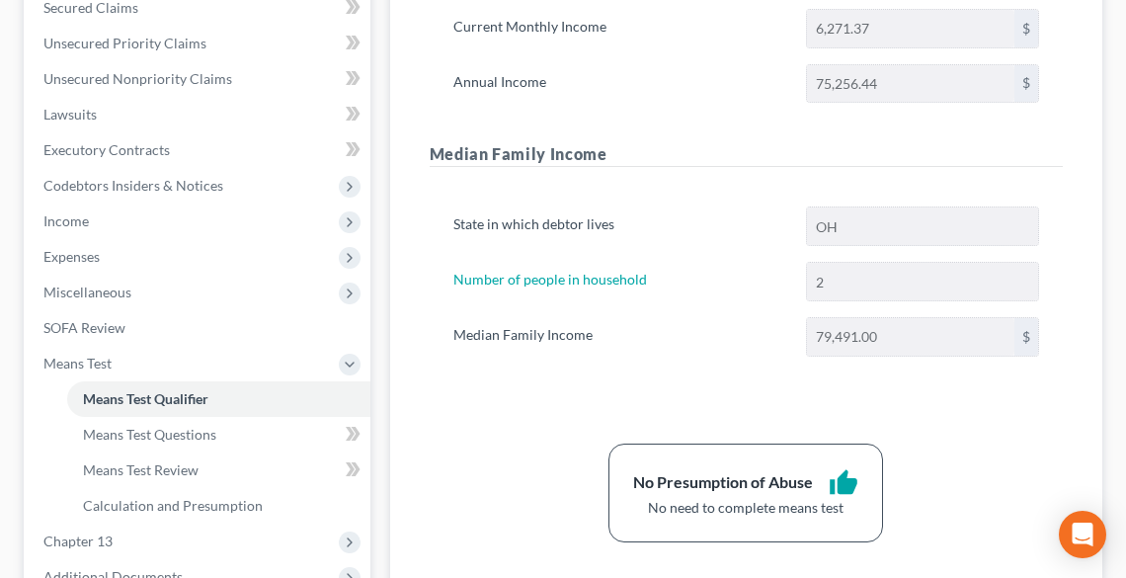
scroll to position [474, 0]
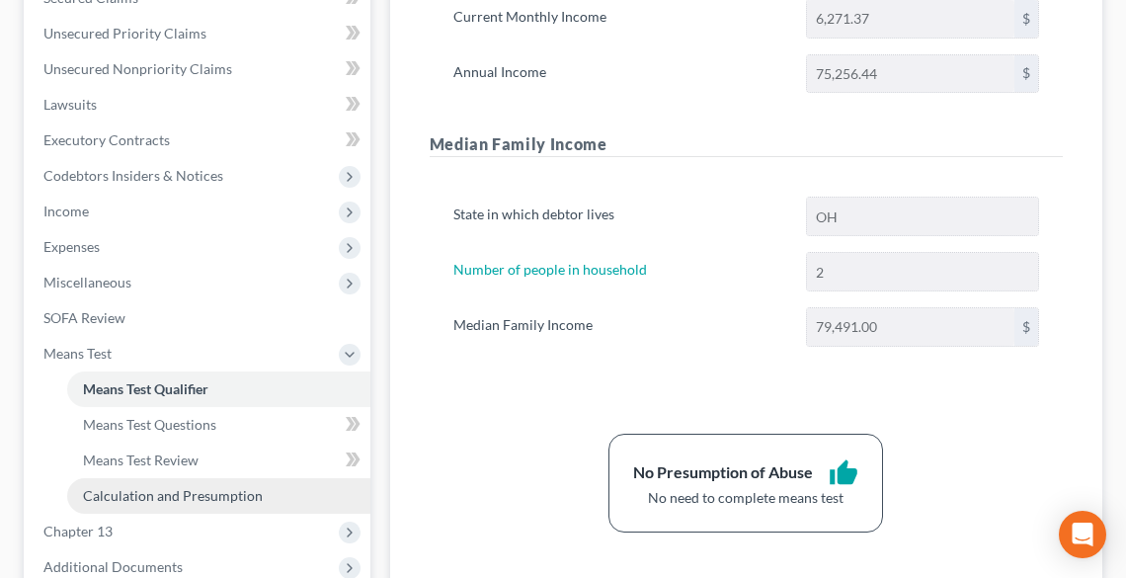
click at [227, 499] on span "Calculation and Presumption" at bounding box center [173, 495] width 180 height 17
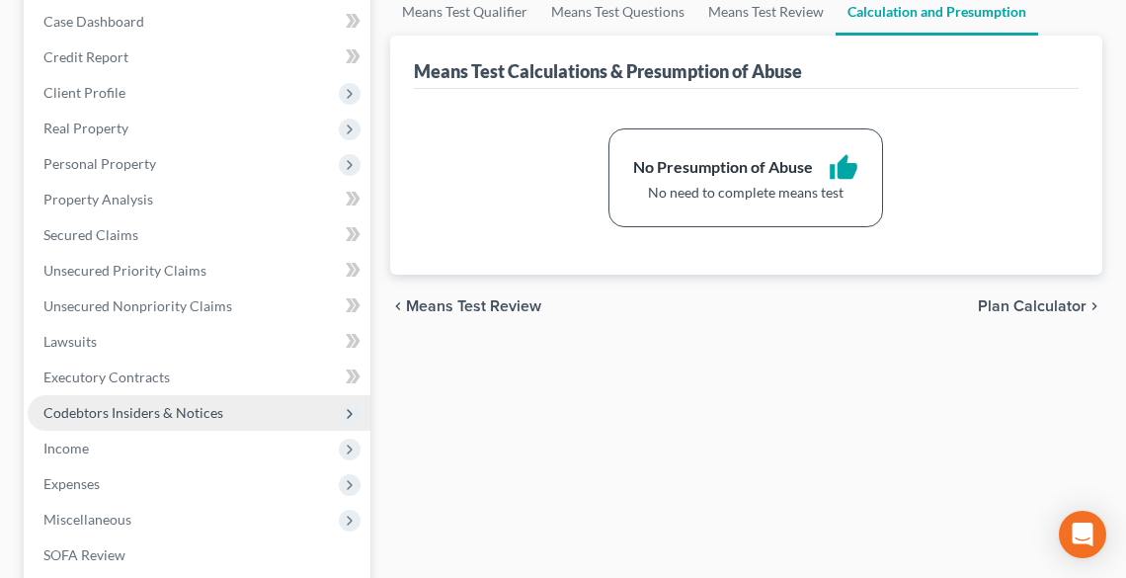
scroll to position [553, 0]
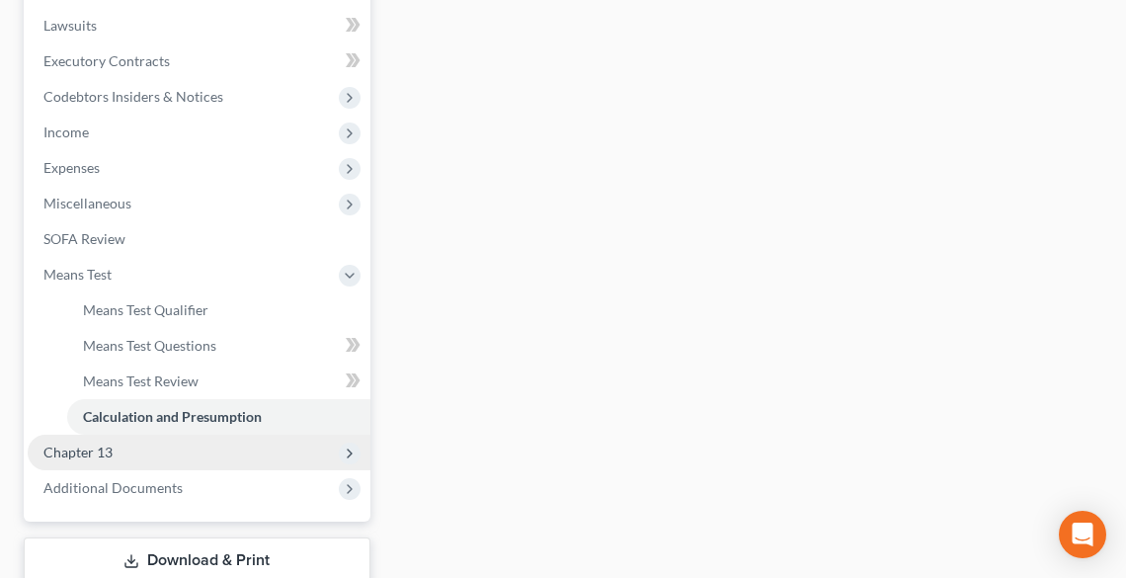
click at [89, 446] on span "Chapter 13" at bounding box center [77, 451] width 69 height 17
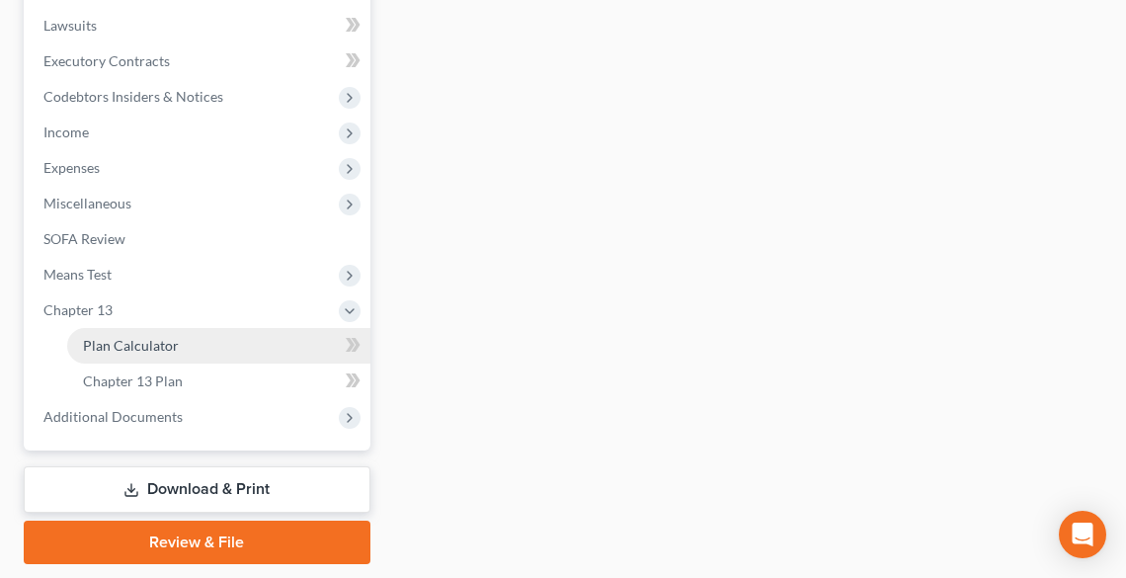
click at [132, 346] on span "Plan Calculator" at bounding box center [131, 345] width 96 height 17
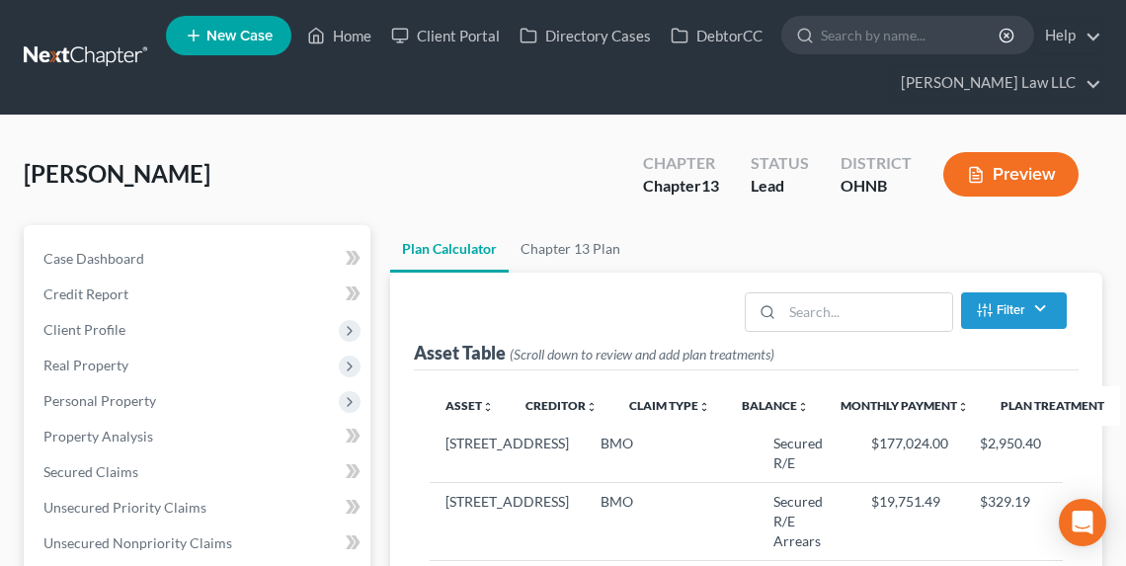
scroll to position [79, 0]
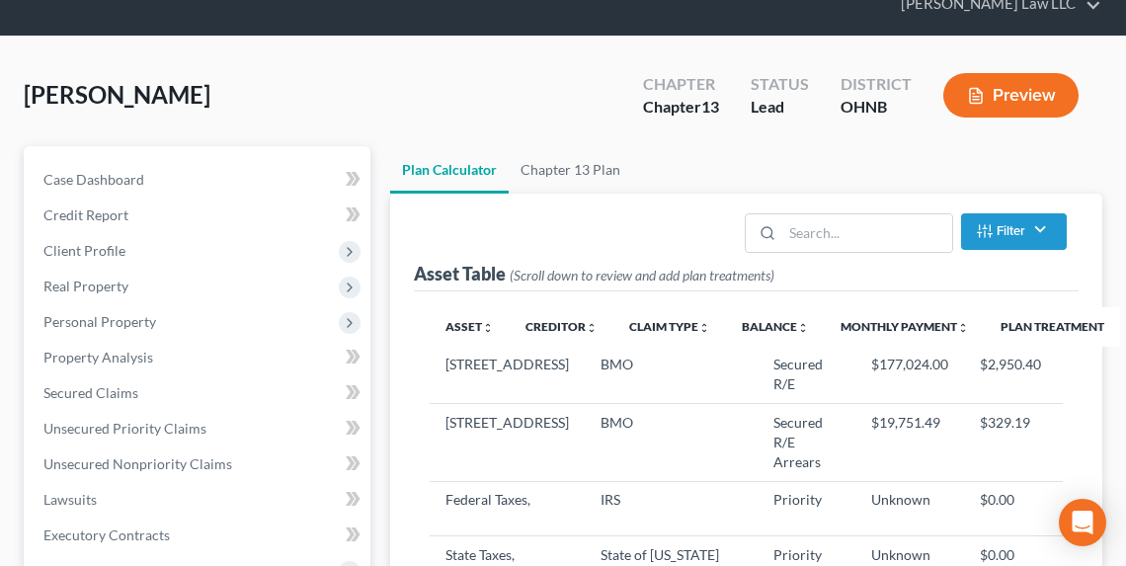
select select "59"
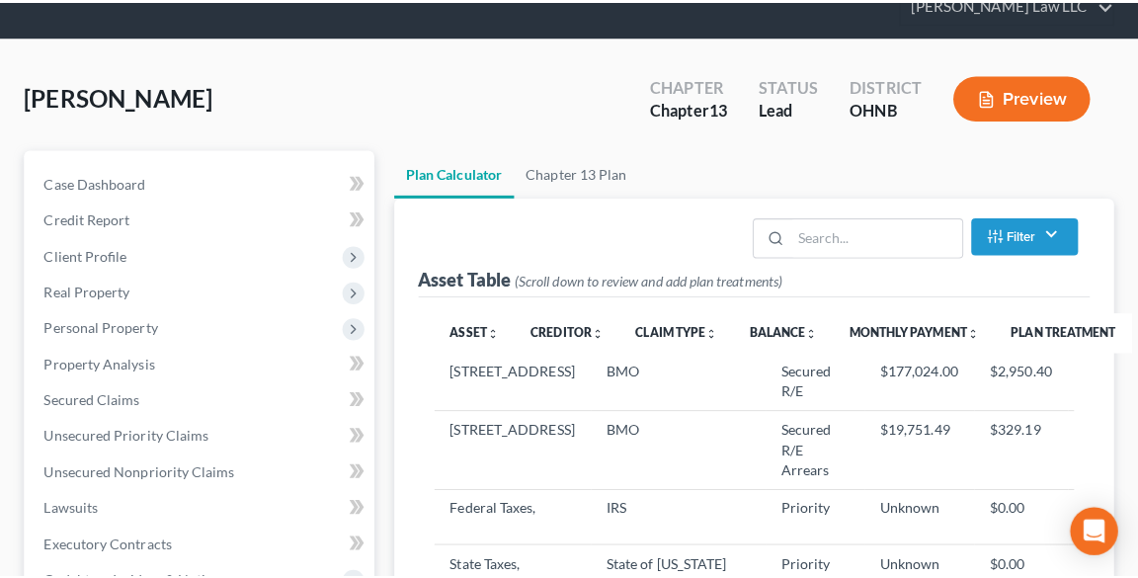
scroll to position [0, 0]
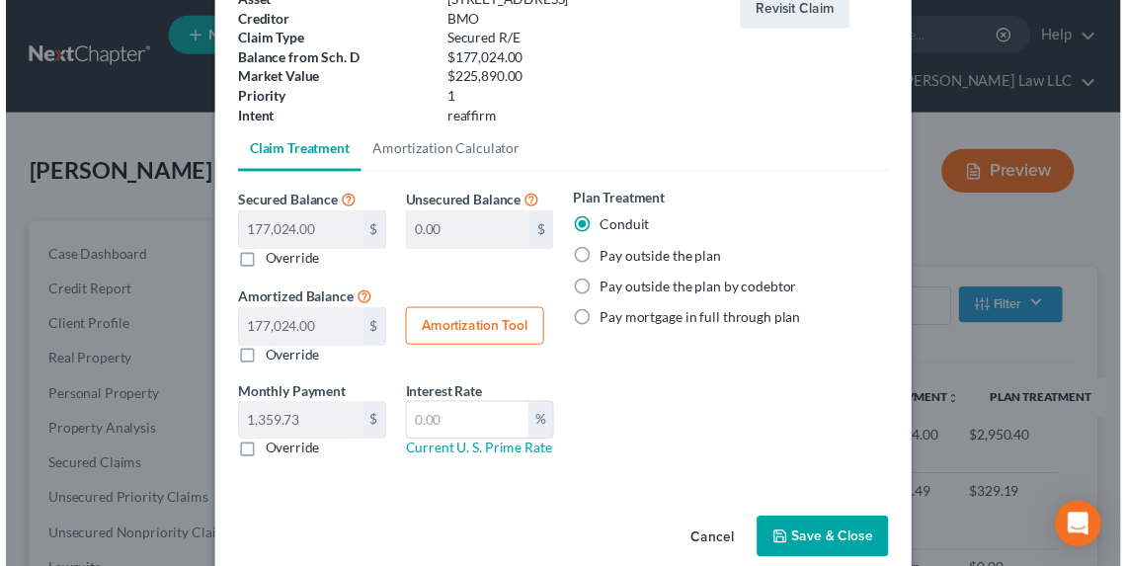
scroll to position [158, 0]
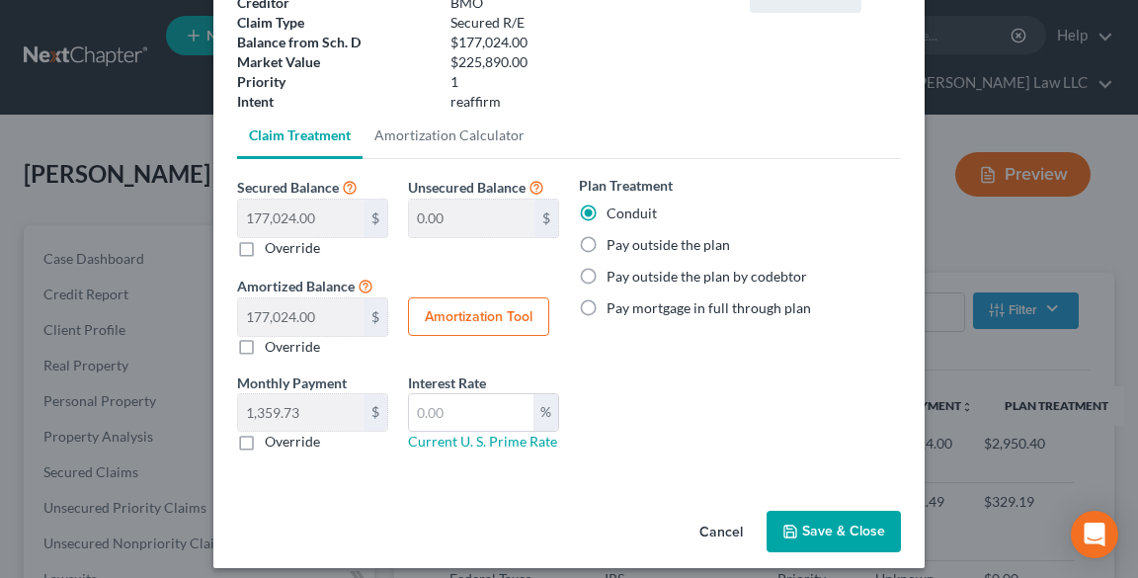
click at [864, 511] on button "Save & Close" at bounding box center [833, 531] width 134 height 41
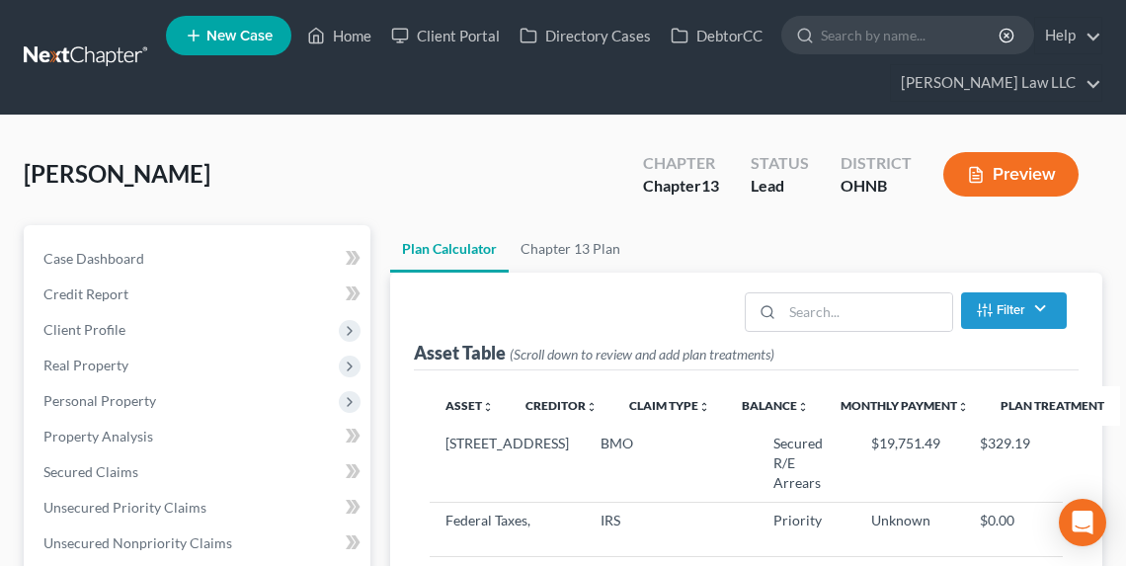
select select "59"
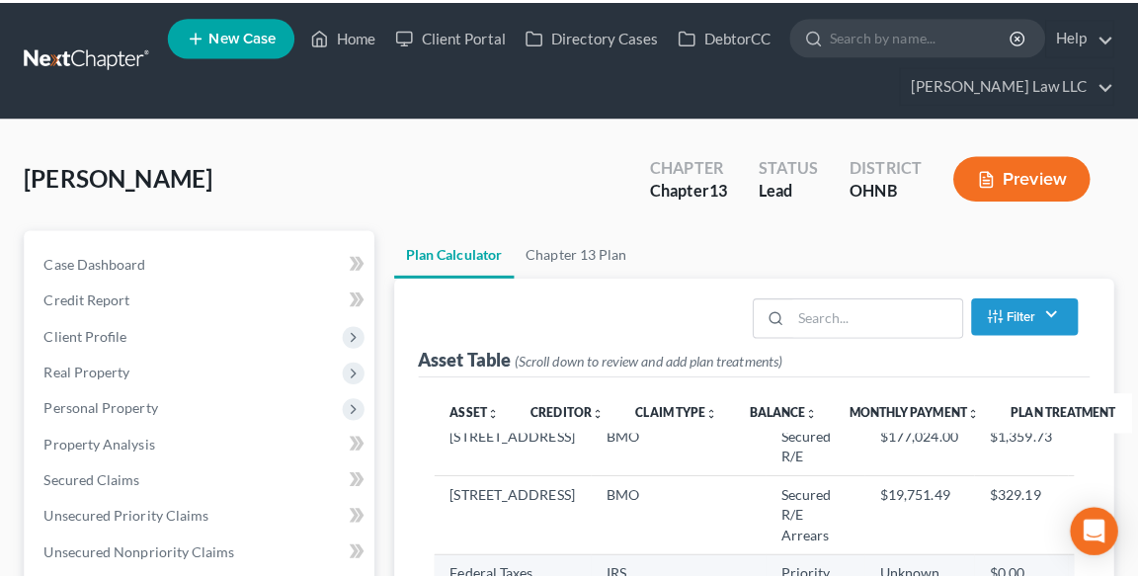
scroll to position [0, 0]
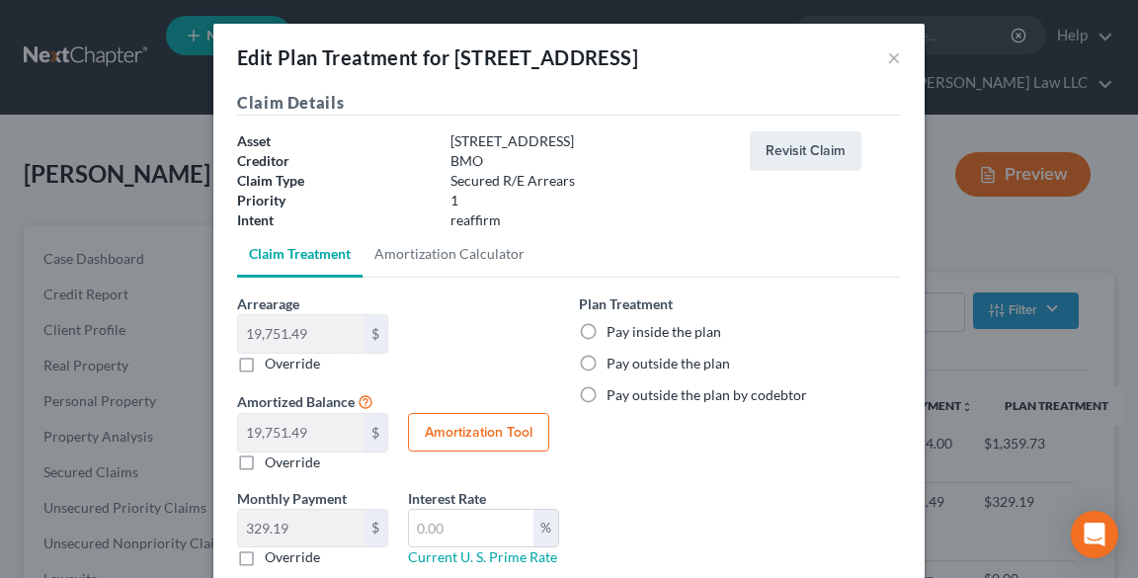
click at [606, 323] on label "Pay inside the plan" at bounding box center [663, 332] width 115 height 20
click at [614, 323] on input "Pay inside the plan" at bounding box center [620, 328] width 13 height 13
radio input "true"
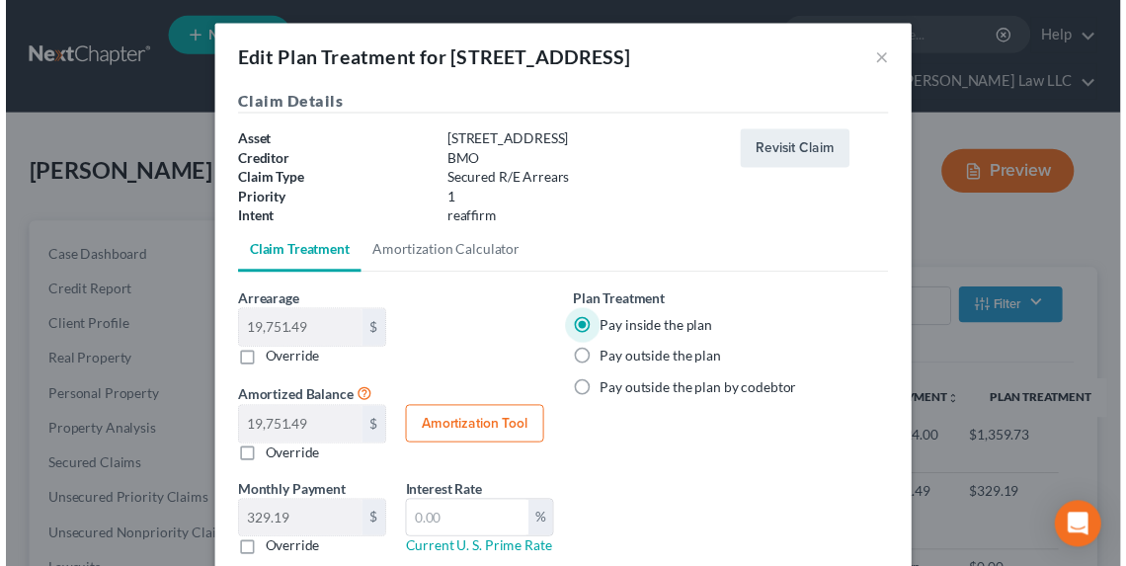
scroll to position [128, 0]
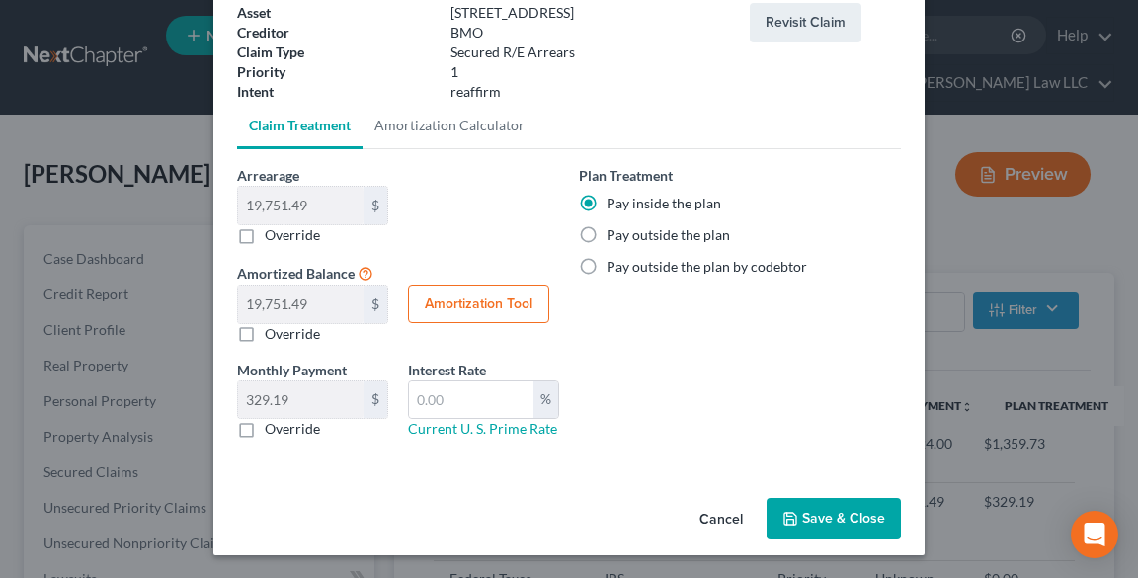
click at [833, 522] on button "Save & Close" at bounding box center [833, 518] width 134 height 41
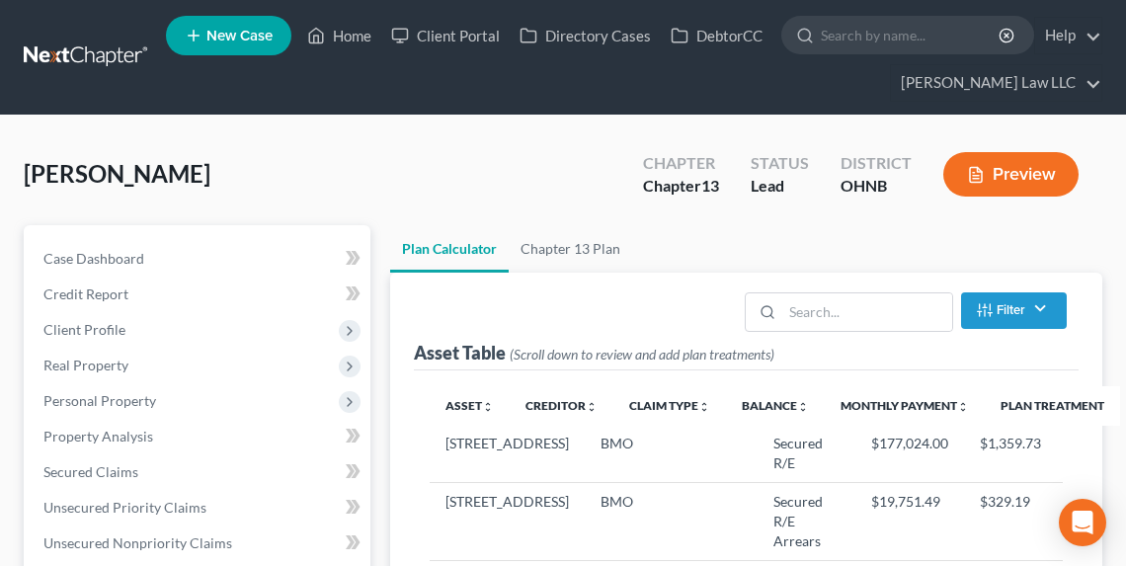
select select "59"
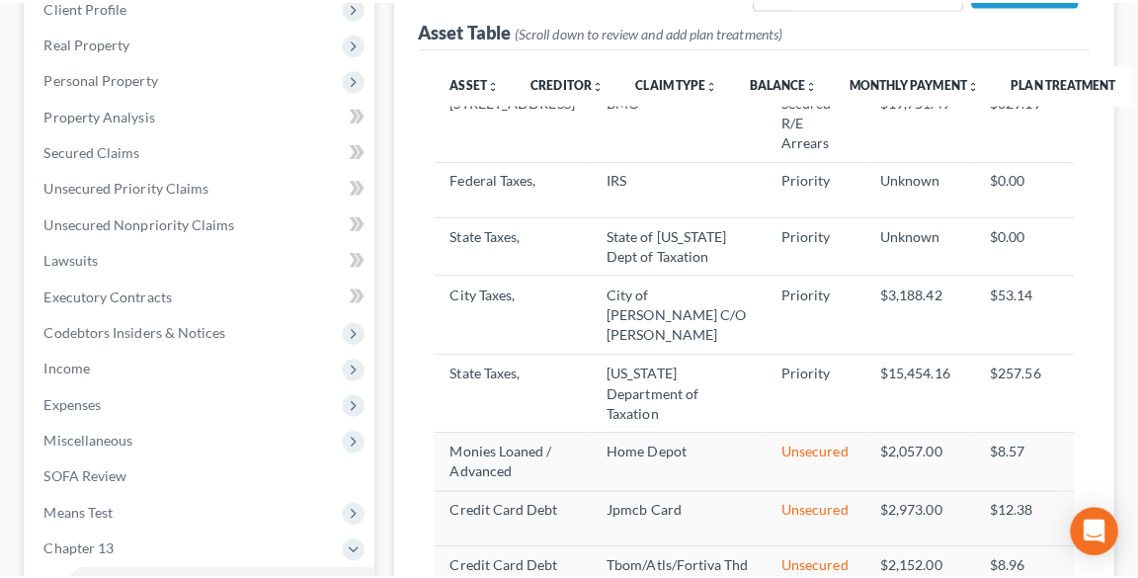
scroll to position [352, 0]
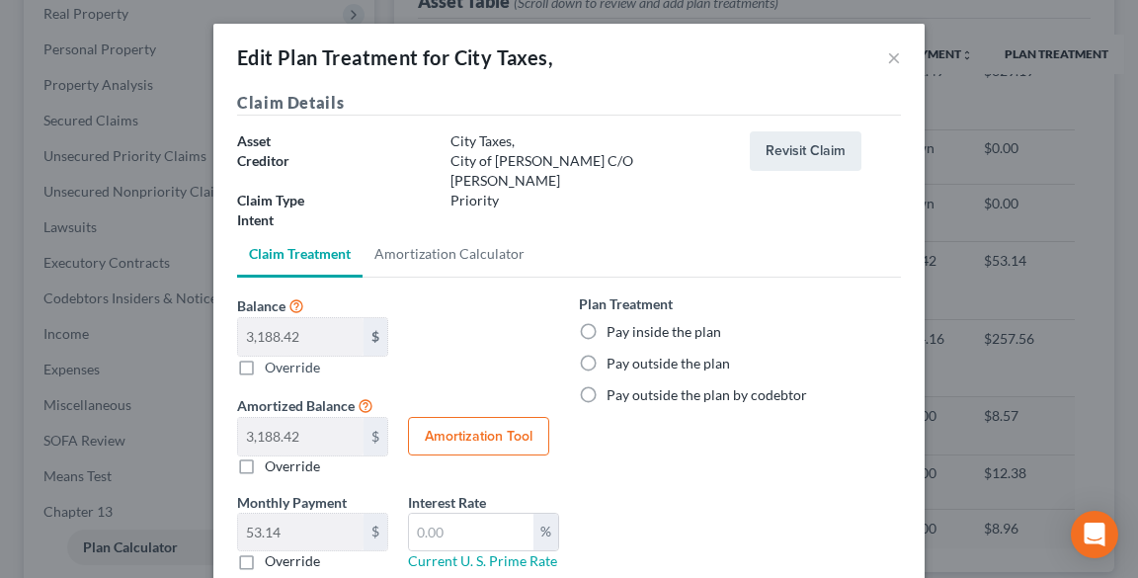
click at [667, 322] on label "Pay inside the plan" at bounding box center [663, 332] width 115 height 20
click at [627, 322] on input "Pay inside the plan" at bounding box center [620, 328] width 13 height 13
radio input "true"
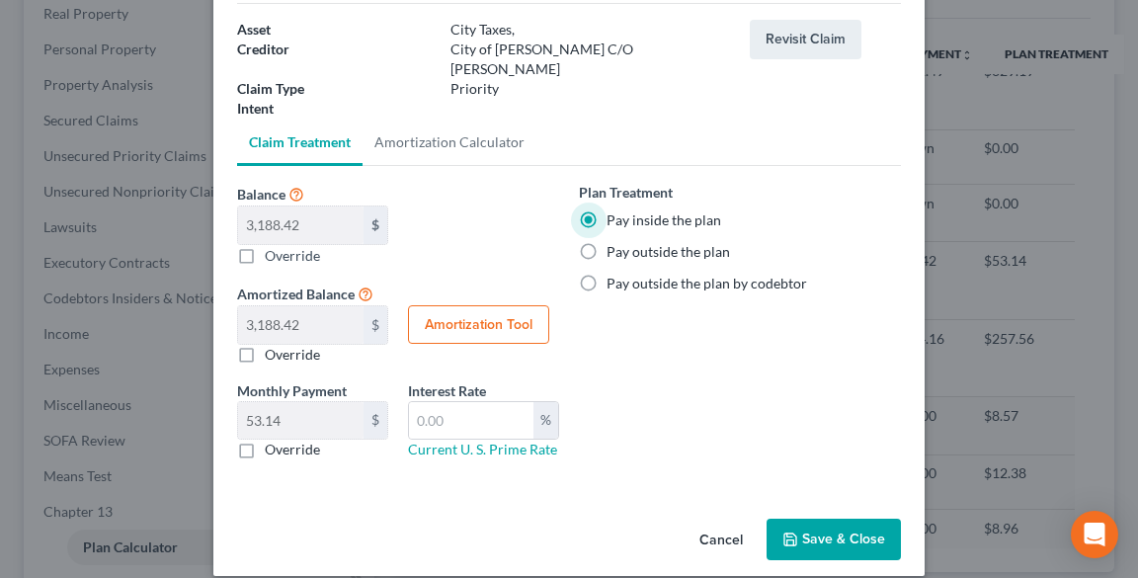
scroll to position [113, 0]
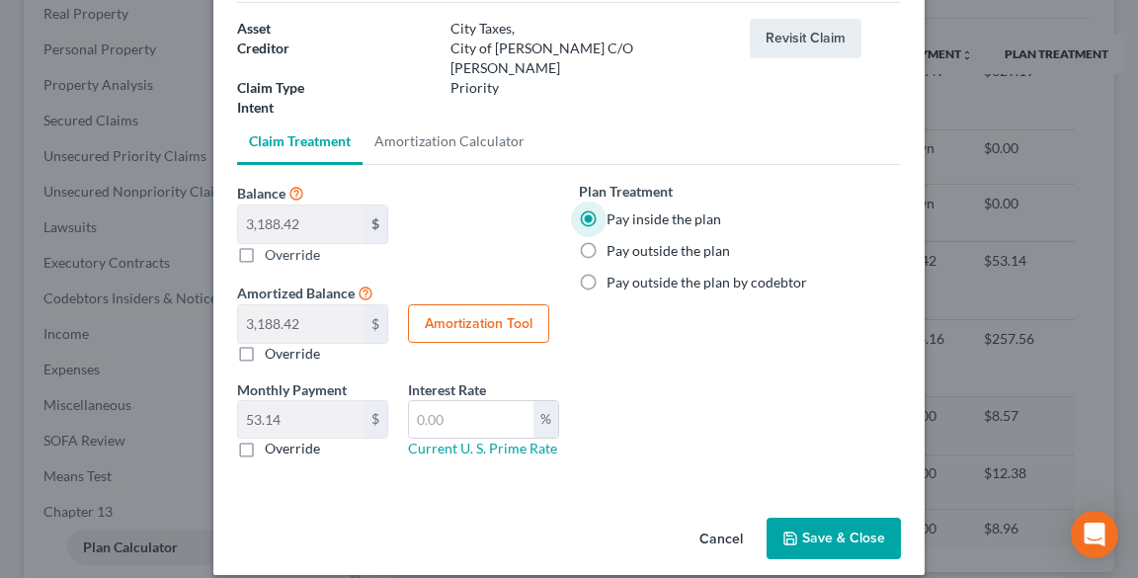
click at [810, 520] on button "Save & Close" at bounding box center [833, 538] width 134 height 41
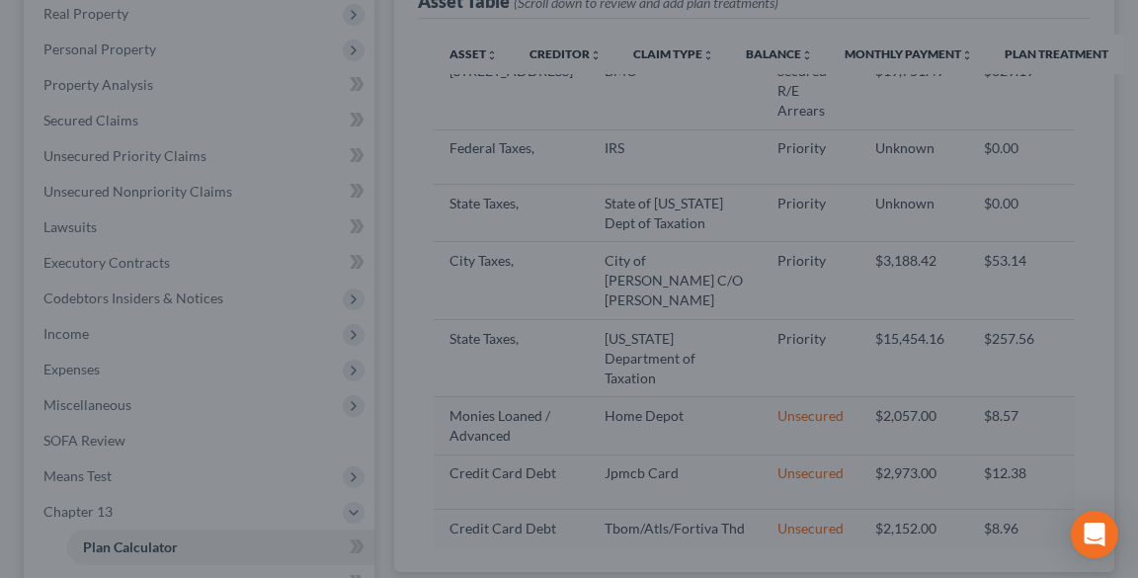
select select "59"
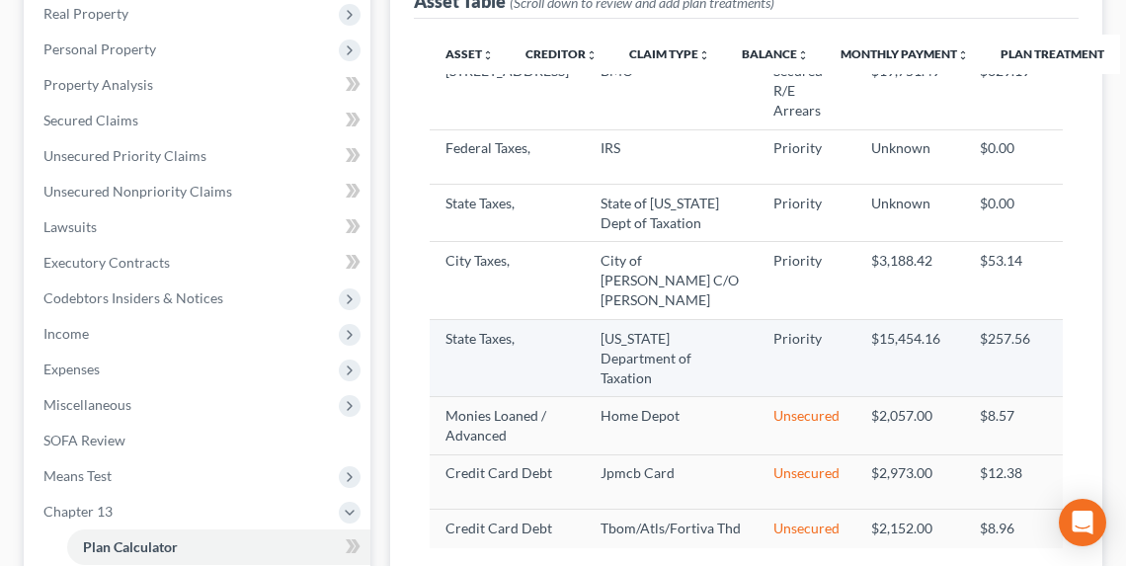
click at [1088, 344] on icon "button" at bounding box center [1096, 347] width 16 height 16
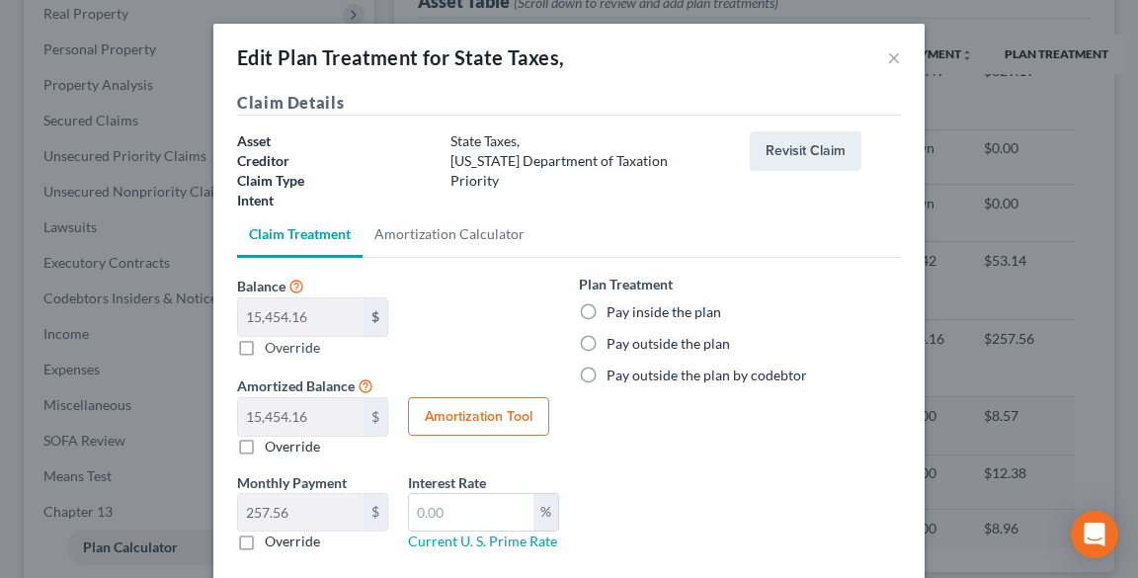
click at [643, 309] on label "Pay inside the plan" at bounding box center [663, 312] width 115 height 20
click at [627, 309] on input "Pay inside the plan" at bounding box center [620, 308] width 13 height 13
radio input "true"
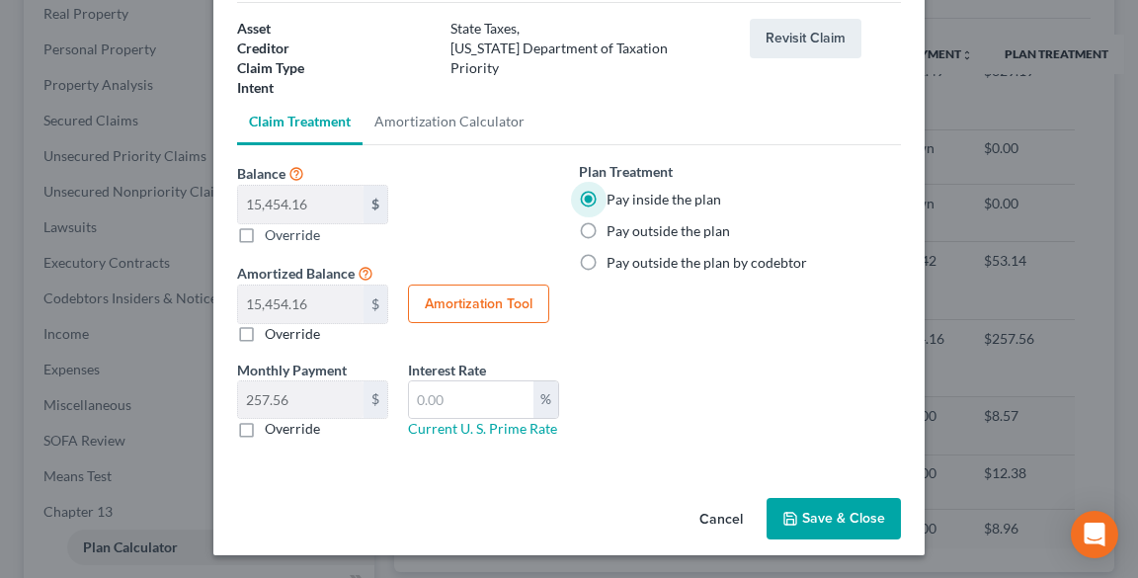
click at [852, 514] on button "Save & Close" at bounding box center [833, 518] width 134 height 41
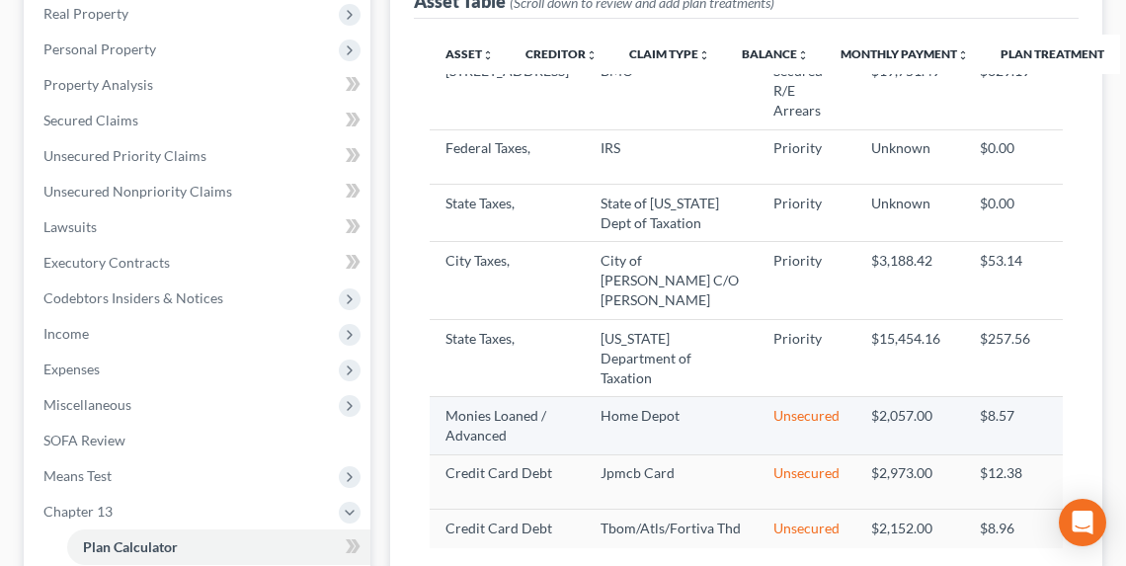
select select "59"
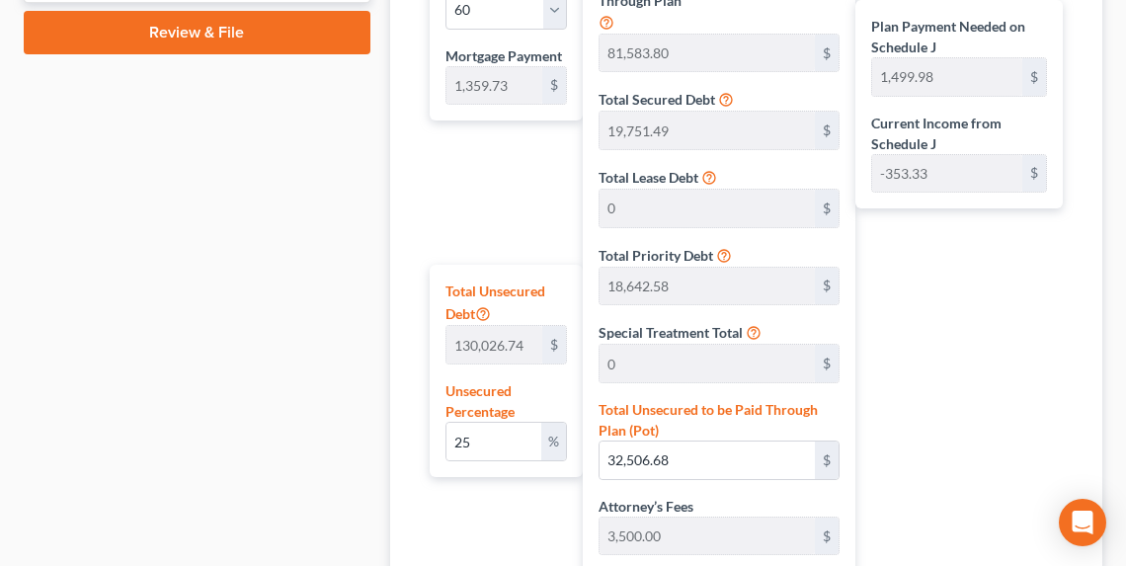
scroll to position [1142, 0]
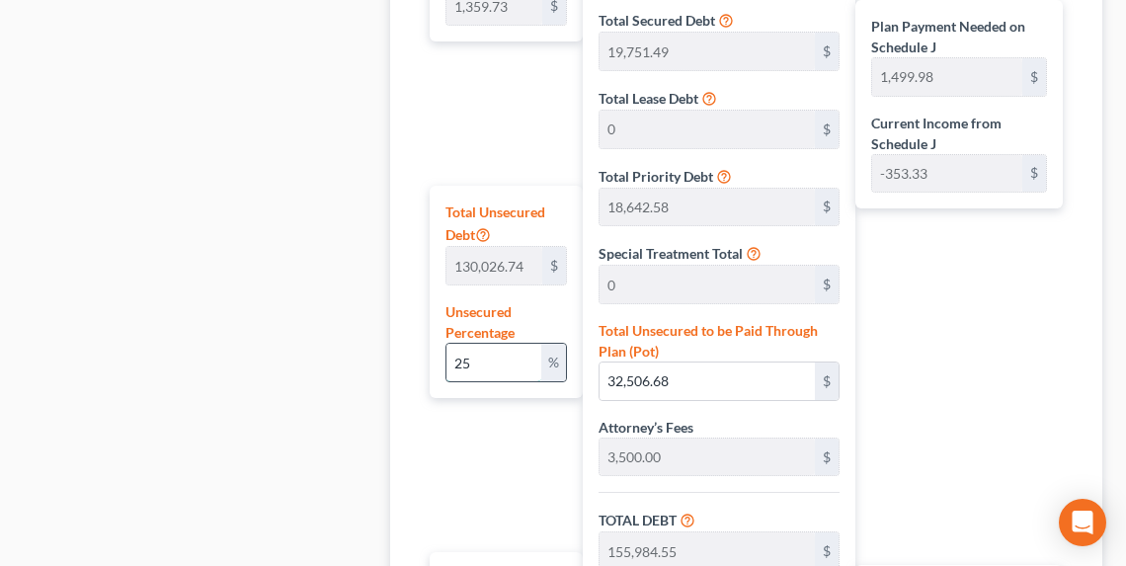
click at [490, 360] on input "25" at bounding box center [493, 363] width 95 height 38
type input "2"
type input "2,600.53"
type input "126,078.40"
type input "12,607.84"
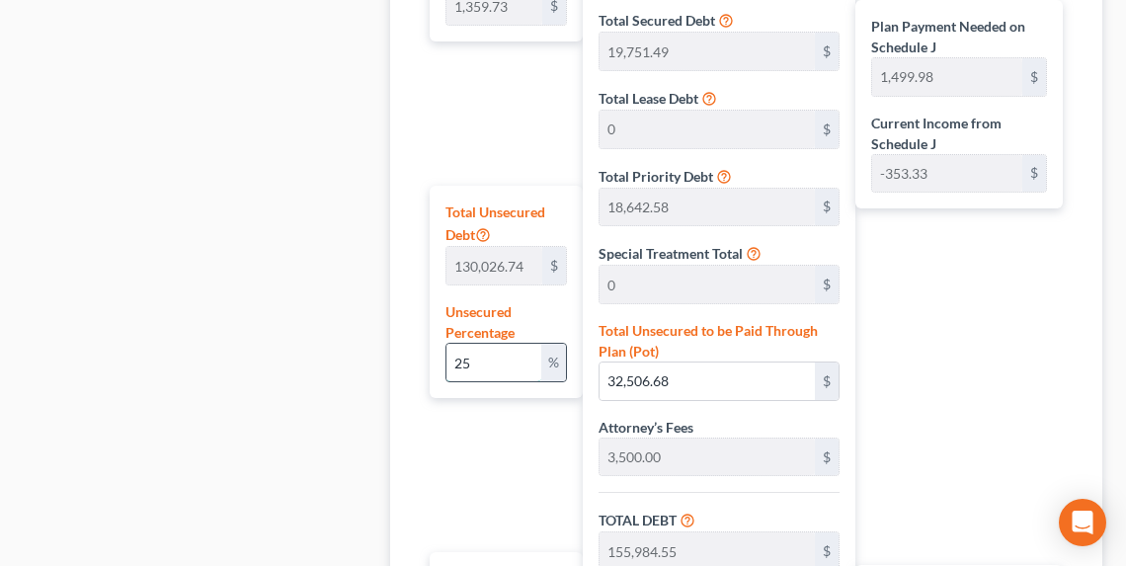
type input "138,686.24"
type input "951.70"
type input "2,311.43"
type input "123,477.87"
type input "12,347.78"
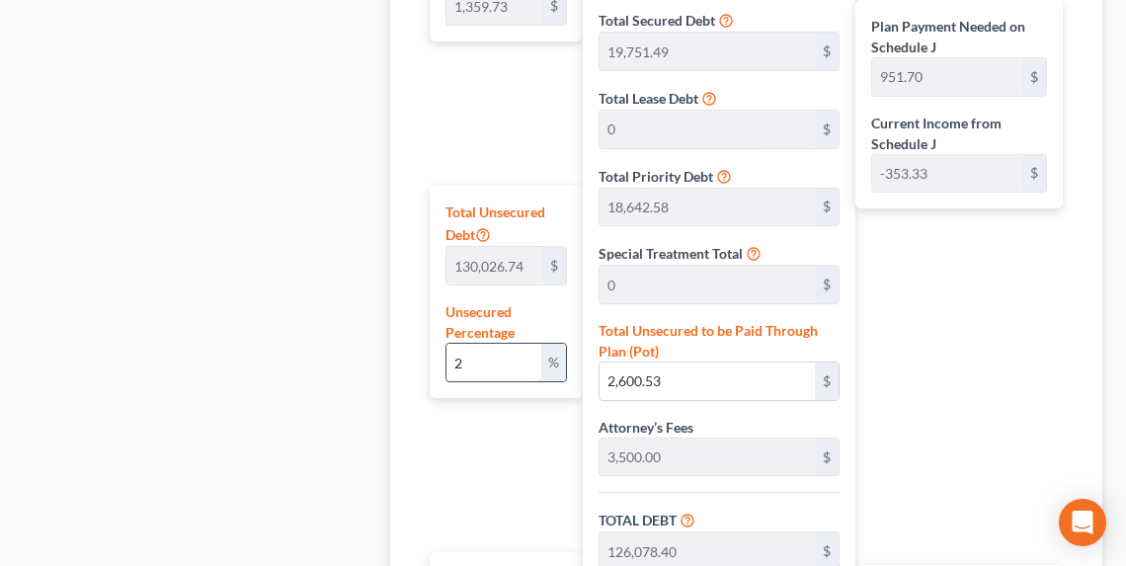
type input "135,825.65"
type input "904.03"
type input "2,263.76"
type input "1"
type input "1,300.26"
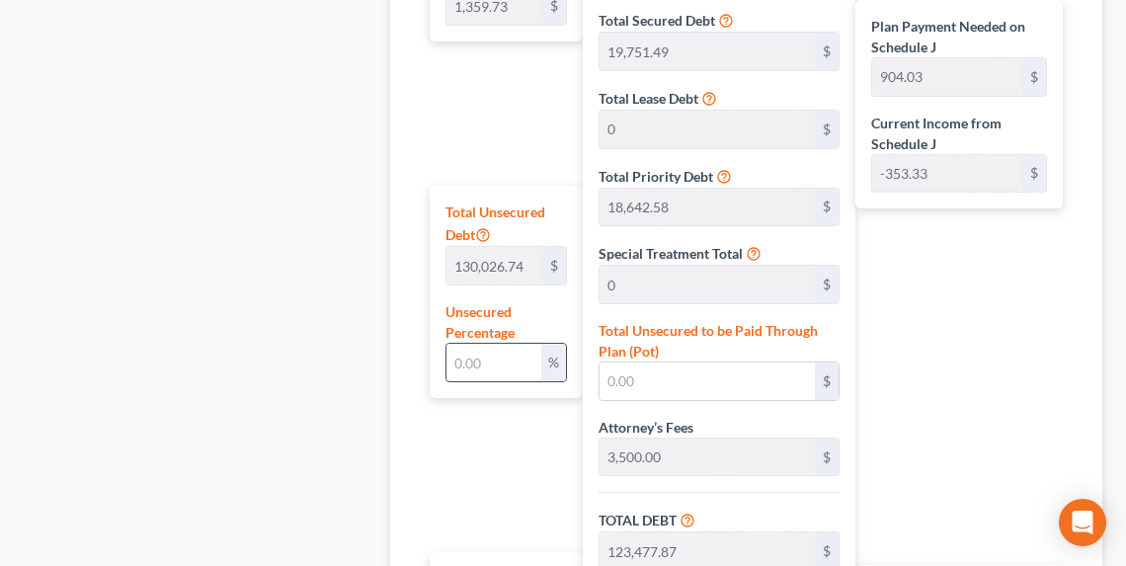
type input "124,778.13"
type input "12,477.81"
type input "137,255.95"
type input "927.86"
type input "2,287.59"
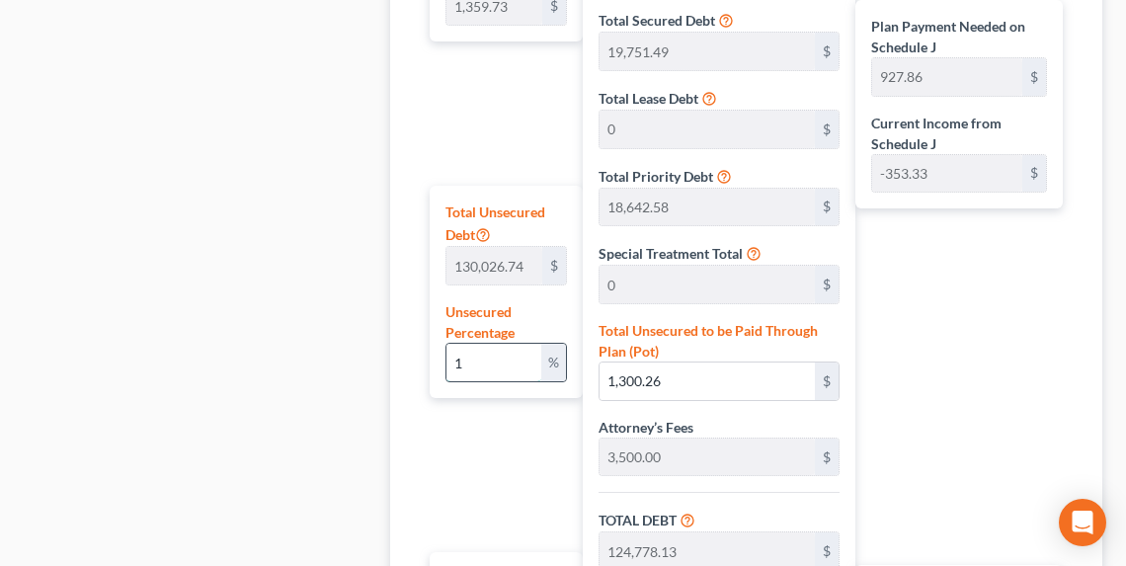
type input "10"
type input "13,002.67"
type input "136,480.54"
type input "13,648.05"
type input "150,128.59"
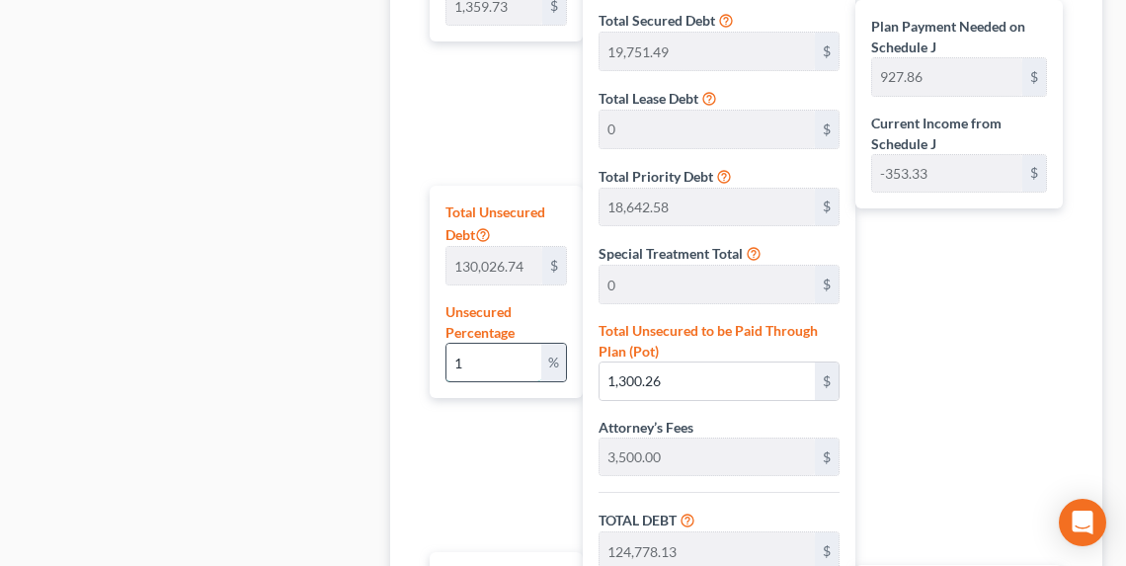
type input "1,142.41"
type input "2,502.14"
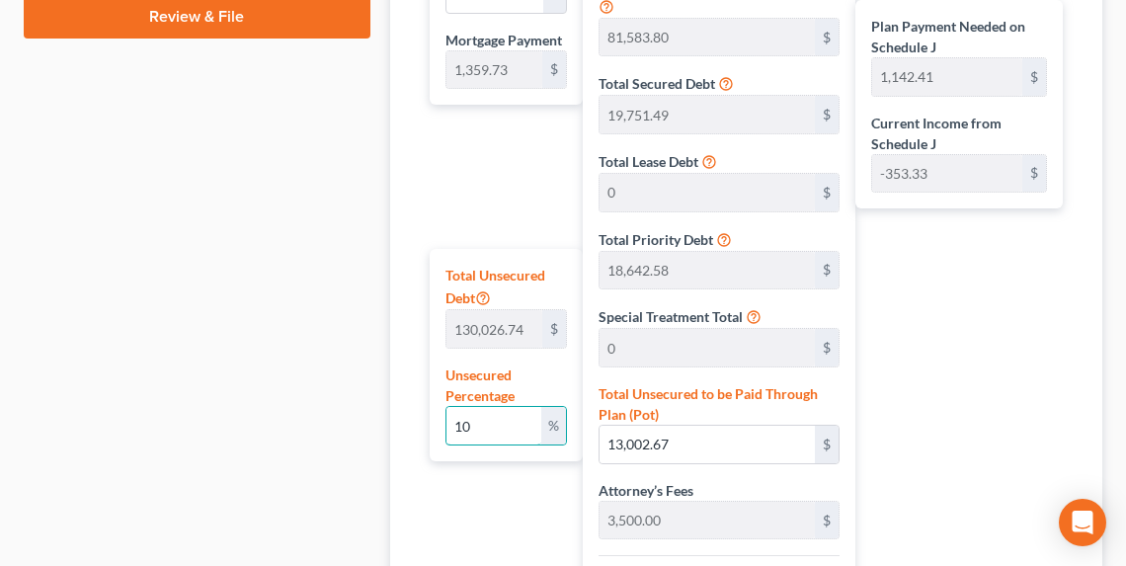
scroll to position [984, 0]
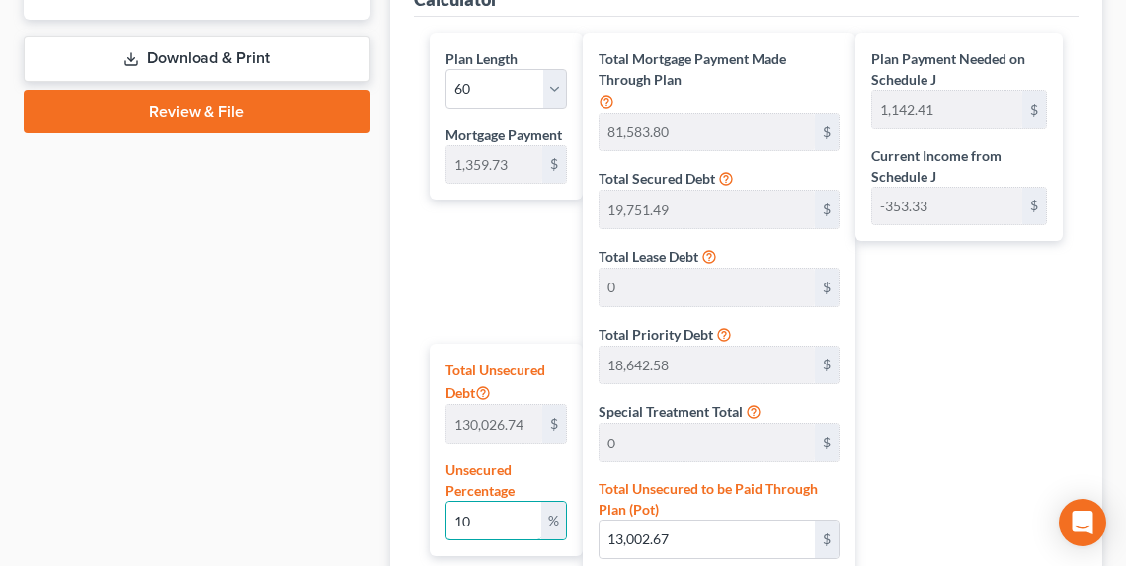
type input "10"
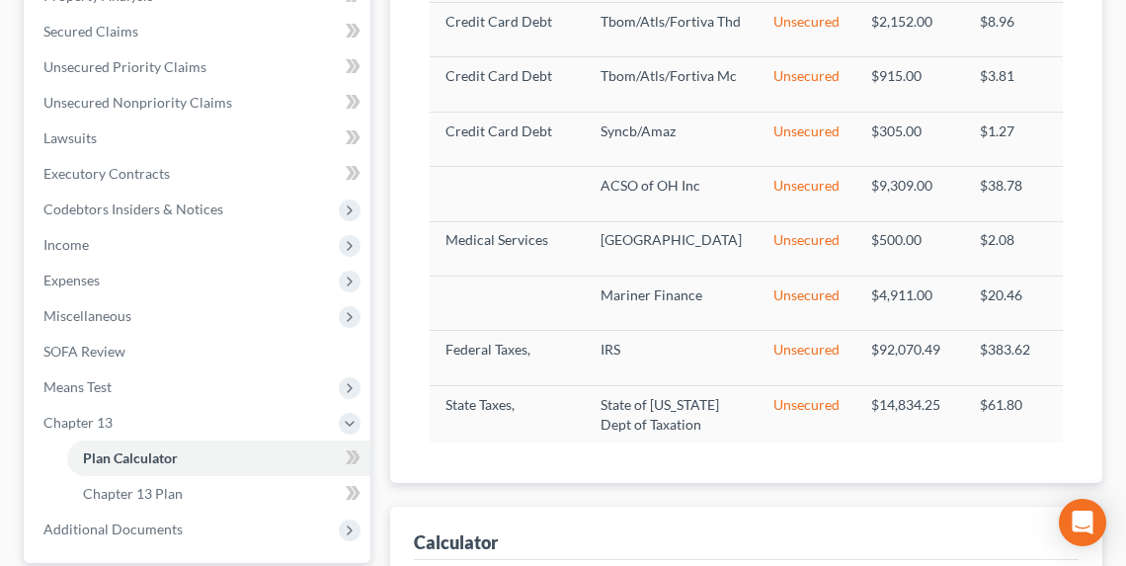
scroll to position [194, 0]
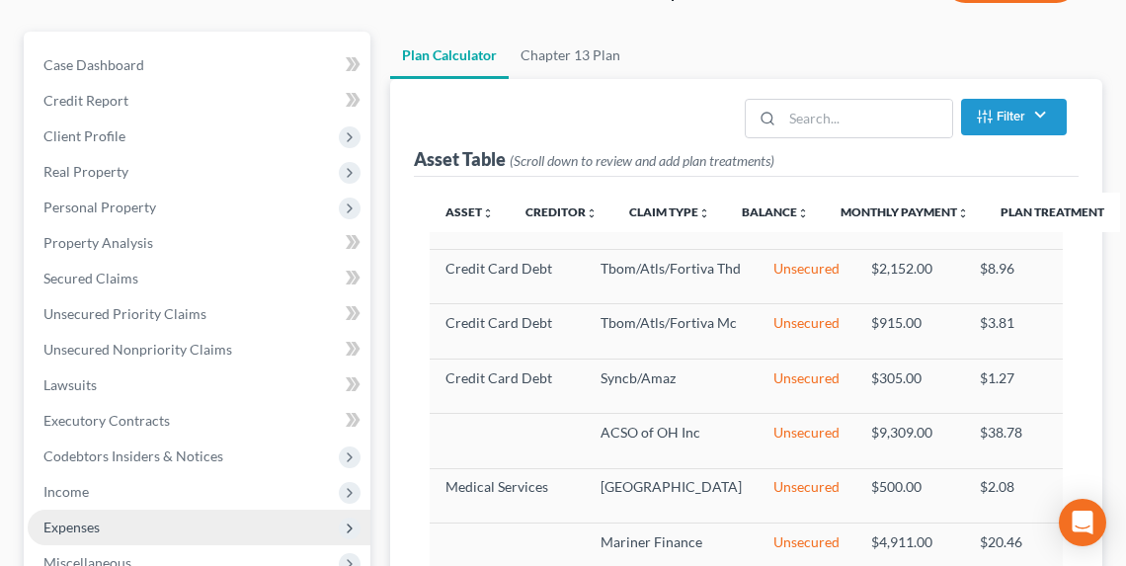
click at [90, 527] on span "Expenses" at bounding box center [71, 527] width 56 height 17
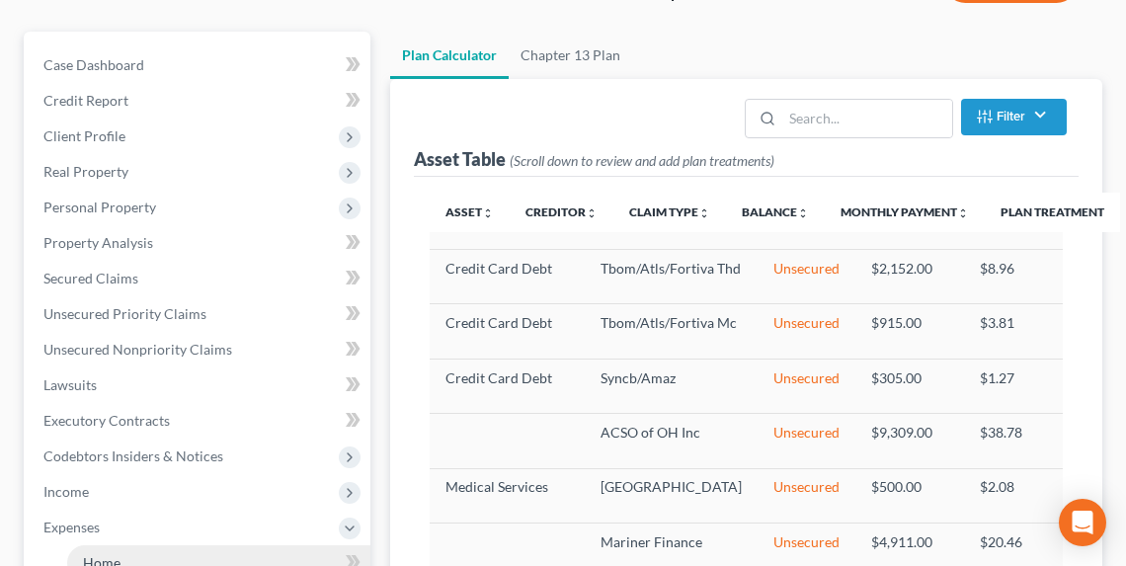
scroll to position [273, 0]
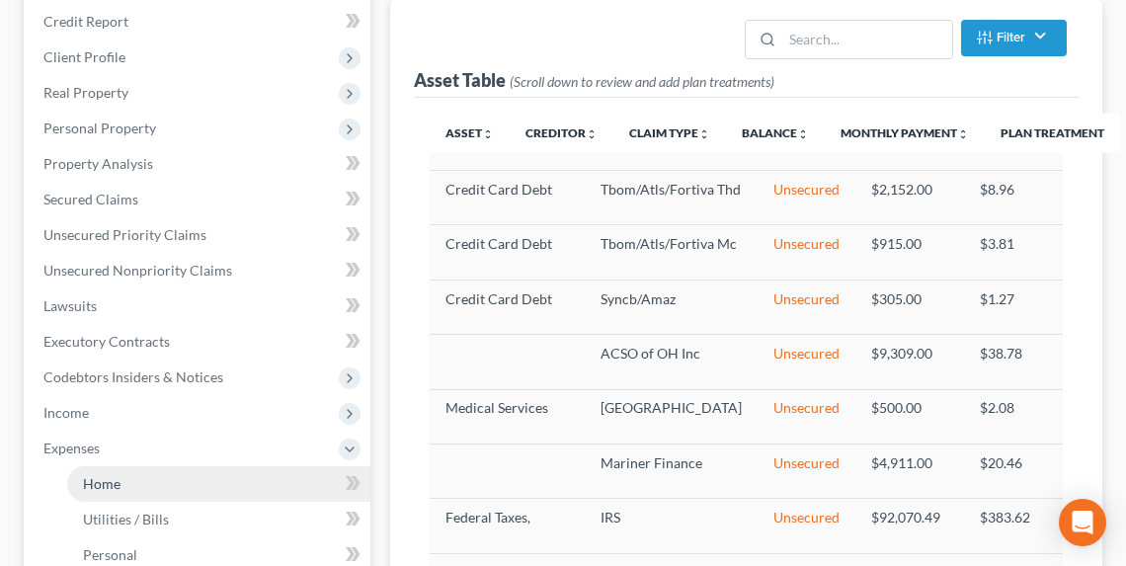
click at [94, 488] on span "Home" at bounding box center [102, 483] width 38 height 17
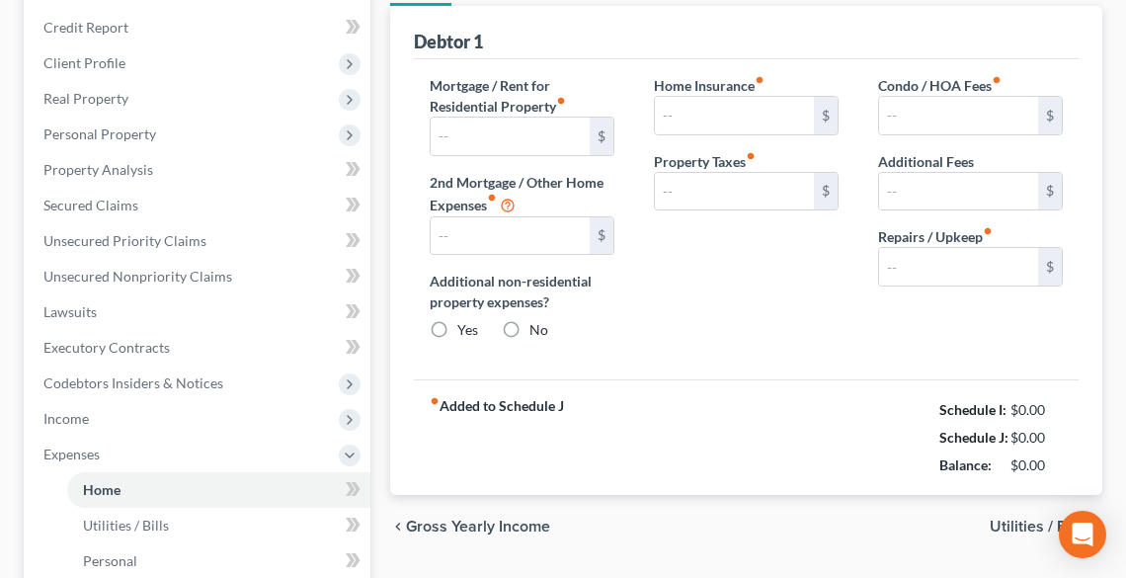
type input "0.00"
radio input "true"
type input "0.00"
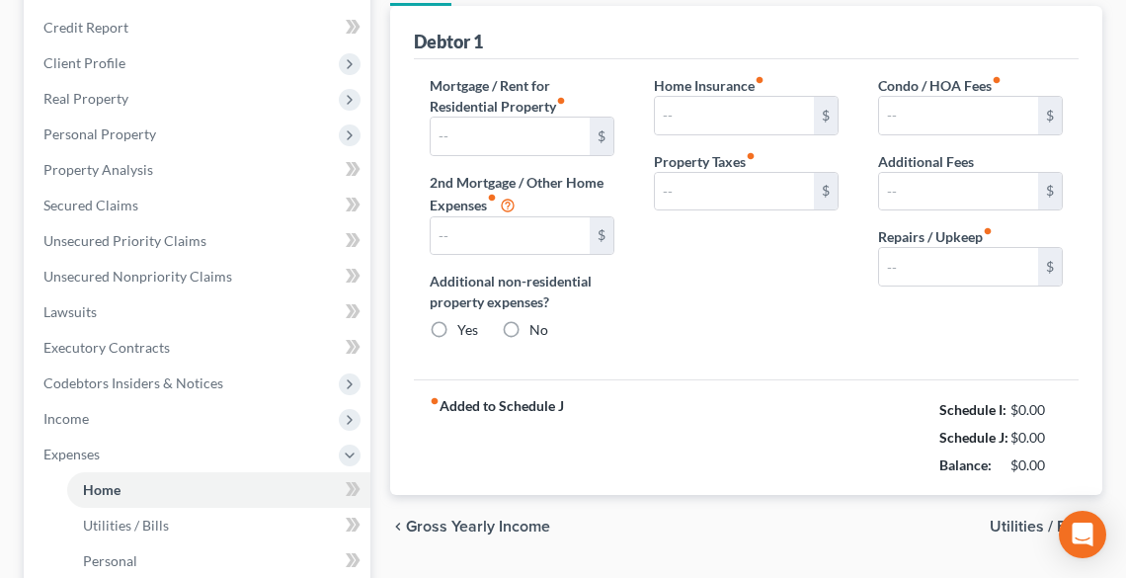
type input "0.00"
type input "75.00"
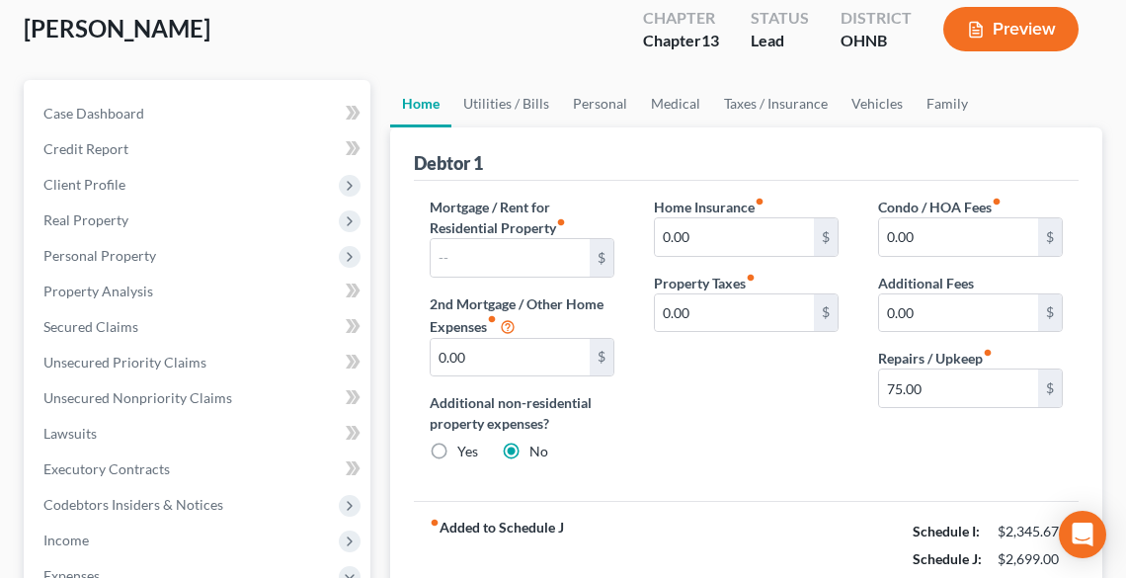
scroll to position [158, 0]
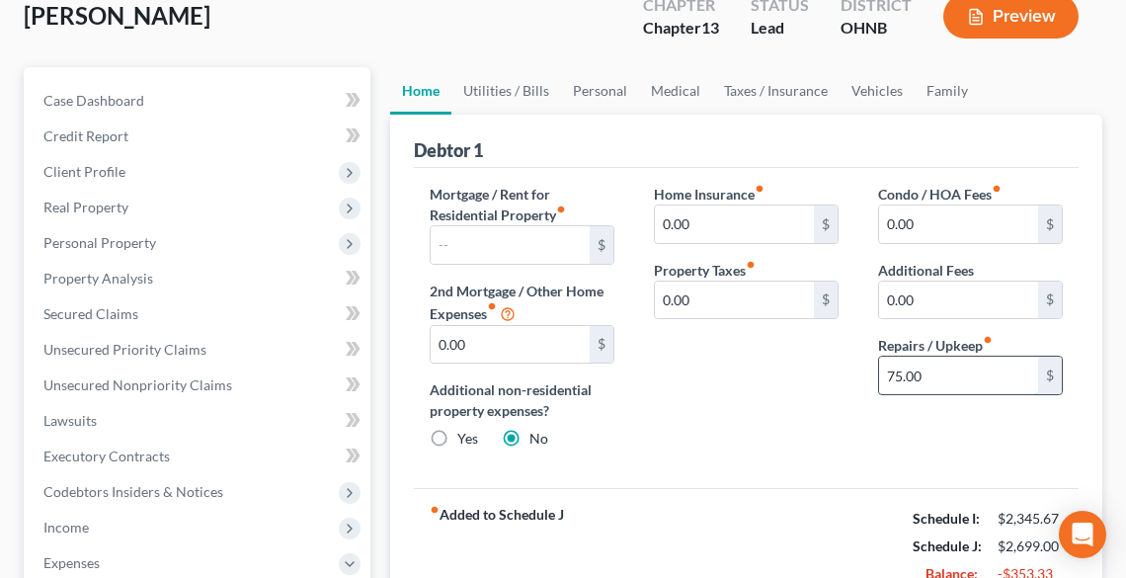
click at [1001, 362] on input "75.00" at bounding box center [958, 376] width 159 height 38
click at [491, 88] on link "Utilities / Bills" at bounding box center [506, 90] width 110 height 47
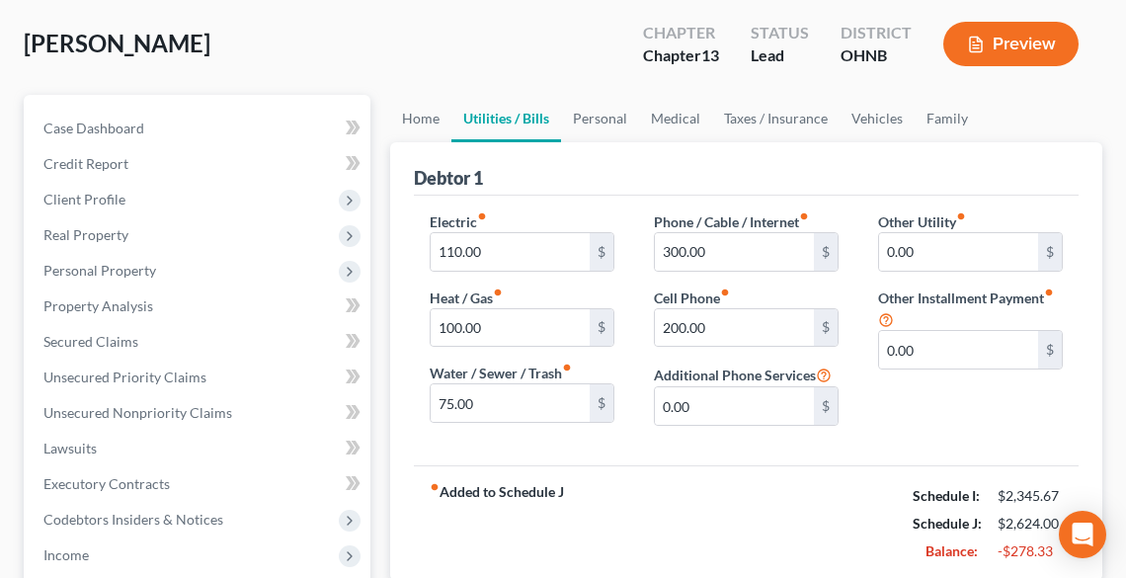
scroll to position [158, 0]
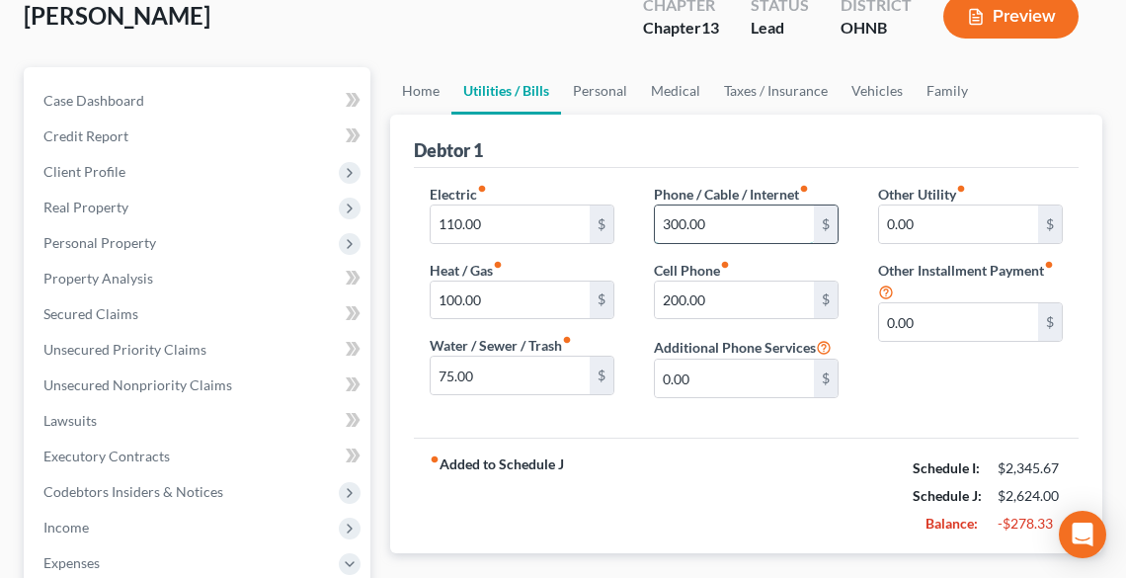
click at [726, 223] on input "300.00" at bounding box center [734, 224] width 159 height 38
type input "110.00"
type input "150.00"
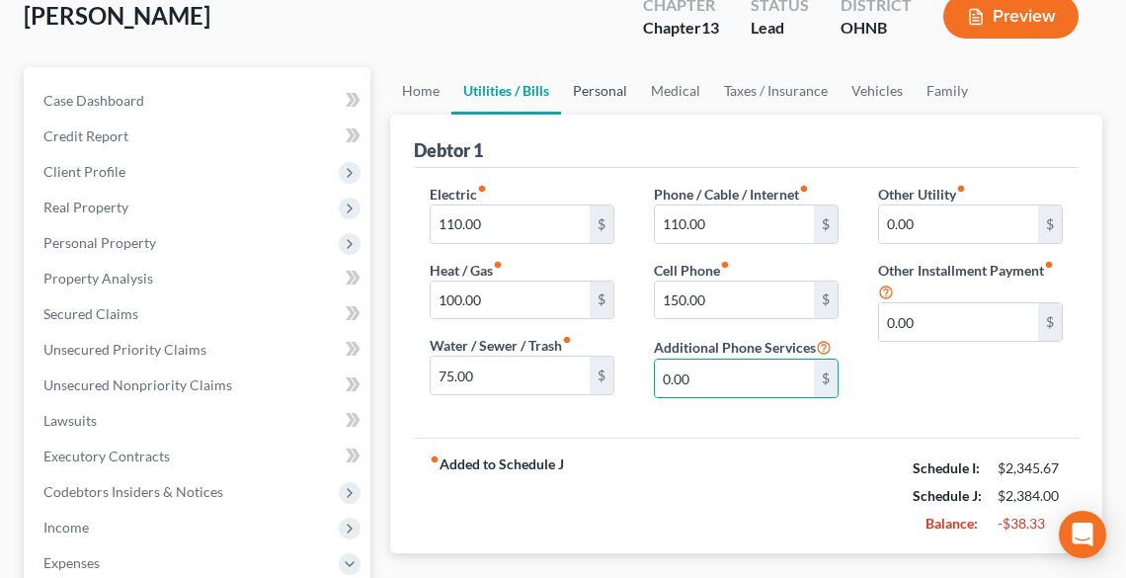
click at [601, 90] on link "Personal" at bounding box center [600, 90] width 78 height 47
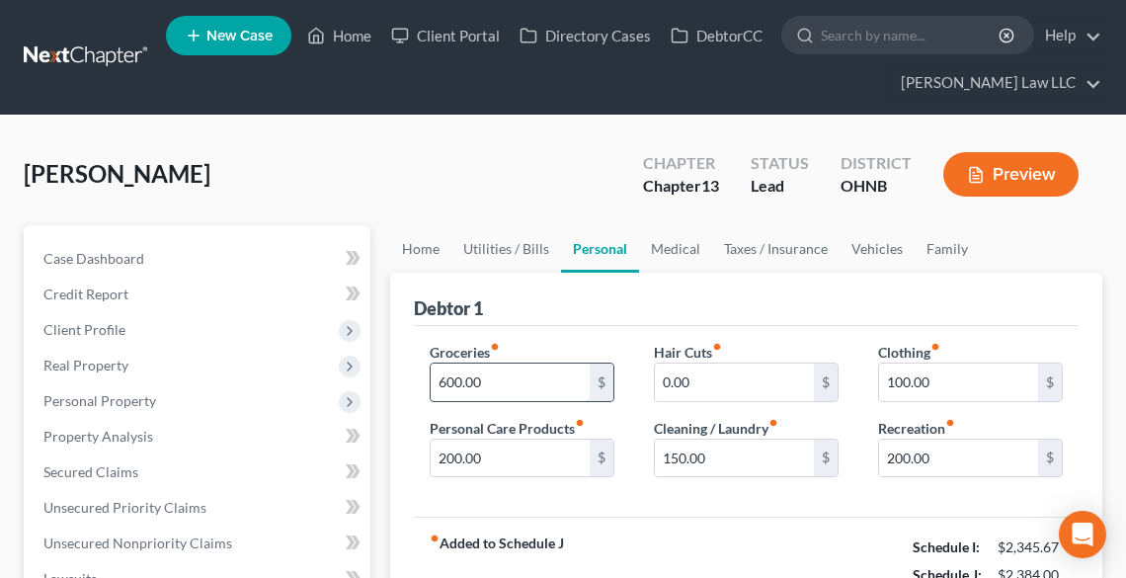
click at [551, 387] on input "600.00" at bounding box center [510, 382] width 159 height 38
type input "350.00"
type input "20.00"
type input "40.00"
type input "30.00"
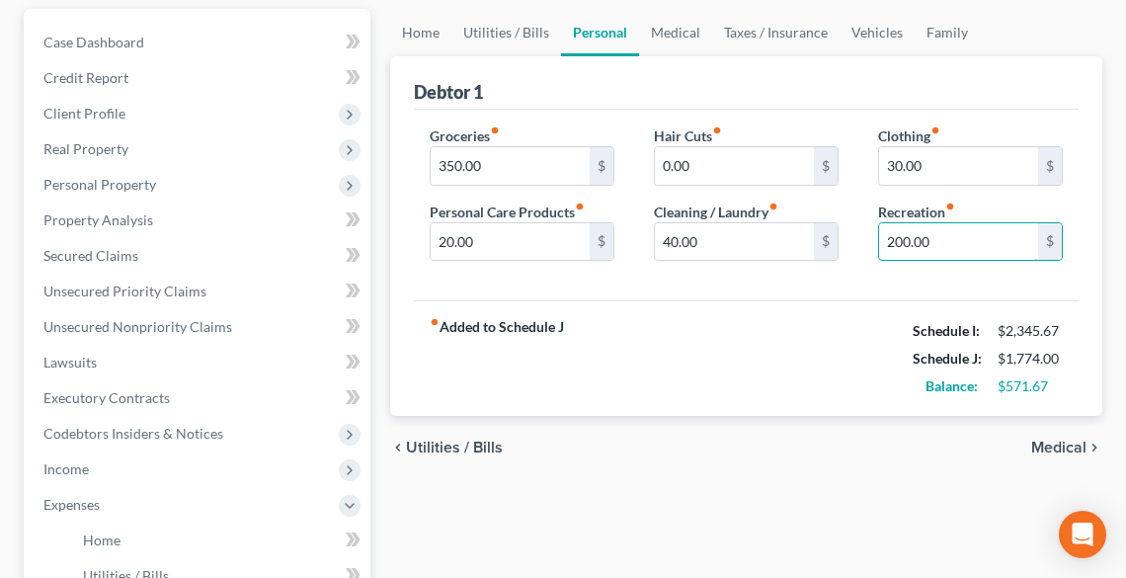
scroll to position [237, 0]
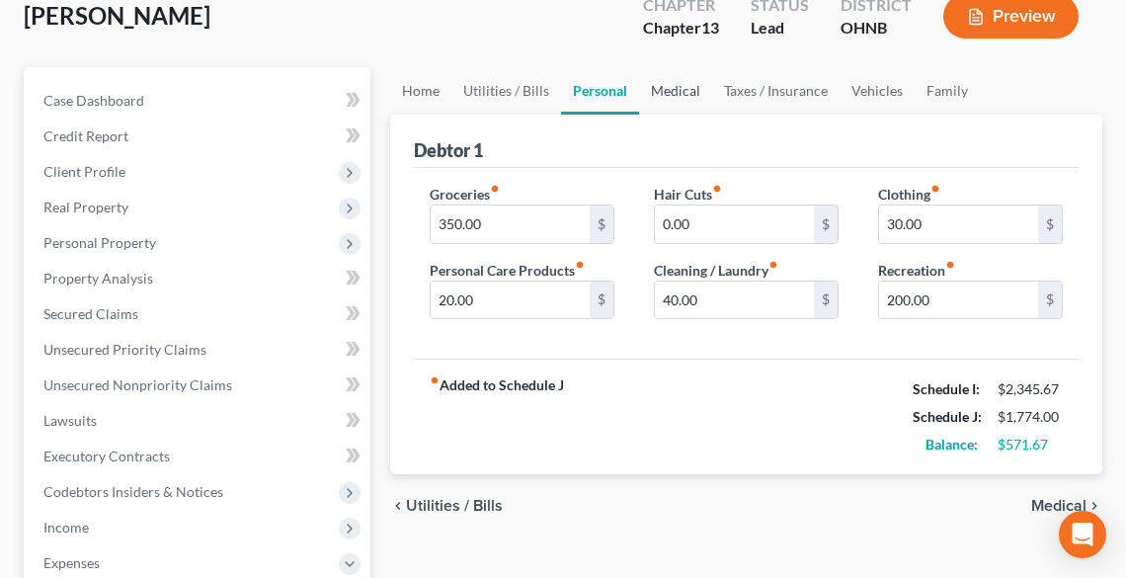
click at [662, 83] on link "Medical" at bounding box center [675, 90] width 73 height 47
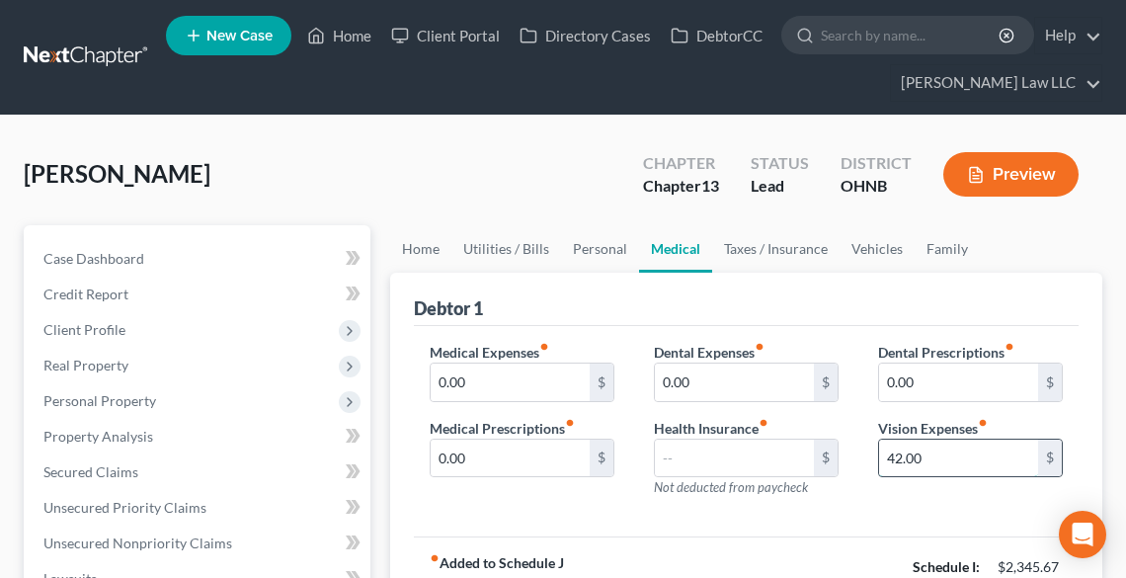
click at [984, 461] on input "42.00" at bounding box center [958, 459] width 159 height 38
type input "15.00"
click at [765, 245] on link "Taxes / Insurance" at bounding box center [775, 248] width 127 height 47
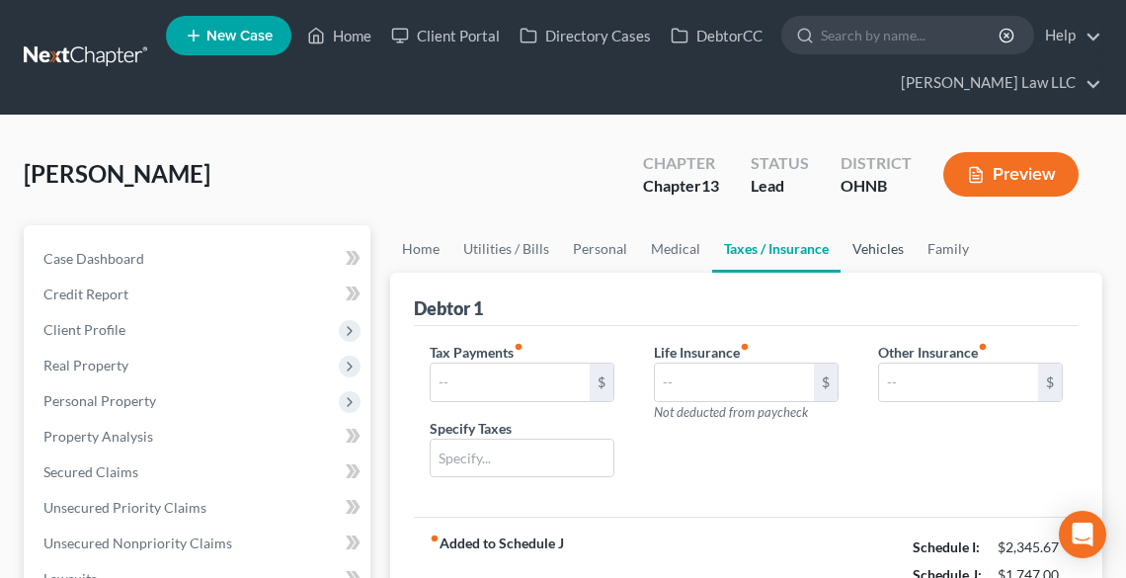
click at [875, 241] on link "Vehicles" at bounding box center [878, 248] width 75 height 47
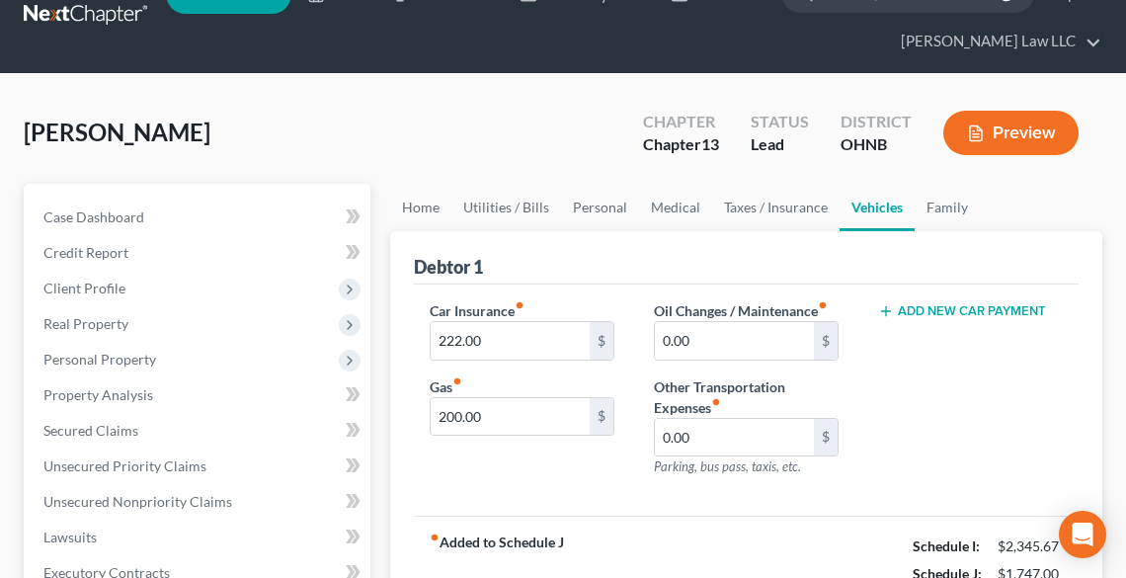
scroll to position [79, 0]
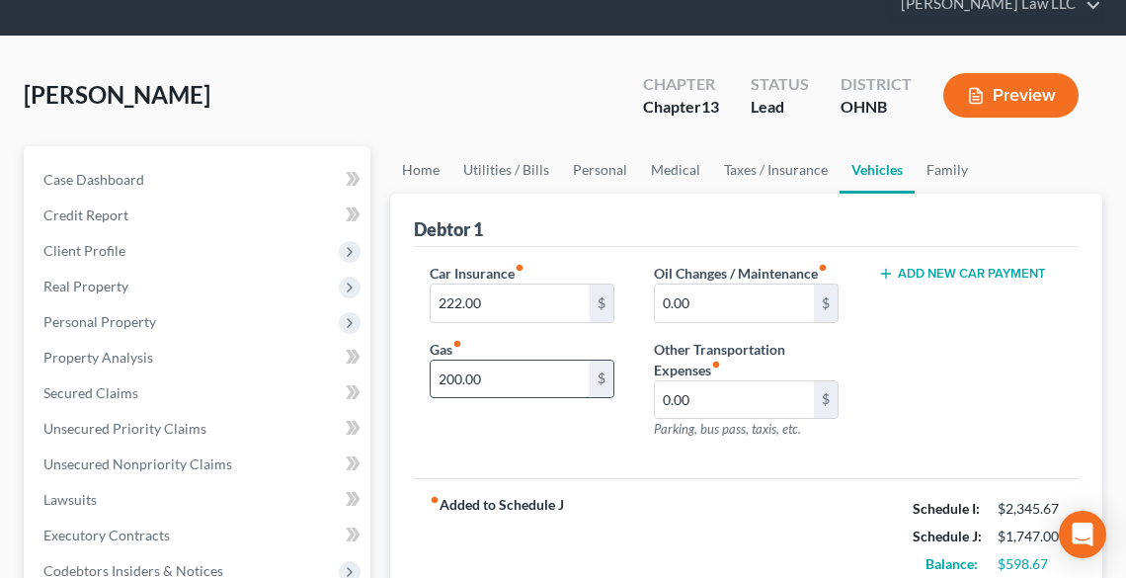
click at [486, 387] on input "200.00" at bounding box center [510, 380] width 159 height 38
type input "150.00"
click at [797, 495] on div "fiber_manual_record Added to Schedule J Schedule I: $2,345.67 Schedule J: $1,69…" at bounding box center [746, 536] width 665 height 116
click at [932, 166] on link "Family" at bounding box center [947, 169] width 65 height 47
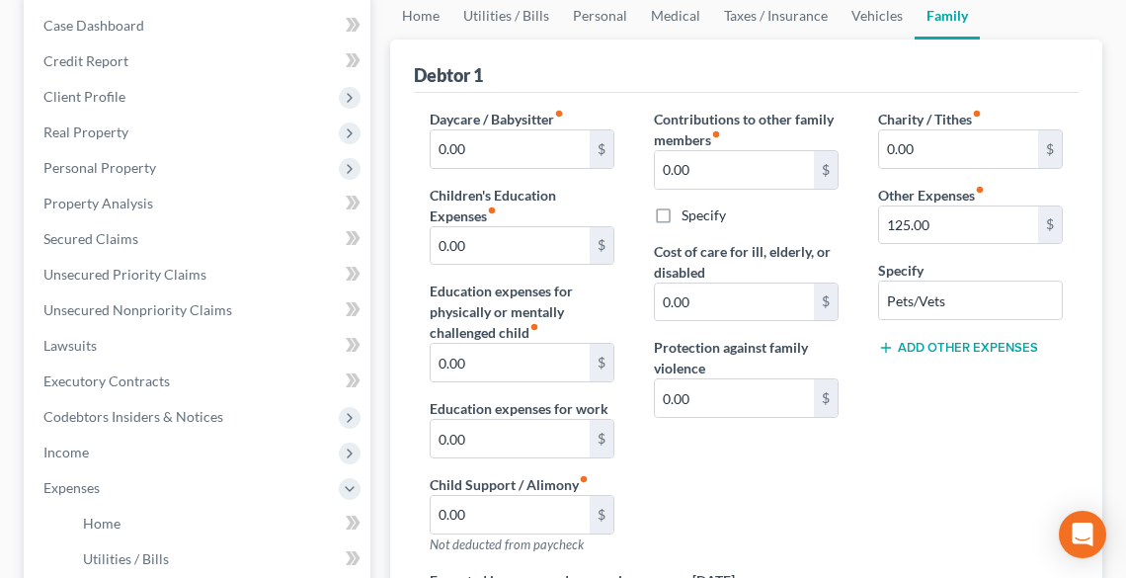
scroll to position [237, 0]
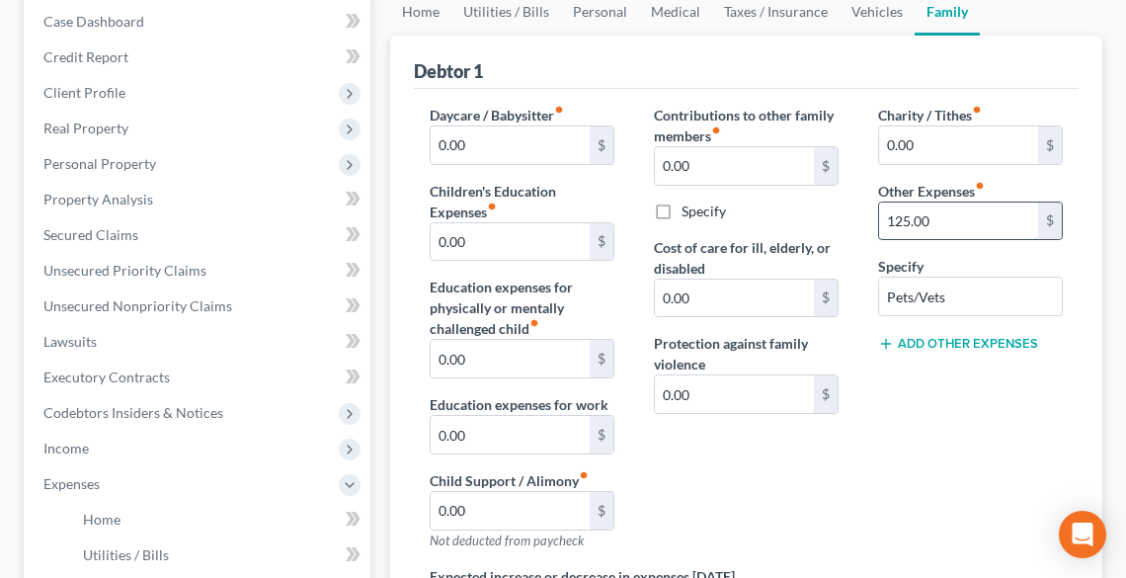
click at [990, 225] on input "125.00" at bounding box center [958, 221] width 159 height 38
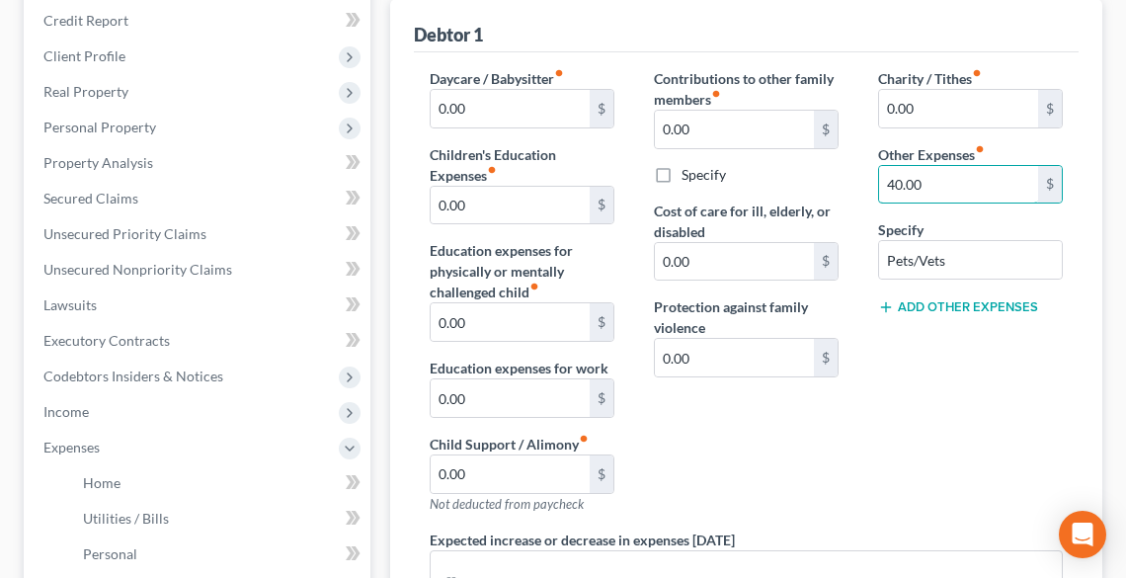
scroll to position [79, 0]
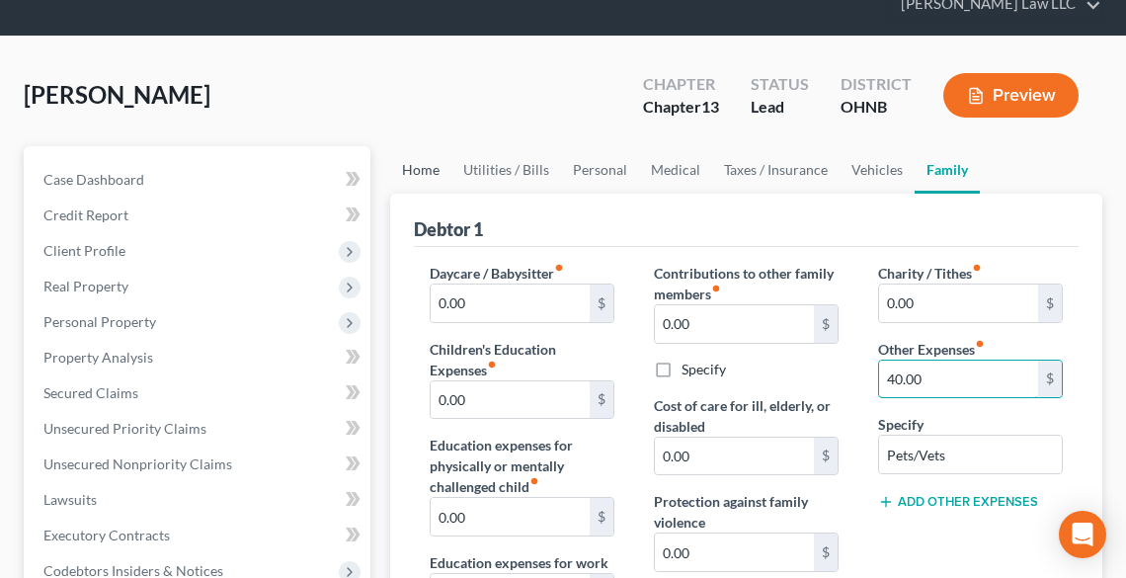
type input "40.00"
click at [419, 178] on link "Home" at bounding box center [420, 169] width 61 height 47
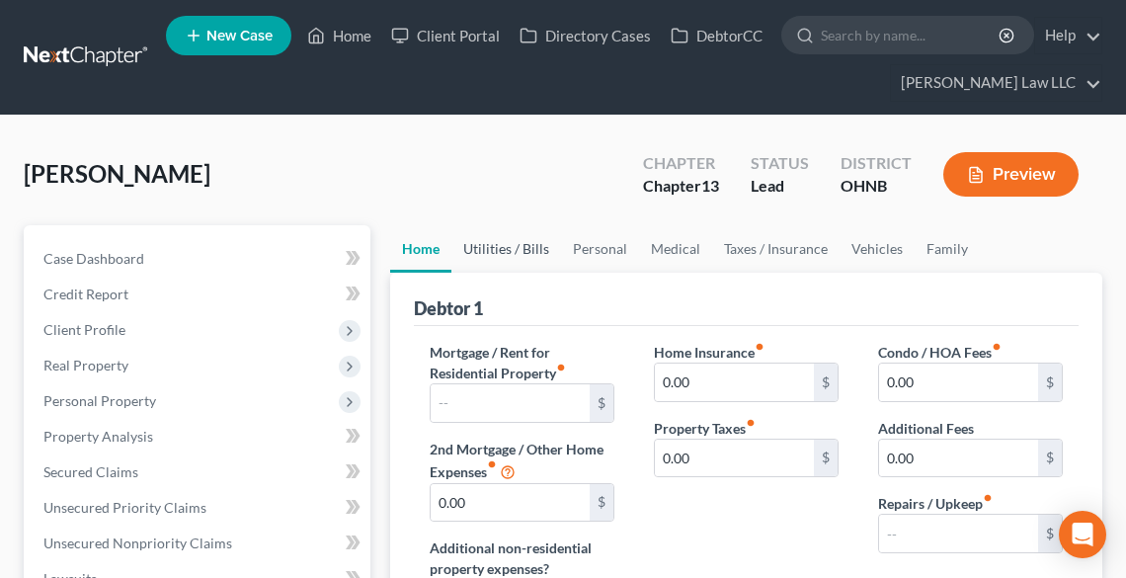
click at [505, 247] on link "Utilities / Bills" at bounding box center [506, 248] width 110 height 47
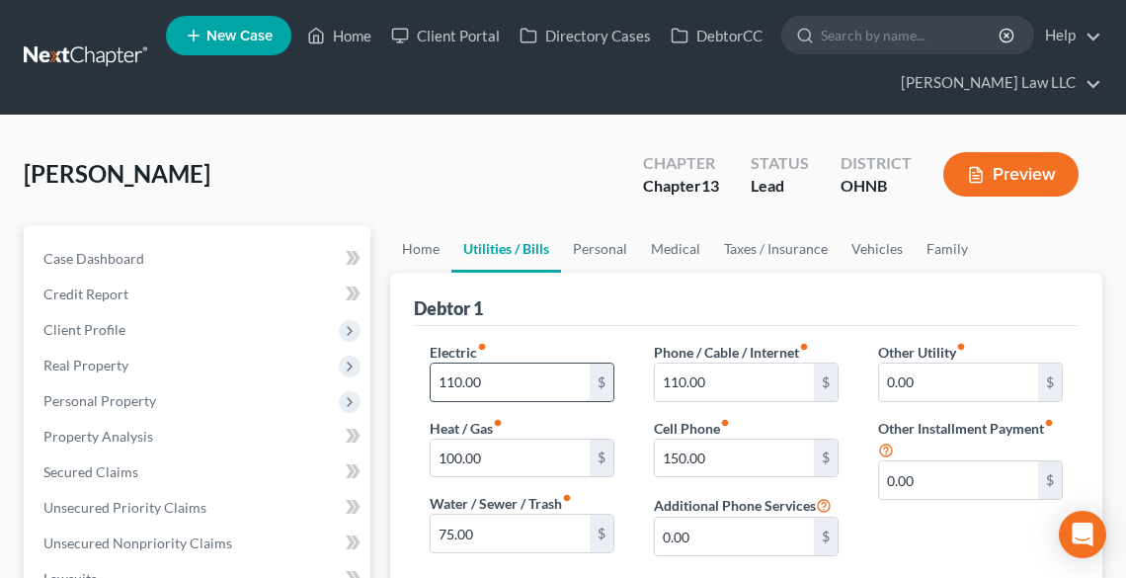
click at [568, 370] on input "110.00" at bounding box center [510, 382] width 159 height 38
type input "95.00"
type input "80.00"
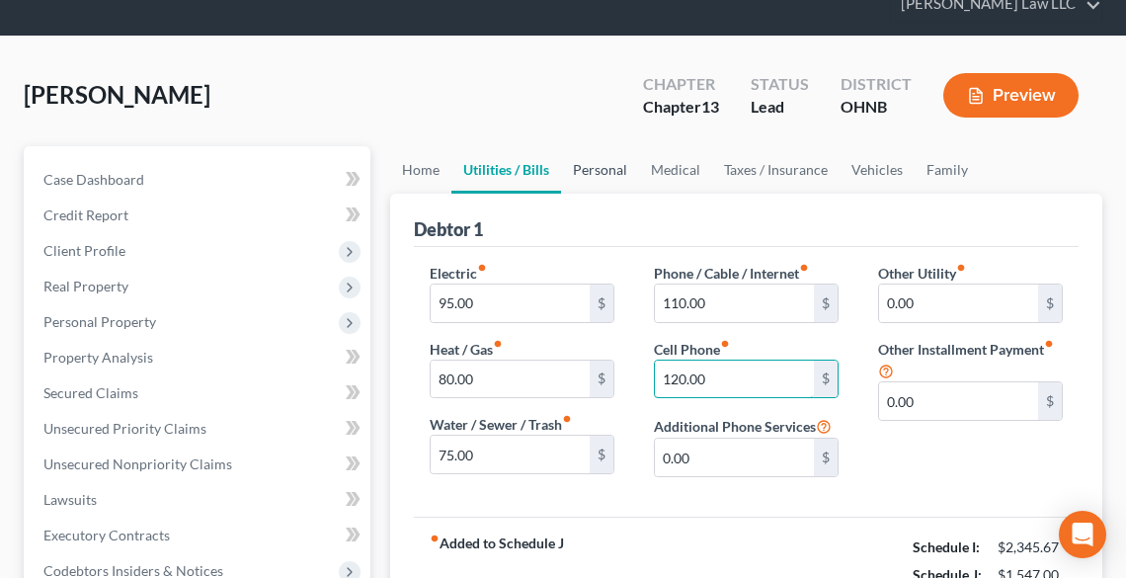
type input "120.00"
click at [595, 170] on link "Personal" at bounding box center [600, 169] width 78 height 47
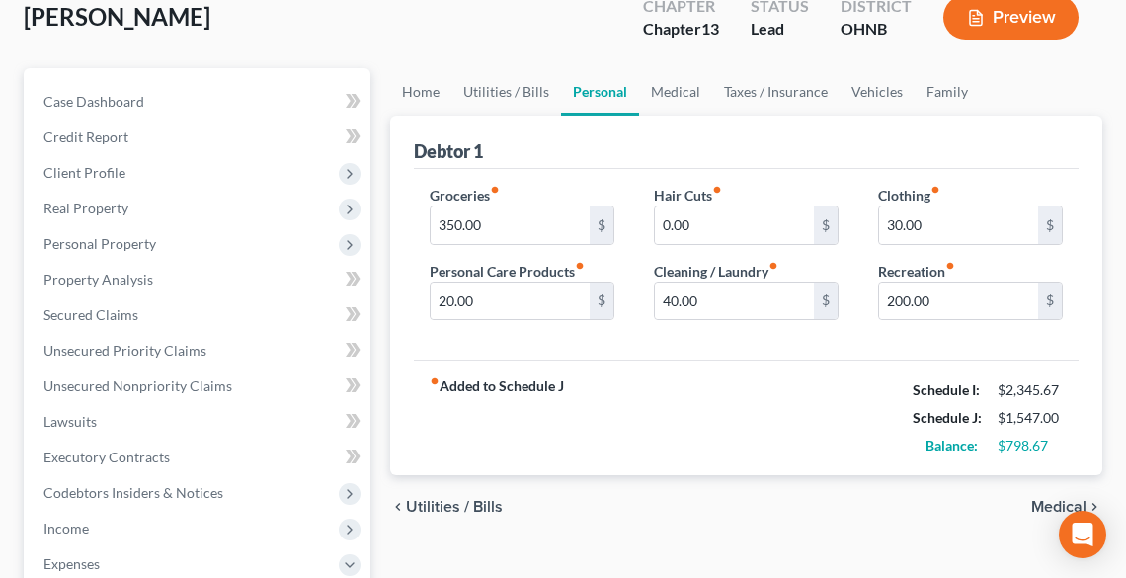
scroll to position [158, 0]
click at [946, 307] on input "200.00" at bounding box center [958, 300] width 159 height 38
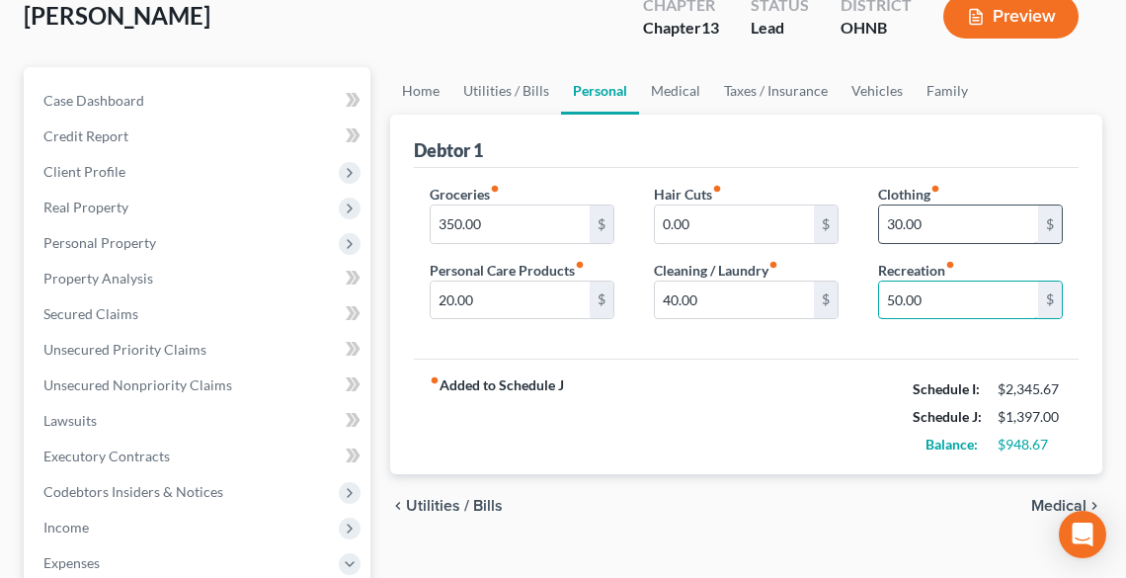
type input "50.00"
click at [952, 217] on input "30.00" at bounding box center [958, 224] width 159 height 38
click at [711, 289] on input "40.00" at bounding box center [734, 300] width 159 height 38
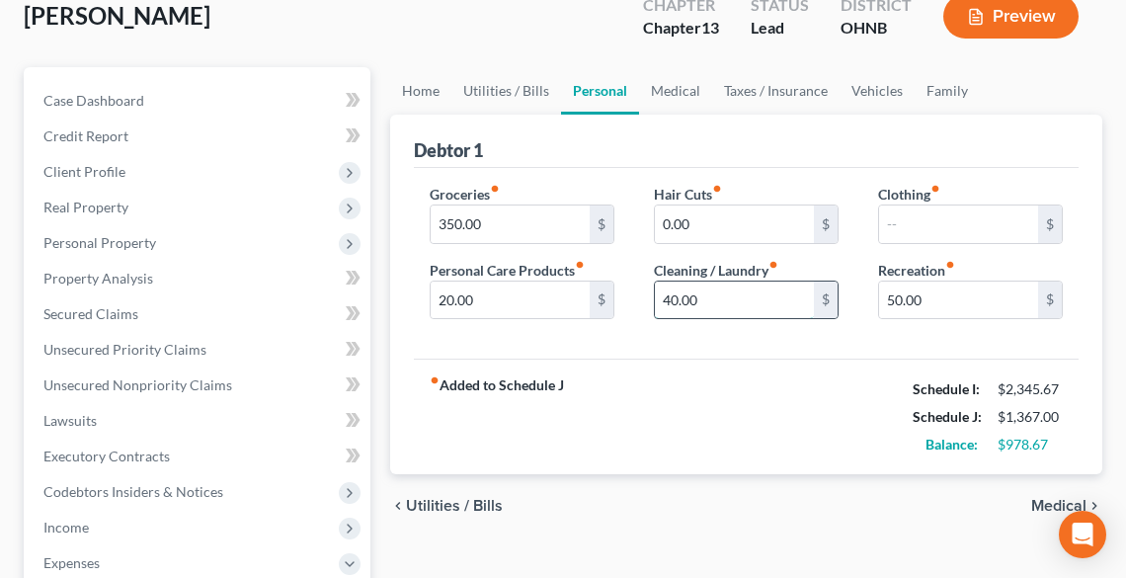
click at [709, 288] on input "40.00" at bounding box center [734, 300] width 159 height 38
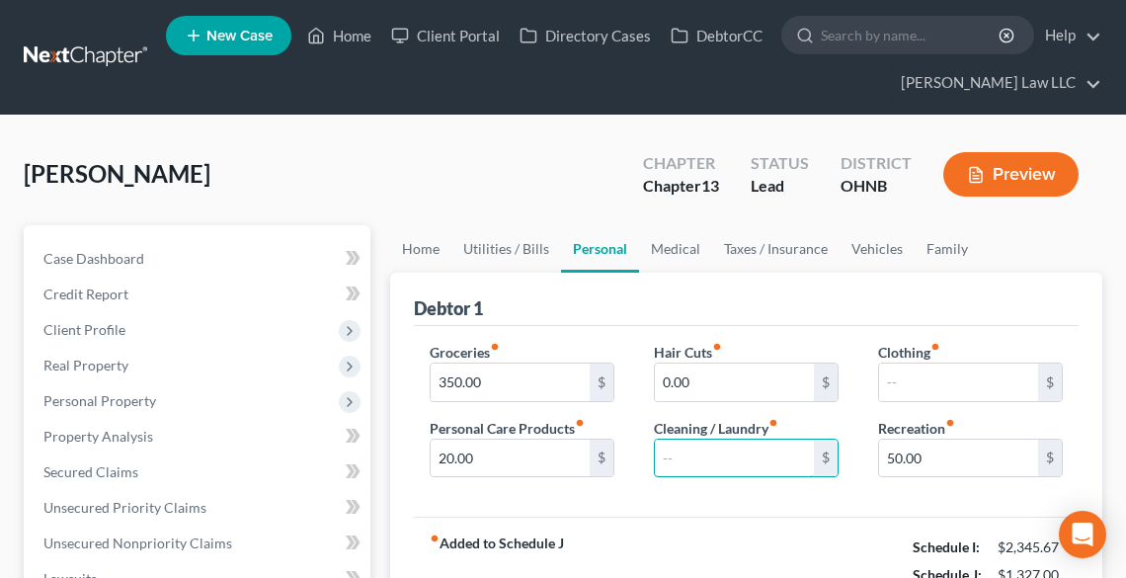
scroll to position [0, 0]
click at [671, 244] on link "Medical" at bounding box center [675, 248] width 73 height 47
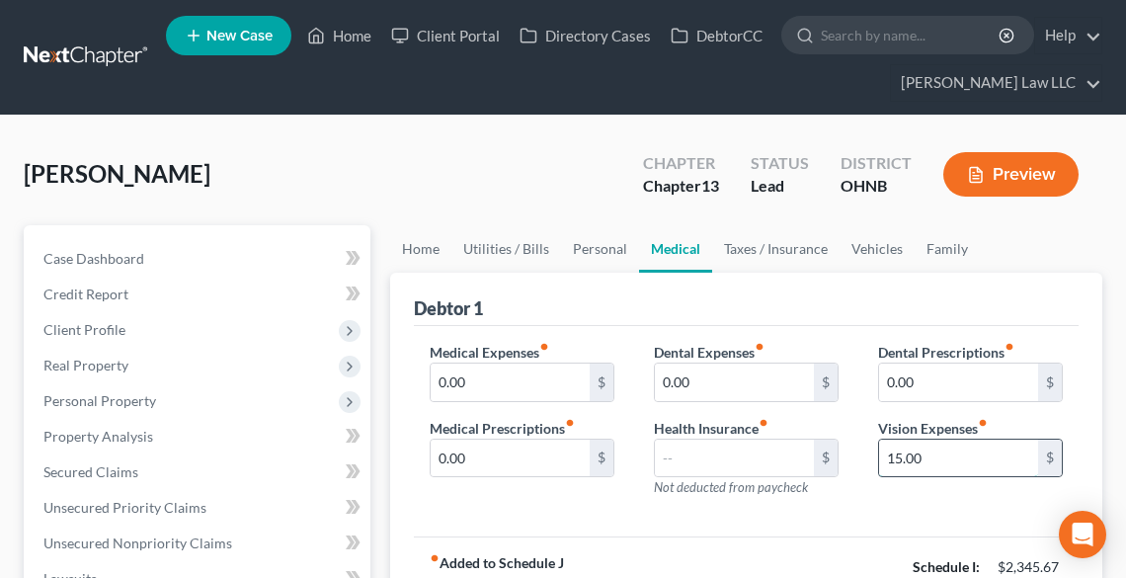
click at [999, 447] on input "15.00" at bounding box center [958, 459] width 159 height 38
click at [732, 245] on link "Taxes / Insurance" at bounding box center [775, 248] width 127 height 47
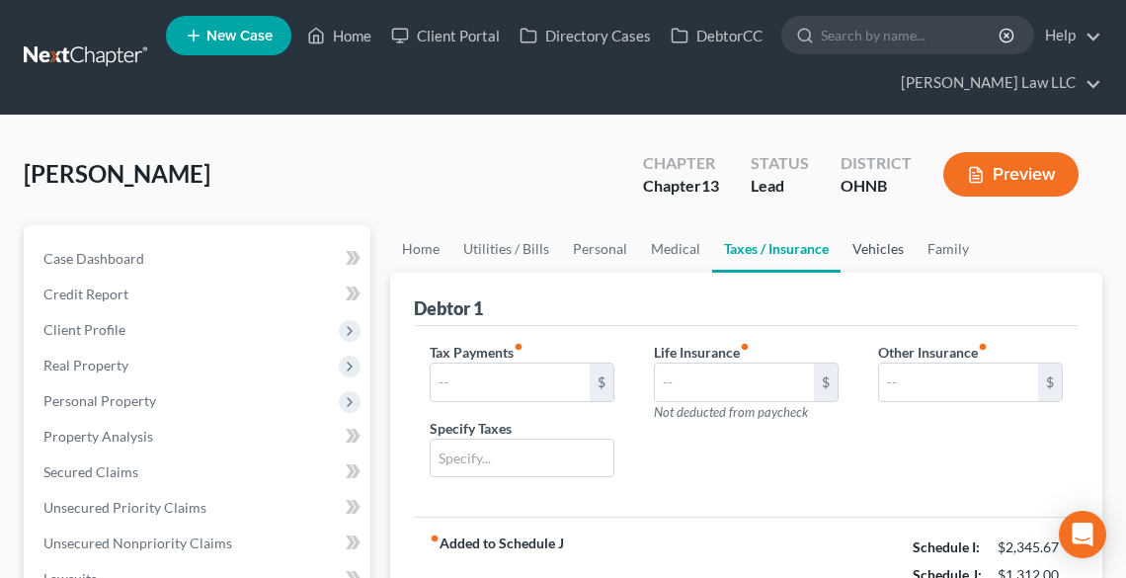
click at [875, 248] on link "Vehicles" at bounding box center [878, 248] width 75 height 47
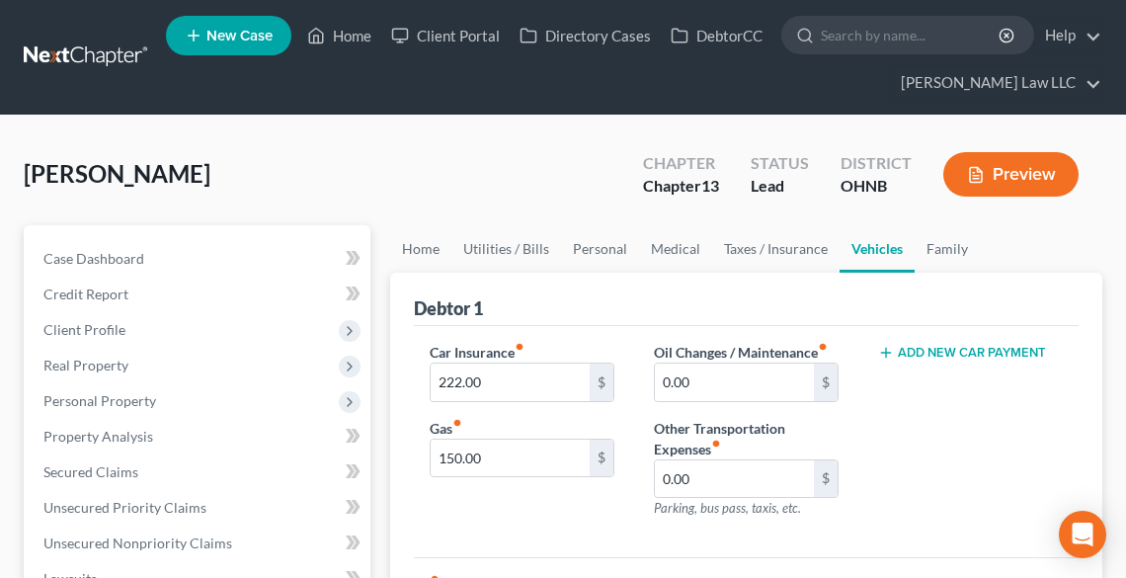
scroll to position [79, 0]
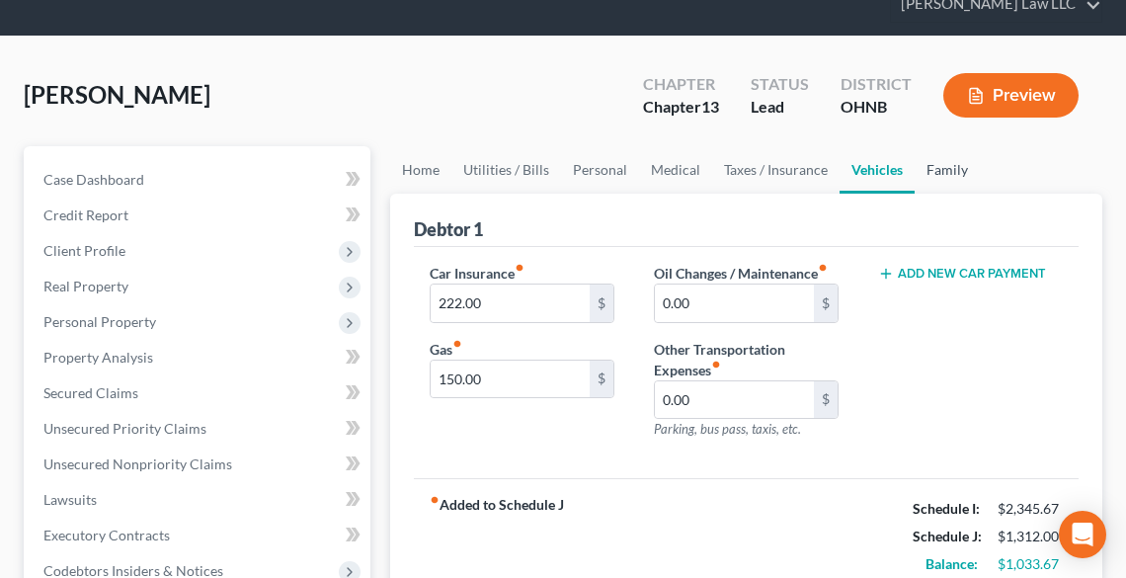
click at [934, 169] on link "Family" at bounding box center [947, 169] width 65 height 47
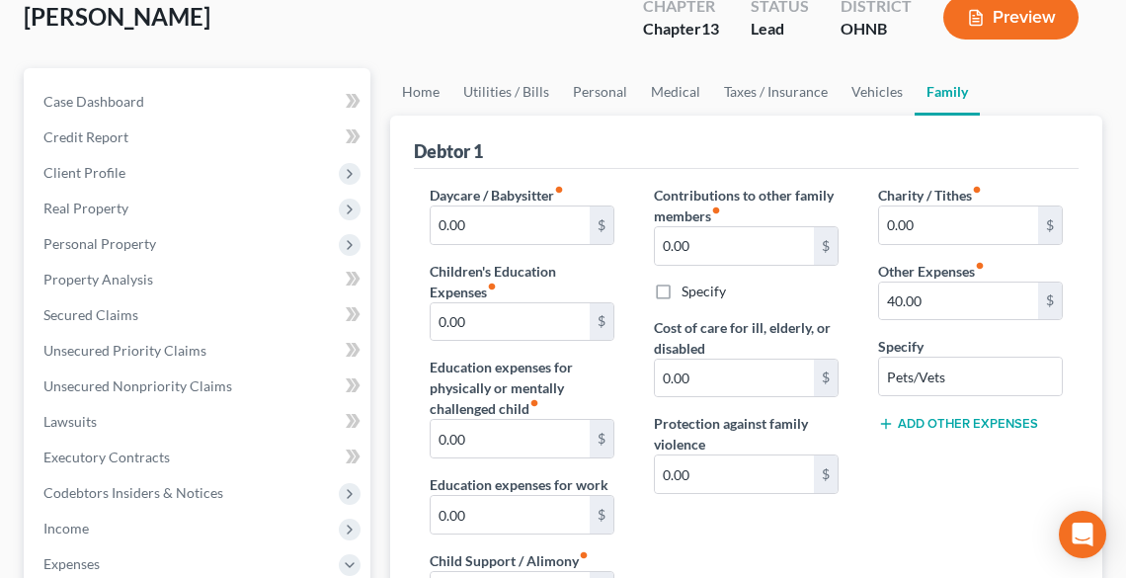
scroll to position [158, 0]
click at [988, 304] on input "40.00" at bounding box center [958, 300] width 159 height 38
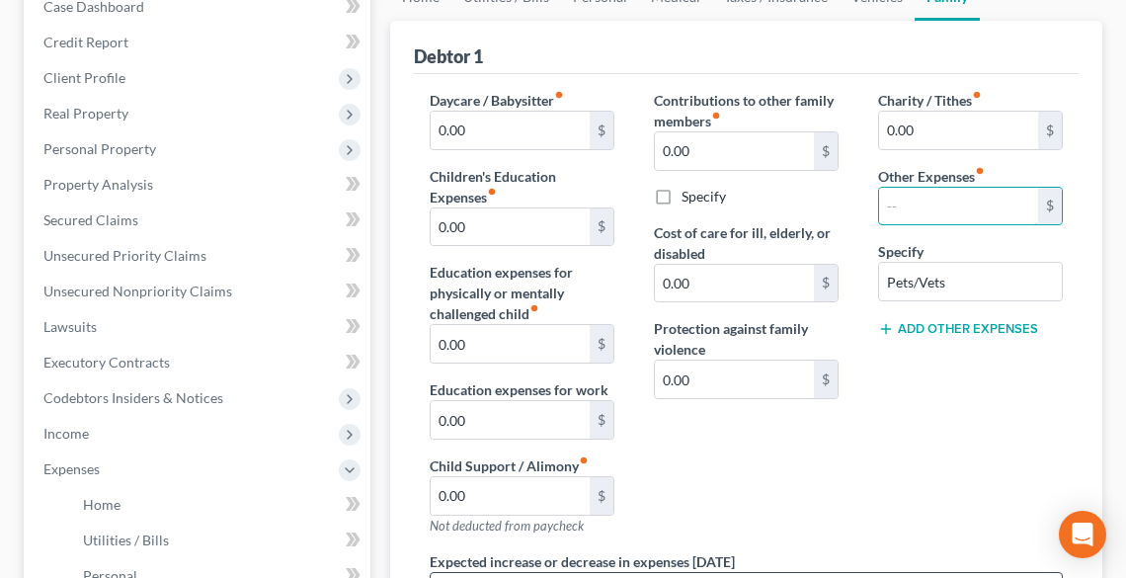
scroll to position [553, 0]
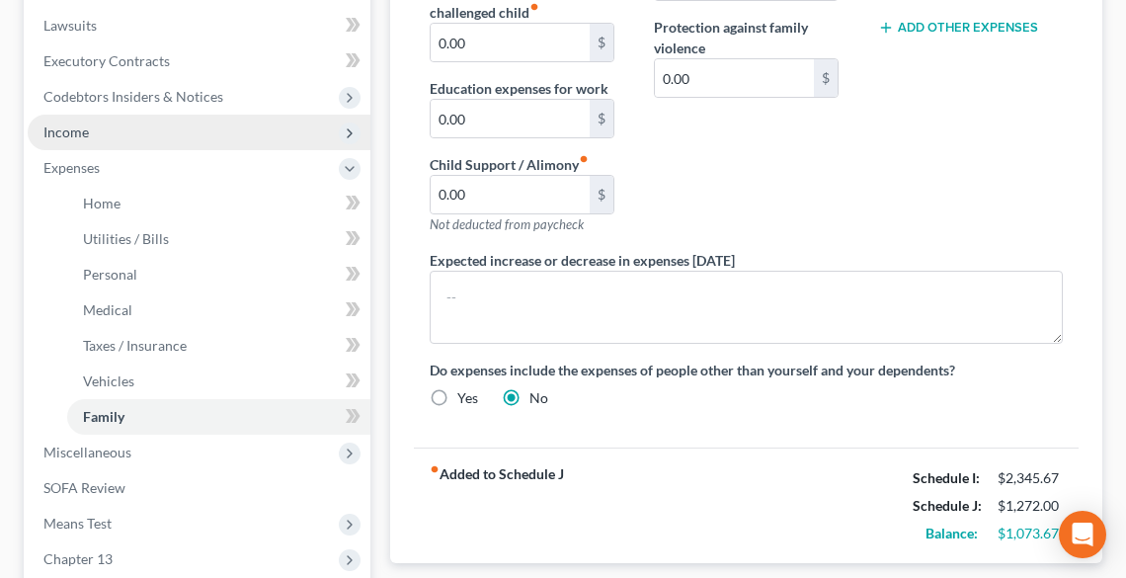
click at [71, 131] on span "Income" at bounding box center [65, 131] width 45 height 17
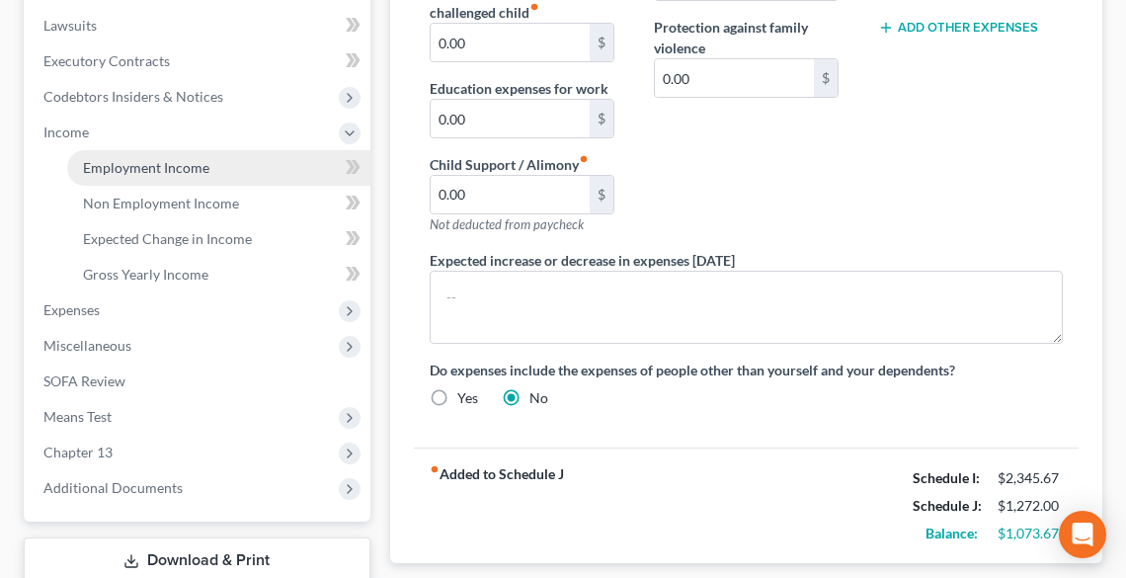
click at [96, 161] on span "Employment Income" at bounding box center [146, 167] width 126 height 17
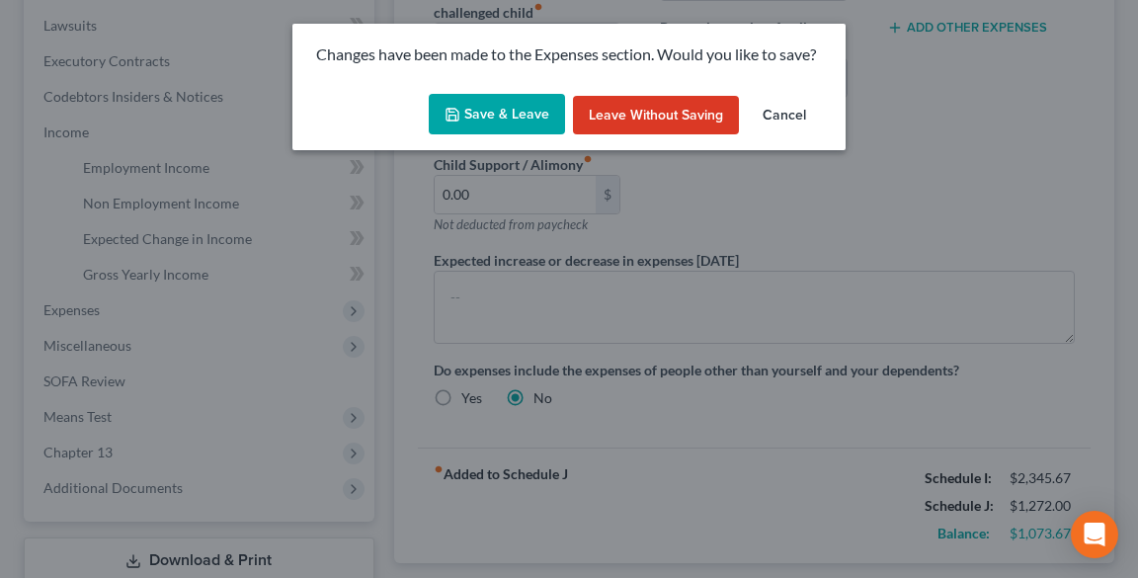
click at [490, 112] on button "Save & Leave" at bounding box center [497, 114] width 136 height 41
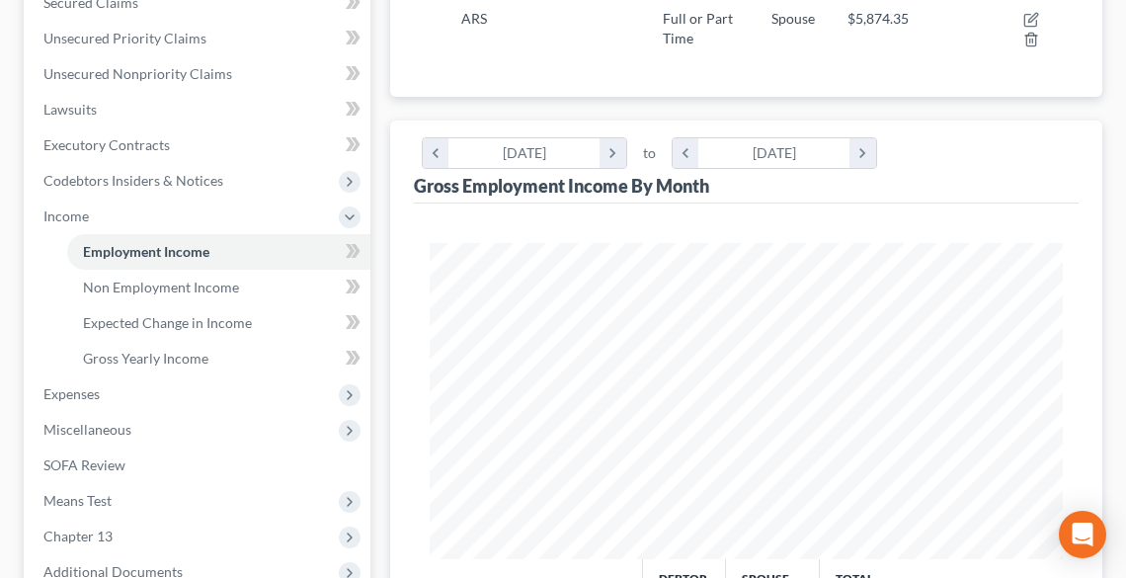
scroll to position [711, 0]
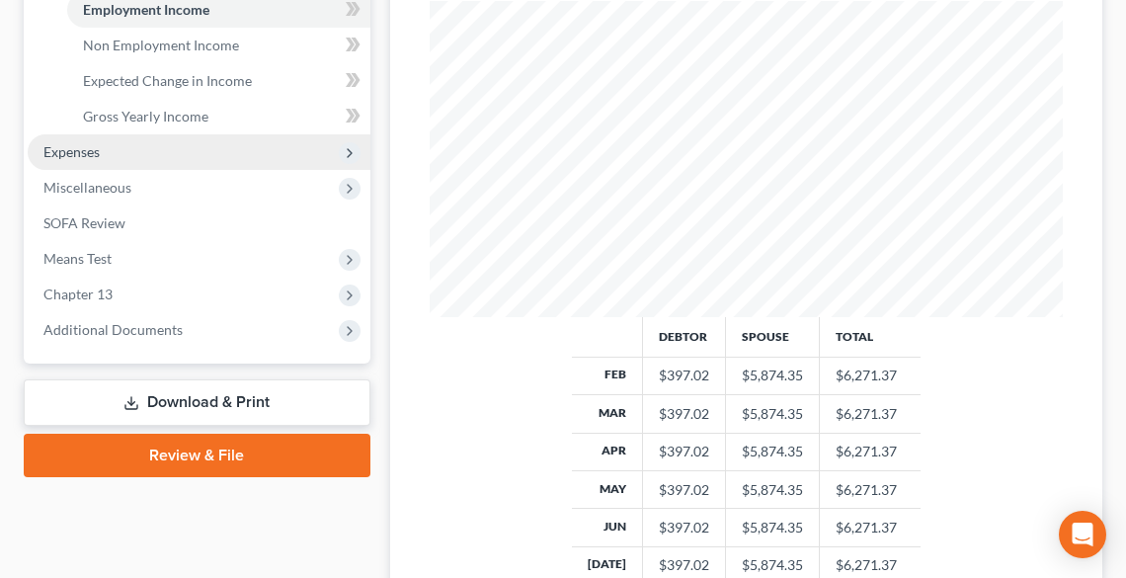
click at [104, 144] on span "Expenses" at bounding box center [199, 152] width 343 height 36
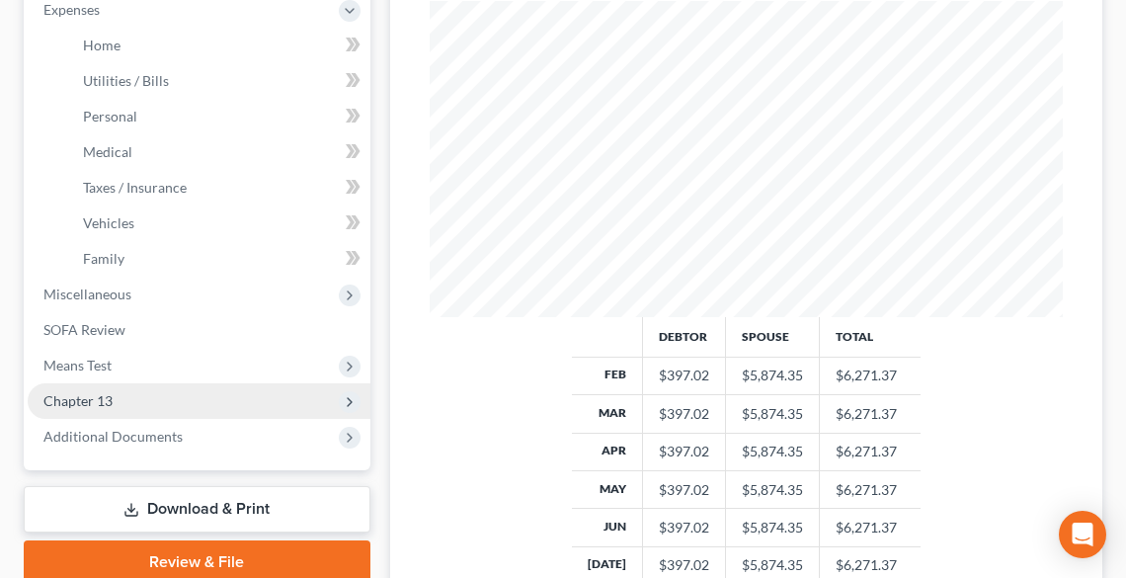
click at [75, 396] on span "Chapter 13" at bounding box center [77, 400] width 69 height 17
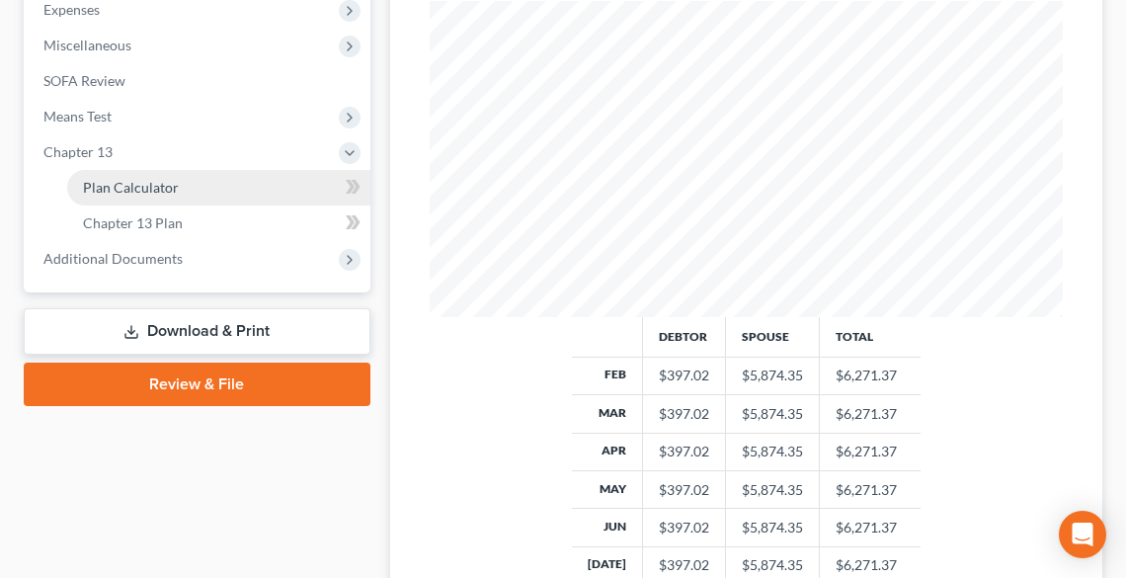
click at [119, 190] on span "Plan Calculator" at bounding box center [131, 187] width 96 height 17
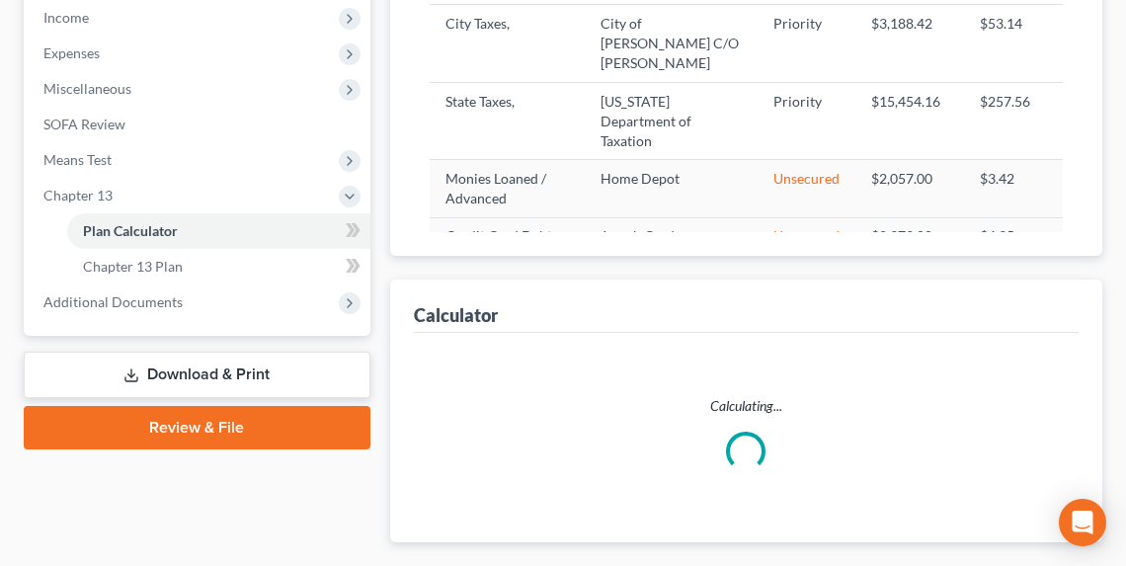
select select "59"
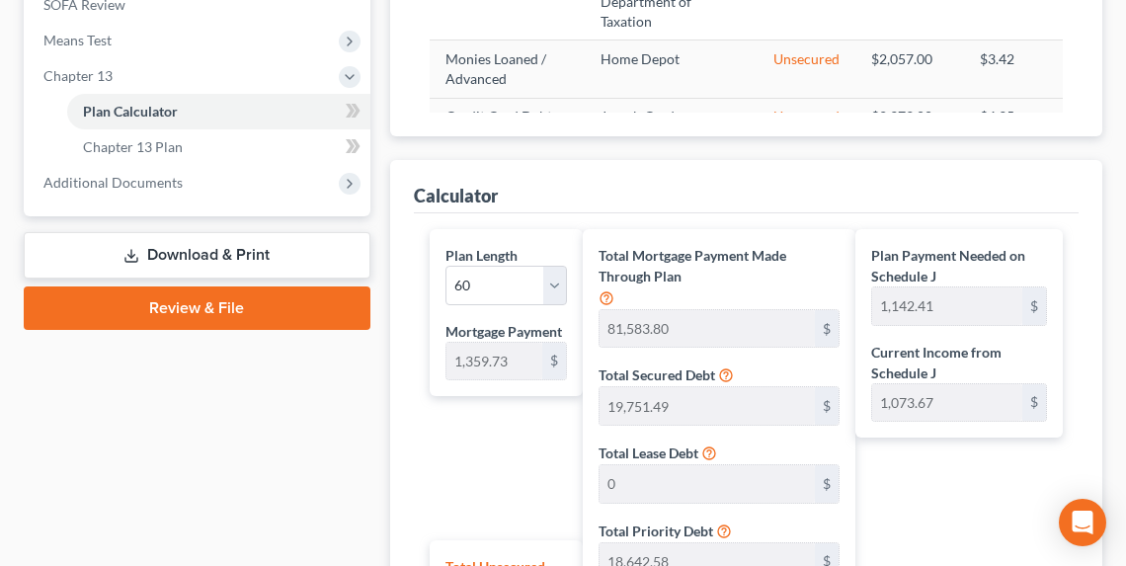
scroll to position [701, 0]
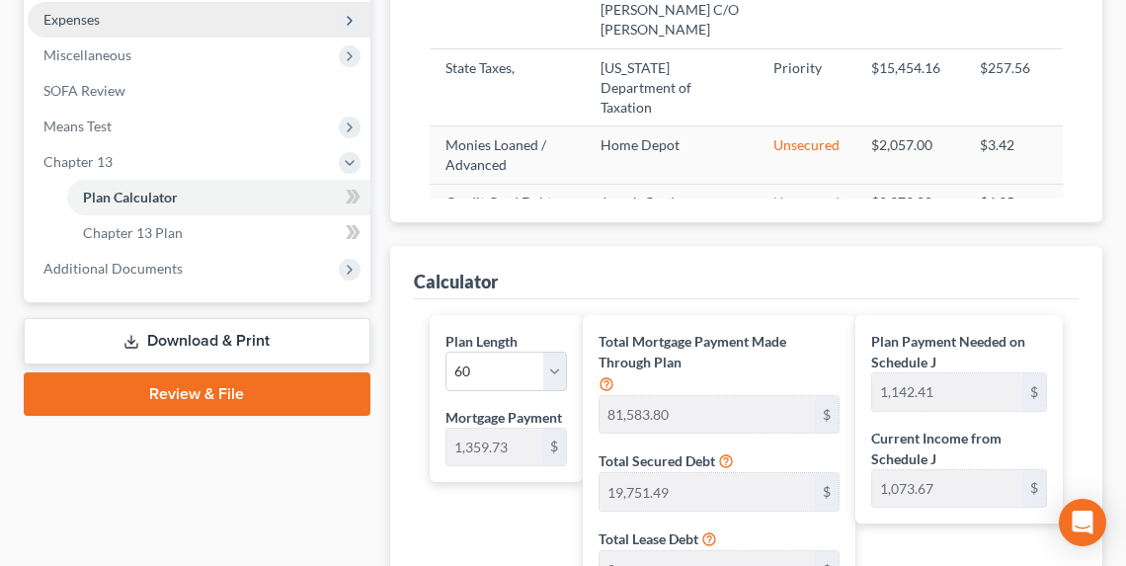
click at [84, 23] on span "Expenses" at bounding box center [71, 19] width 56 height 17
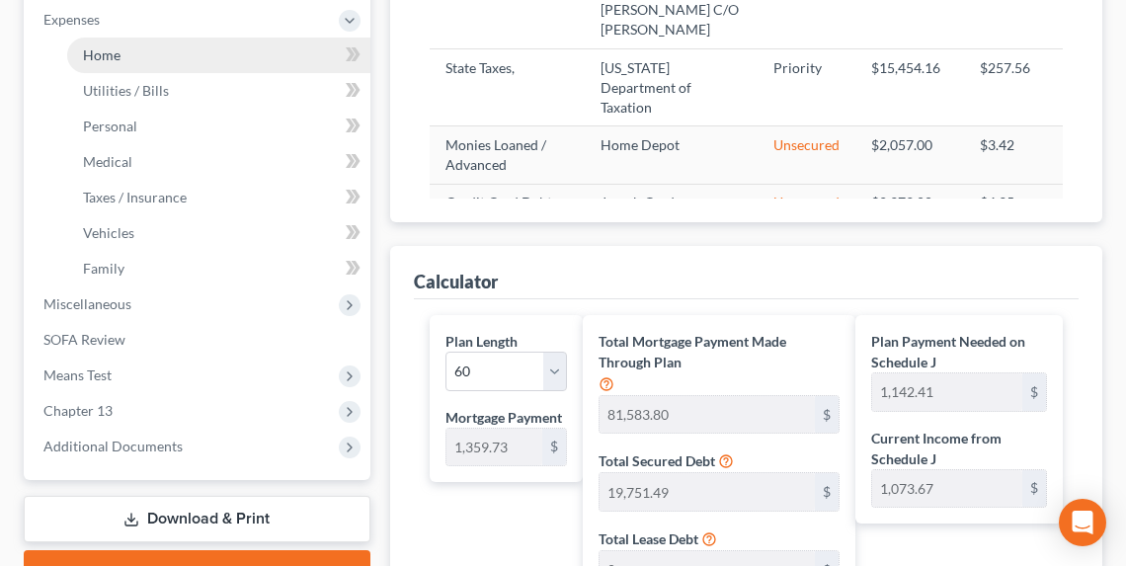
click at [107, 54] on span "Home" at bounding box center [102, 54] width 38 height 17
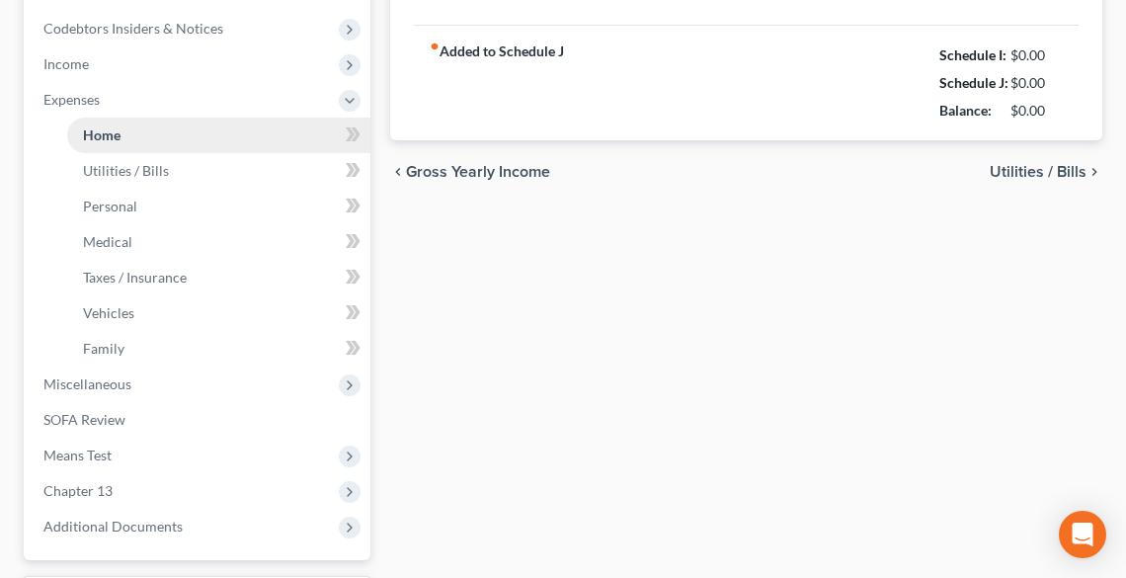
type input "0.00"
radio input "true"
type input "0.00"
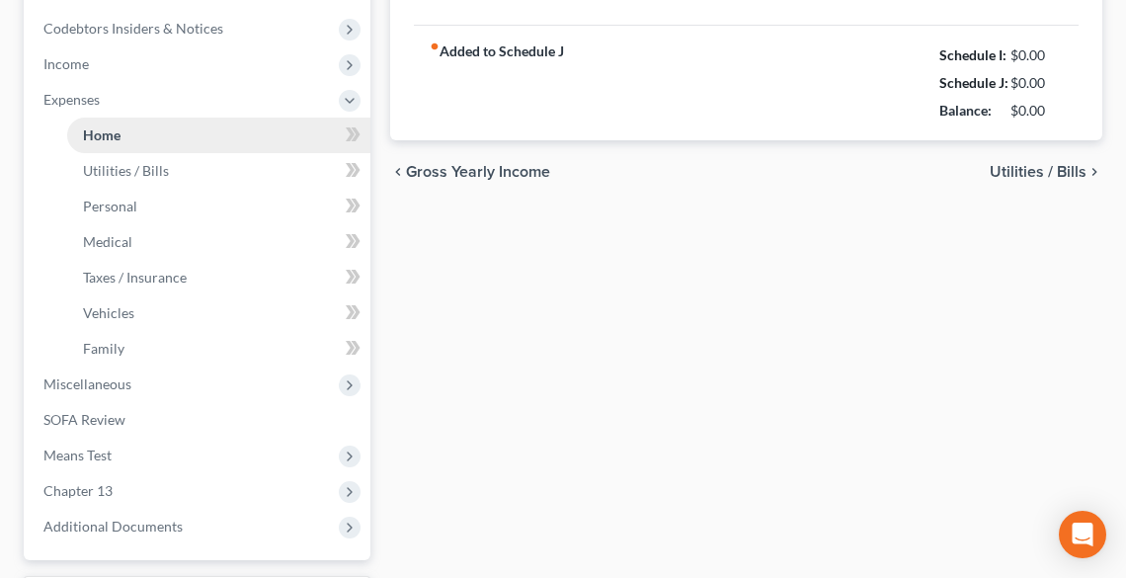
type input "0.00"
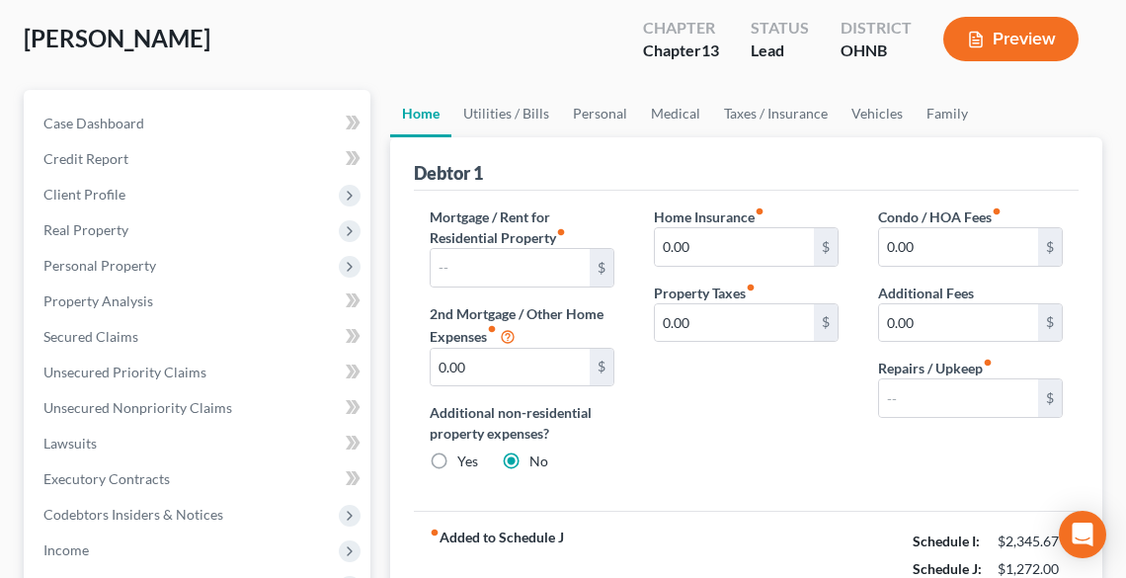
scroll to position [158, 0]
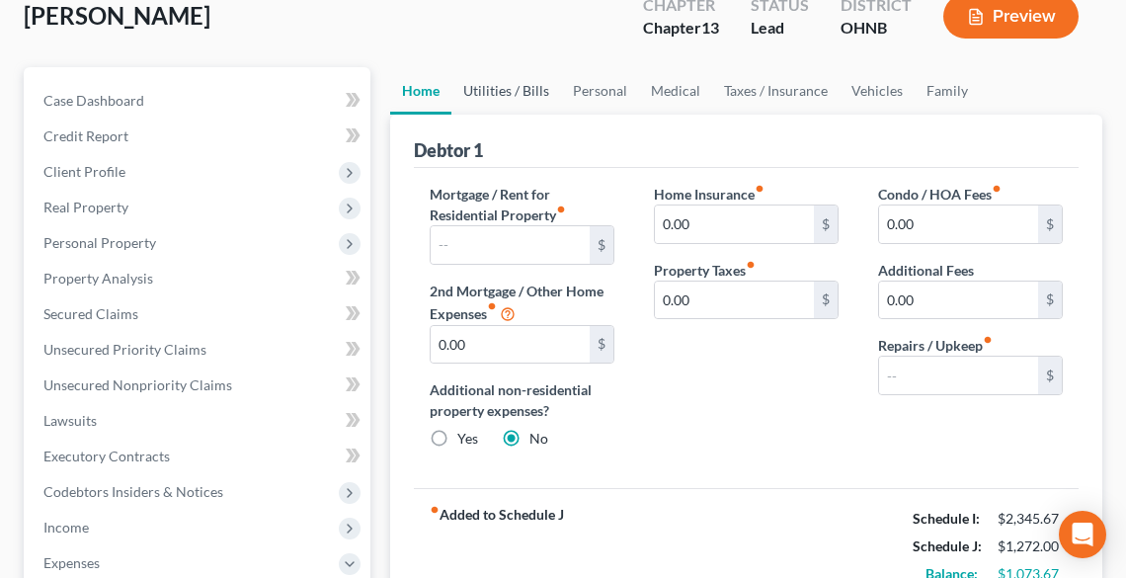
click at [502, 83] on link "Utilities / Bills" at bounding box center [506, 90] width 110 height 47
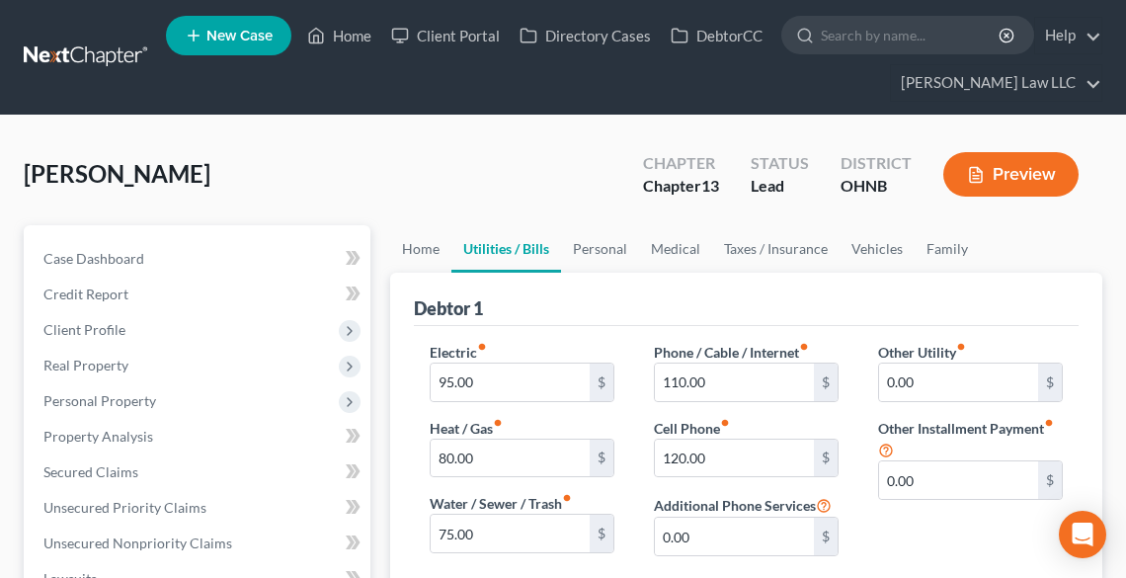
scroll to position [79, 0]
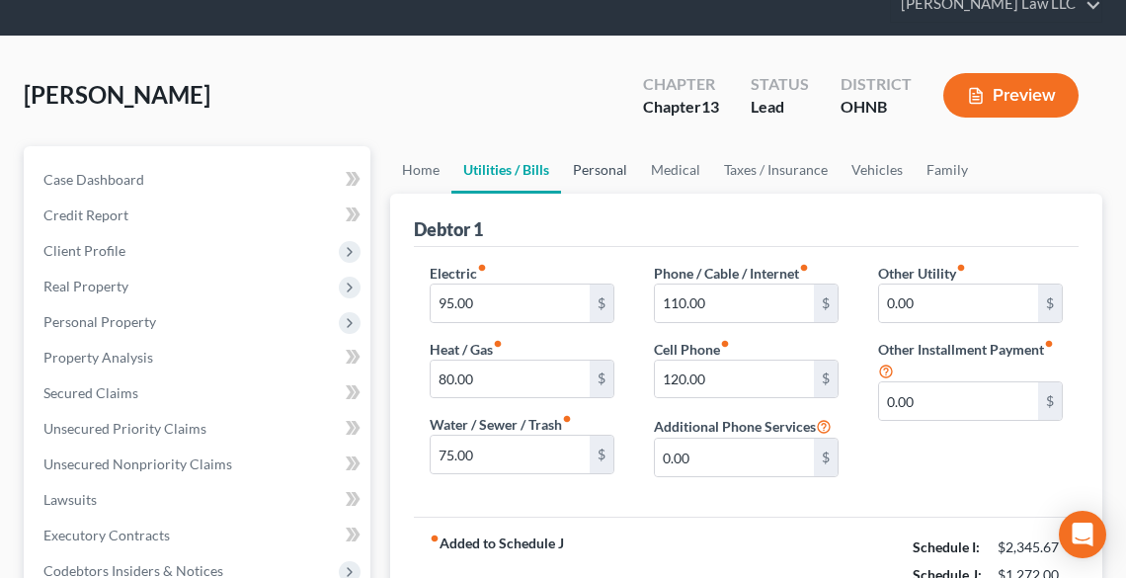
click at [608, 162] on link "Personal" at bounding box center [600, 169] width 78 height 47
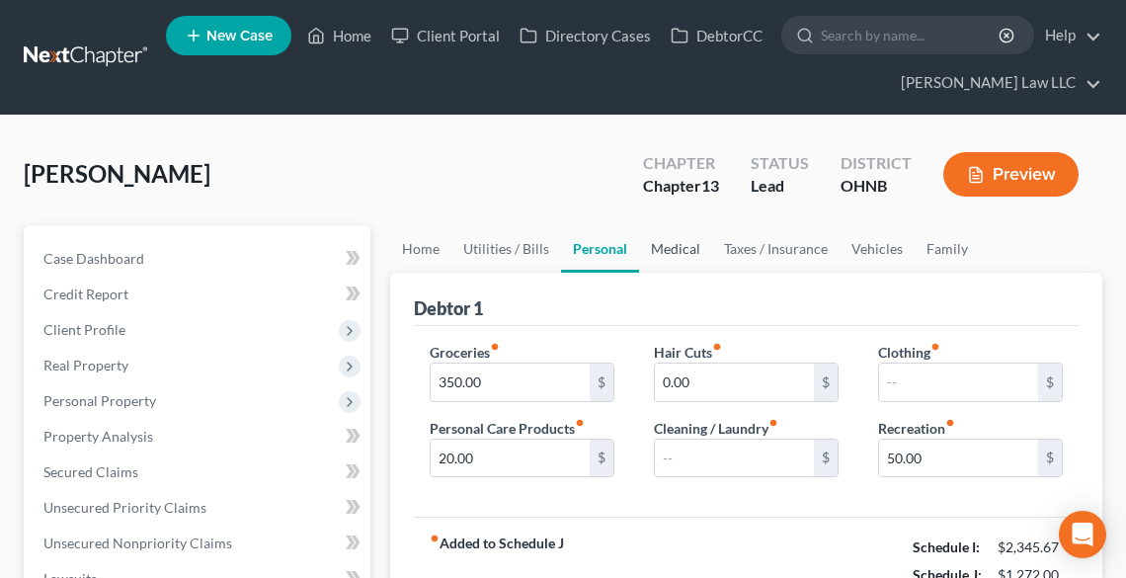
click at [671, 252] on link "Medical" at bounding box center [675, 248] width 73 height 47
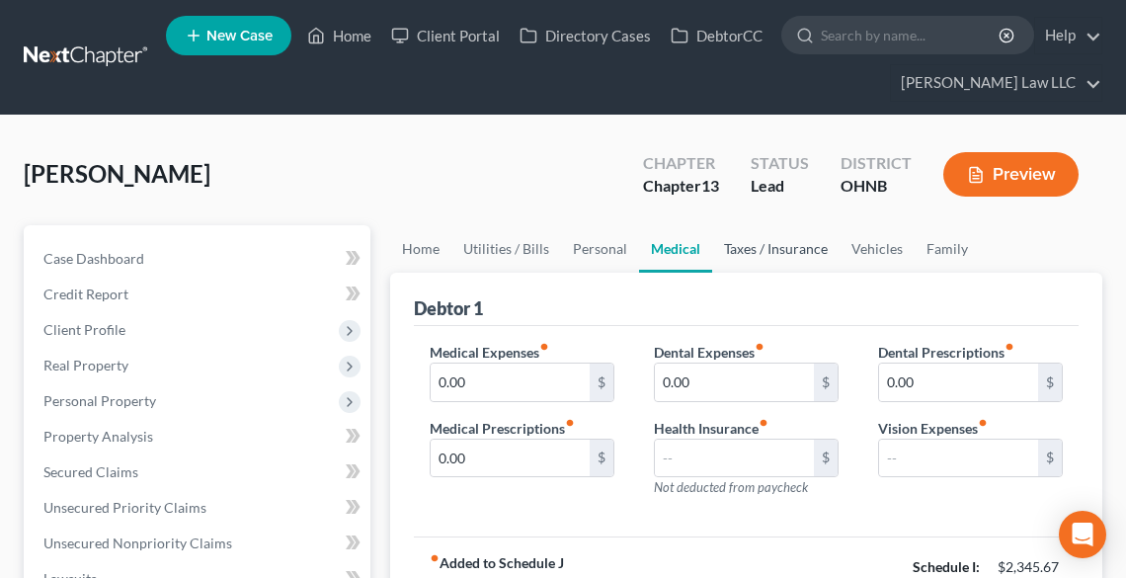
click at [750, 253] on link "Taxes / Insurance" at bounding box center [775, 248] width 127 height 47
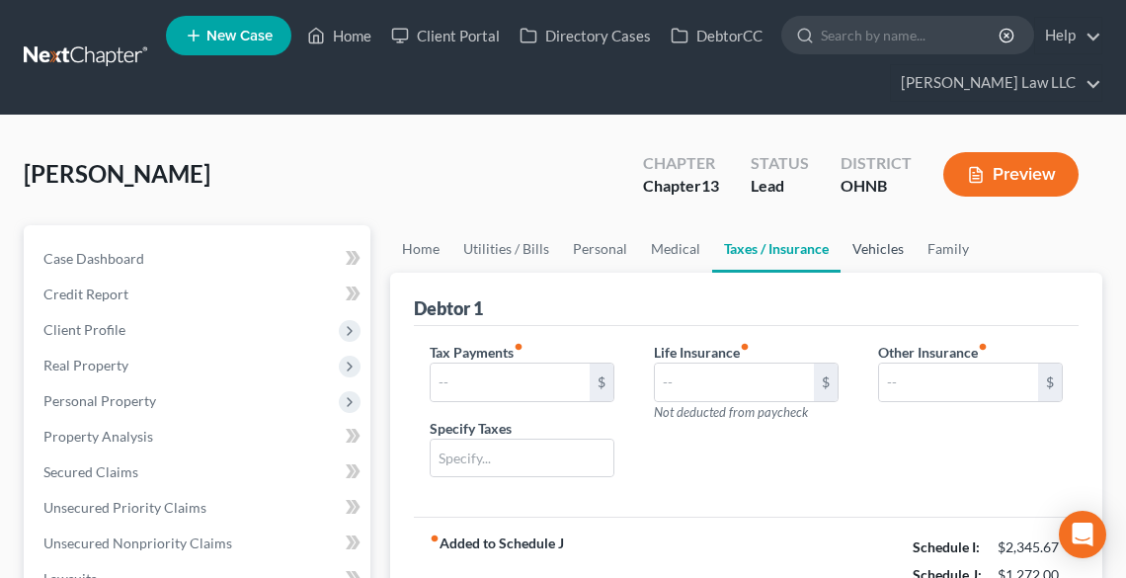
click at [866, 248] on link "Vehicles" at bounding box center [878, 248] width 75 height 47
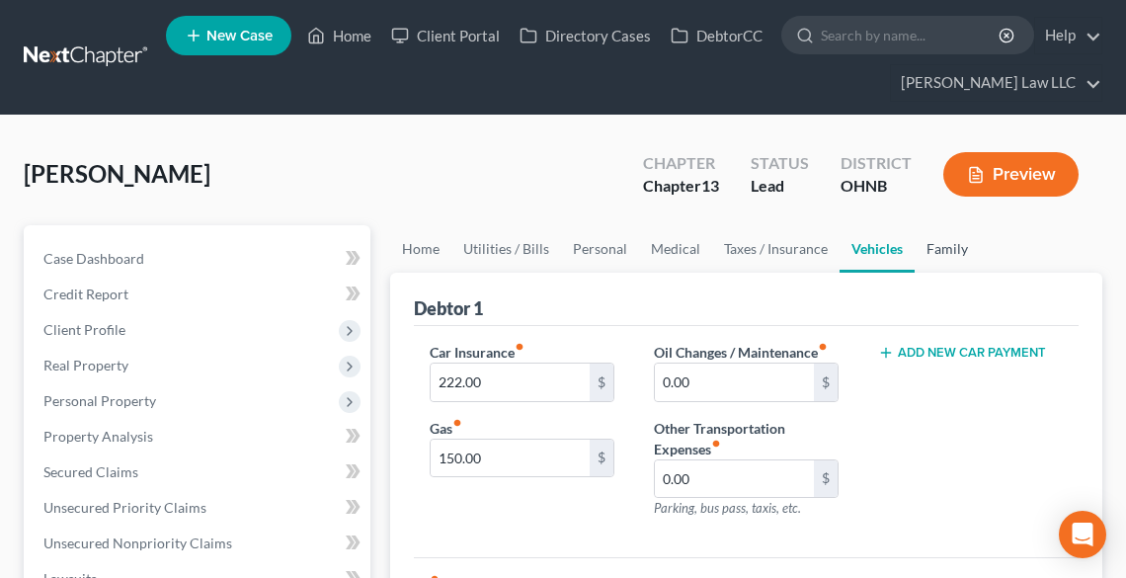
click at [952, 249] on link "Family" at bounding box center [947, 248] width 65 height 47
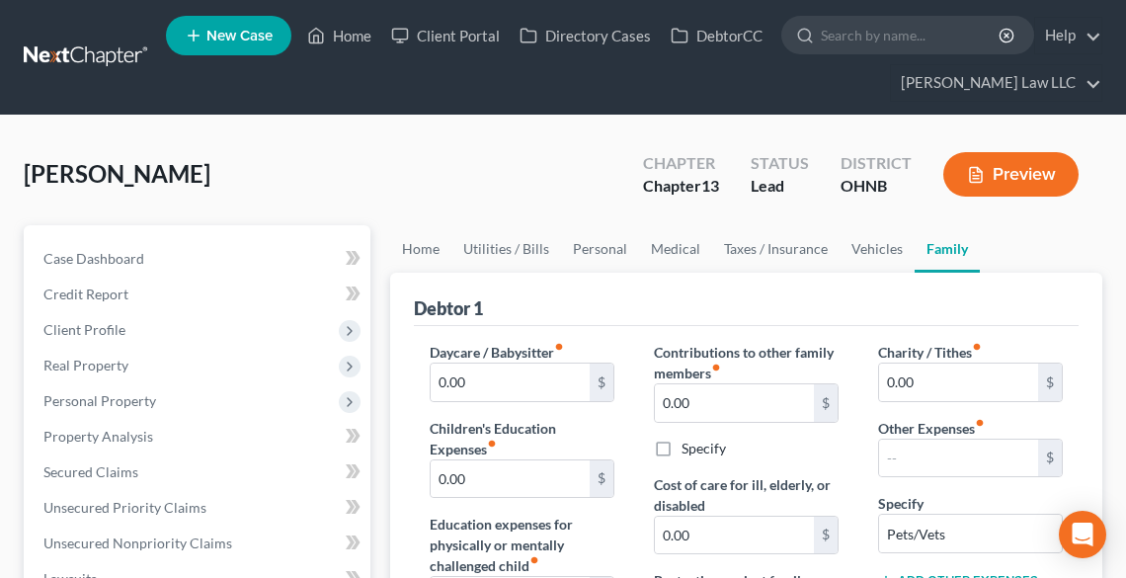
click at [995, 184] on button "Preview" at bounding box center [1010, 174] width 135 height 44
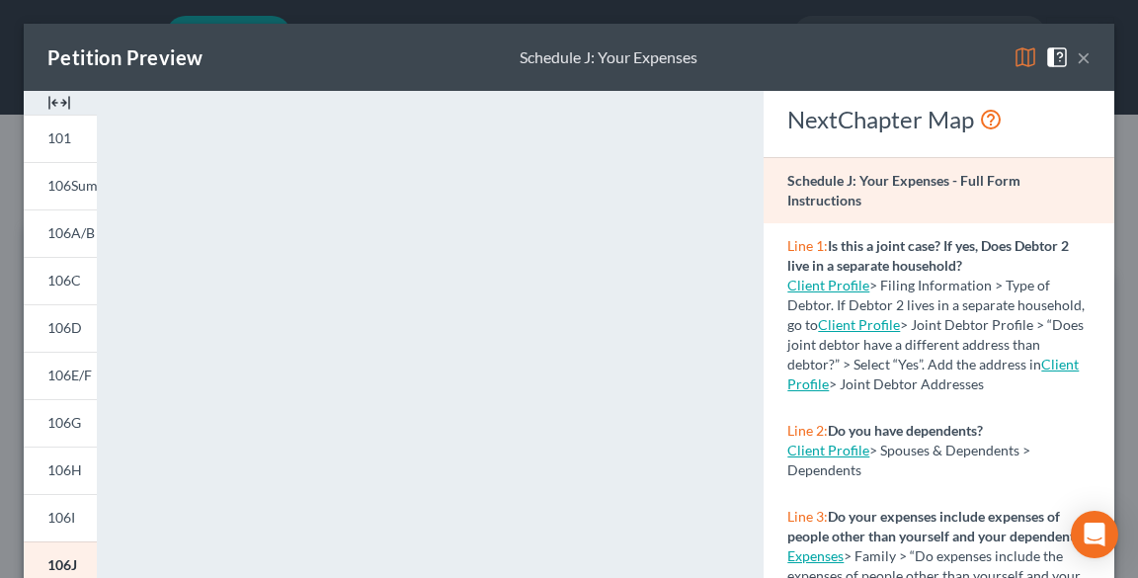
click at [1077, 57] on button "×" at bounding box center [1084, 57] width 14 height 24
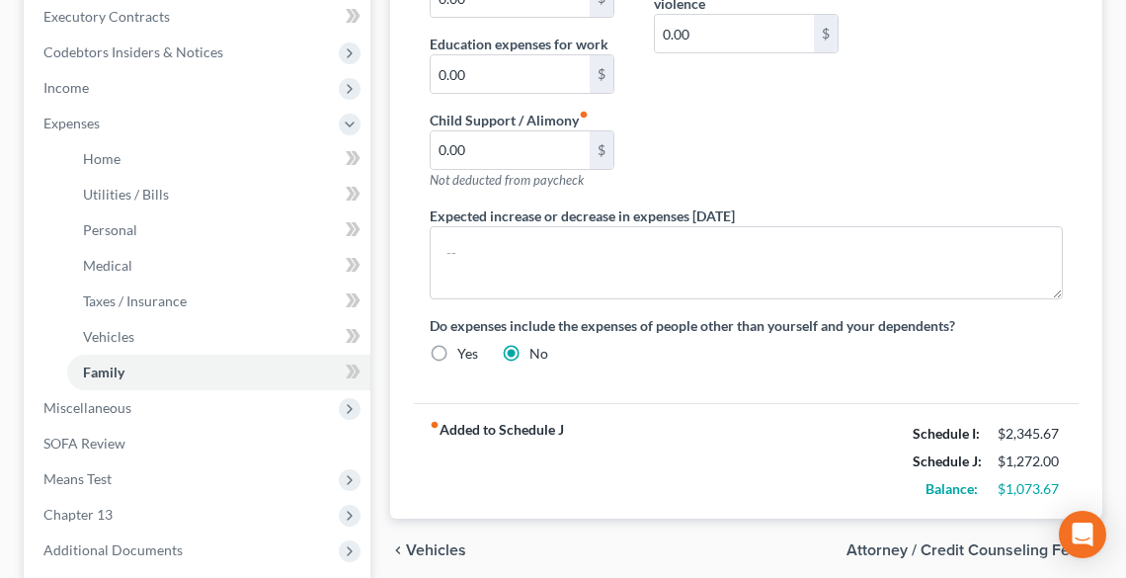
scroll to position [790, 0]
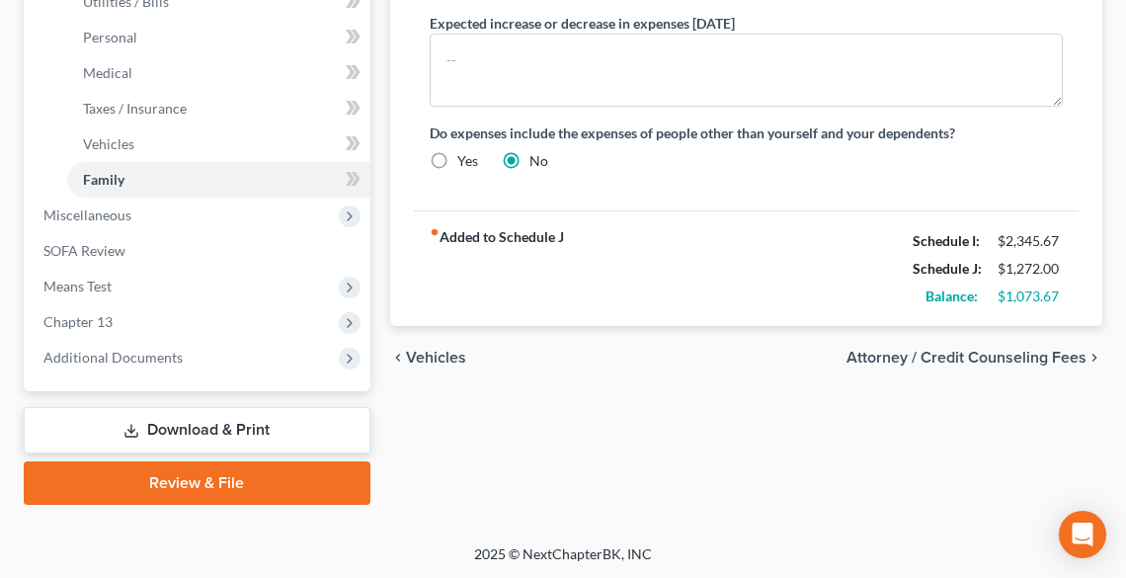
click at [209, 420] on link "Download & Print" at bounding box center [197, 430] width 347 height 46
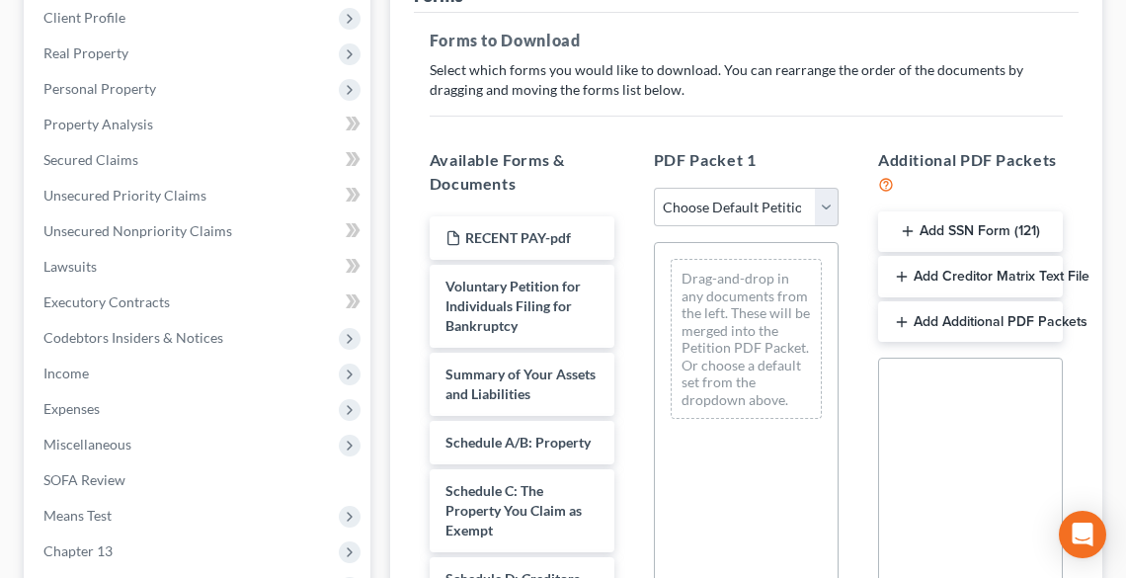
scroll to position [316, 0]
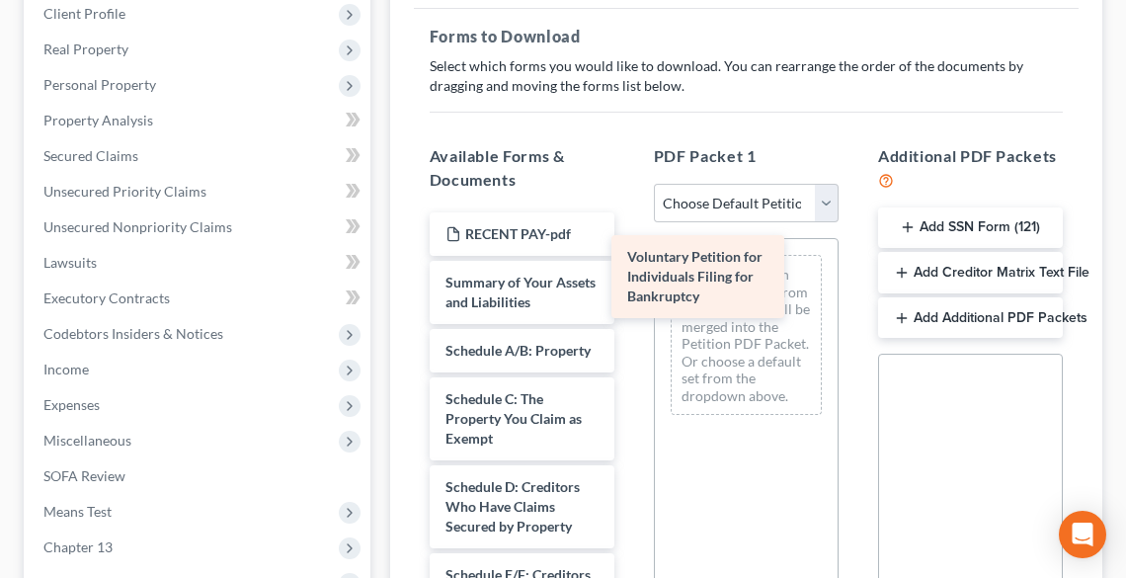
drag, startPoint x: 506, startPoint y: 298, endPoint x: 687, endPoint y: 275, distance: 183.3
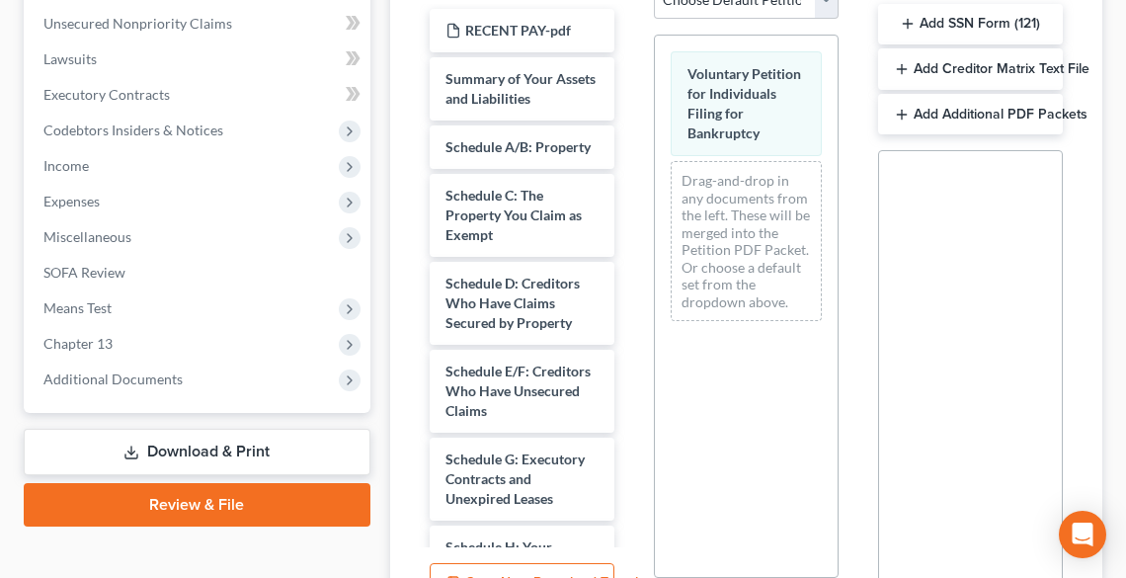
scroll to position [718, 0]
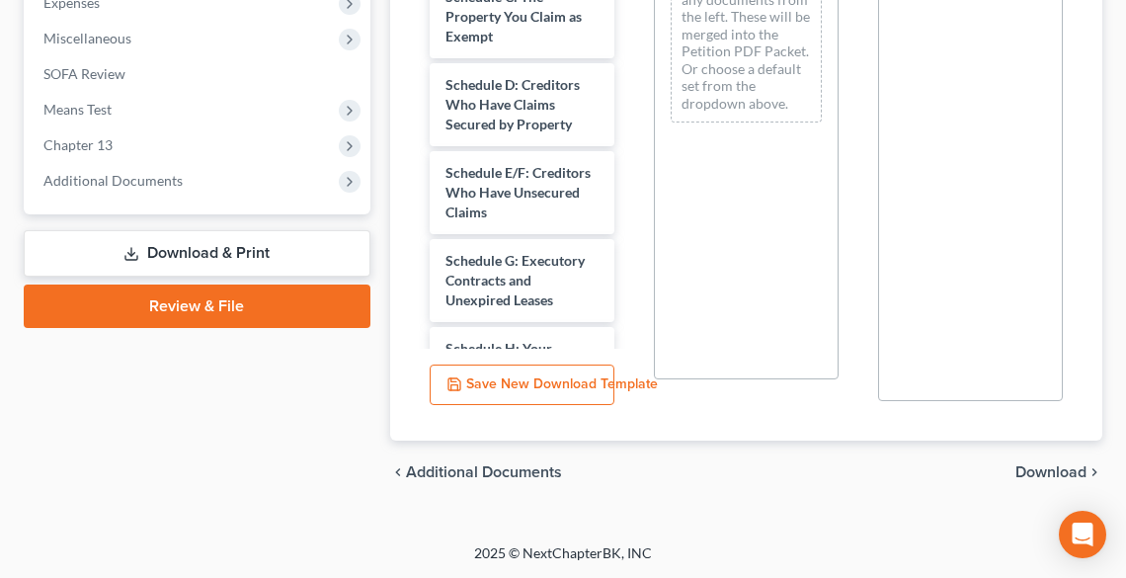
click at [1063, 468] on span "Download" at bounding box center [1050, 472] width 71 height 16
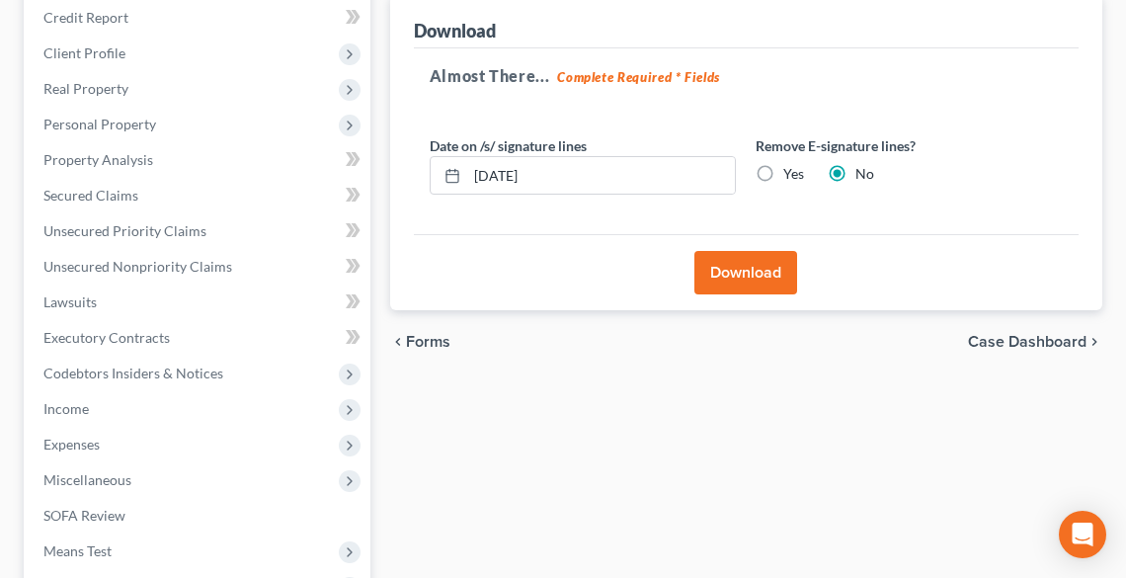
scroll to position [225, 0]
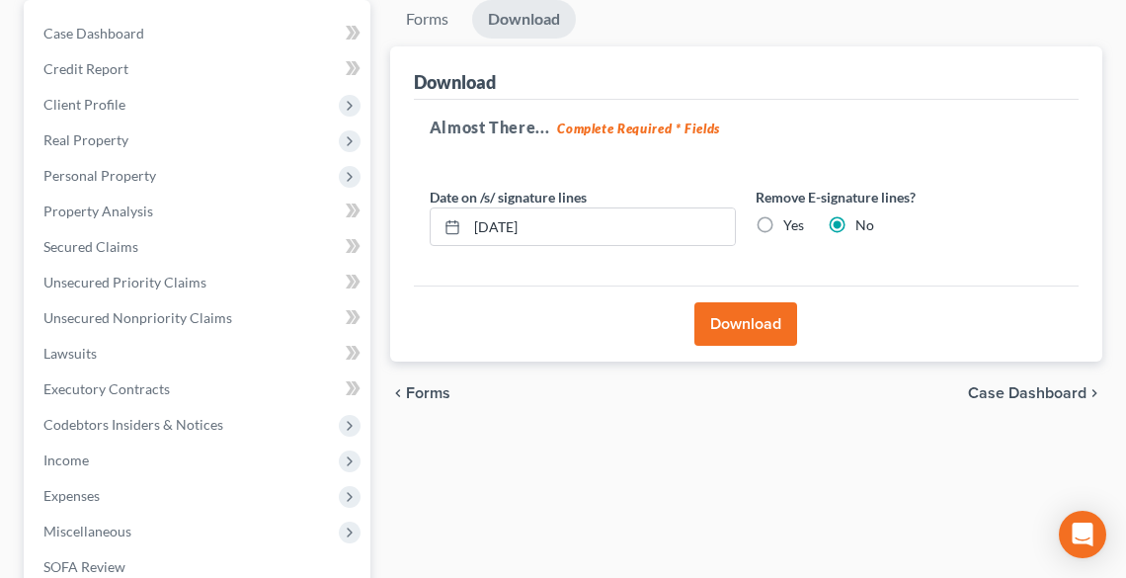
click at [754, 340] on button "Download" at bounding box center [745, 323] width 103 height 43
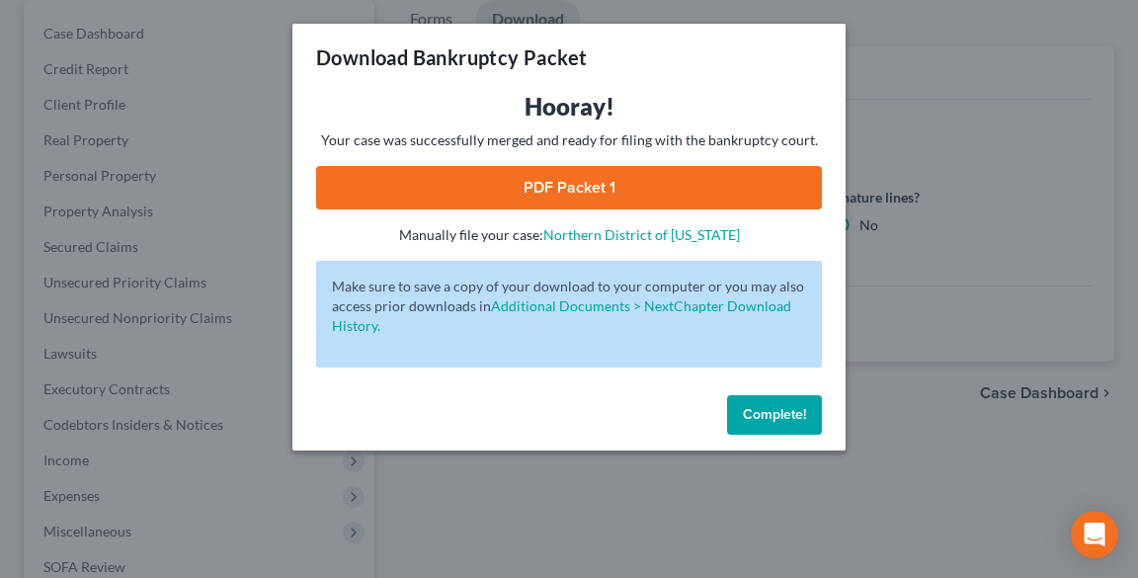
click at [533, 198] on link "PDF Packet 1" at bounding box center [569, 187] width 506 height 43
click at [765, 415] on span "Complete!" at bounding box center [774, 414] width 63 height 17
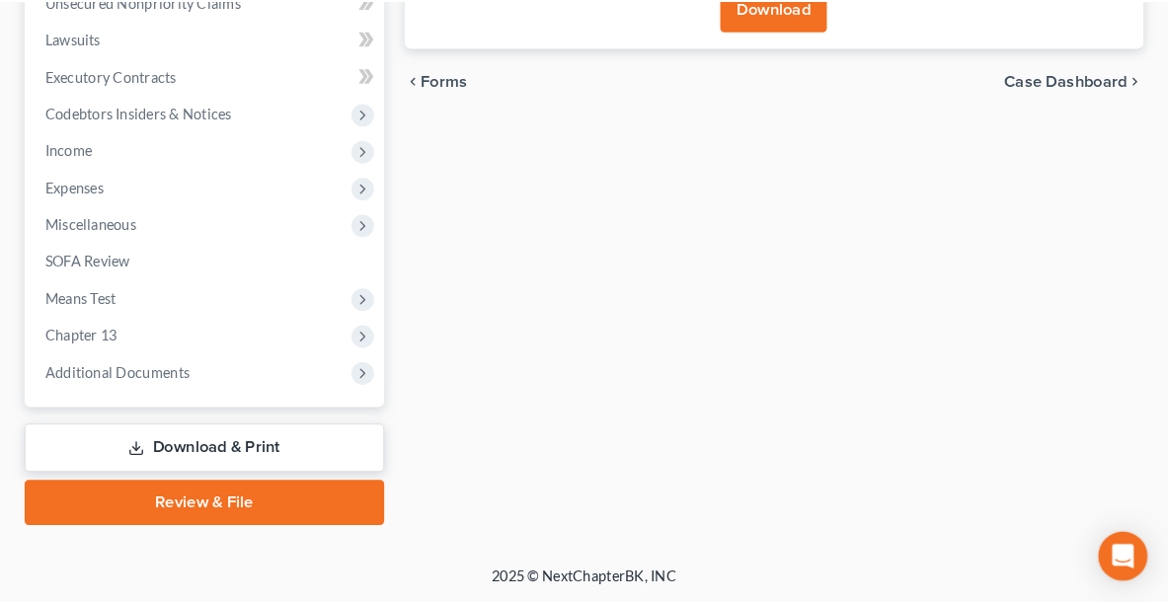
scroll to position [364, 0]
